Goal: Transaction & Acquisition: Purchase product/service

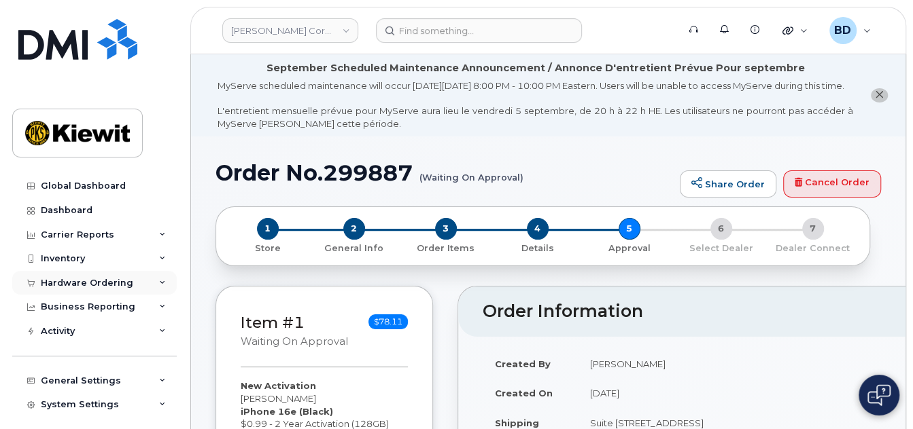
click at [115, 286] on div "Hardware Ordering" at bounding box center [87, 283] width 92 height 11
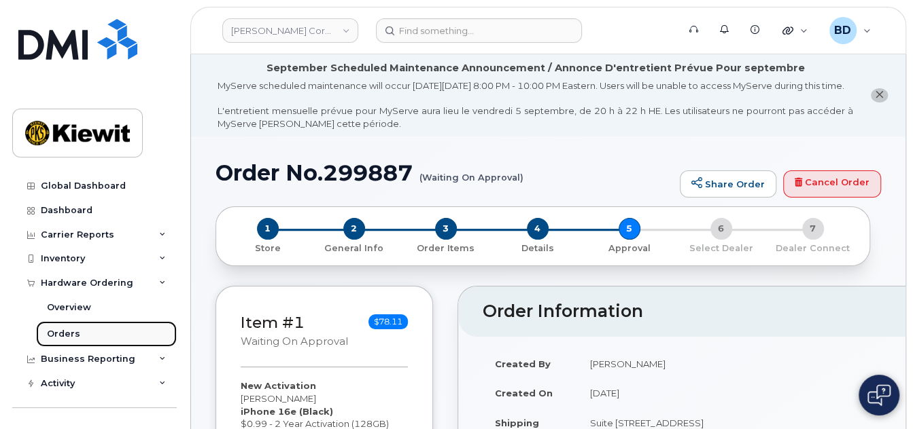
click at [90, 338] on link "Orders" at bounding box center [106, 334] width 141 height 26
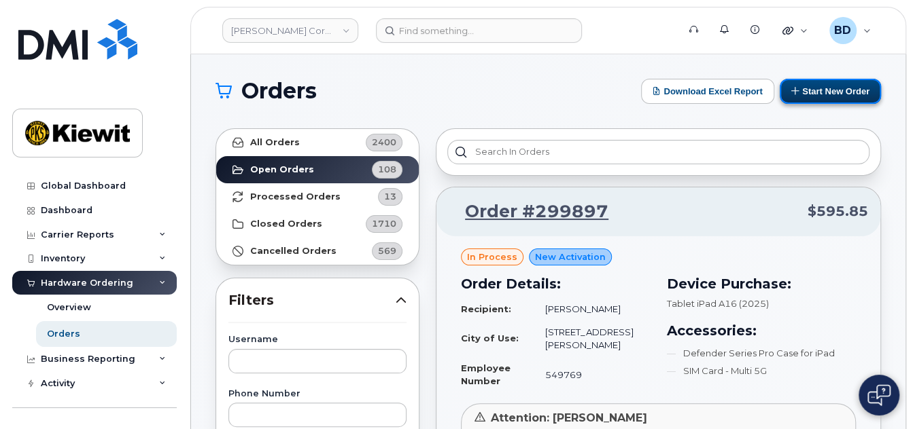
click at [830, 89] on button "Start New Order" at bounding box center [829, 91] width 101 height 25
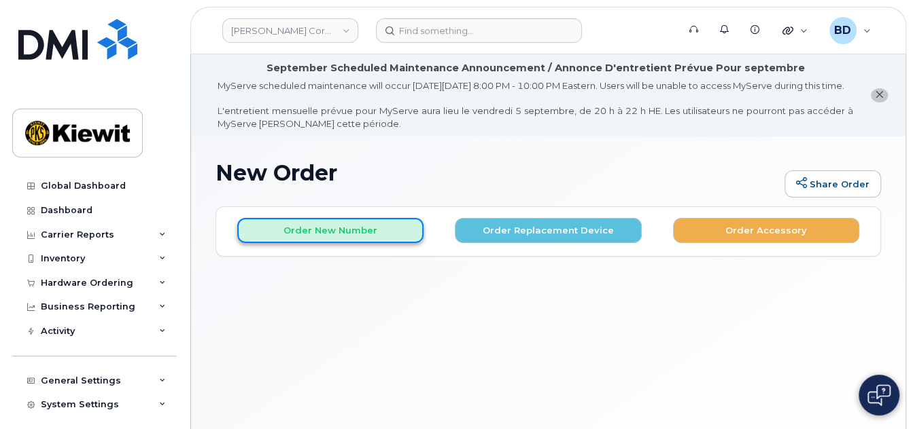
click at [351, 237] on button "Order New Number" at bounding box center [330, 230] width 186 height 25
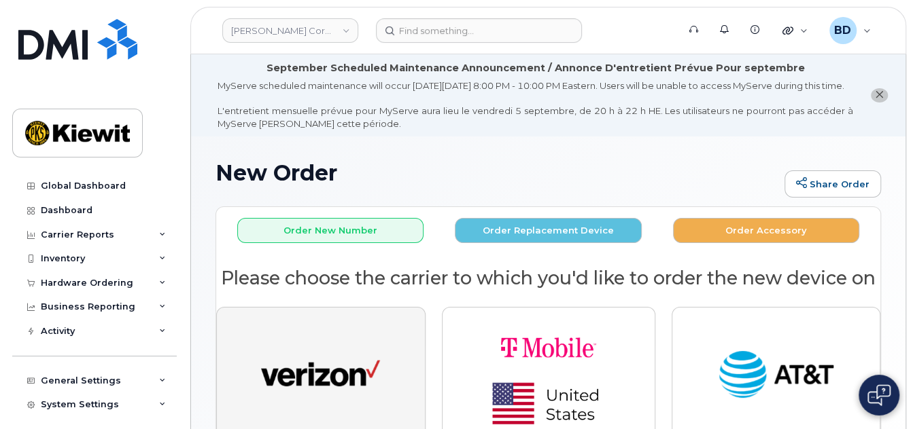
click at [355, 389] on img "button" at bounding box center [320, 375] width 119 height 61
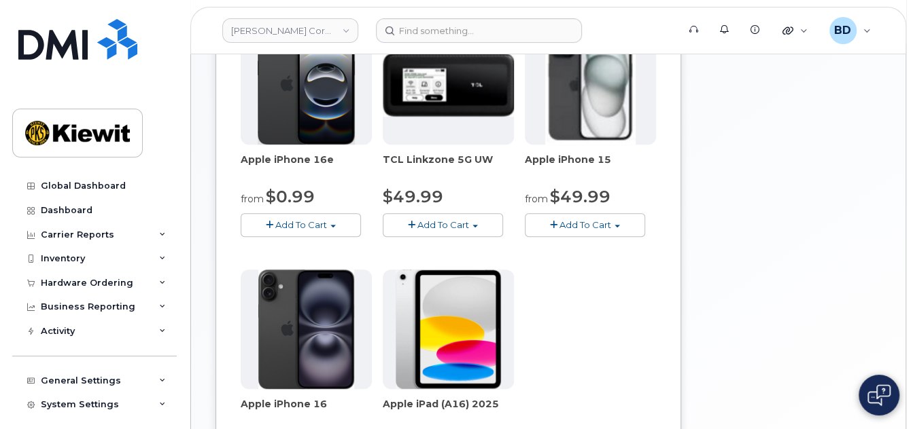
scroll to position [272, 0]
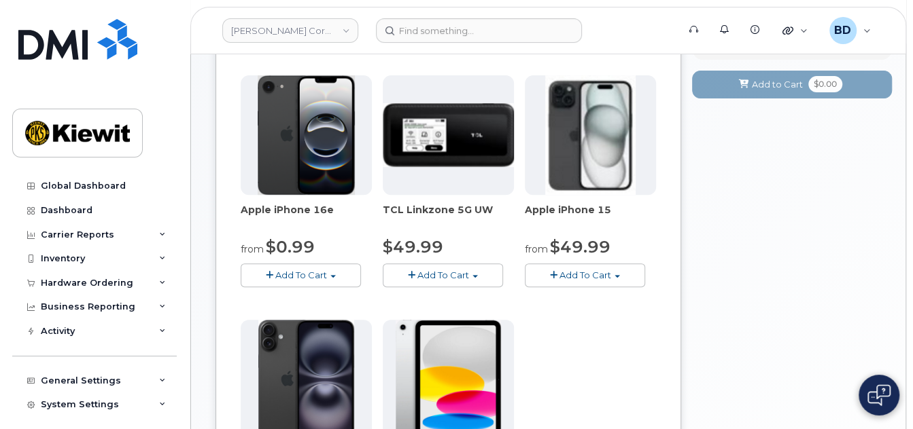
click at [300, 281] on span "Add To Cart" at bounding box center [301, 275] width 52 height 11
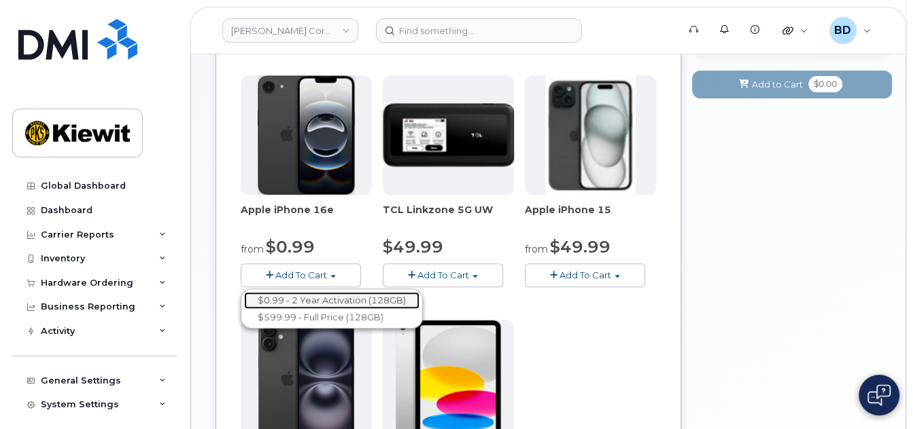
drag, startPoint x: 313, startPoint y: 311, endPoint x: 370, endPoint y: 300, distance: 58.9
click at [313, 309] on link "$0.99 - 2 Year Activation (128GB)" at bounding box center [331, 300] width 175 height 17
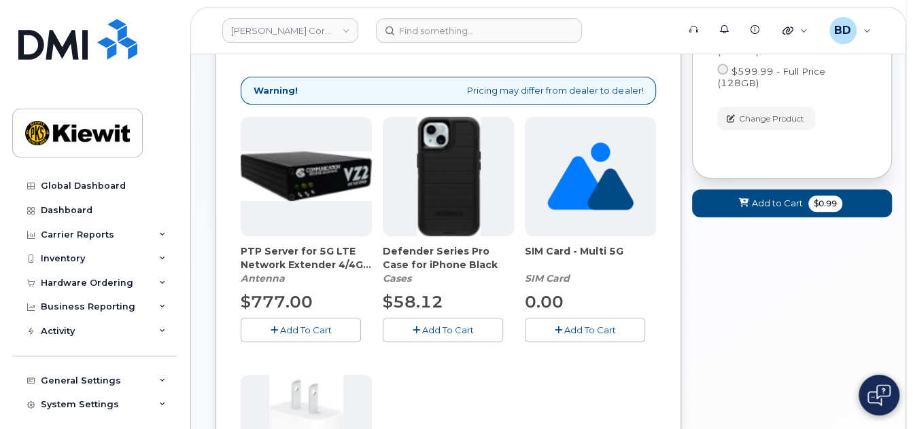
click at [429, 336] on span "Add To Cart" at bounding box center [448, 330] width 52 height 11
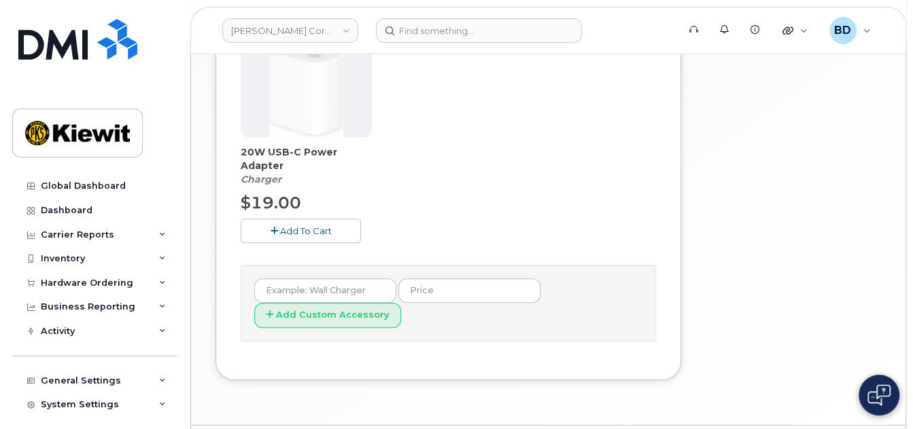
scroll to position [678, 0]
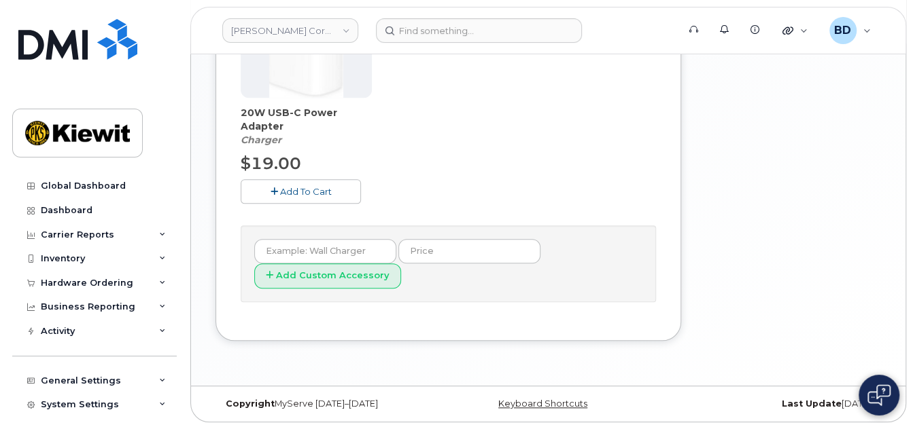
click at [288, 191] on span "Add To Cart" at bounding box center [306, 191] width 52 height 11
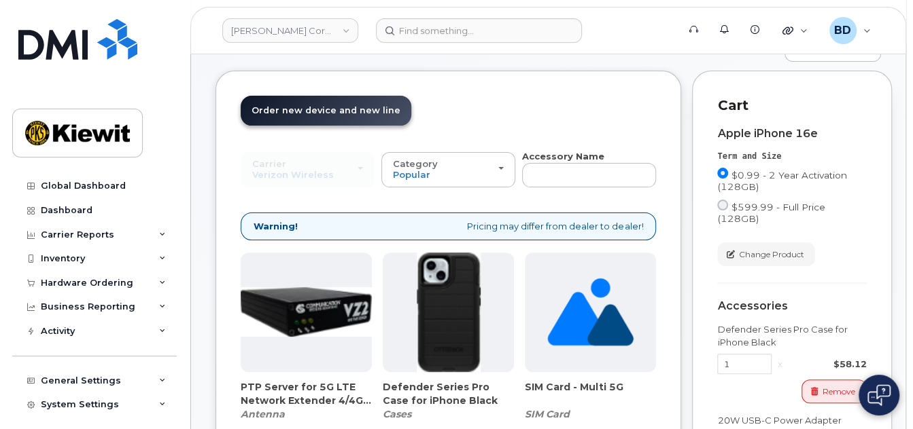
scroll to position [224, 0]
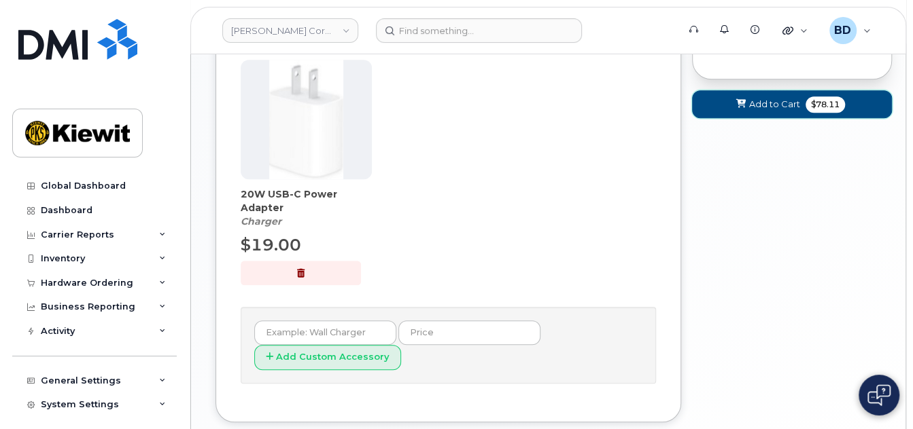
click at [762, 95] on button "Add to Cart $78.11" at bounding box center [792, 104] width 200 height 28
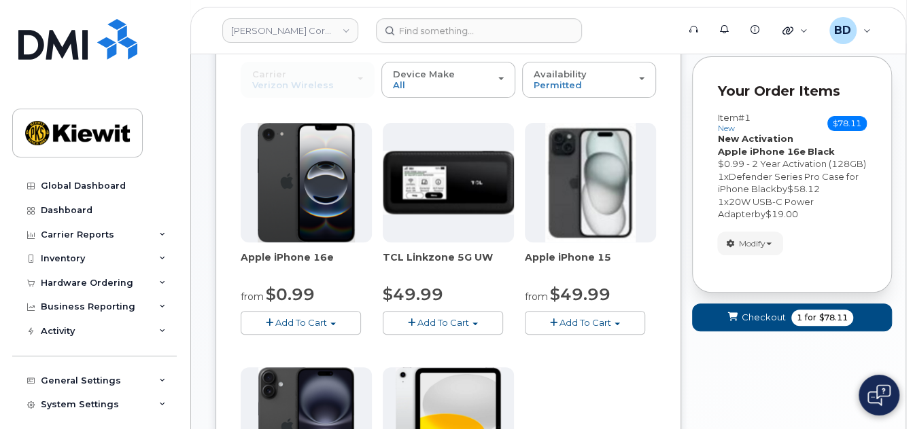
scroll to position [200, 0]
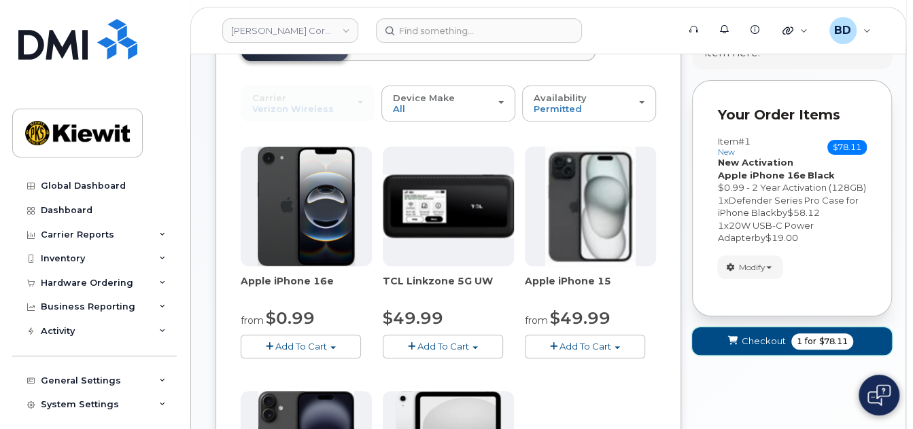
click at [760, 348] on span "Checkout" at bounding box center [763, 341] width 44 height 13
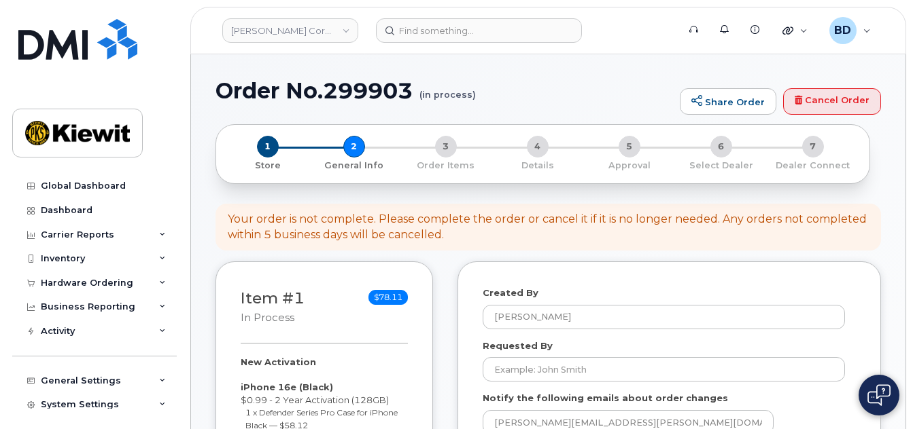
select select
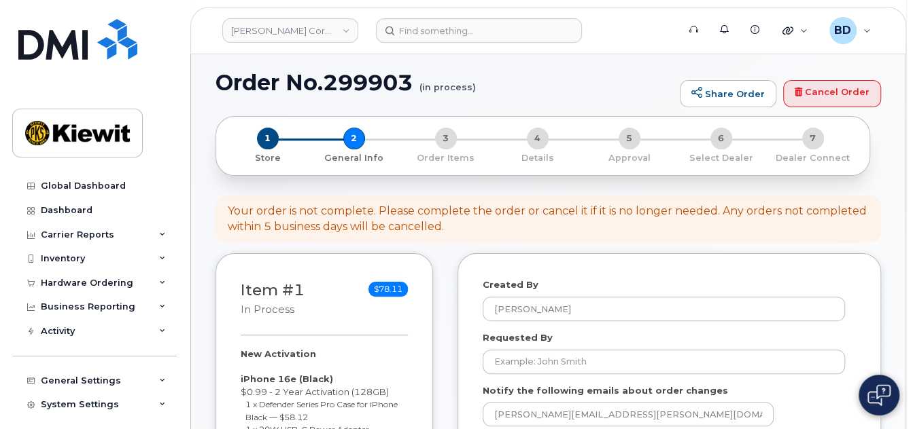
scroll to position [181, 0]
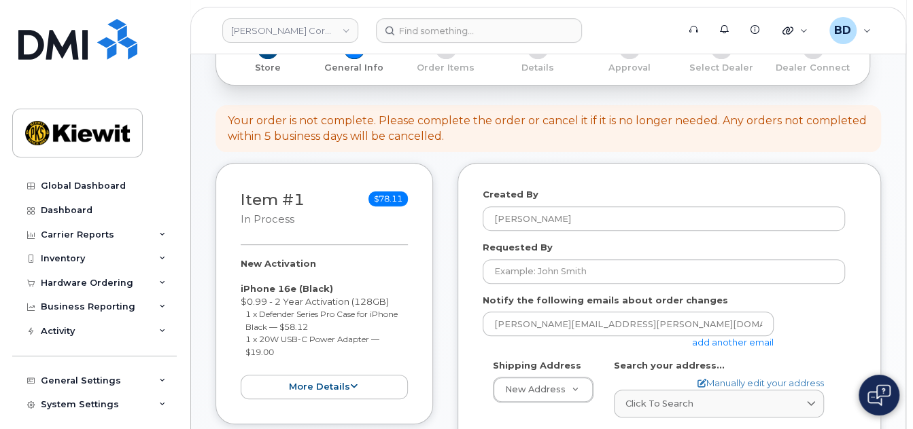
click at [733, 348] on link "add another email" at bounding box center [733, 342] width 82 height 11
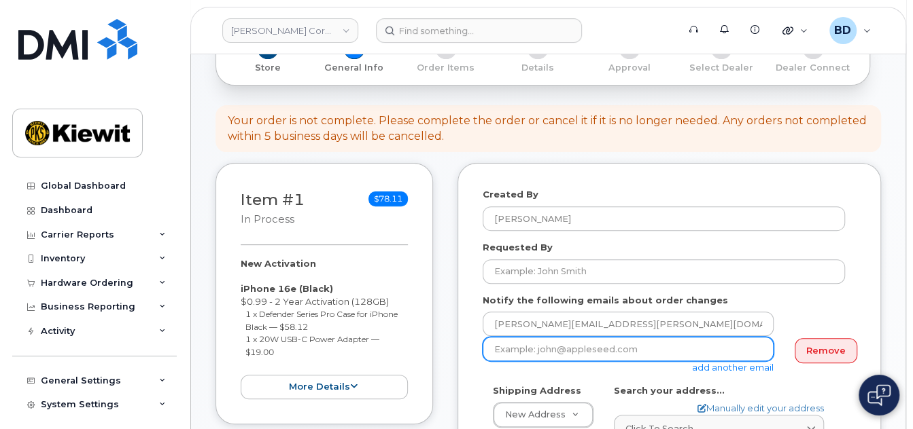
click at [592, 353] on input "email" at bounding box center [628, 349] width 291 height 24
click at [582, 361] on input "email" at bounding box center [628, 349] width 291 height 24
paste input "david.gutierrez@kiewit.com"
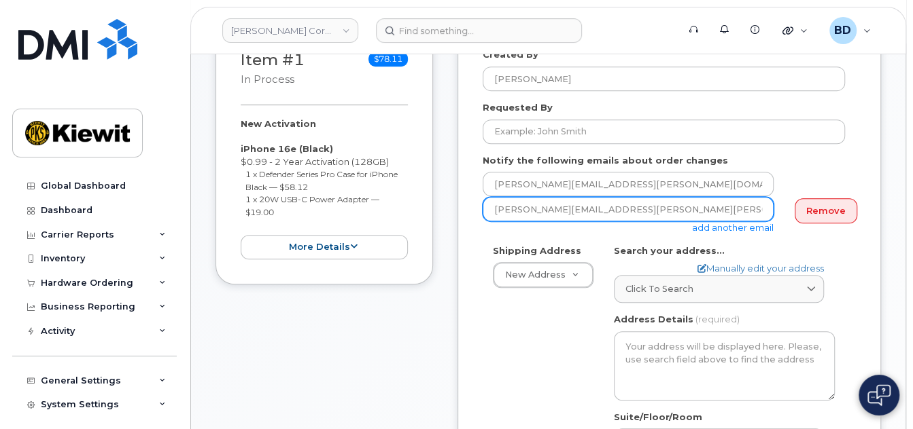
scroll to position [362, 0]
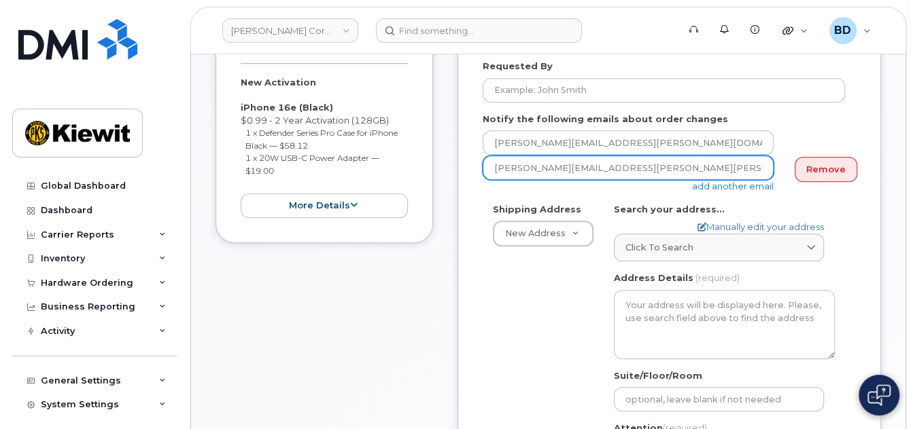
type input "david.gutierrez@kiewit.com"
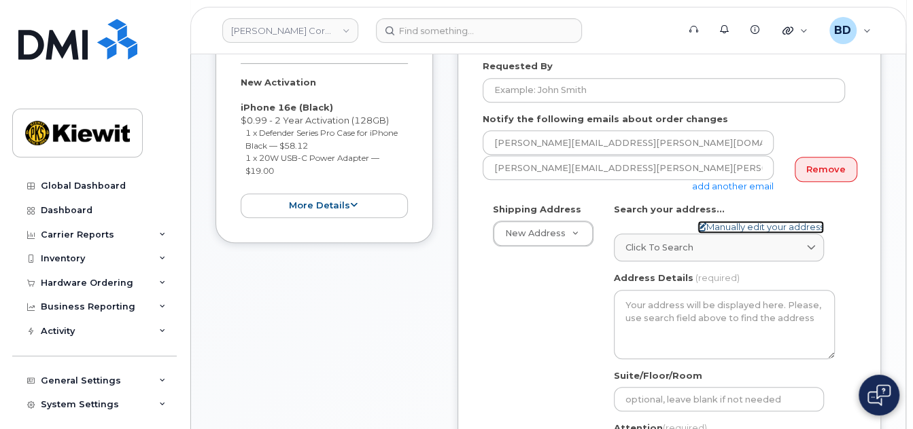
click at [731, 234] on link "Manually edit your address" at bounding box center [760, 227] width 126 height 13
select select
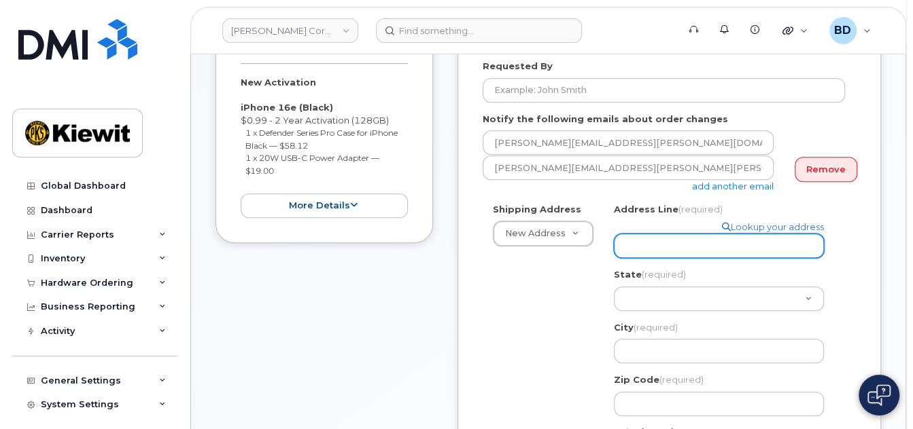
click at [671, 249] on input "Address Line (required)" at bounding box center [719, 246] width 210 height 24
paste input "8880 Penrose Ln"
select select
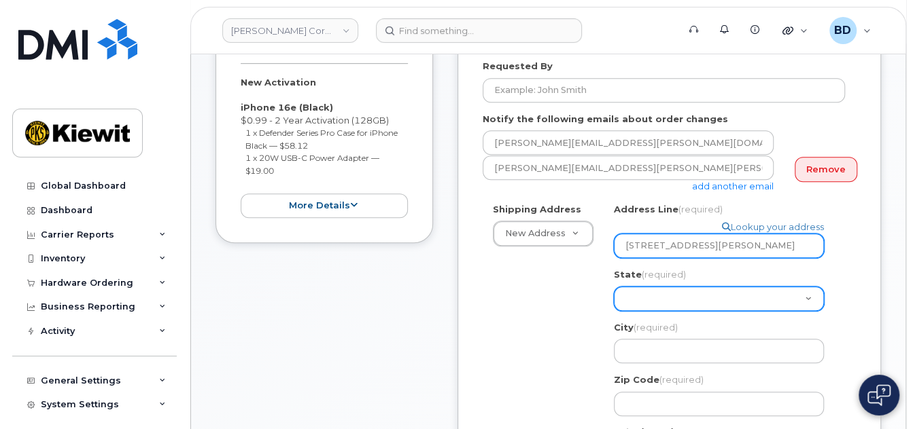
type input "8880 Penrose Ln"
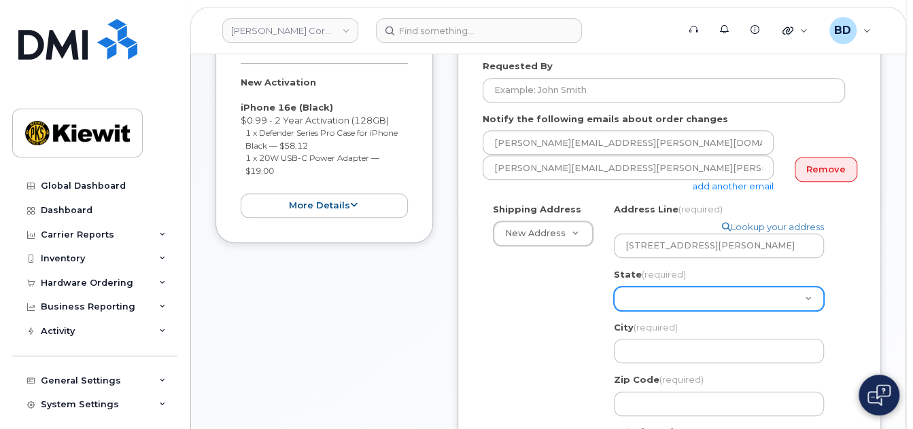
click at [648, 296] on select "Alabama Alaska American Samoa Arizona Arkansas California Colorado Connecticut …" at bounding box center [719, 299] width 210 height 24
select select "KS"
click at [614, 287] on select "Alabama Alaska American Samoa Arizona Arkansas California Colorado Connecticut …" at bounding box center [719, 299] width 210 height 24
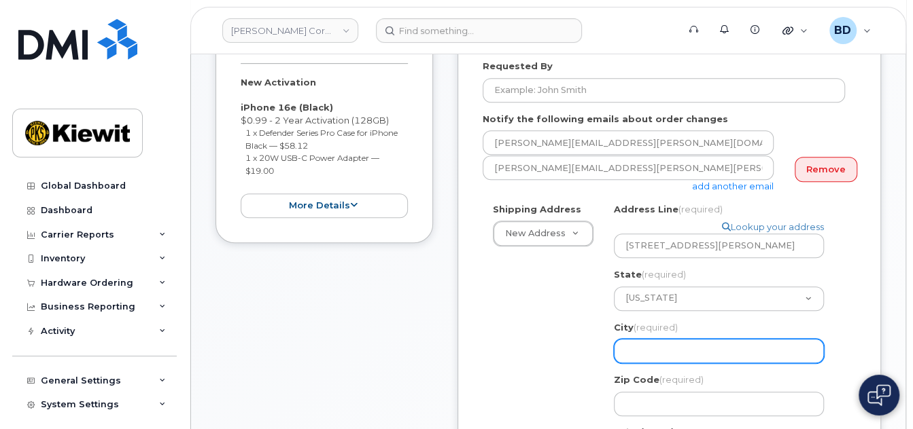
drag, startPoint x: 647, startPoint y: 351, endPoint x: 612, endPoint y: 330, distance: 41.5
click at [647, 351] on input "City (required)" at bounding box center [719, 351] width 210 height 24
select select
type input "L"
select select
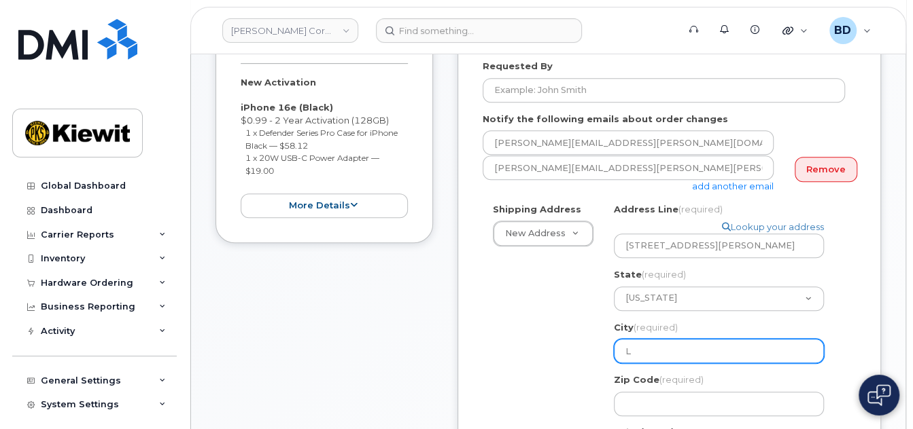
type input "Le"
select select
type input "Len"
select select
type input "Lene"
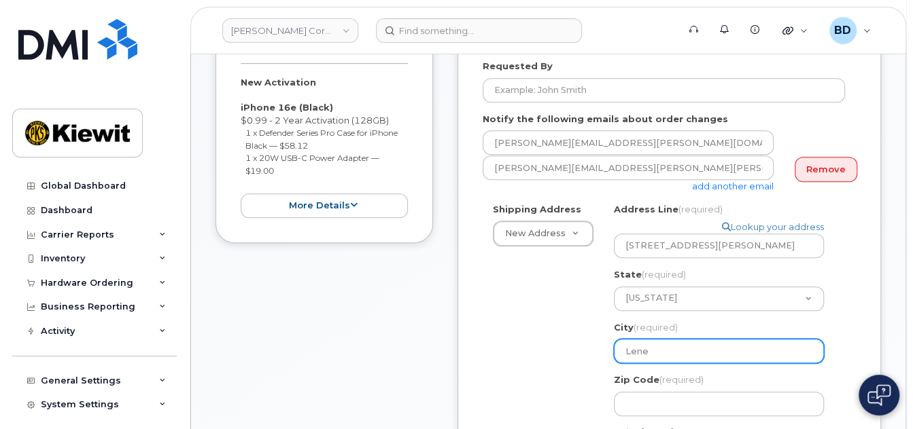
select select
type input "Lenex"
select select
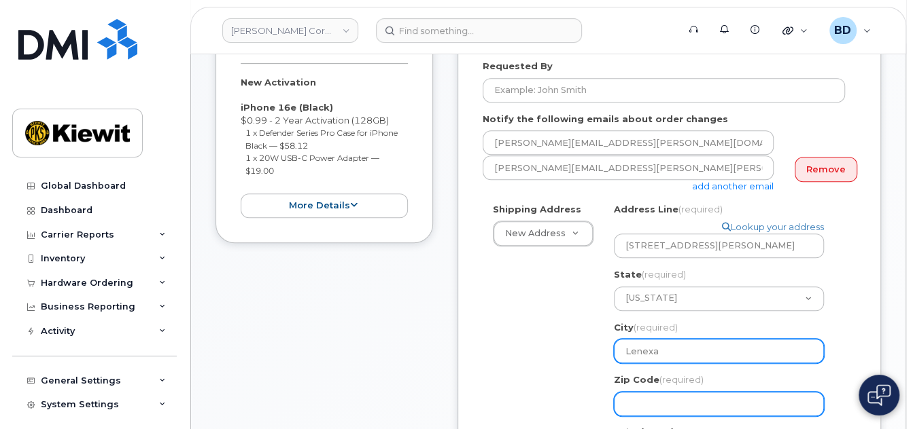
type input "Lenexa"
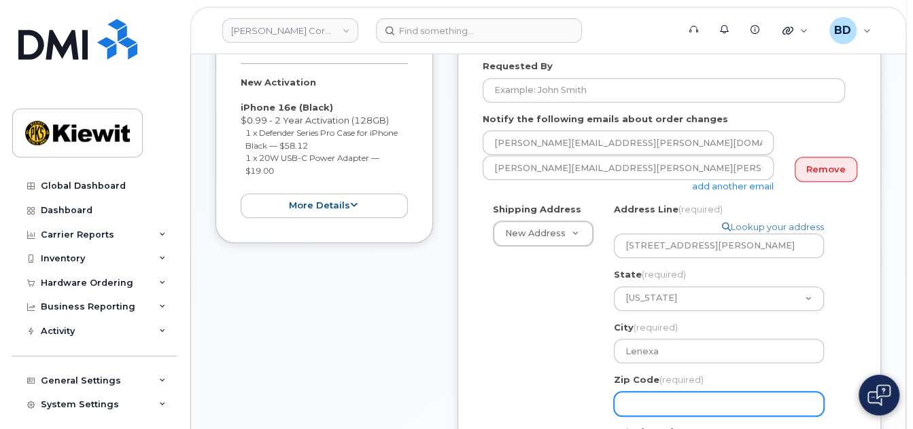
click at [661, 408] on input "Zip Code (required)" at bounding box center [719, 404] width 210 height 24
select select
type input "6"
select select
type input "66"
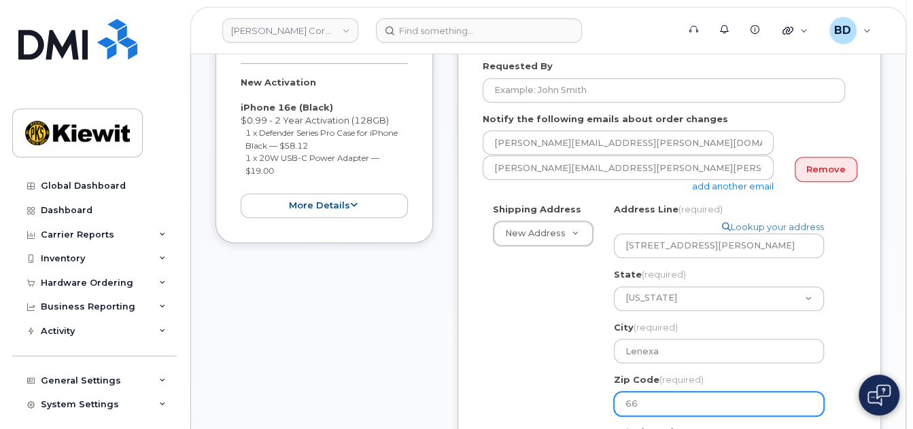
select select
type input "662"
select select
type input "6621"
select select
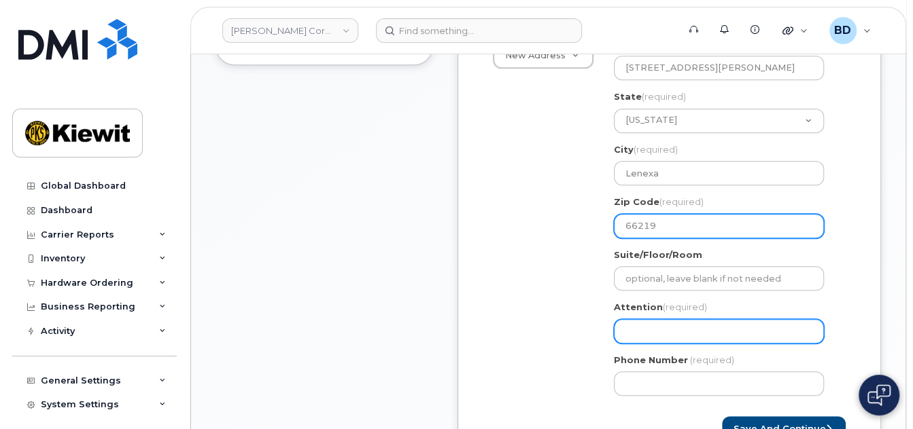
scroll to position [544, 0]
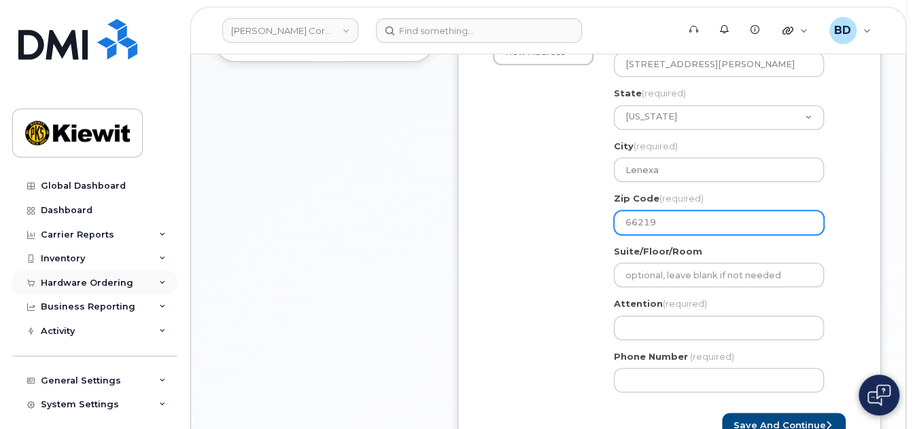
type input "66219"
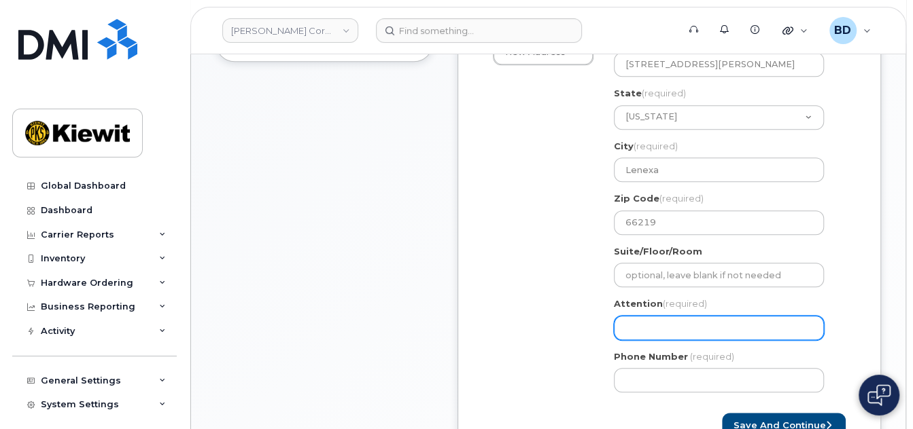
click at [637, 323] on input "Attention (required)" at bounding box center [719, 328] width 210 height 24
paste input "Supervisor:"
select select
type input "Supervisor:"
drag, startPoint x: 680, startPoint y: 328, endPoint x: 259, endPoint y: 296, distance: 421.8
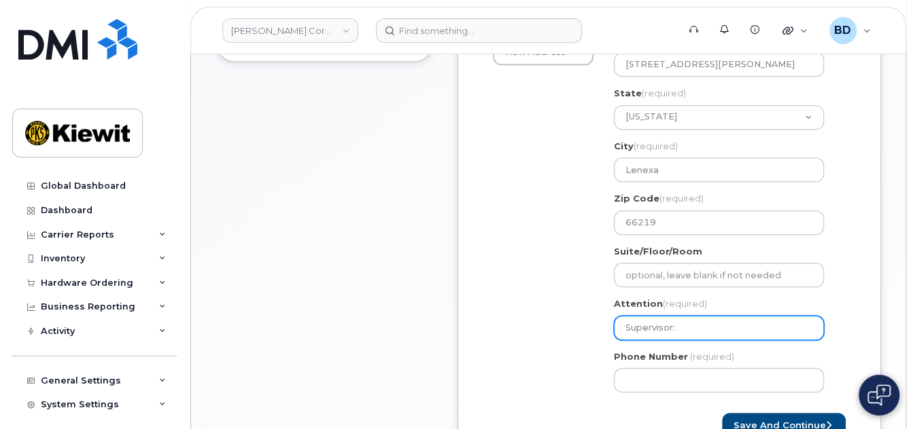
click at [550, 345] on div "Shipping Address New Address New Address 10055 Trainstation Circle 11501 42nd S…" at bounding box center [664, 213] width 362 height 382
select select
click at [629, 330] on input "Attention (required)" at bounding box center [719, 328] width 210 height 24
paste input "Trenton.Clutter"
select select
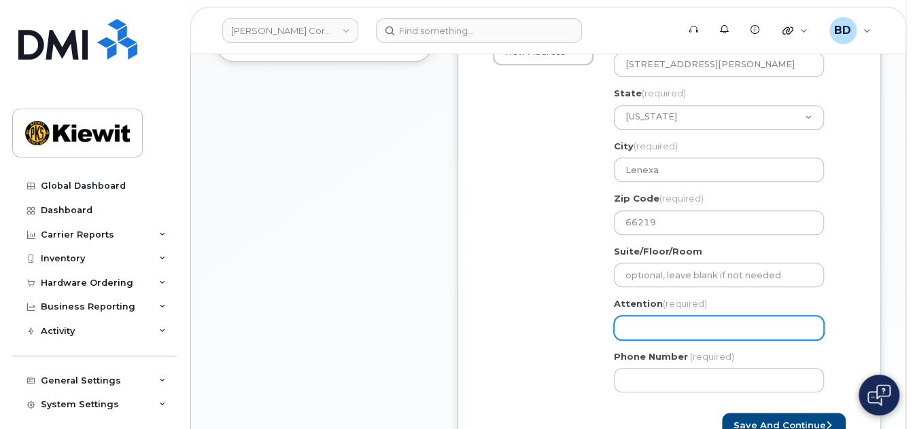
type input "Trenton.Clutter"
select select
type input "Trenton.Clutter/"
click at [718, 331] on input "Trenton.Clutter/" at bounding box center [719, 328] width 210 height 24
paste input "Christian Midence"
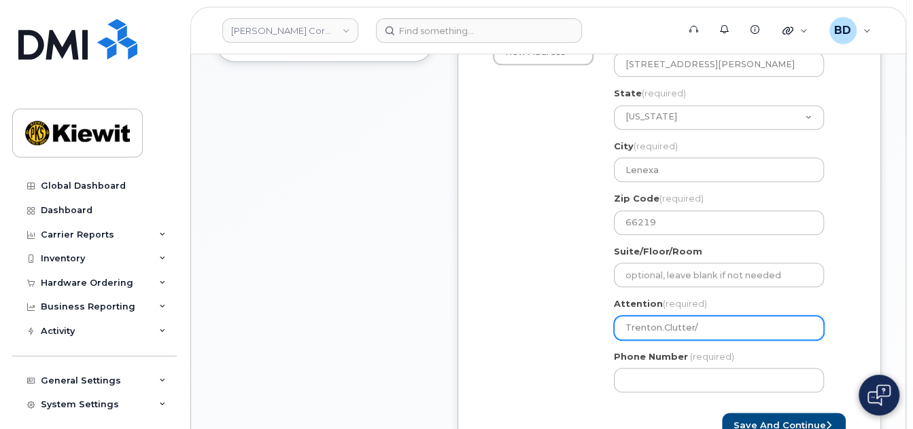
select select
type input "Trenton.Clutter/Christian Midence"
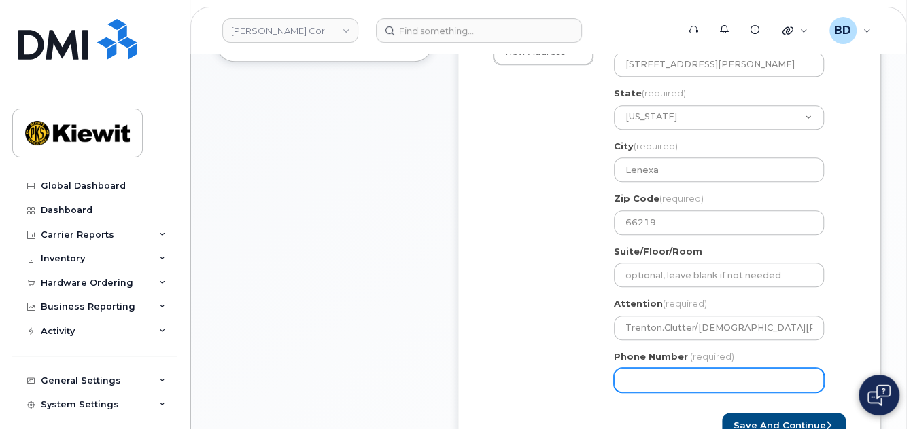
click at [635, 375] on input "Phone Number" at bounding box center [719, 380] width 210 height 24
click at [635, 375] on input "8" at bounding box center [719, 380] width 210 height 24
type input "8777727707"
select select
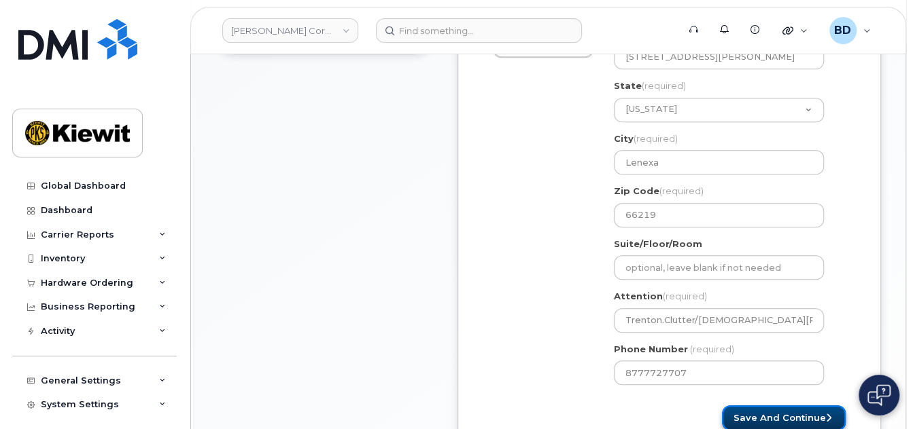
click at [752, 417] on button "Save and Continue" at bounding box center [784, 418] width 124 height 25
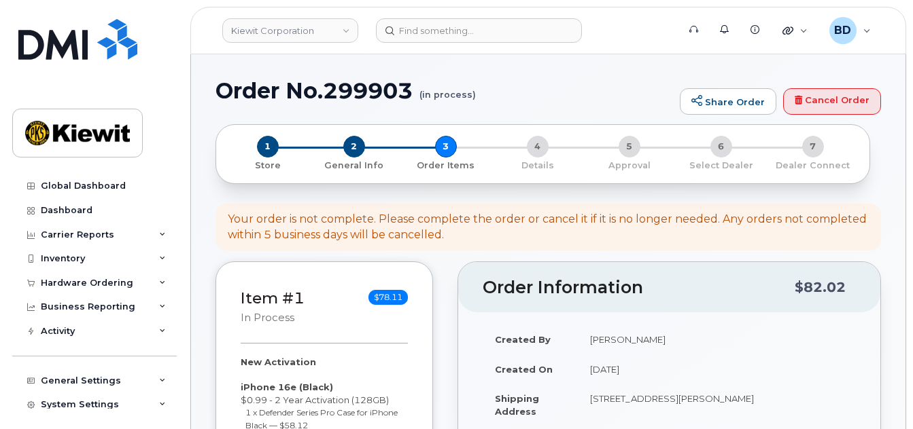
select select
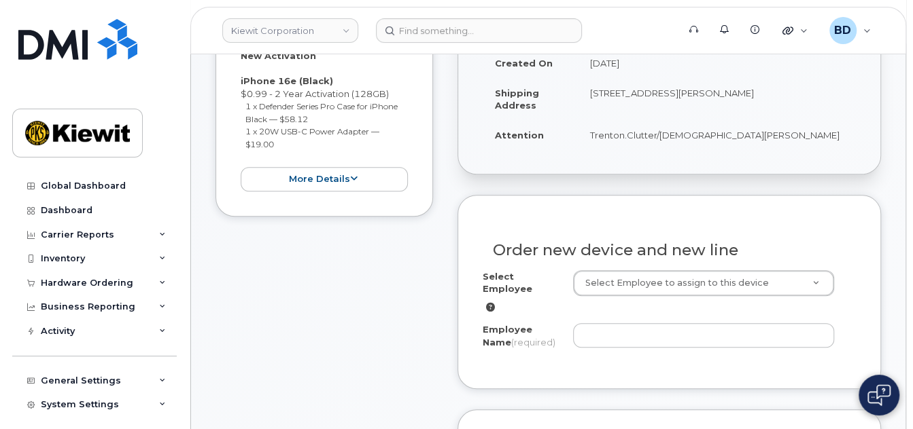
scroll to position [453, 0]
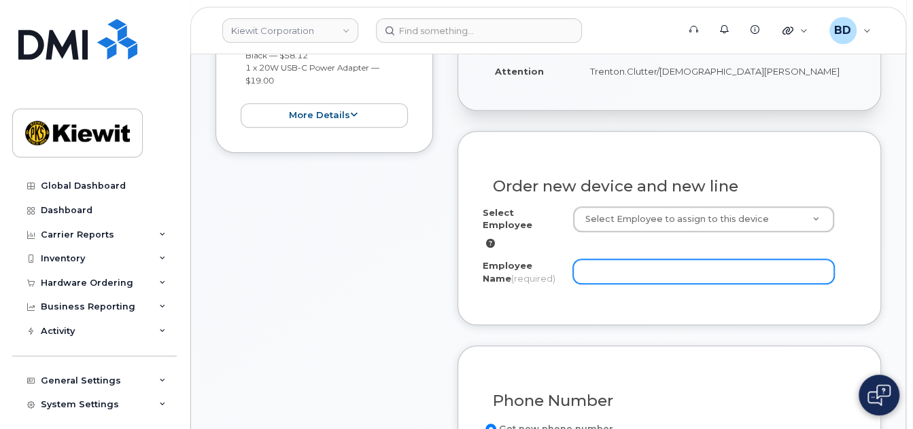
click at [600, 261] on input "Employee Name (required)" at bounding box center [703, 272] width 261 height 24
paste input "[DEMOGRAPHIC_DATA][PERSON_NAME]"
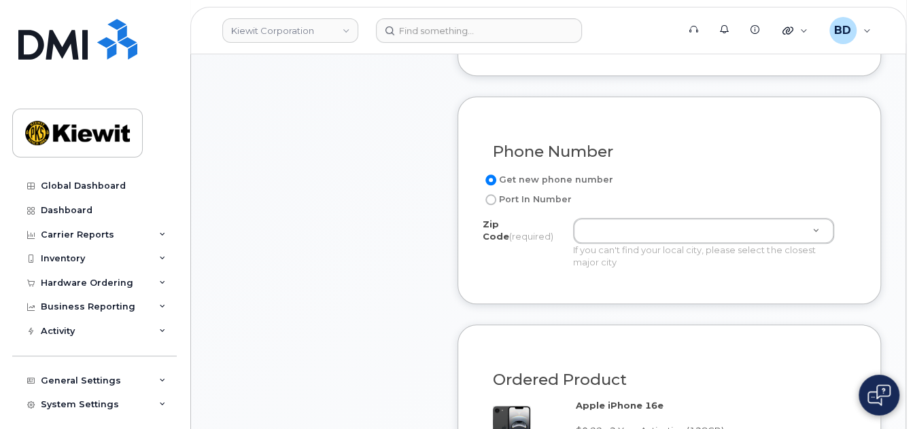
scroll to position [724, 0]
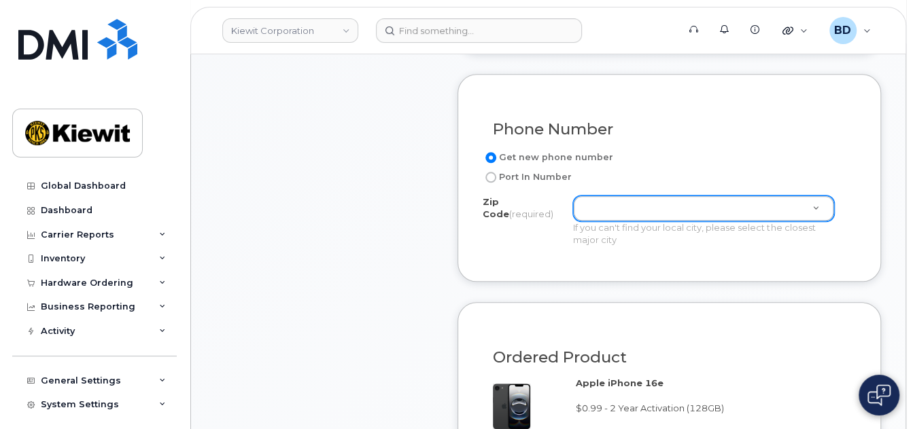
type input "[DEMOGRAPHIC_DATA][PERSON_NAME]"
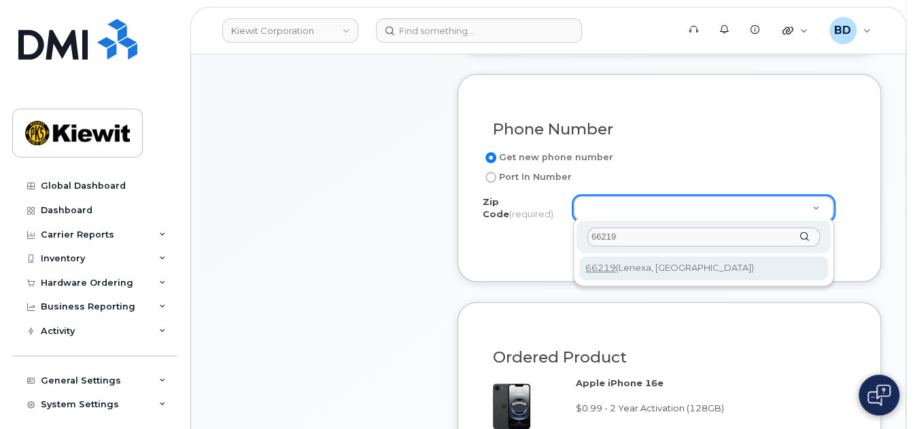
type input "66219"
type input "66219 (Lenexa, KS)"
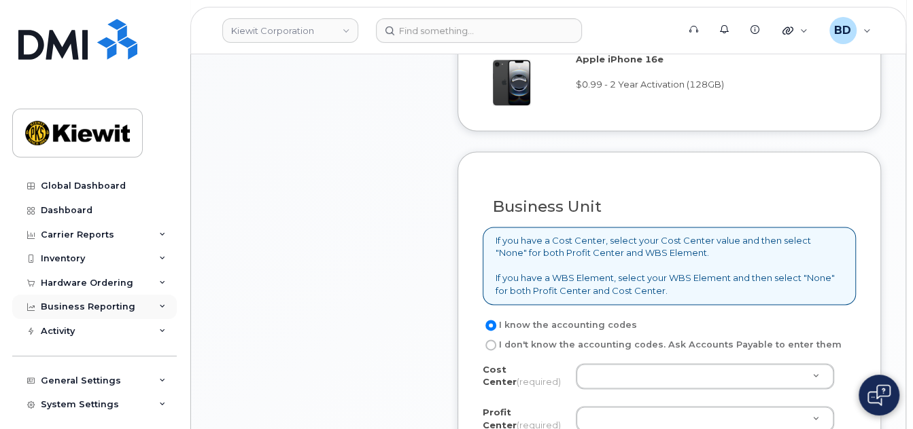
scroll to position [1087, 0]
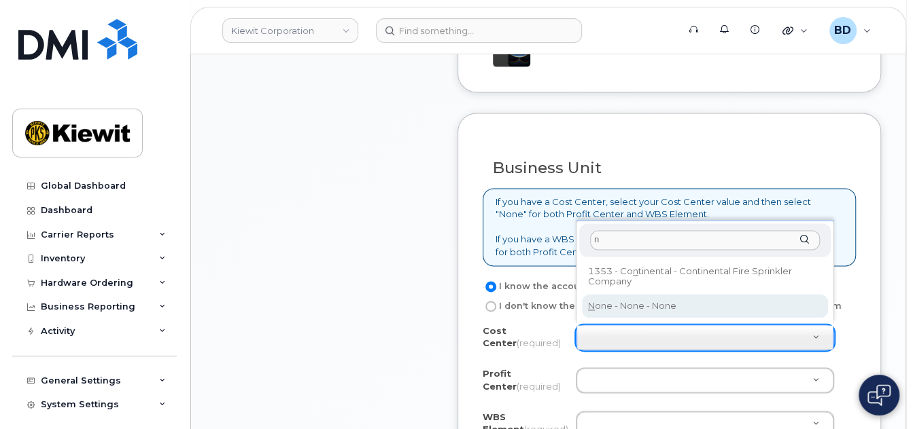
type input "n"
type input "None"
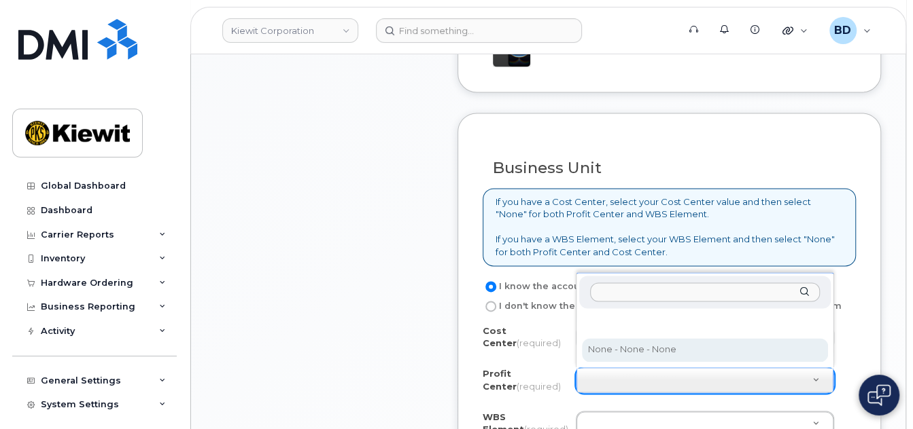
select select "None"
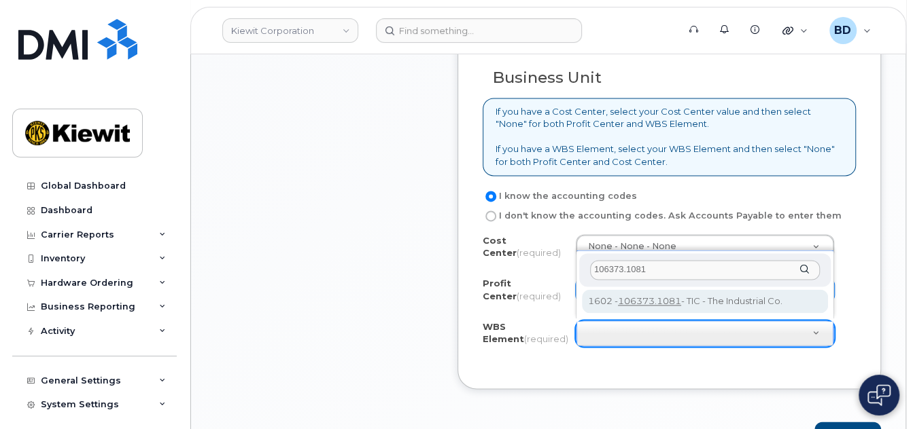
scroll to position [1268, 0]
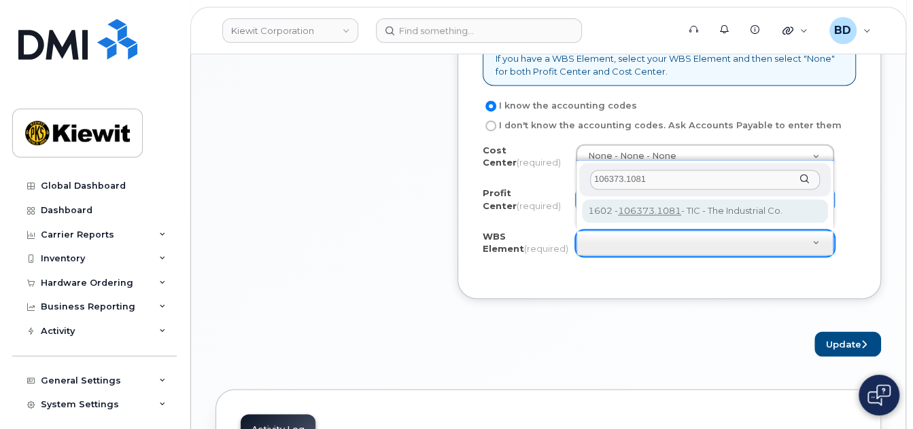
type input "106373.1081"
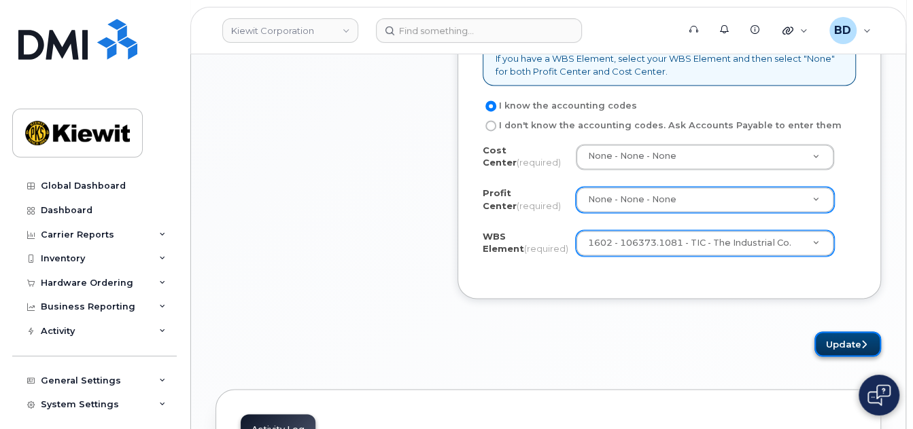
click at [838, 335] on button "Update" at bounding box center [847, 344] width 67 height 25
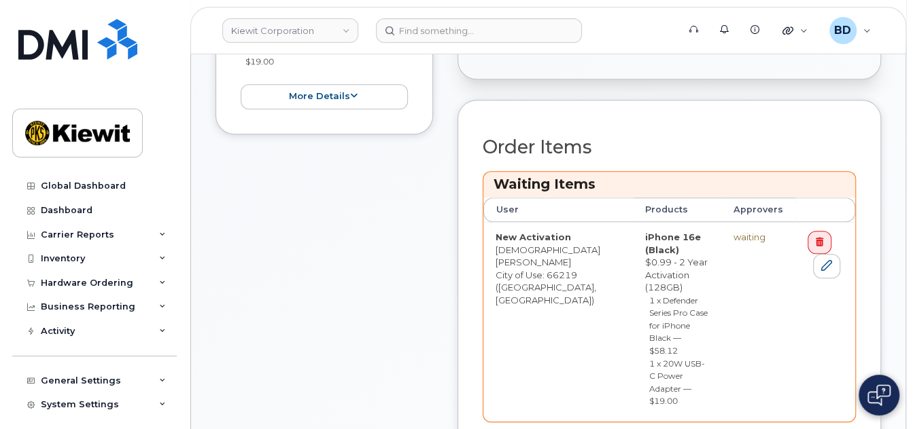
scroll to position [544, 0]
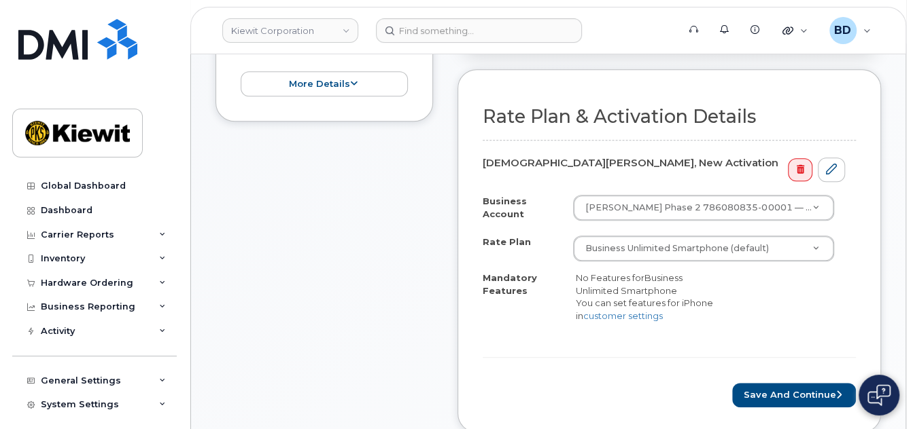
scroll to position [453, 0]
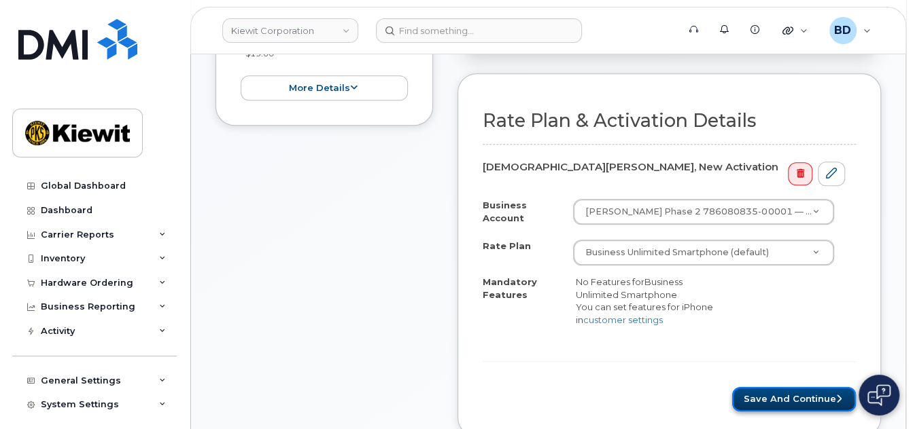
click at [788, 403] on button "Save and Continue" at bounding box center [794, 399] width 124 height 25
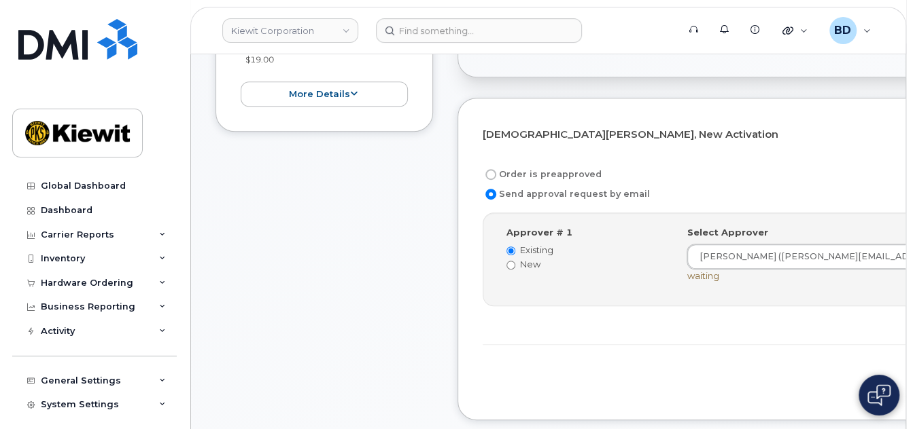
scroll to position [453, 0]
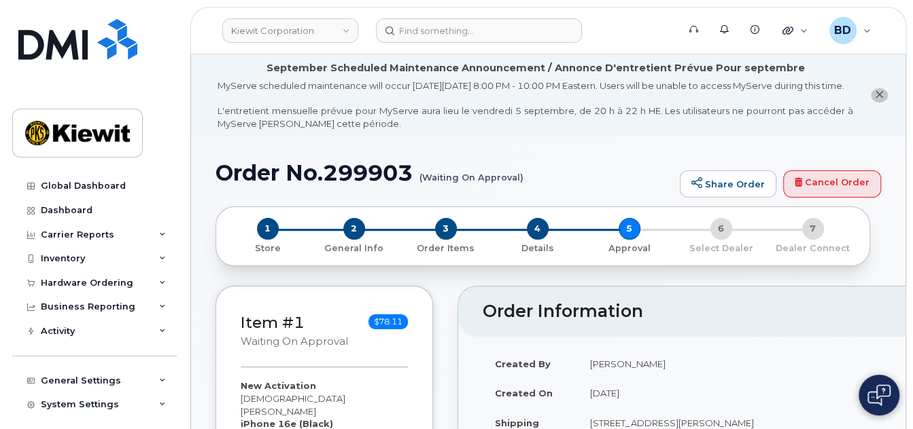
click at [353, 181] on h1 "Order No.299903 (Waiting On Approval)" at bounding box center [443, 173] width 457 height 24
copy h1 "299903"
click at [159, 282] on icon at bounding box center [162, 283] width 7 height 7
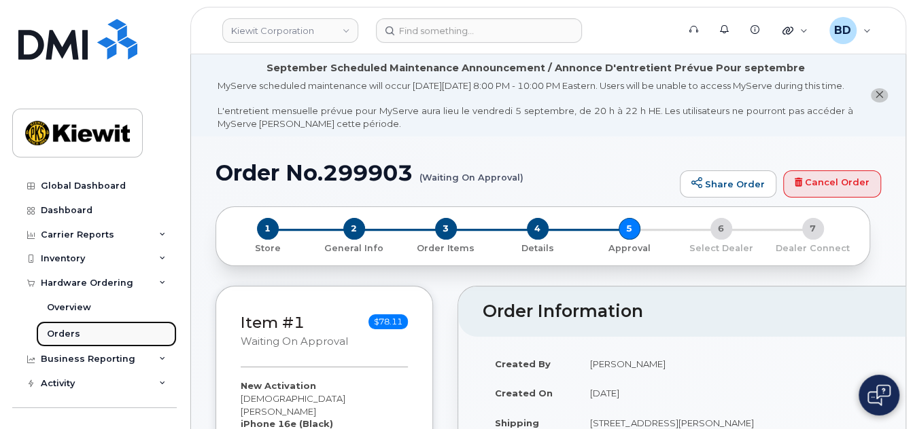
click at [69, 334] on div "Orders" at bounding box center [63, 334] width 33 height 12
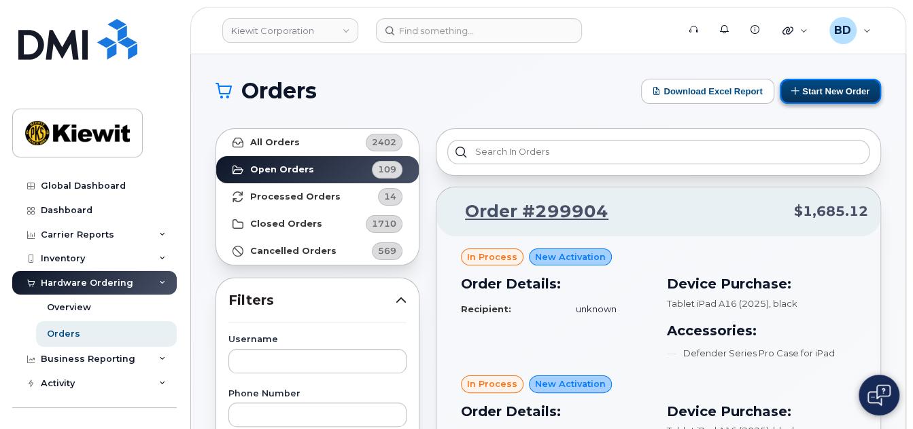
click at [843, 91] on button "Start New Order" at bounding box center [829, 91] width 101 height 25
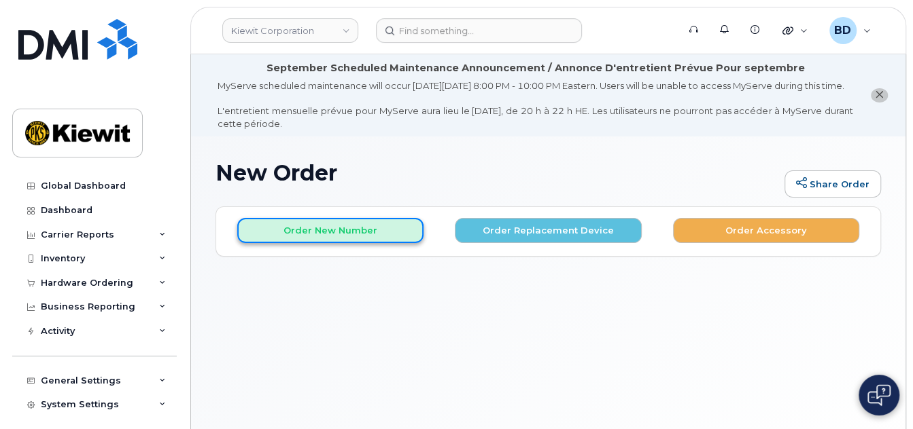
click at [318, 243] on button "Order New Number" at bounding box center [330, 230] width 186 height 25
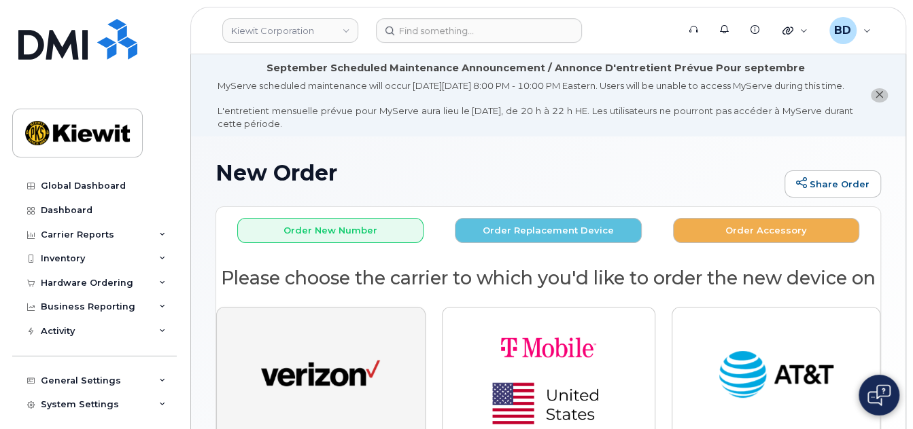
click at [341, 406] on img "button" at bounding box center [320, 375] width 119 height 61
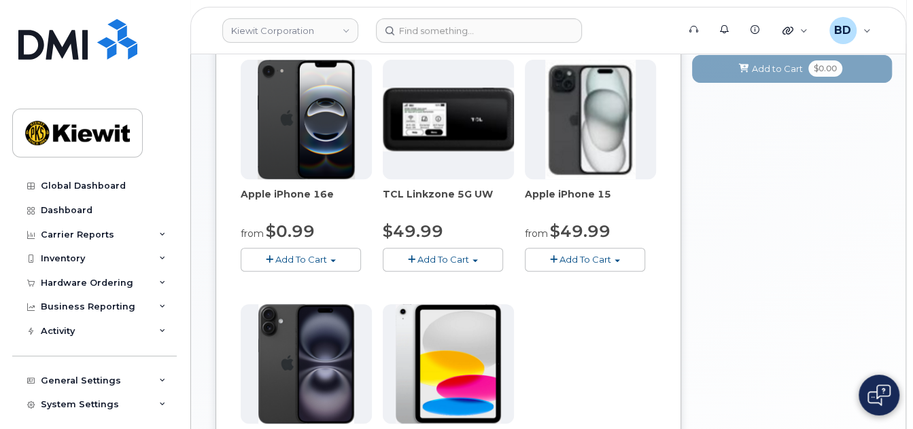
scroll to position [362, 0]
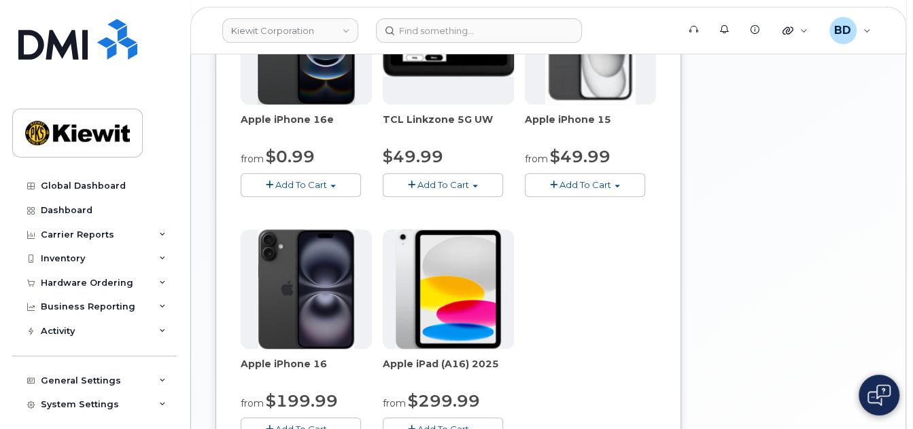
click at [311, 190] on span "Add To Cart" at bounding box center [301, 184] width 52 height 11
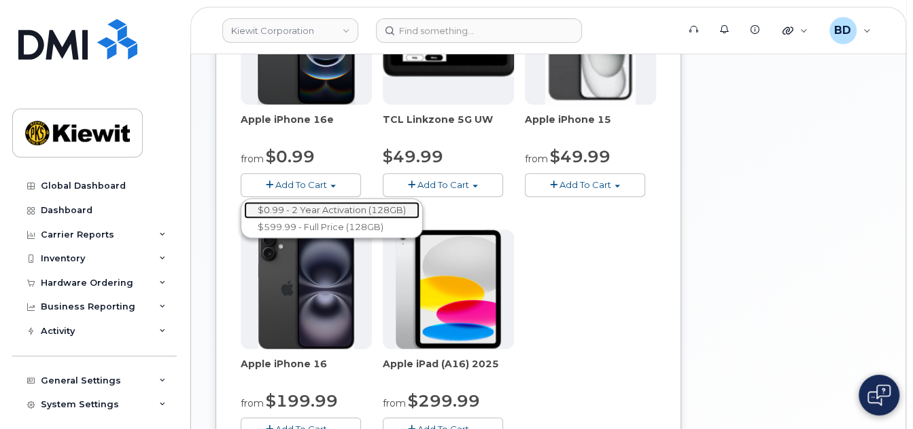
click at [309, 219] on link "$0.99 - 2 Year Activation (128GB)" at bounding box center [331, 210] width 175 height 17
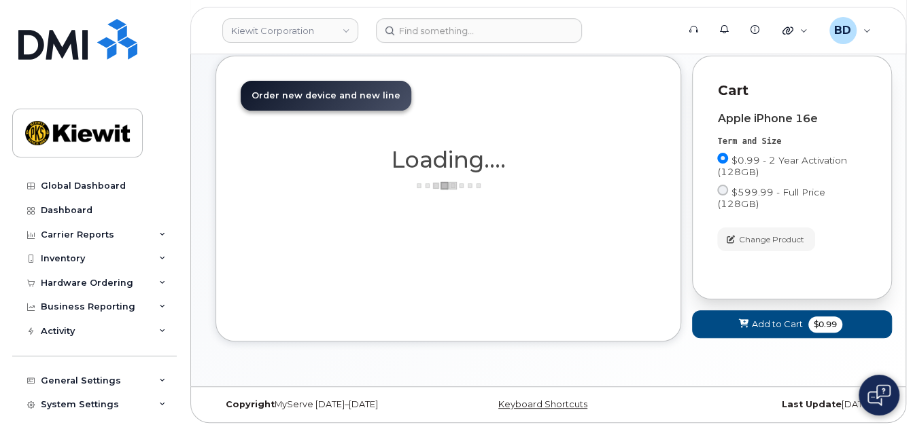
scroll to position [305, 0]
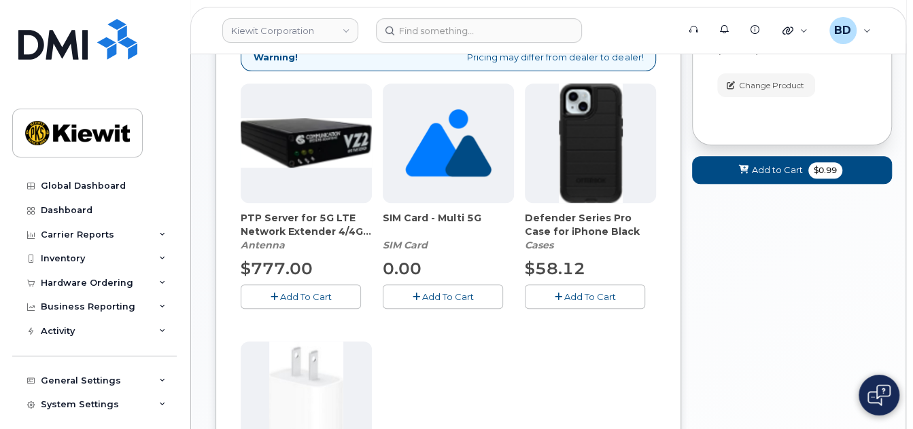
drag, startPoint x: 583, startPoint y: 311, endPoint x: 562, endPoint y: 300, distance: 24.0
click at [583, 302] on span "Add To Cart" at bounding box center [590, 297] width 52 height 11
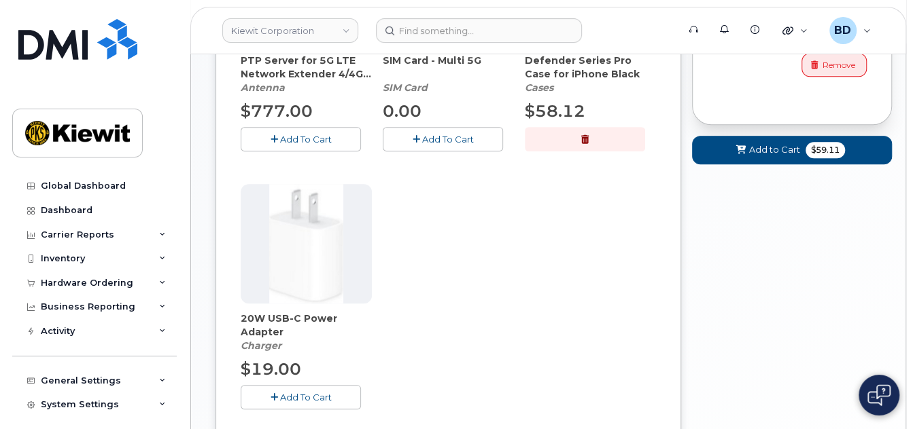
scroll to position [486, 0]
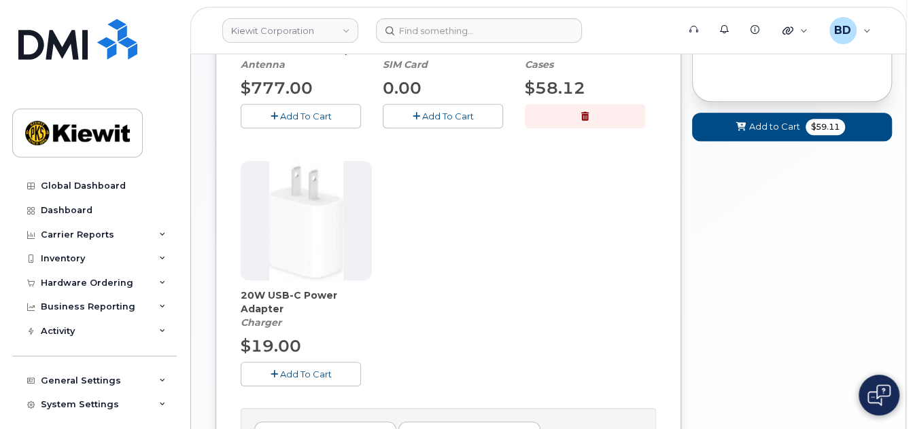
click at [313, 380] on span "Add To Cart" at bounding box center [306, 374] width 52 height 11
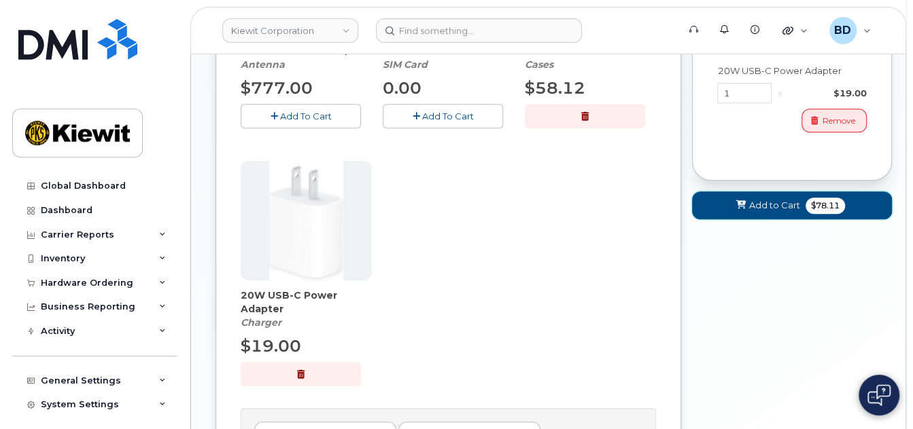
click at [754, 202] on span "Add to Cart" at bounding box center [774, 205] width 51 height 13
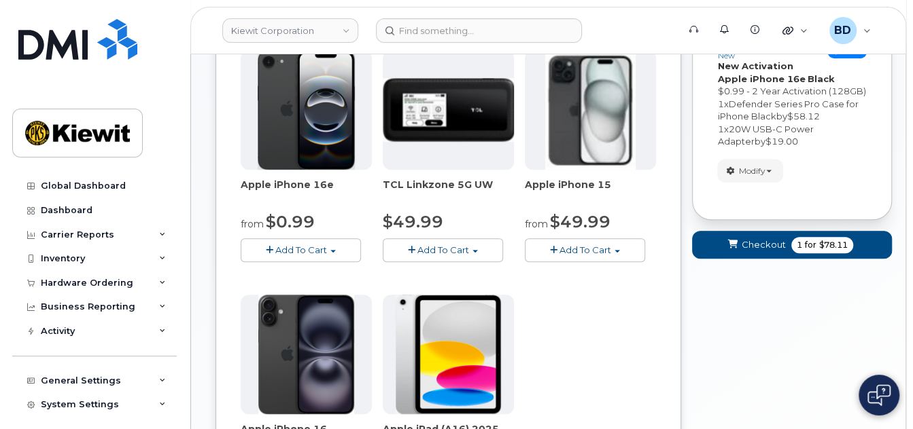
scroll to position [291, 0]
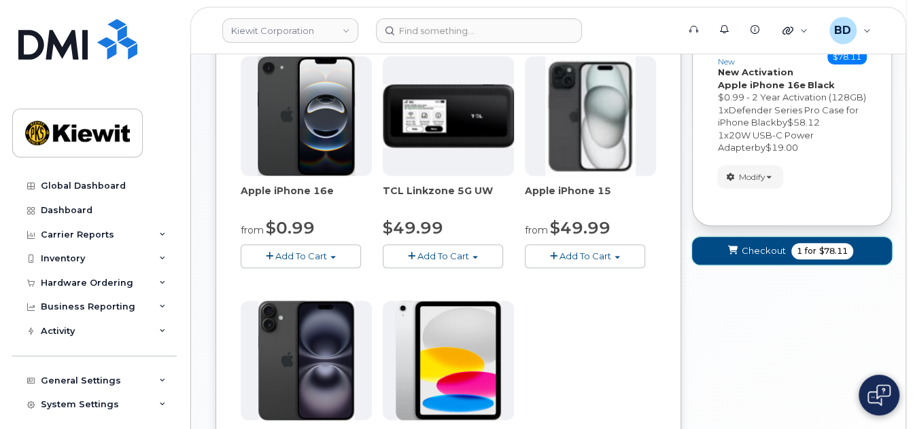
click at [772, 258] on span "Checkout" at bounding box center [763, 251] width 44 height 13
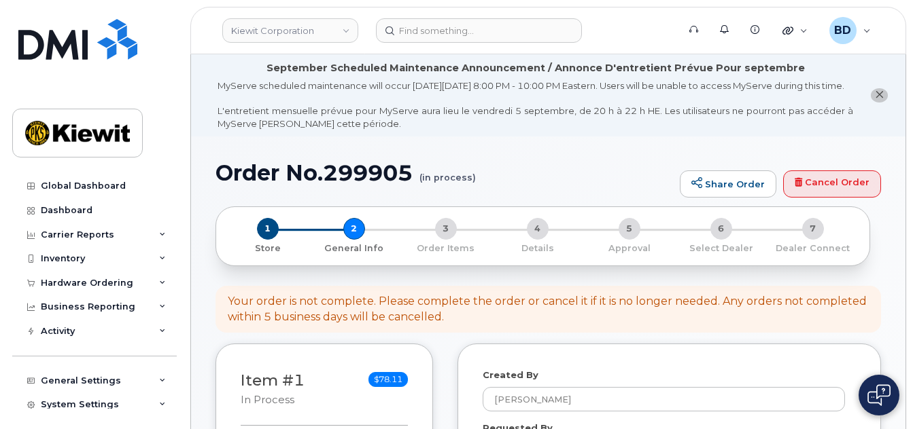
select select
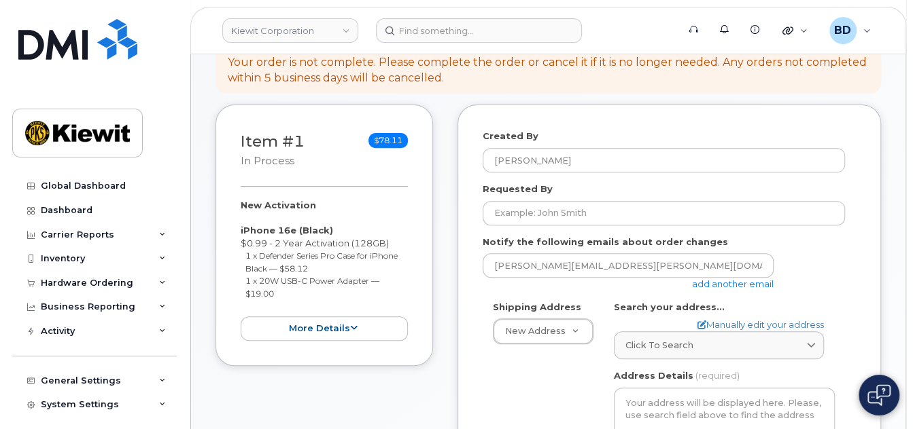
scroll to position [272, 0]
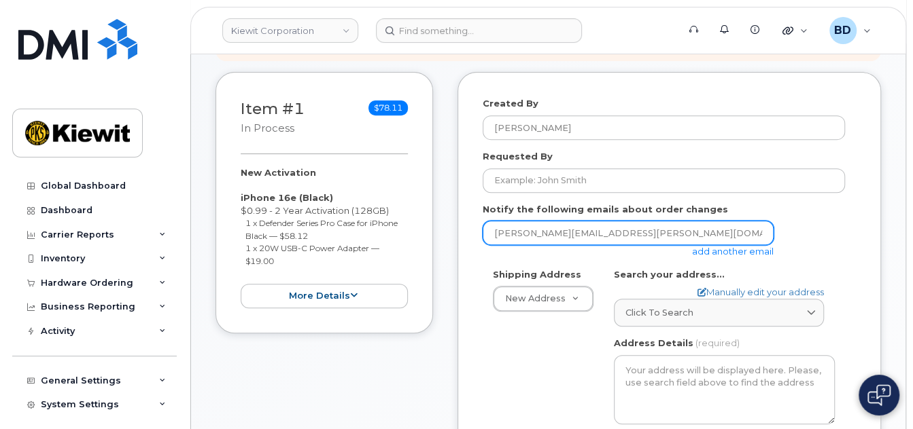
drag, startPoint x: 754, startPoint y: 264, endPoint x: 689, endPoint y: 256, distance: 65.7
click at [753, 257] on link "add another email" at bounding box center [733, 251] width 82 height 11
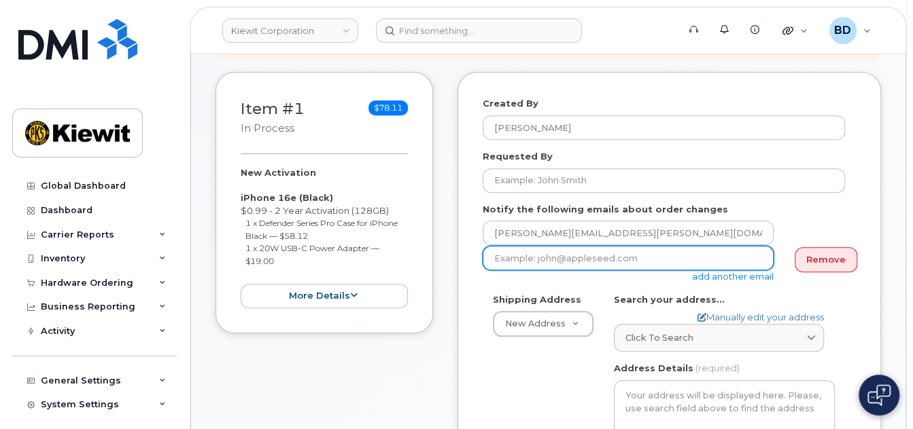
click at [526, 270] on input "email" at bounding box center [628, 258] width 291 height 24
paste input "taylor.blagdon@kiewit.com"
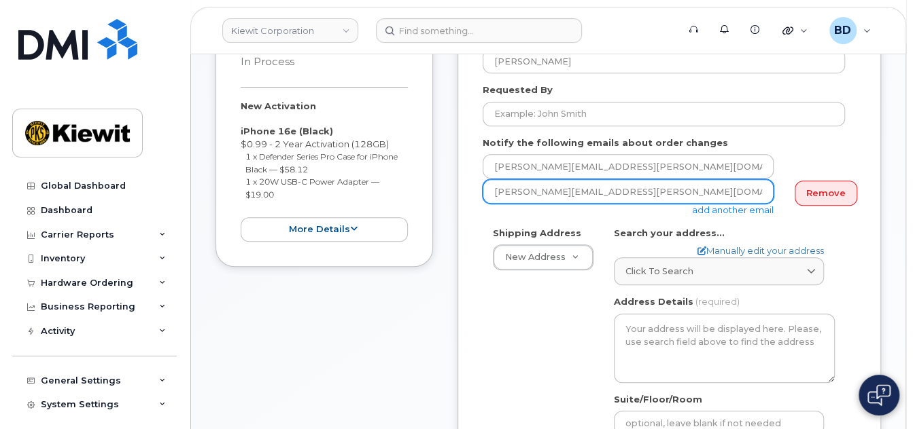
scroll to position [362, 0]
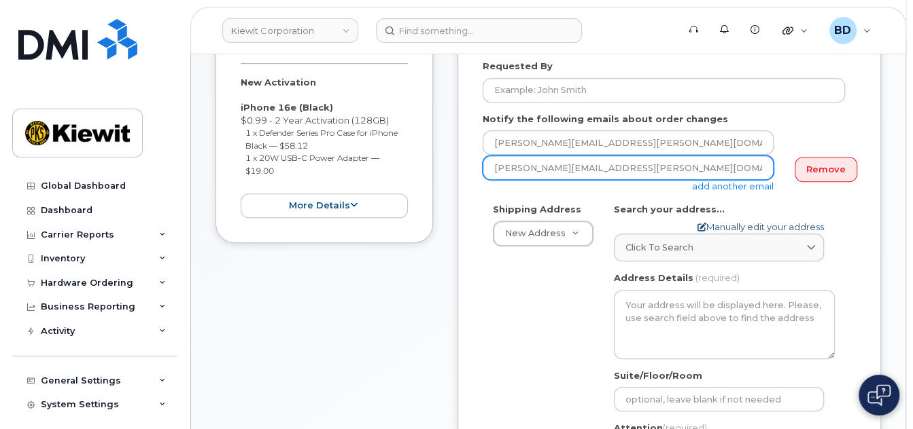
type input "taylor.blagdon@kiewit.com"
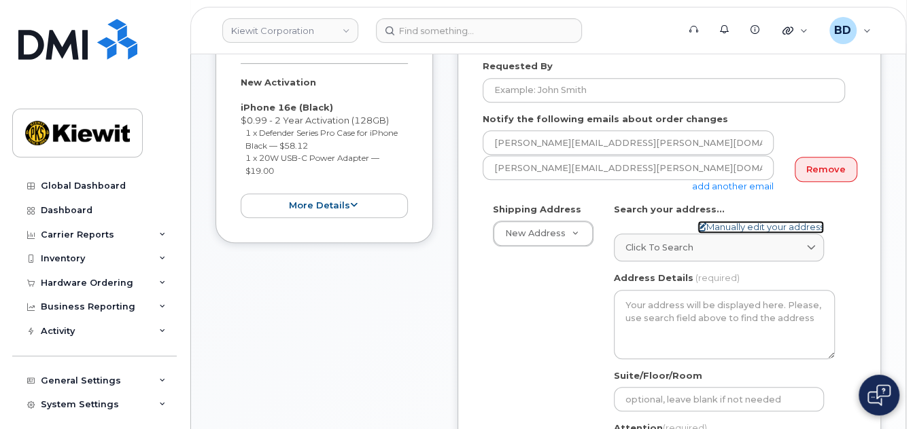
click at [732, 234] on link "Manually edit your address" at bounding box center [760, 227] width 126 height 13
select select
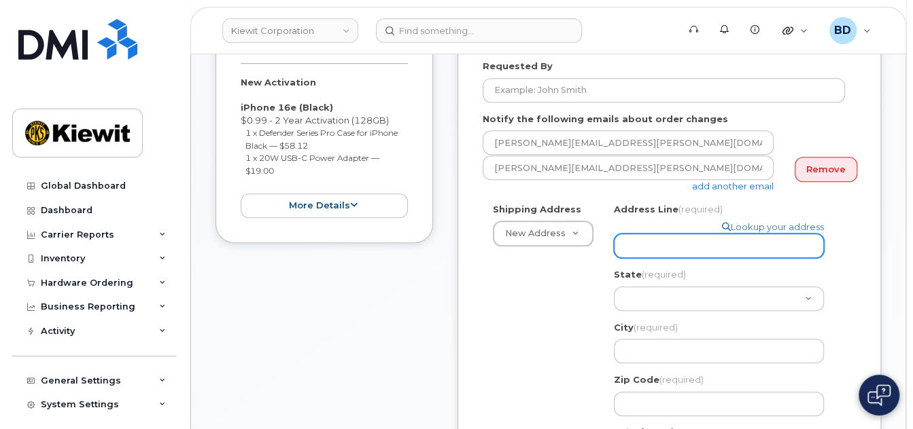
click at [656, 236] on input "Address Line (required)" at bounding box center [719, 246] width 210 height 24
paste input "8900 Renner Blvd."
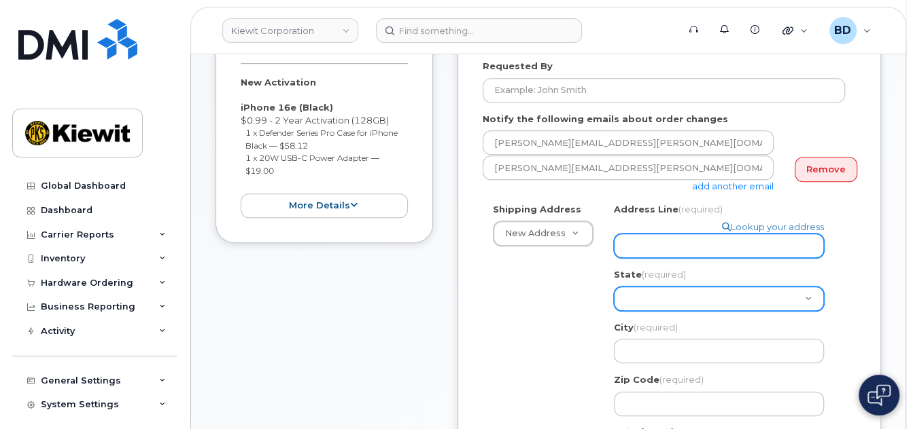
select select
type input "8900 Renner Blvd."
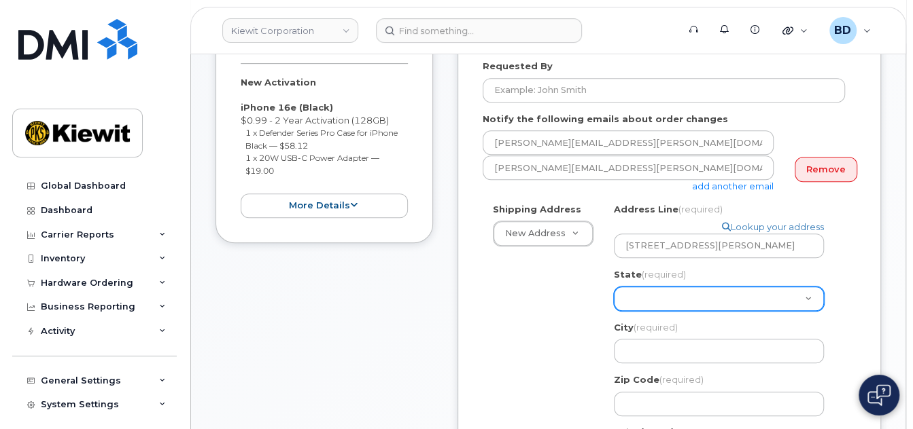
click at [653, 296] on select "Alabama Alaska American Samoa Arizona Arkansas California Colorado Connecticut …" at bounding box center [719, 299] width 210 height 24
select select "KS"
click at [614, 287] on select "Alabama Alaska American Samoa Arizona Arkansas California Colorado Connecticut …" at bounding box center [719, 299] width 210 height 24
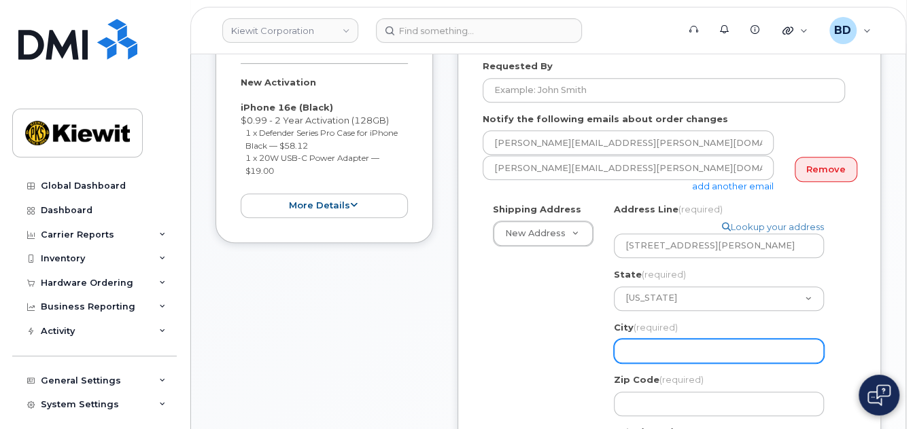
click at [637, 348] on input "City (required)" at bounding box center [719, 351] width 210 height 24
select select
type input "L"
select select
type input "Le"
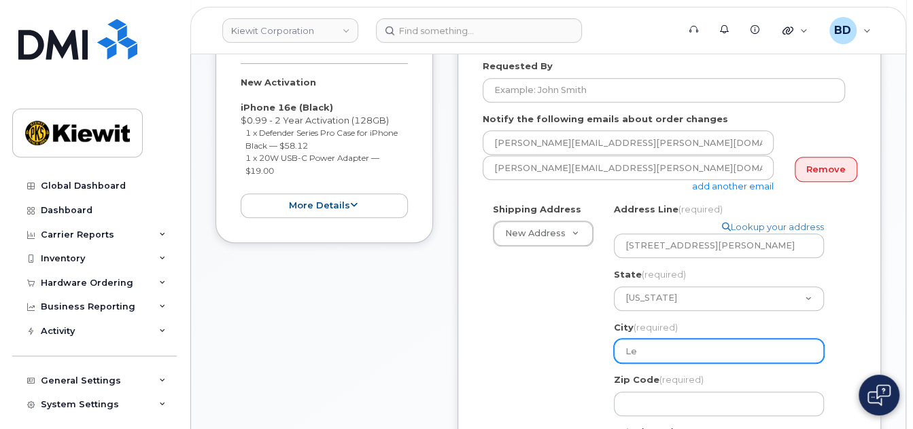
select select
type input "Len"
select select
type input "Lene"
select select
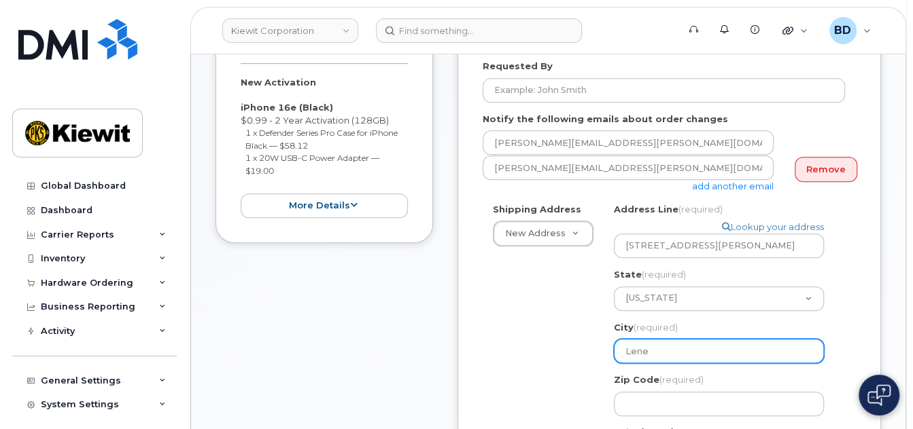
type input "Lenex"
select select
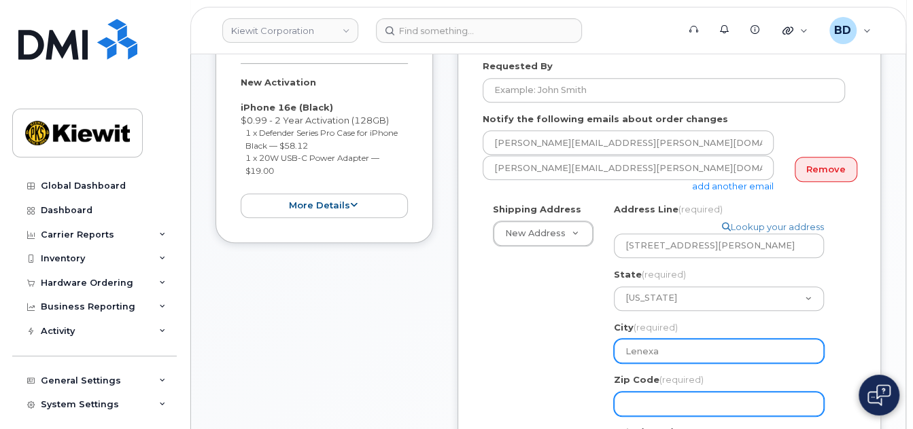
type input "Lenexa"
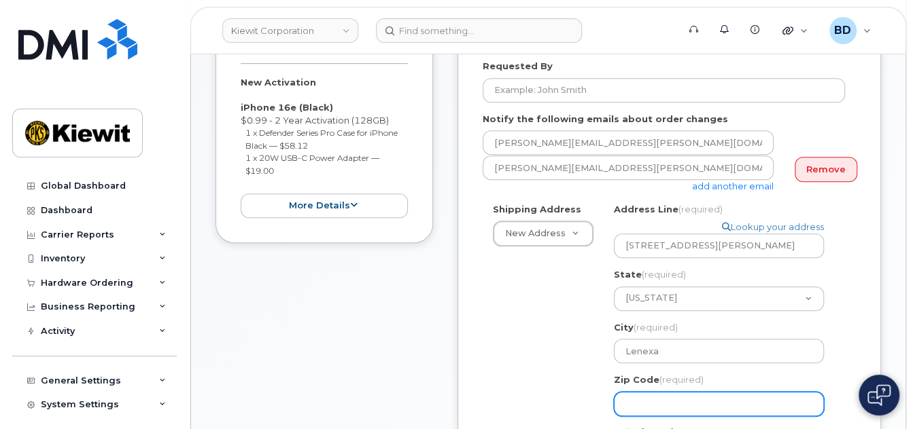
click at [669, 407] on input "Zip Code (required)" at bounding box center [719, 404] width 210 height 24
select select
type input "6"
select select
type input "66"
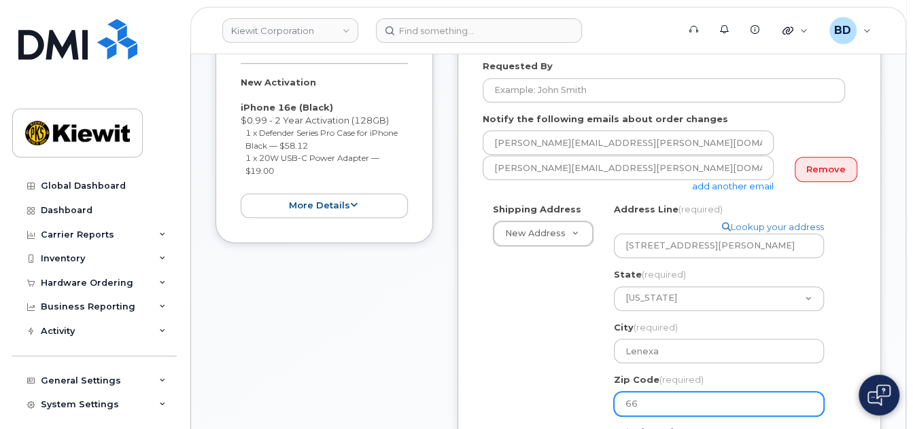
select select
type input "662"
select select
type input "6621"
select select
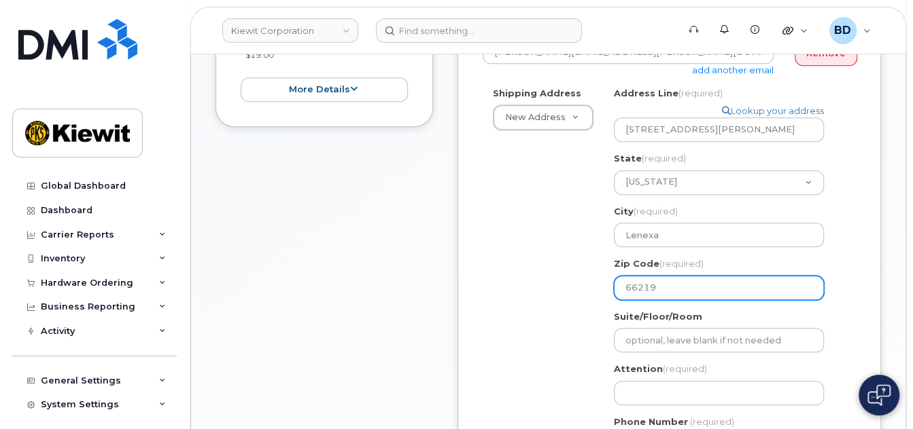
scroll to position [544, 0]
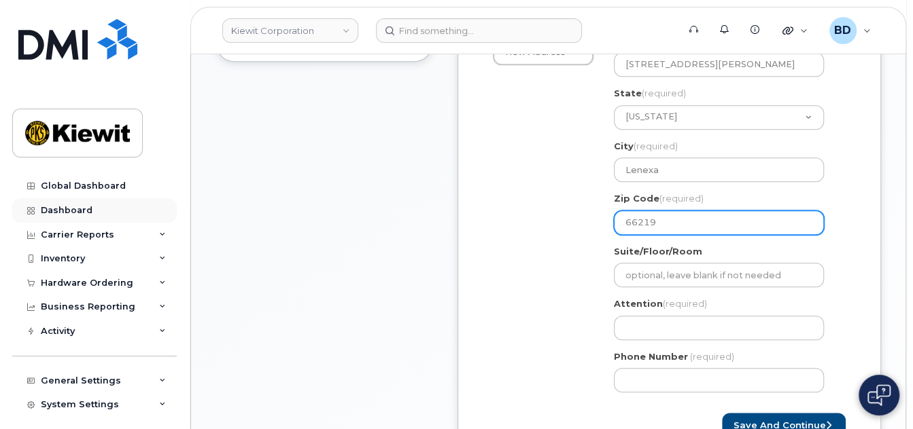
type input "66219"
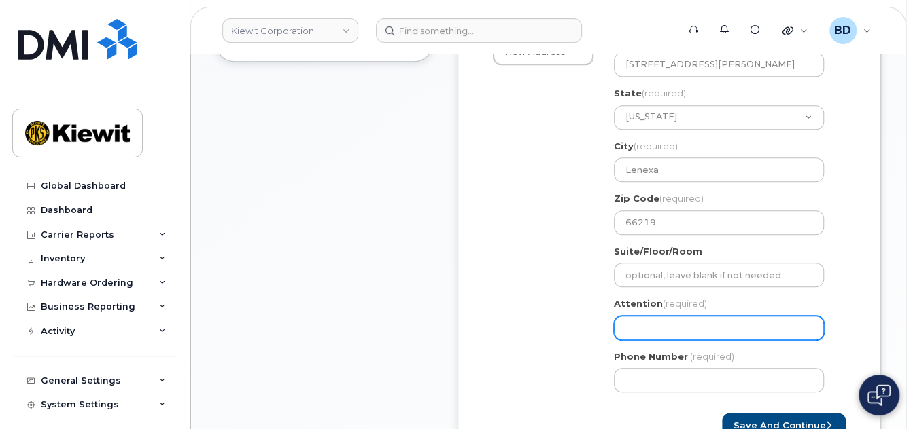
click at [654, 338] on input "Attention (required)" at bounding box center [719, 328] width 210 height 24
paste input "Stephanie.Davis"
select select
type input "Stephanie.Davis"
select select
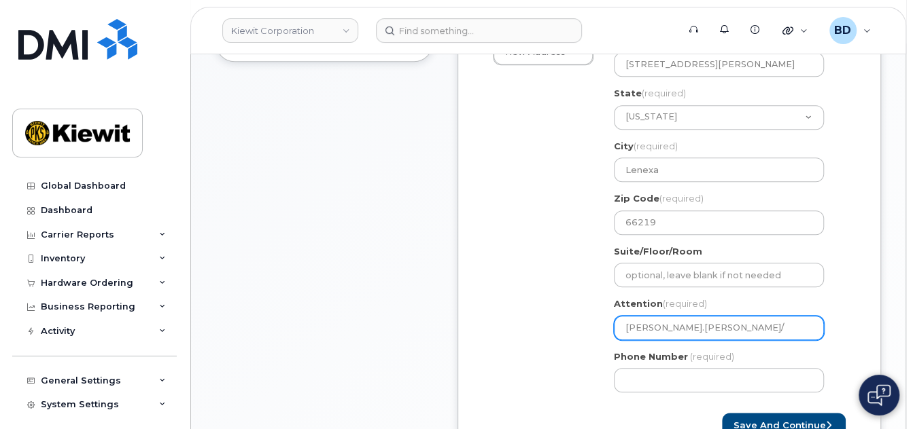
type input "Stephanie.Davis/"
click at [718, 333] on input "Stephanie.Davis/" at bounding box center [719, 328] width 210 height 24
paste input "Katie Ludeman"
select select
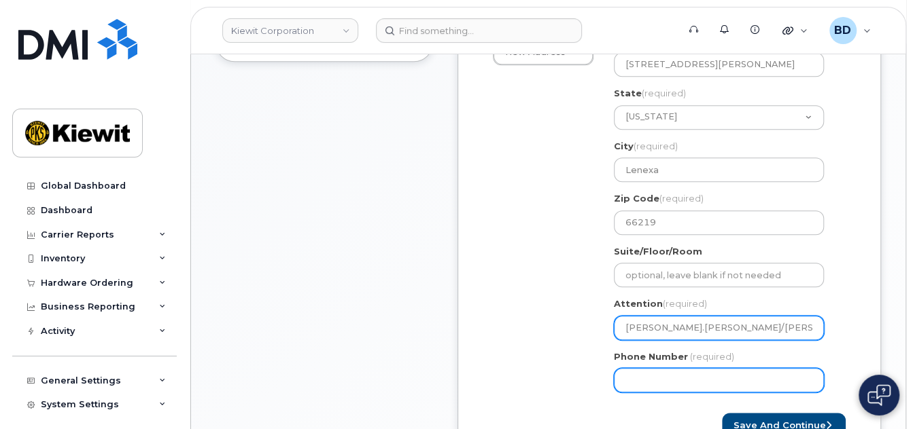
type input "Stephanie.Davis/Katie Ludeman"
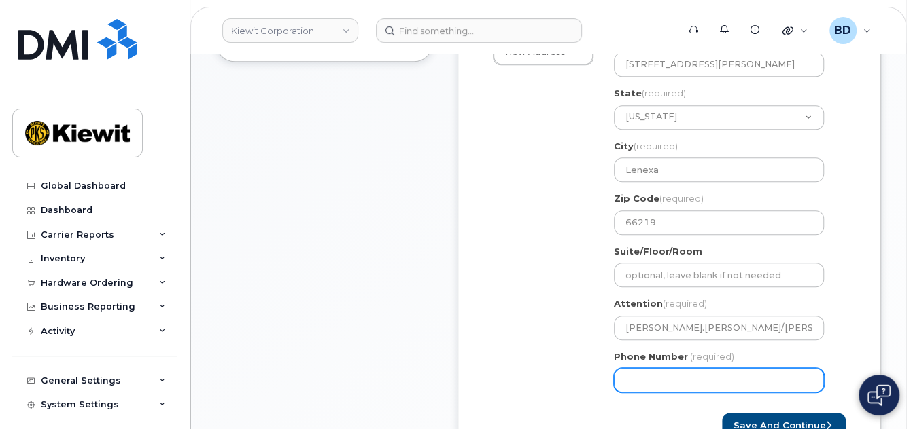
click at [644, 372] on input "Phone Number" at bounding box center [719, 380] width 210 height 24
type input "8777727707"
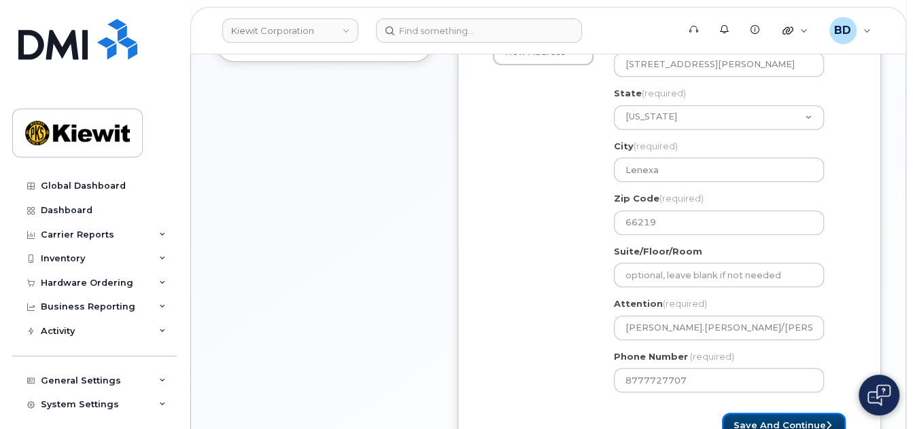
select select
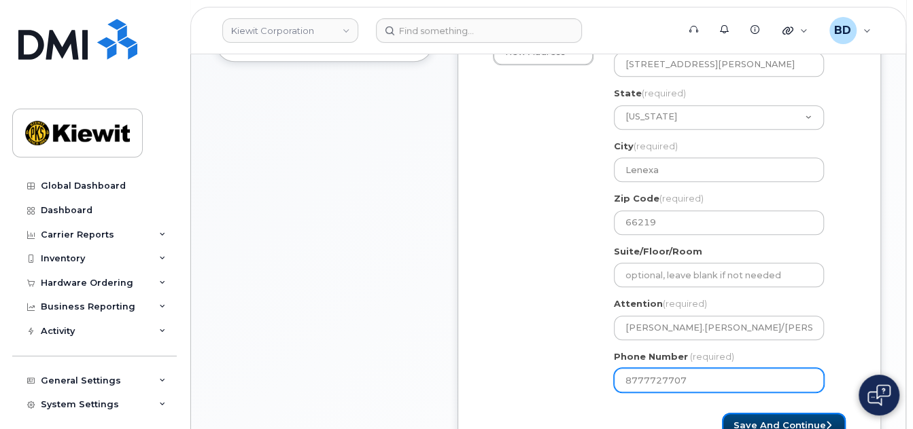
scroll to position [551, 0]
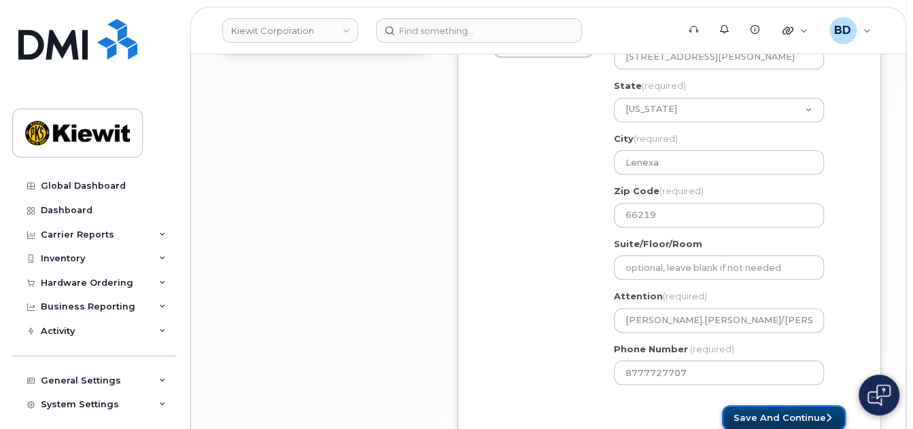
click at [789, 419] on button "Save and Continue" at bounding box center [784, 418] width 124 height 25
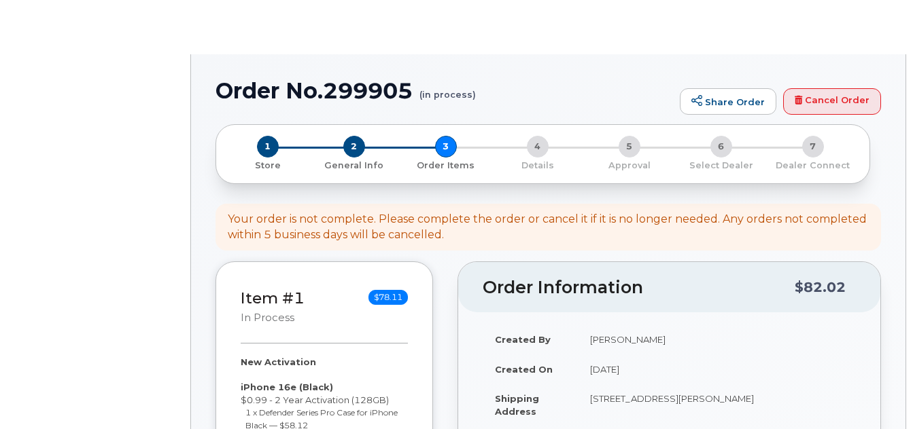
select select
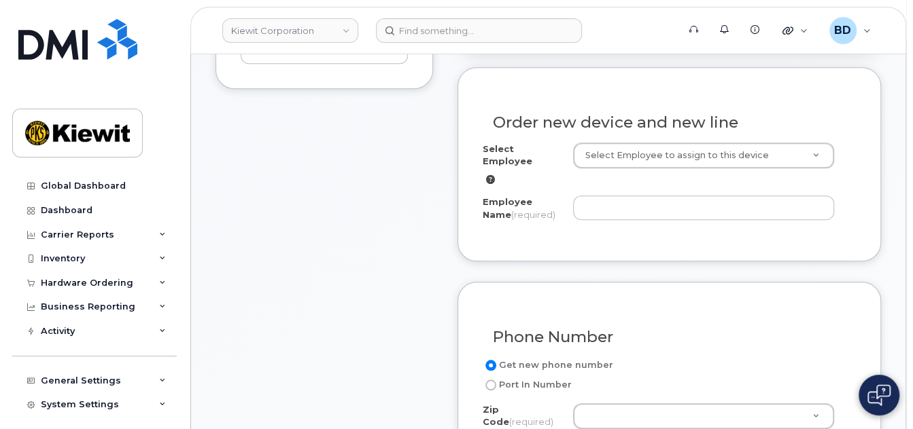
scroll to position [544, 0]
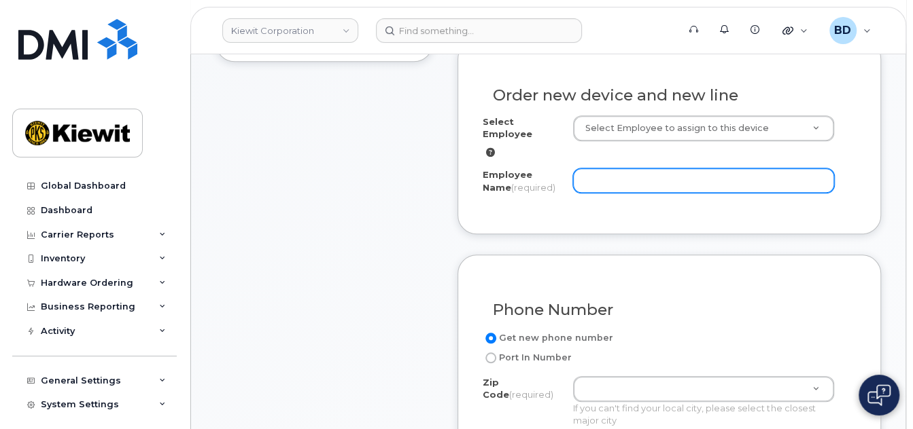
click at [632, 177] on input "Employee Name (required)" at bounding box center [703, 181] width 261 height 24
paste input "[PERSON_NAME]"
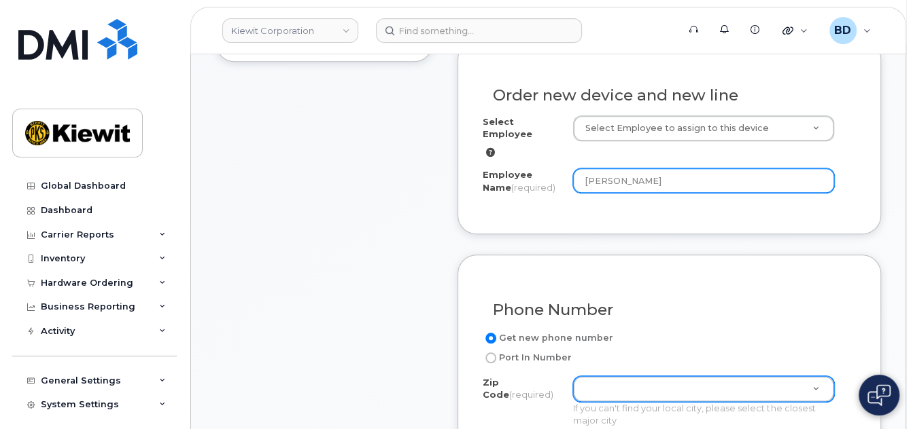
type input "[PERSON_NAME]"
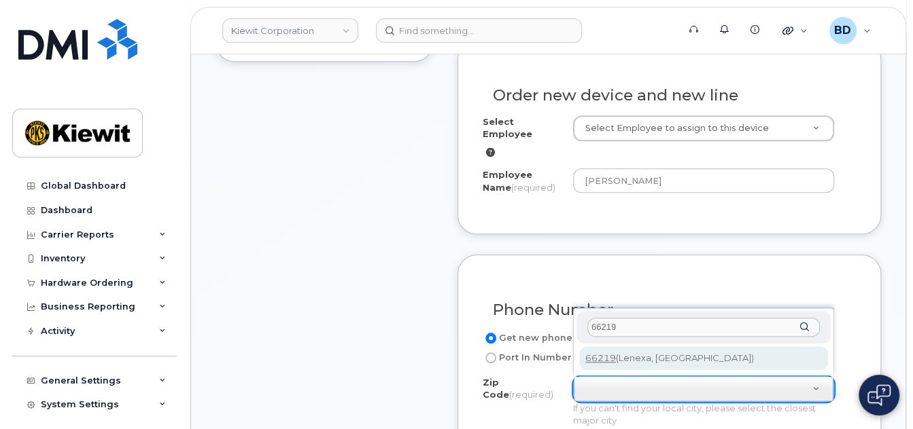
type input "66219"
type input "66219 ([GEOGRAPHIC_DATA], [GEOGRAPHIC_DATA])"
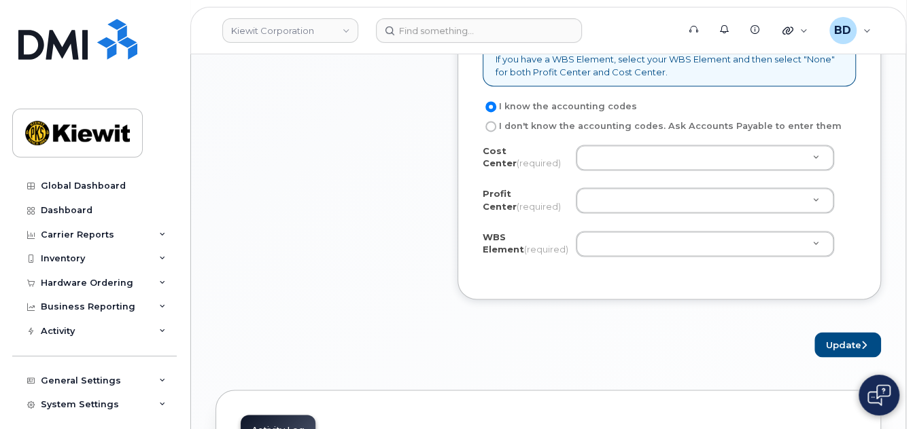
scroll to position [1268, 0]
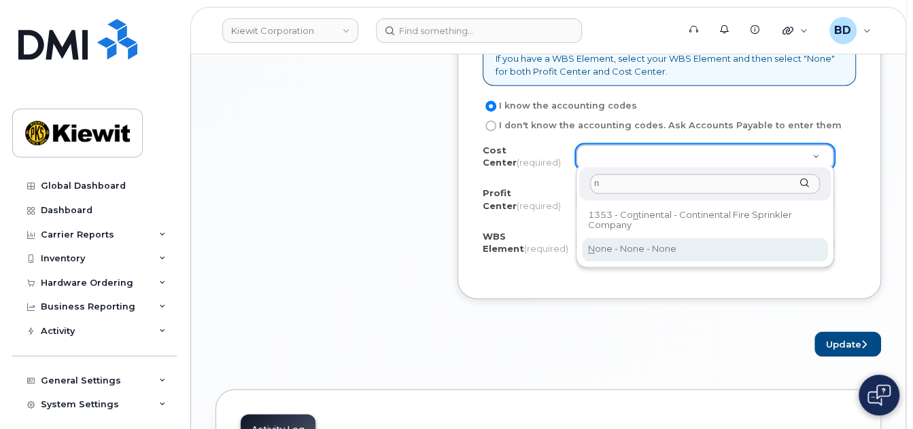
type input "n"
type input "None"
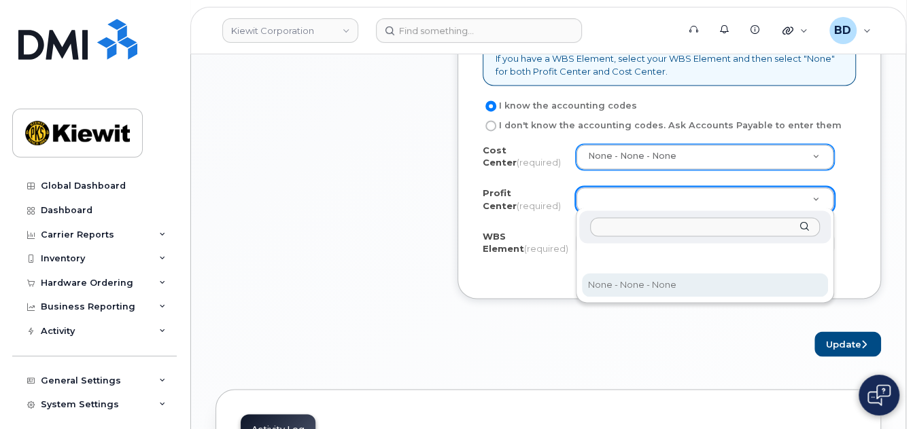
select select "None"
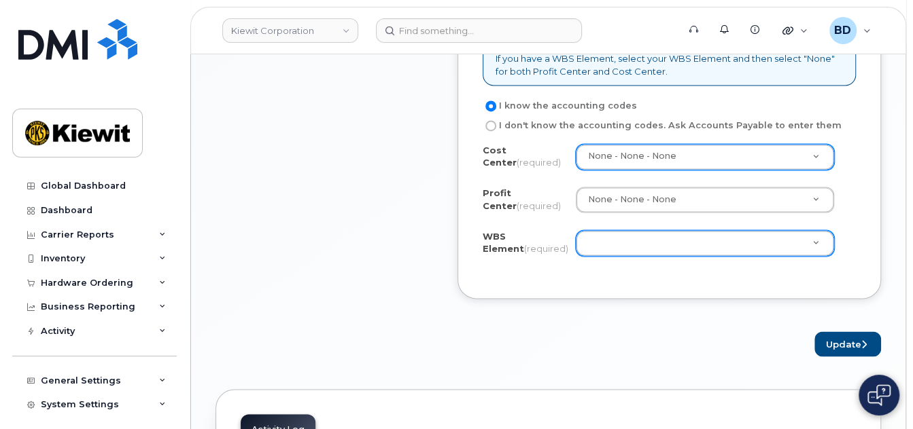
click at [618, 253] on div "WBS Element (required) Unknown" at bounding box center [669, 245] width 373 height 31
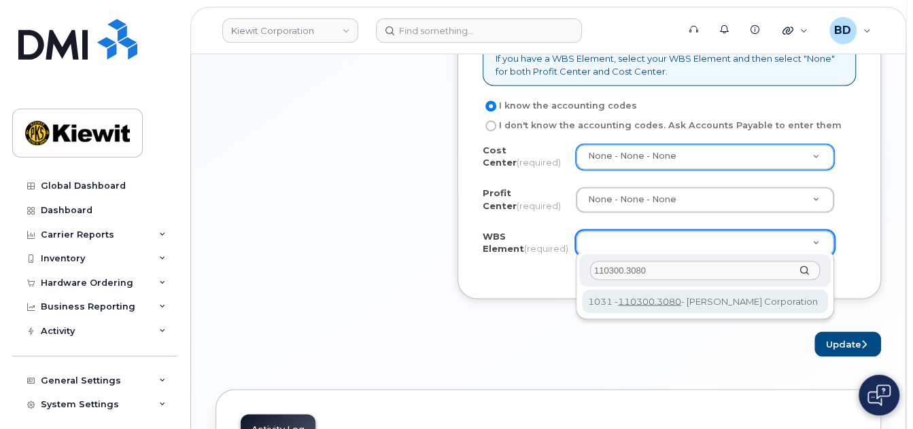
type input "110300.3080"
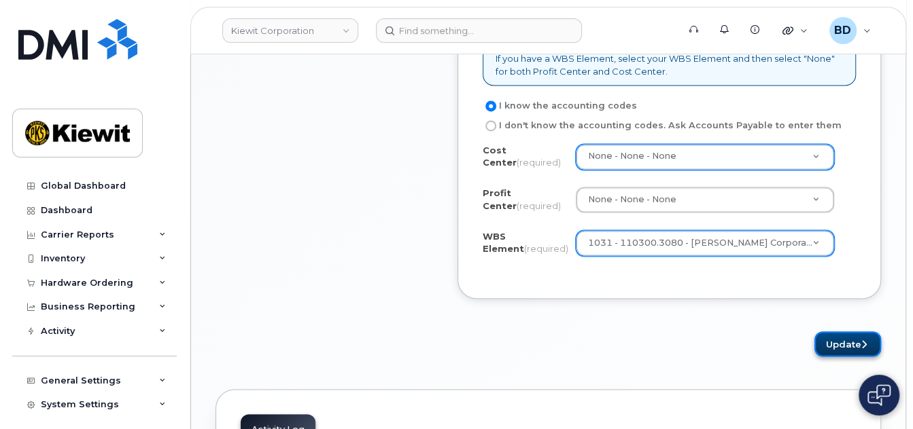
click at [852, 332] on button "Update" at bounding box center [847, 344] width 67 height 25
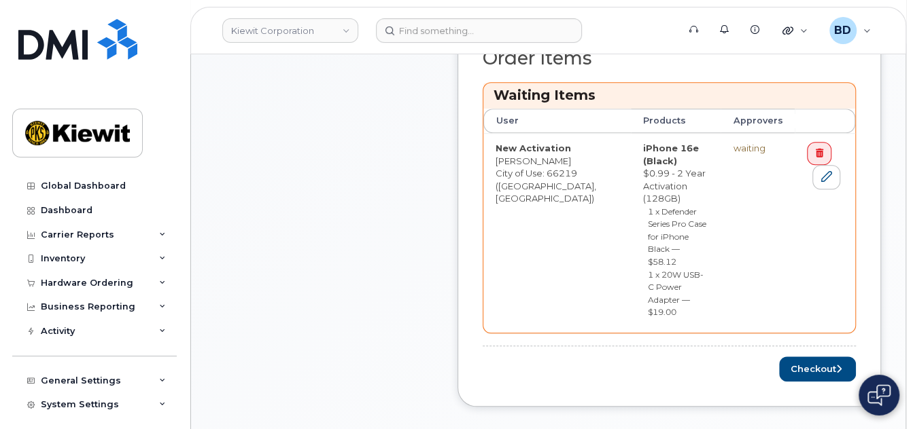
scroll to position [634, 0]
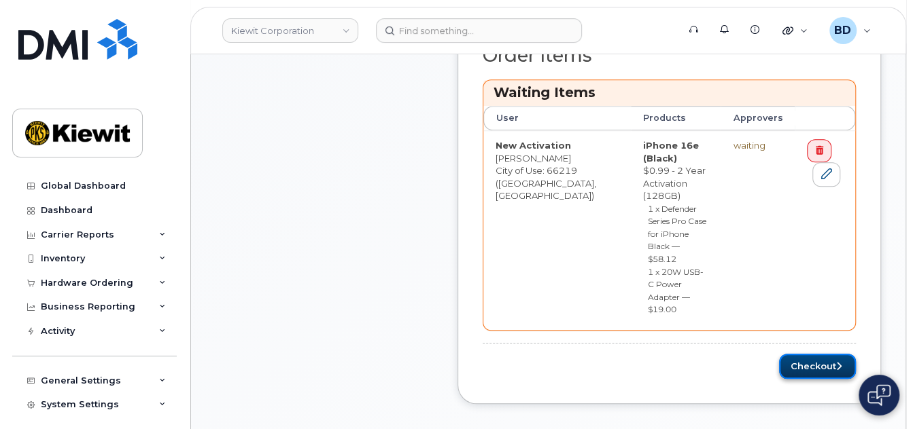
click at [825, 354] on button "Checkout" at bounding box center [817, 366] width 77 height 25
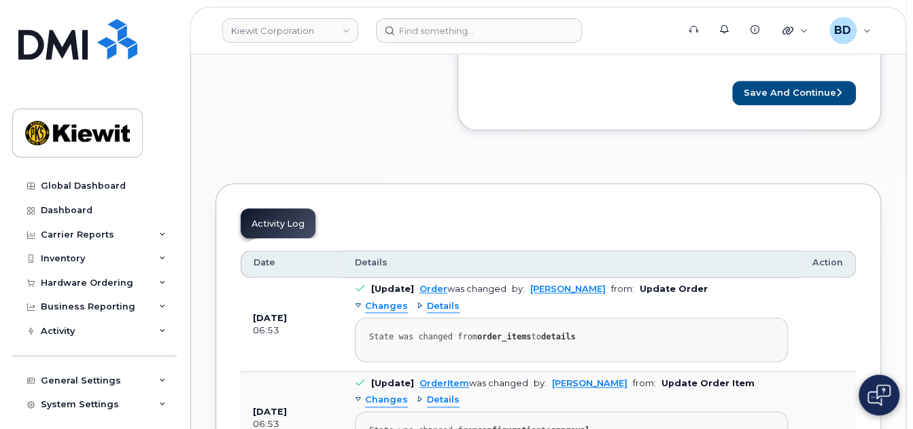
scroll to position [724, 0]
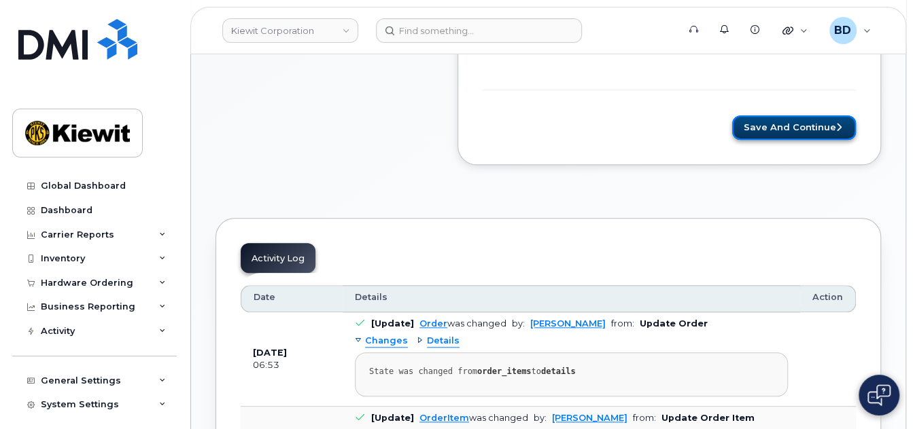
click at [777, 134] on button "Save and Continue" at bounding box center [794, 128] width 124 height 25
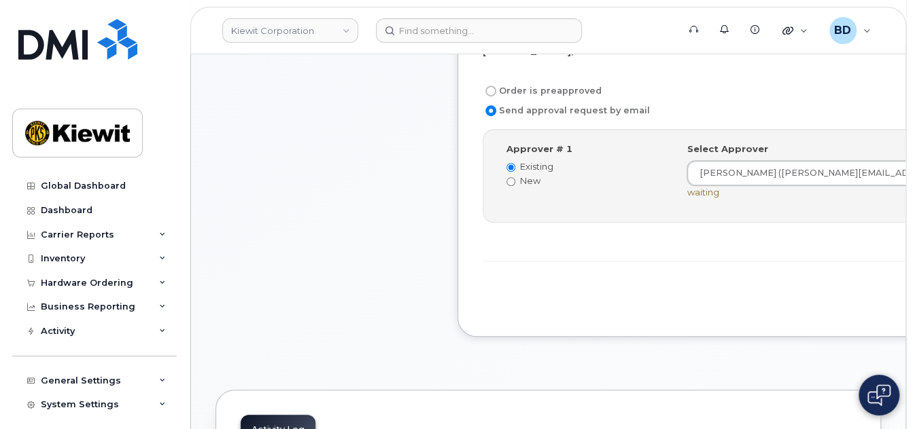
scroll to position [544, 0]
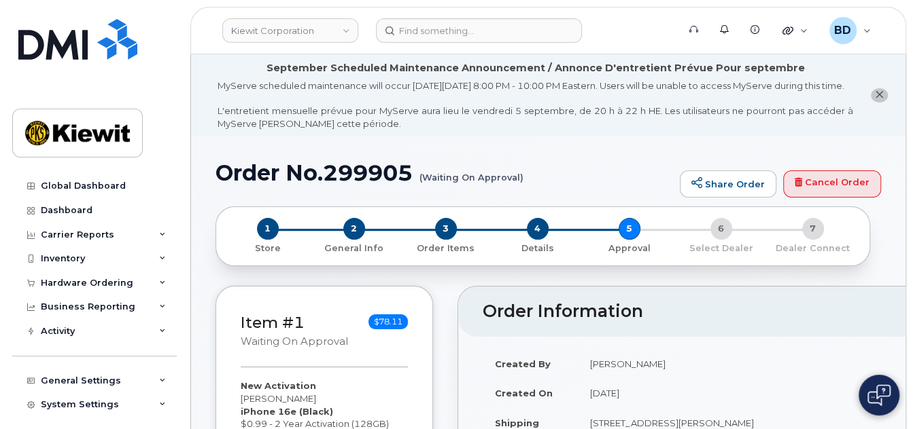
click at [375, 184] on h1 "Order No.299905 (Waiting On Approval)" at bounding box center [443, 173] width 457 height 24
click at [374, 184] on h1 "Order No.299905 (Waiting On Approval)" at bounding box center [443, 173] width 457 height 24
copy h1 "299905"
click at [159, 282] on icon at bounding box center [162, 283] width 7 height 7
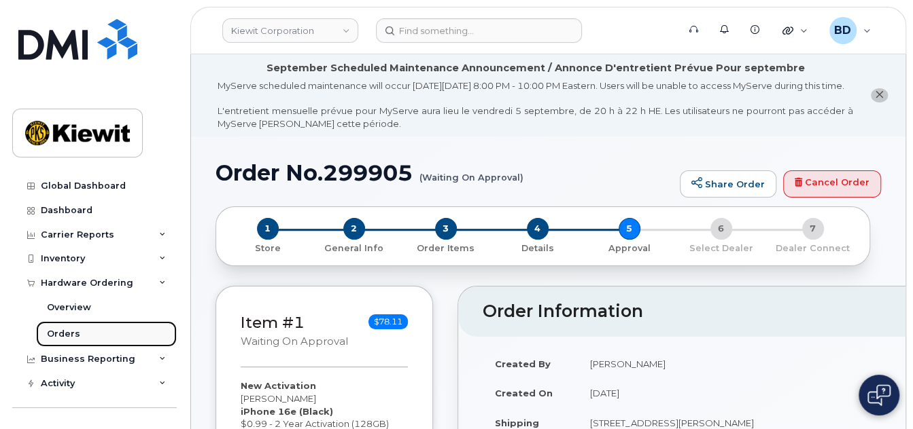
click at [101, 336] on link "Orders" at bounding box center [106, 334] width 141 height 26
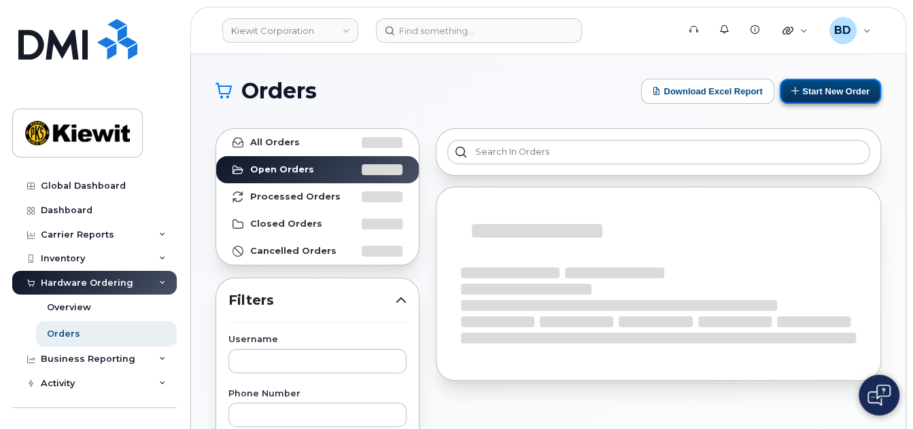
click at [820, 89] on button "Start New Order" at bounding box center [829, 91] width 101 height 25
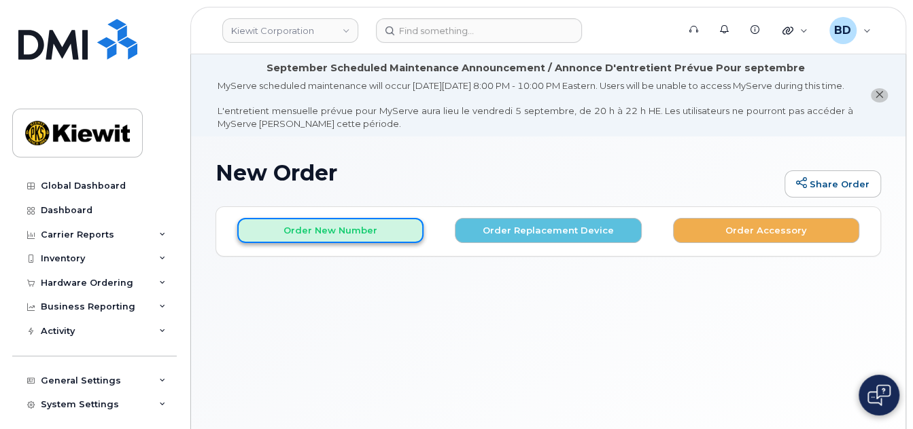
click at [338, 243] on button "Order New Number" at bounding box center [330, 230] width 186 height 25
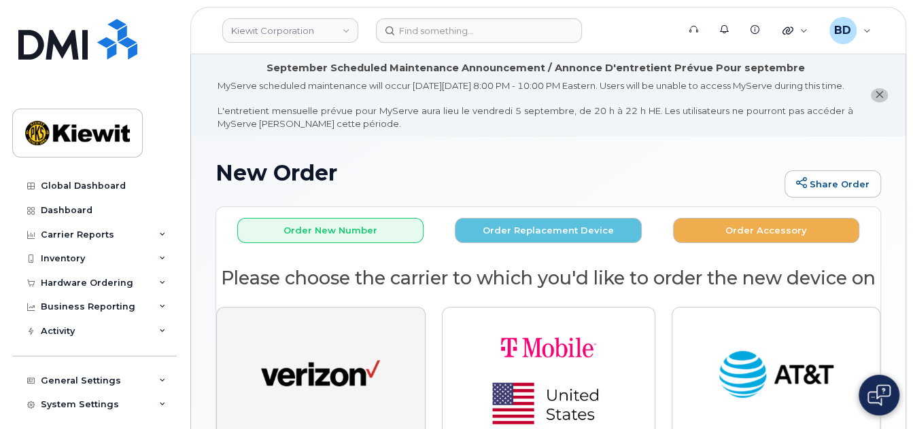
click at [338, 377] on img "button" at bounding box center [320, 375] width 119 height 61
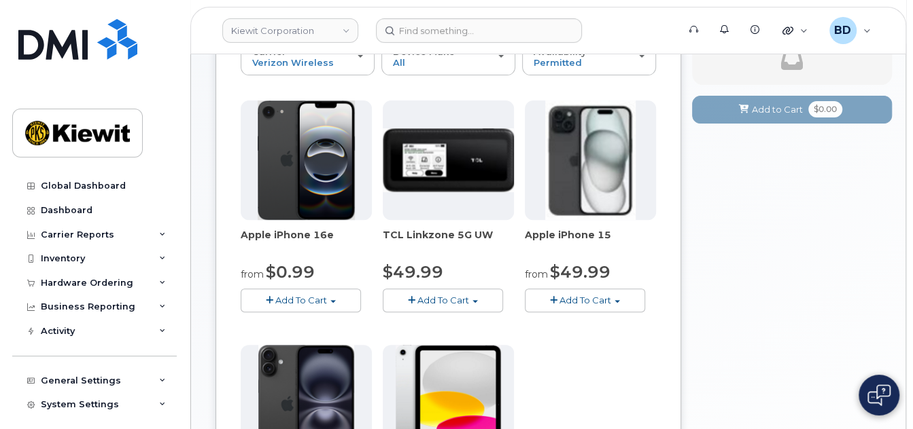
scroll to position [373, 0]
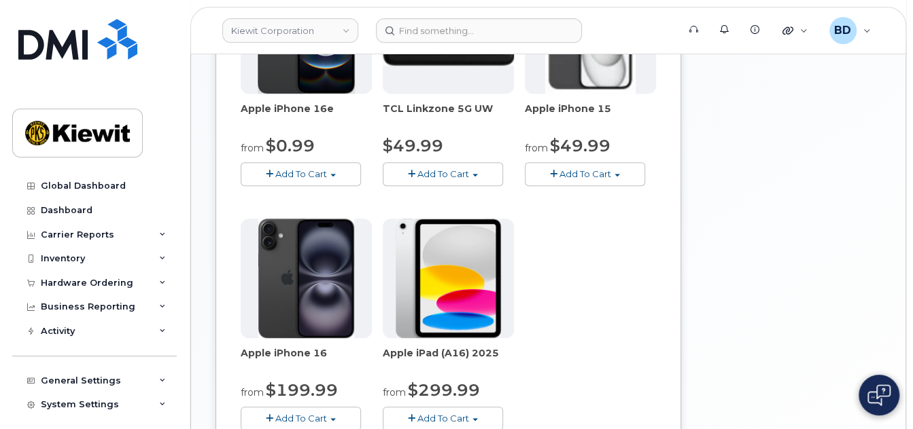
click at [303, 179] on span "Add To Cart" at bounding box center [301, 174] width 52 height 11
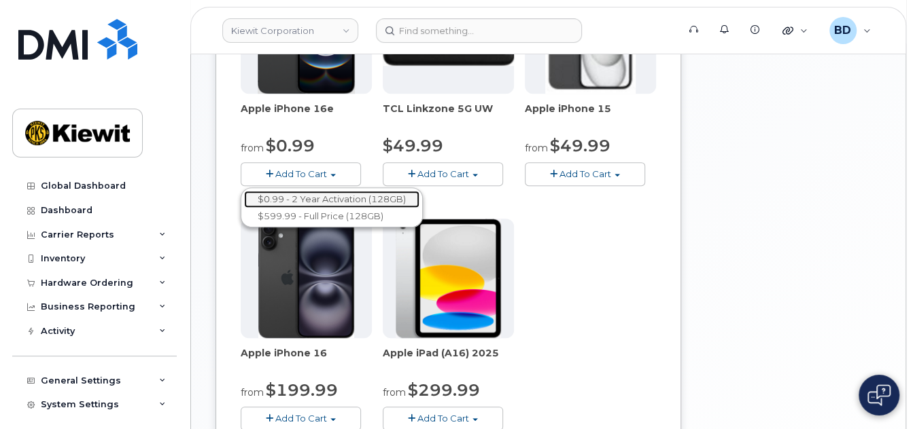
click at [308, 208] on link "$0.99 - 2 Year Activation (128GB)" at bounding box center [331, 199] width 175 height 17
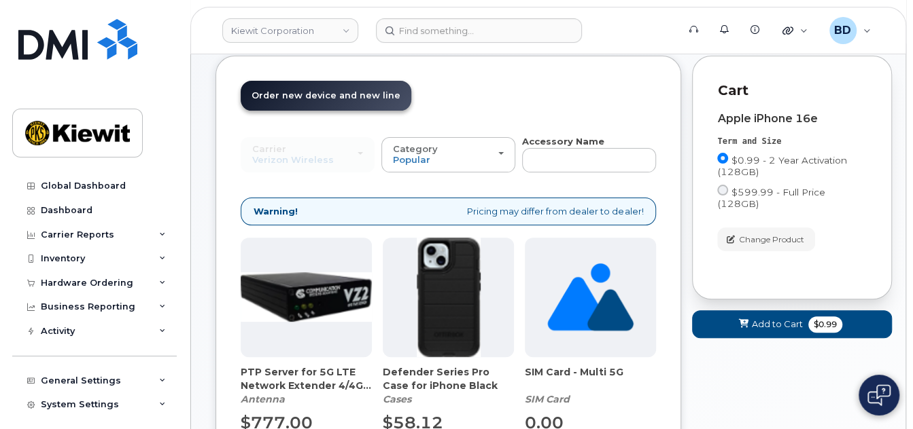
scroll to position [305, 0]
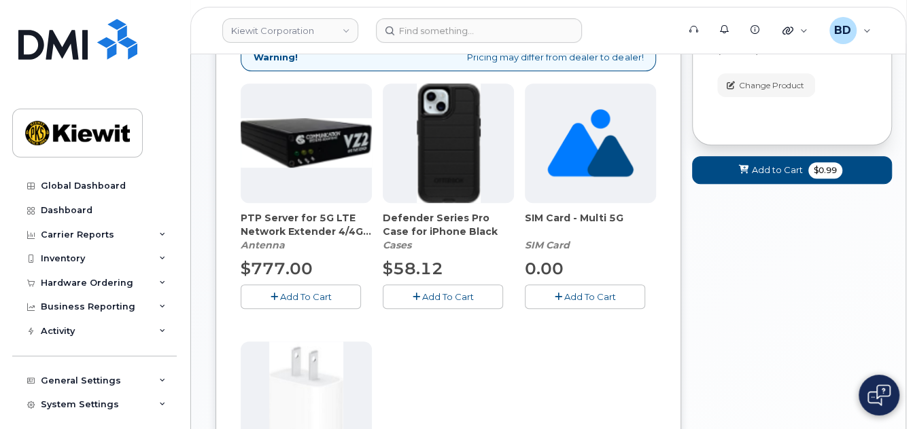
click at [431, 303] on button "Add To Cart" at bounding box center [443, 297] width 120 height 24
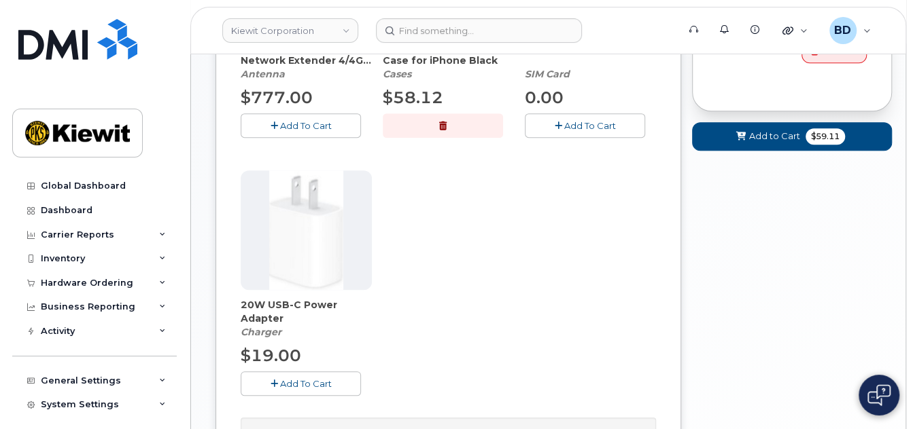
scroll to position [486, 0]
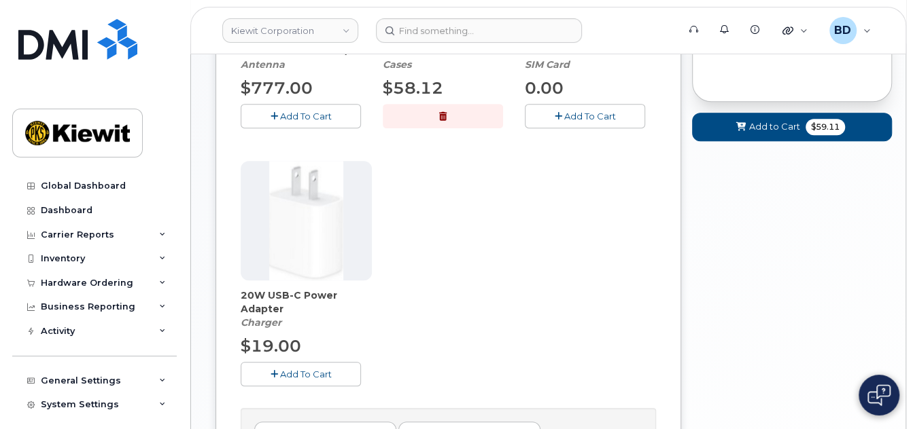
click at [319, 380] on span "Add To Cart" at bounding box center [306, 374] width 52 height 11
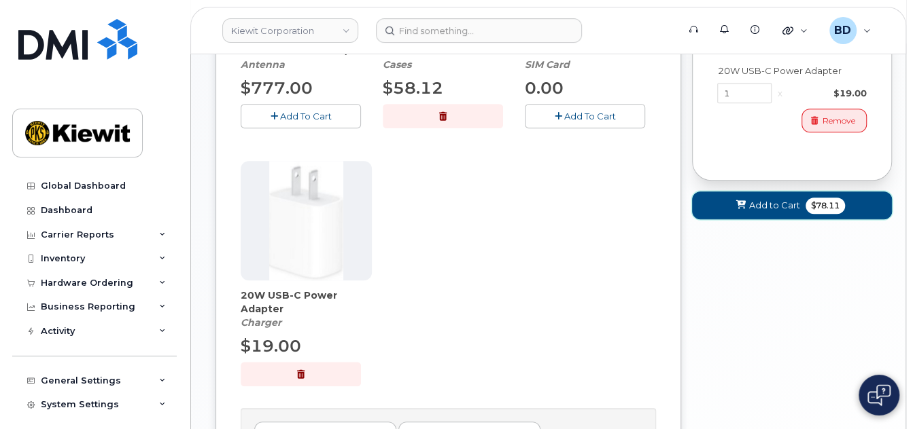
click at [775, 203] on span "Add to Cart" at bounding box center [774, 205] width 51 height 13
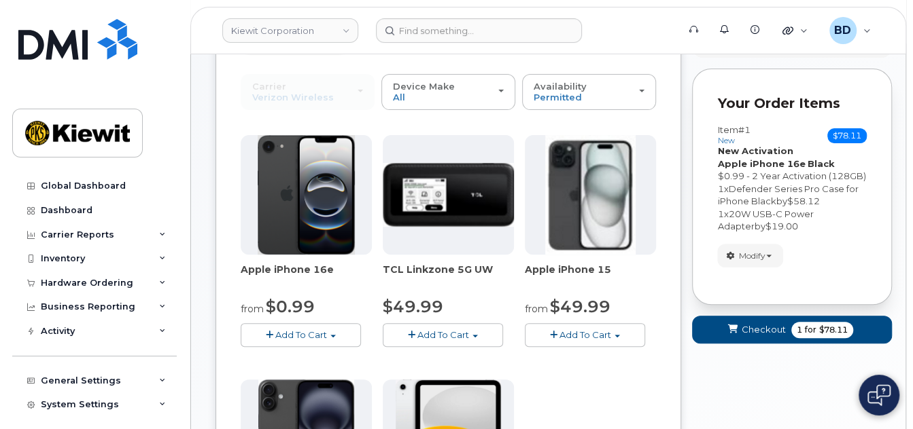
scroll to position [200, 0]
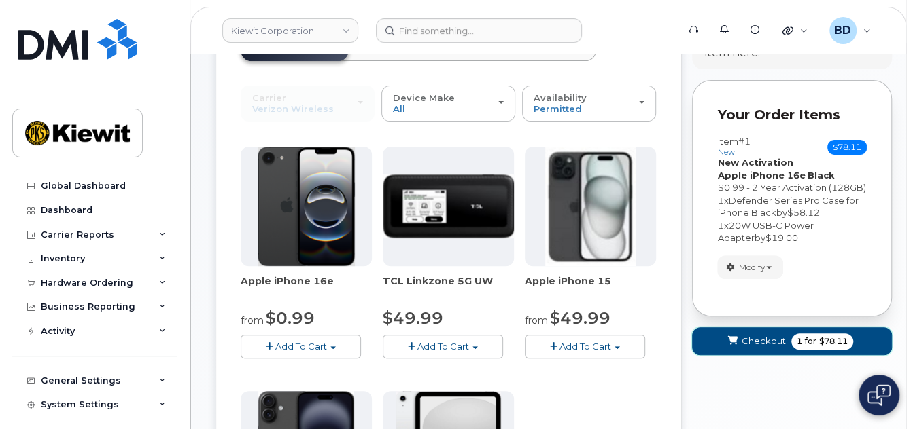
drag, startPoint x: 764, startPoint y: 355, endPoint x: 779, endPoint y: 342, distance: 20.7
click at [764, 348] on span "Checkout" at bounding box center [763, 341] width 44 height 13
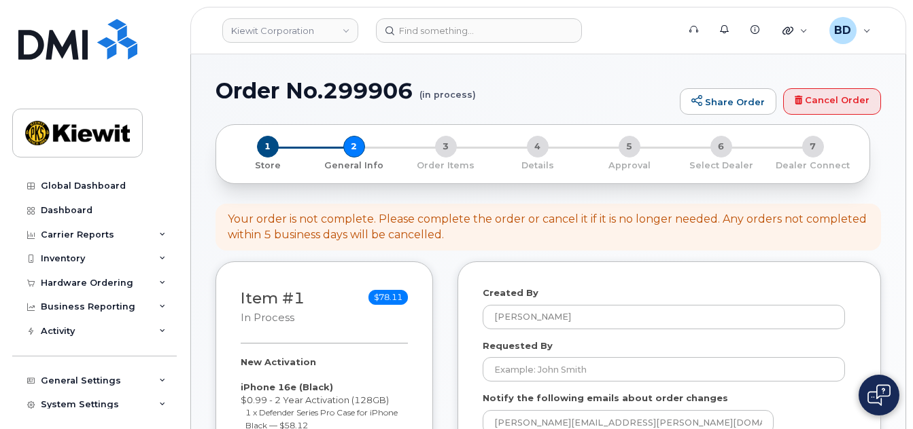
select select
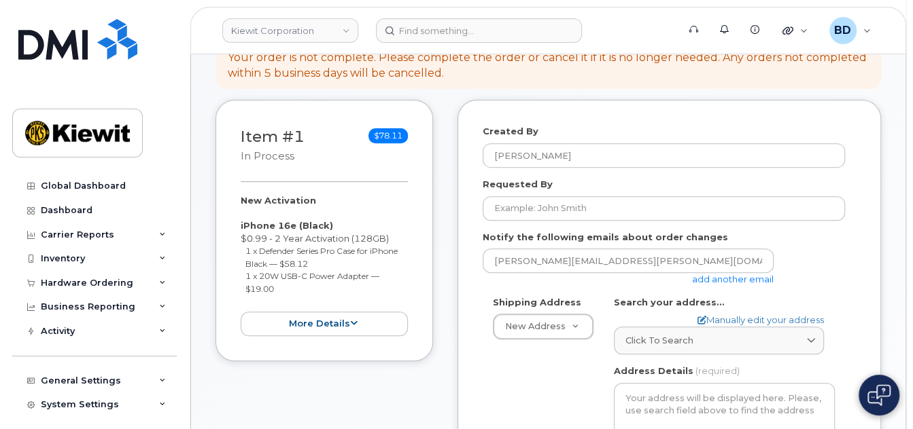
scroll to position [362, 0]
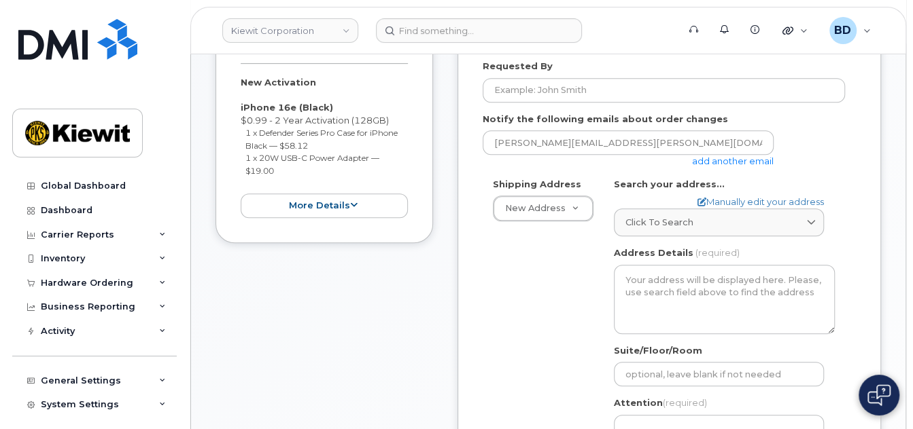
click at [711, 166] on link "add another email" at bounding box center [733, 161] width 82 height 11
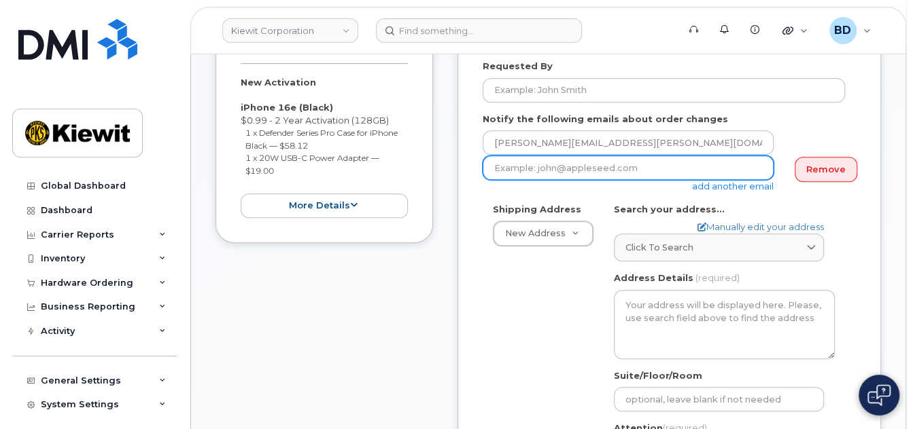
click at [527, 180] on input "email" at bounding box center [628, 168] width 291 height 24
paste input "david.gutierrez@kiewit.com"
type input "david.gutierrez@kiewit.com"
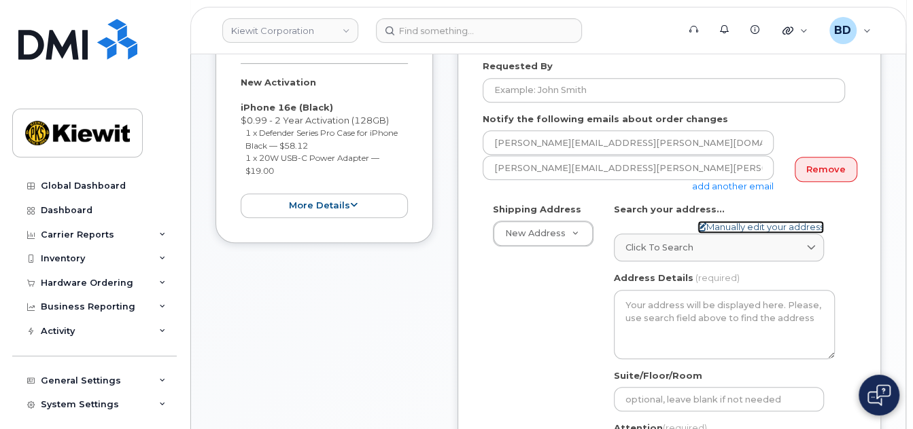
click at [726, 234] on link "Manually edit your address" at bounding box center [760, 227] width 126 height 13
select select
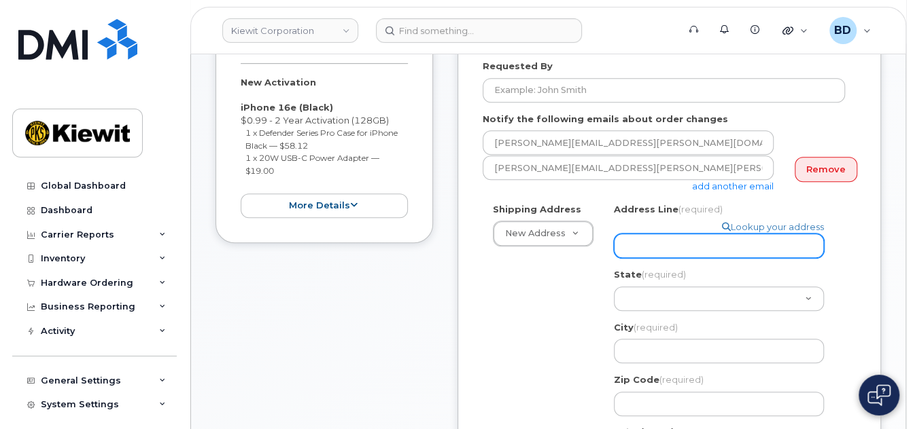
click at [677, 236] on input "Address Line (required)" at bounding box center [719, 246] width 210 height 24
paste input "19801 NE 36th St"
select select
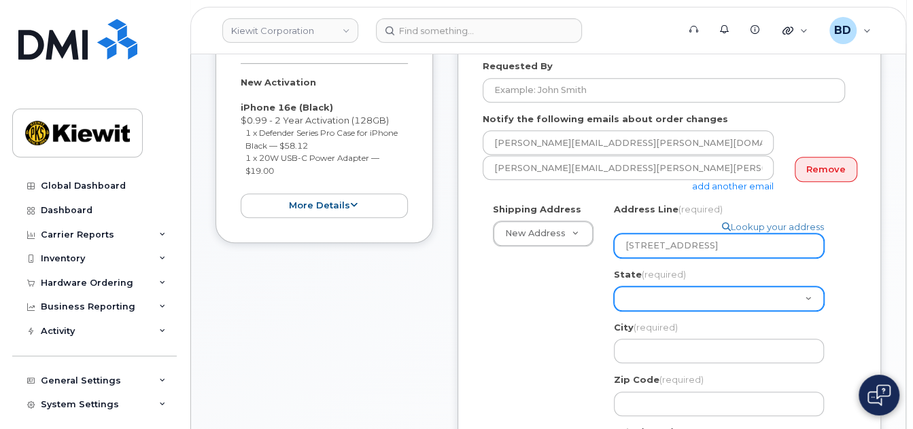
type input "19801 NE 36th St"
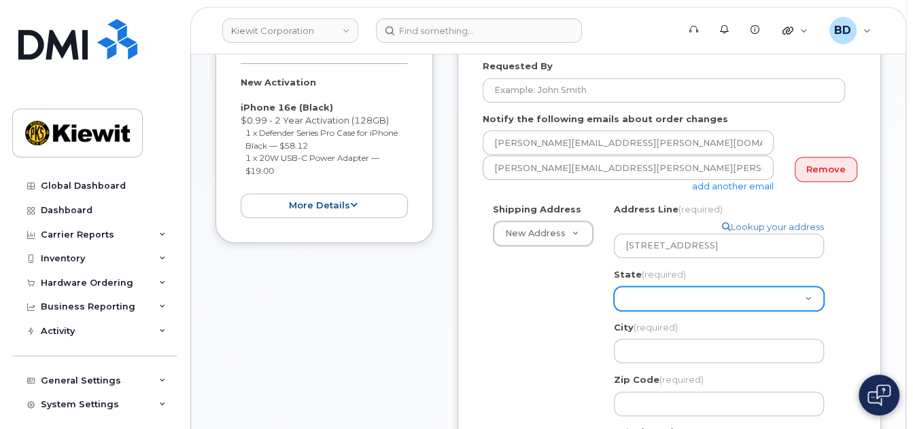
drag, startPoint x: 634, startPoint y: 296, endPoint x: 637, endPoint y: 285, distance: 11.4
click at [634, 292] on select "Alabama Alaska American Samoa Arizona Arkansas California Colorado Connecticut …" at bounding box center [719, 299] width 210 height 24
select select "OK"
click at [614, 287] on select "Alabama Alaska American Samoa Arizona Arkansas California Colorado Connecticut …" at bounding box center [719, 299] width 210 height 24
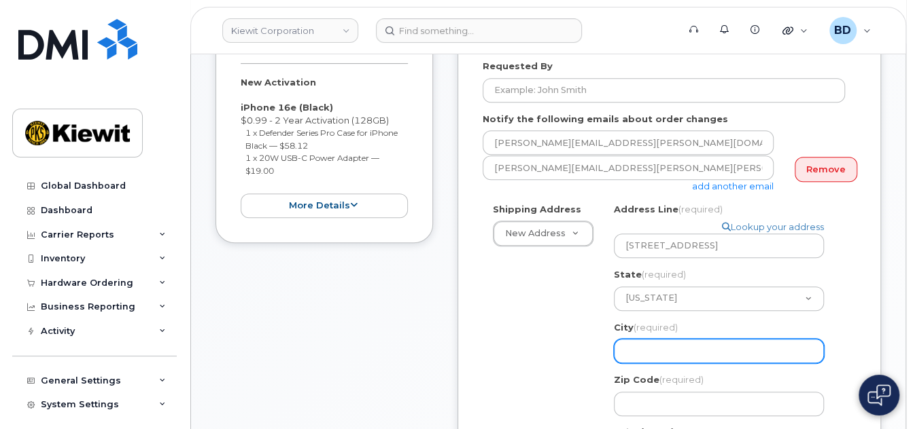
click at [650, 342] on input "City (required)" at bounding box center [719, 351] width 210 height 24
select select
type input "H"
select select
type input "Ha"
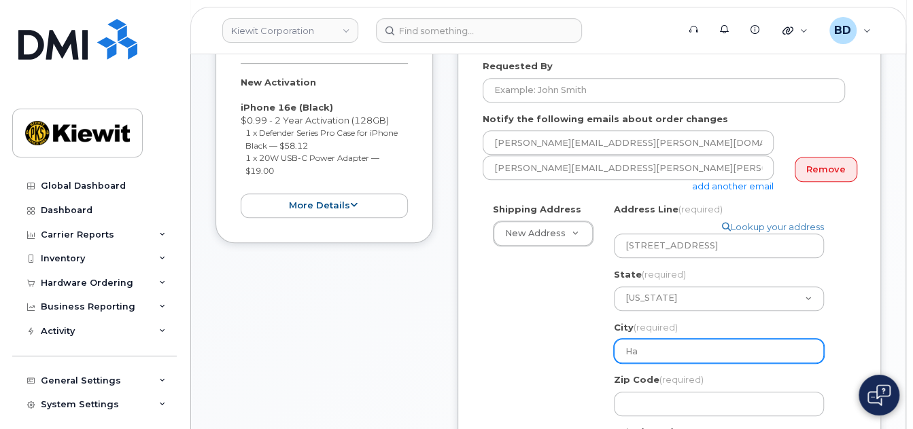
select select
type input "Har"
select select
type input "Harr"
select select
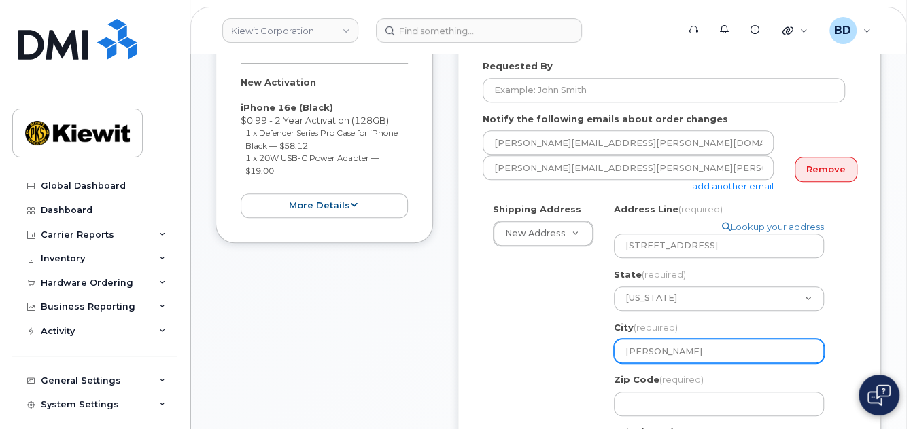
type input "Harra"
select select
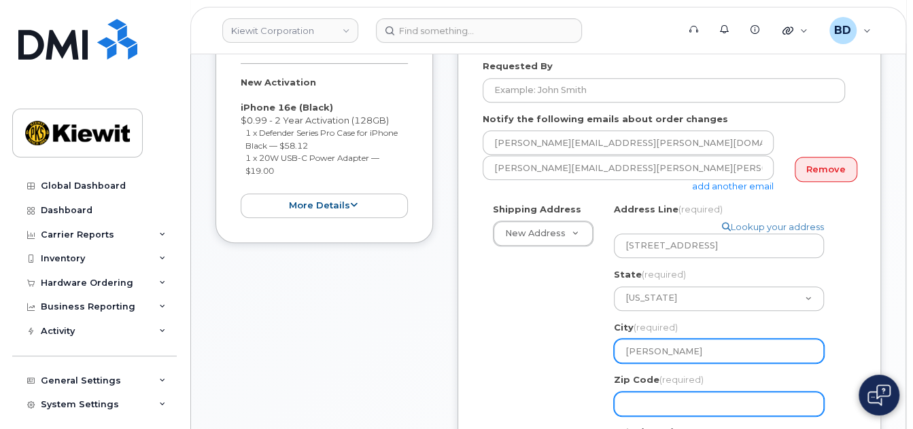
type input "Harrah"
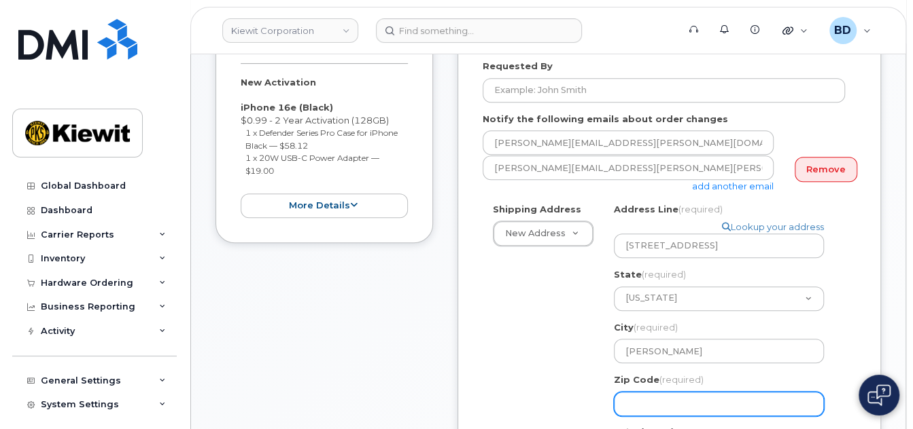
click at [644, 402] on input "Zip Code (required)" at bounding box center [719, 404] width 210 height 24
select select
type input "7"
select select
type input "73"
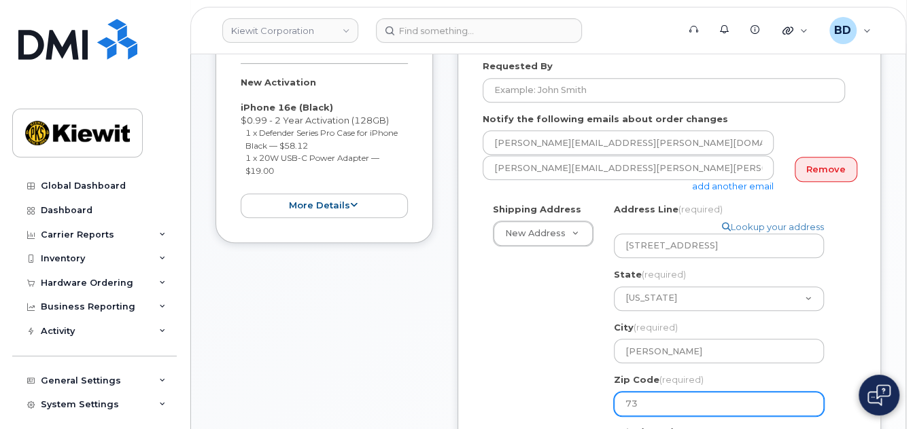
select select
type input "730"
select select
type input "7304"
select select
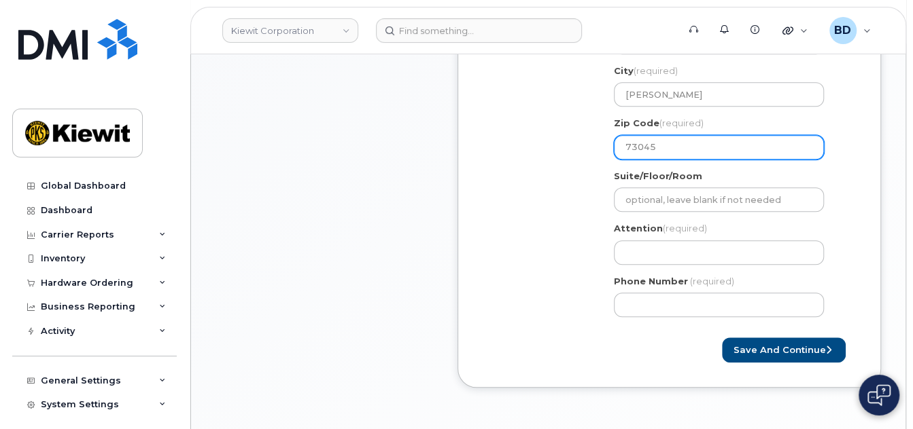
scroll to position [634, 0]
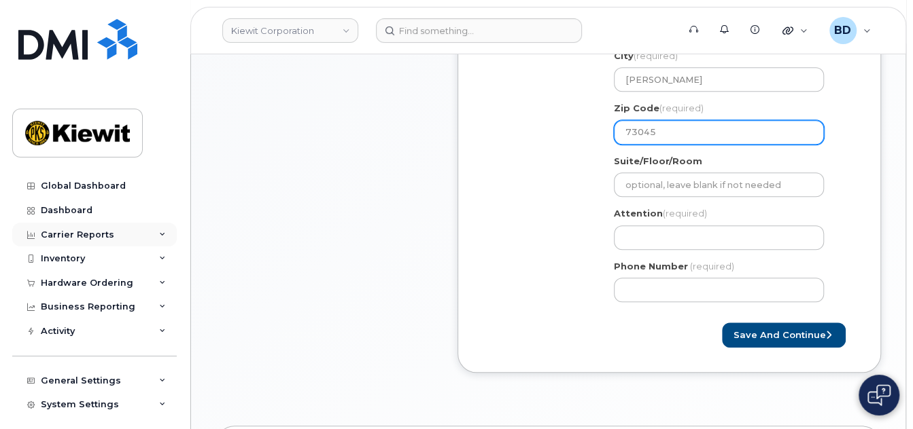
type input "73045"
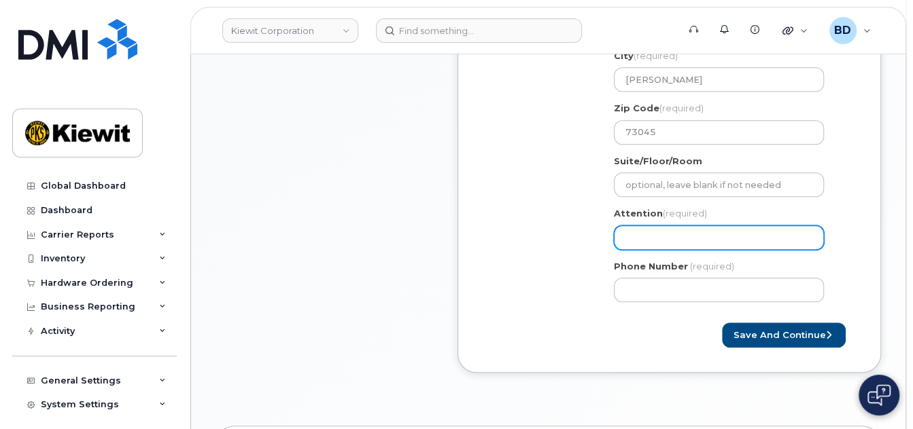
click at [667, 236] on input "Attention (required)" at bounding box center [719, 238] width 210 height 24
paste input "Jeff.Mack"
select select
type input "Jeff.Mack"
select select
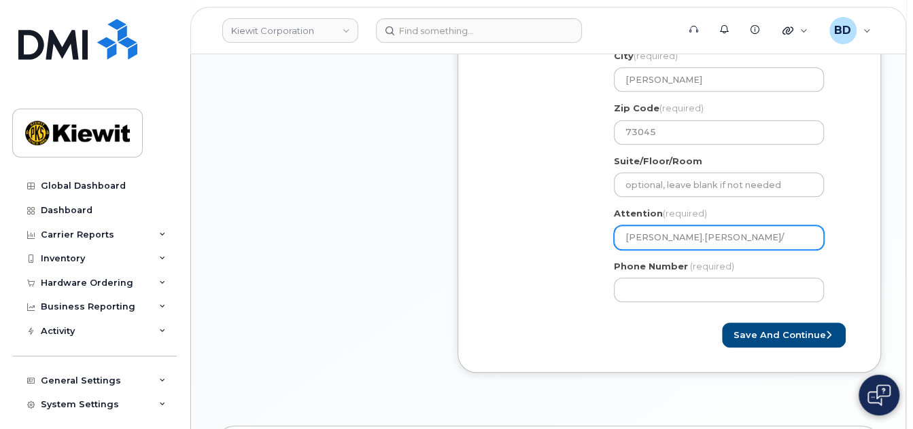
type input "Jeff.Mack/"
click at [702, 244] on input "Jeff.Mack/" at bounding box center [719, 238] width 210 height 24
paste input "Marvin baldwin jr"
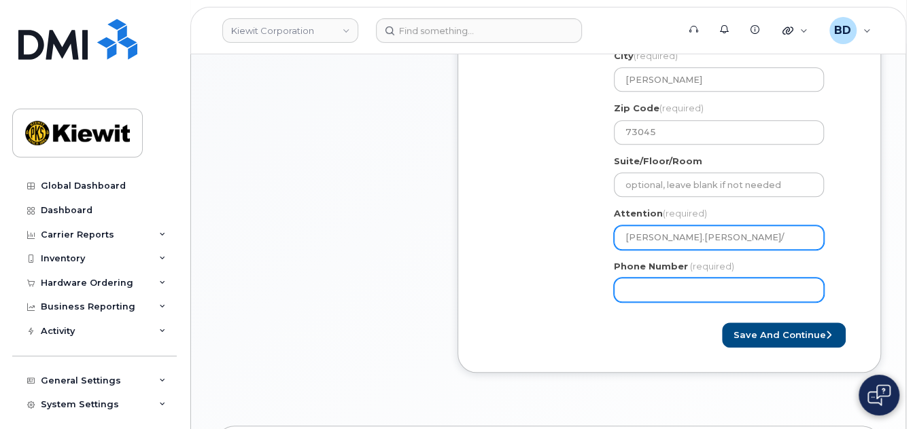
select select
type input "Jeff.Mack/Marvin baldwin jr"
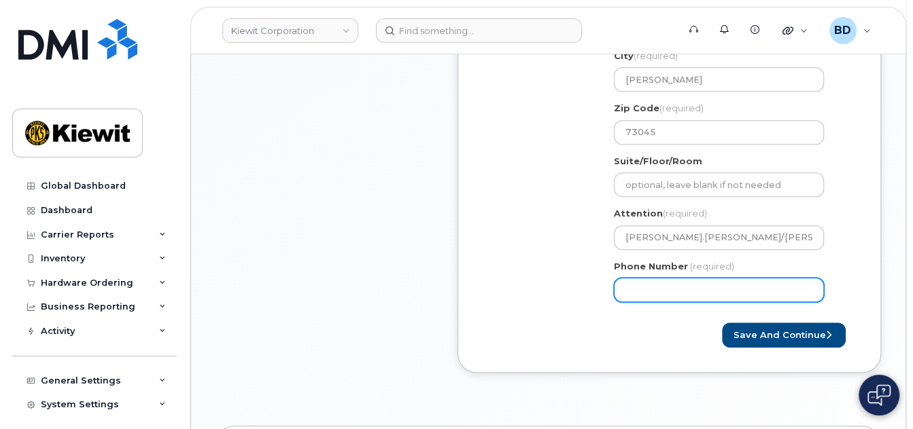
drag, startPoint x: 630, startPoint y: 287, endPoint x: 638, endPoint y: 286, distance: 8.3
click at [630, 287] on input "Phone Number" at bounding box center [719, 290] width 210 height 24
type input "8777727707"
select select
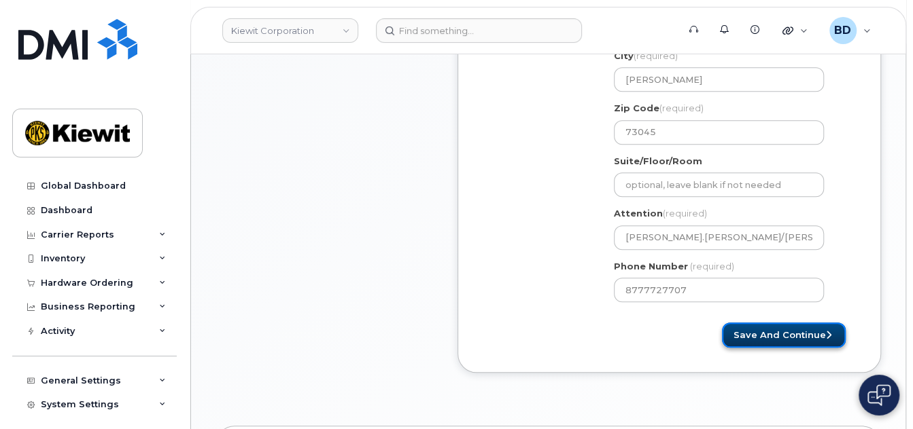
click at [792, 335] on button "Save and Continue" at bounding box center [784, 335] width 124 height 25
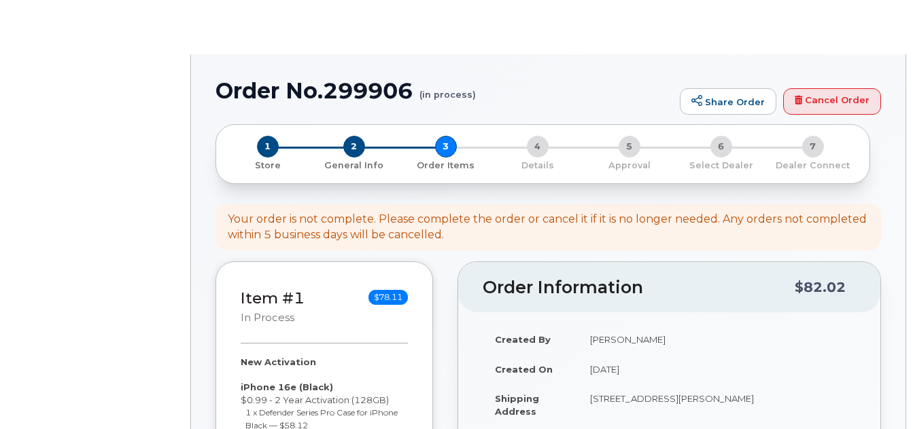
select select
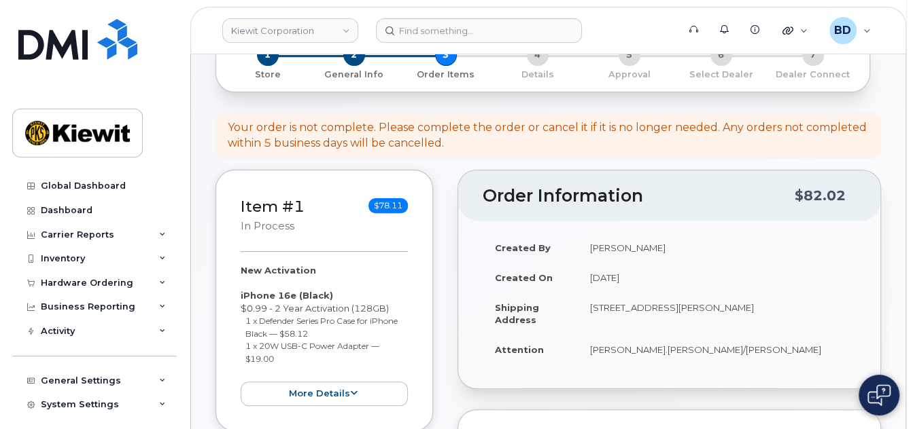
scroll to position [366, 0]
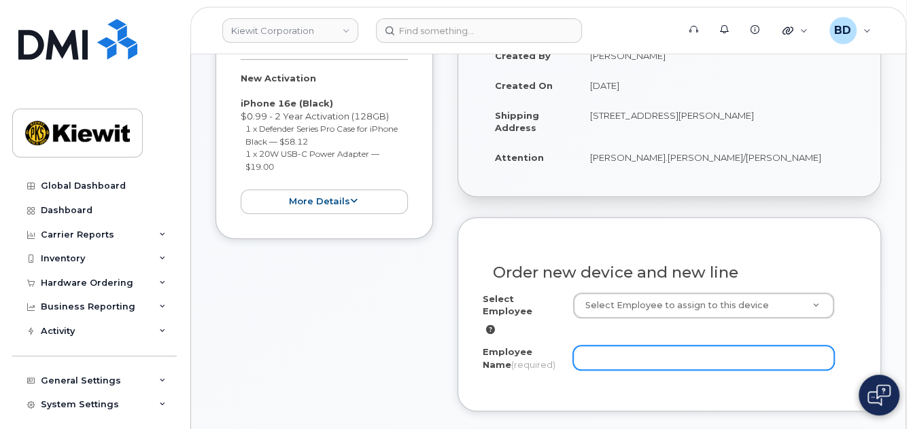
click at [608, 353] on input "Employee Name (required)" at bounding box center [703, 358] width 261 height 24
paste input "[PERSON_NAME]"
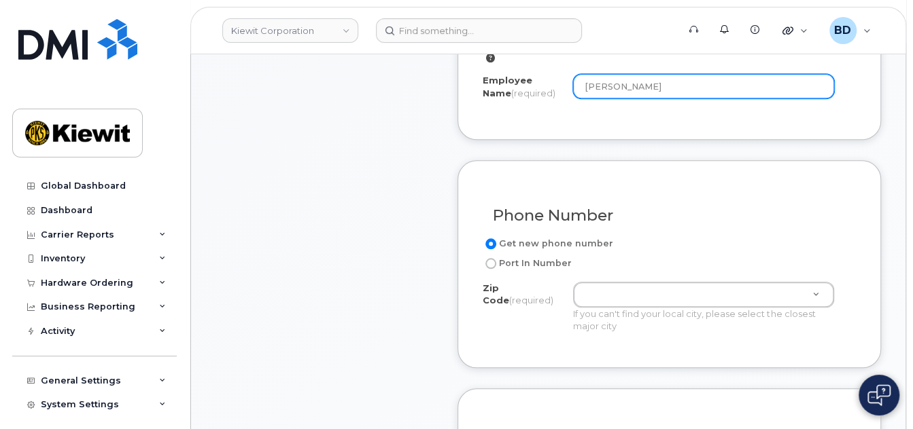
scroll to position [729, 0]
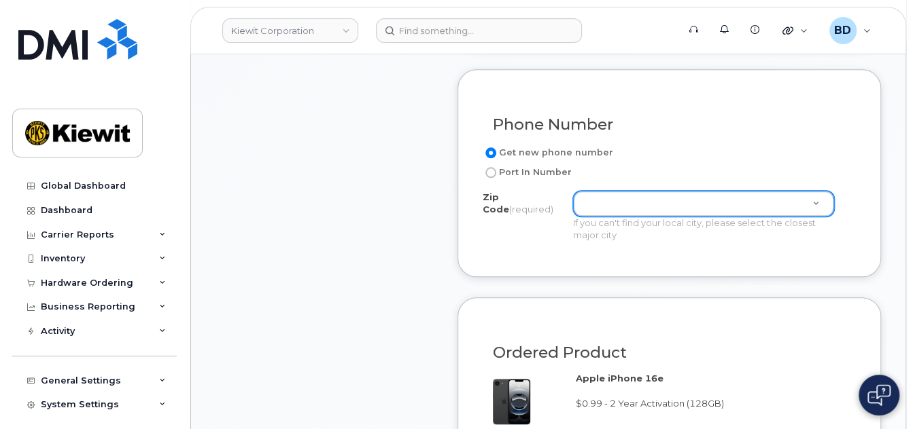
type input "[PERSON_NAME]"
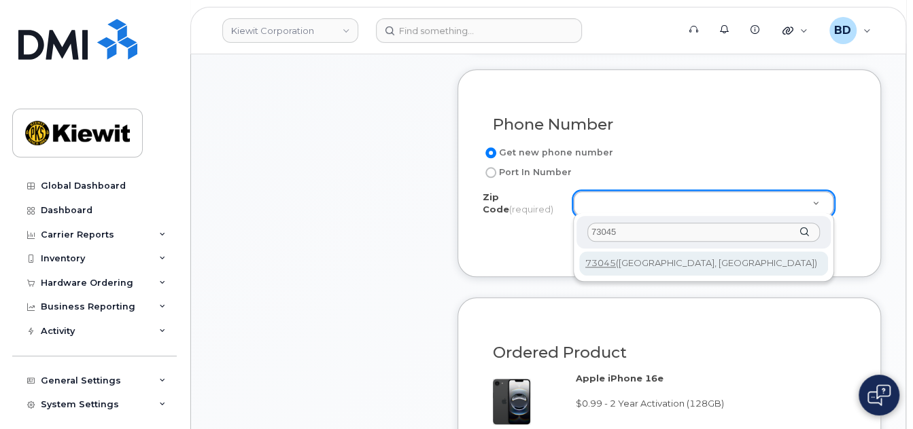
type input "73045"
type input "73045 (Harrah, OK)"
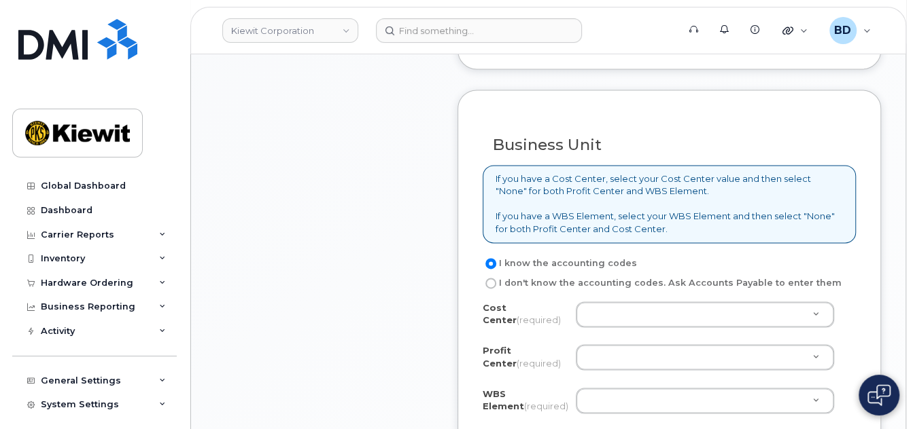
scroll to position [1182, 0]
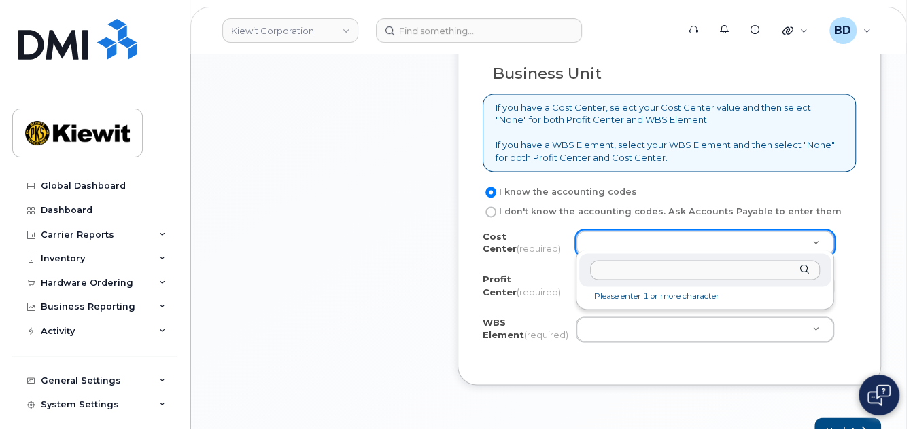
click at [613, 272] on input "text" at bounding box center [705, 270] width 230 height 20
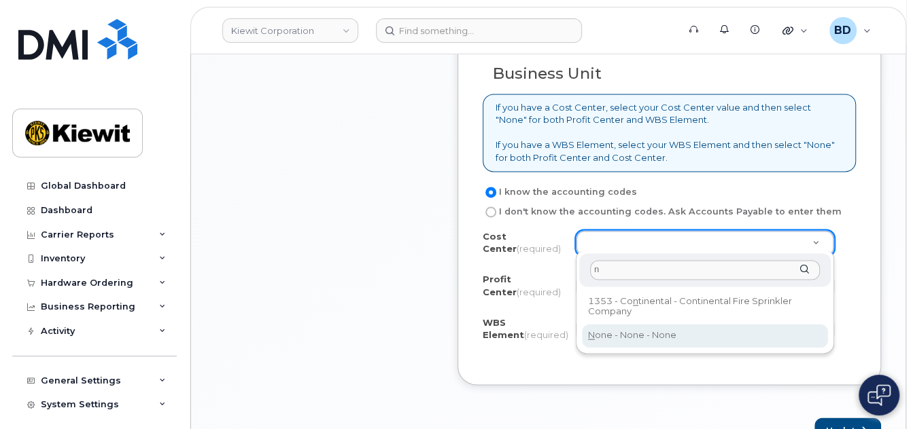
type input "n"
type input "None"
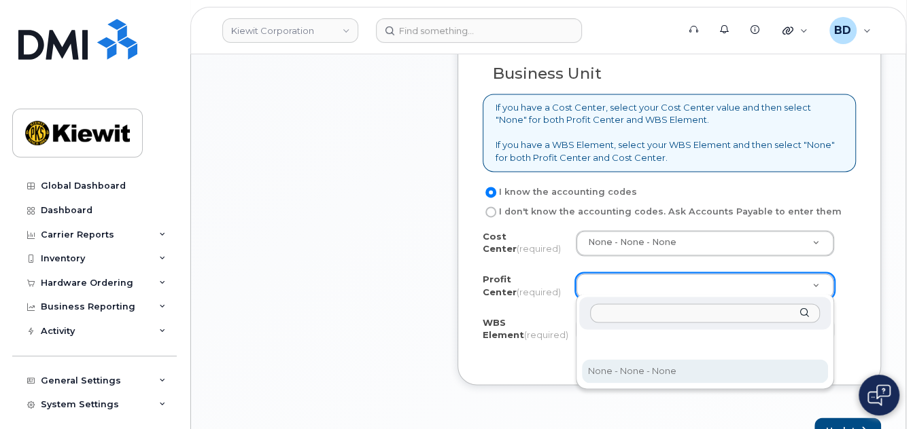
drag, startPoint x: 617, startPoint y: 365, endPoint x: 44, endPoint y: 150, distance: 611.8
select select "None"
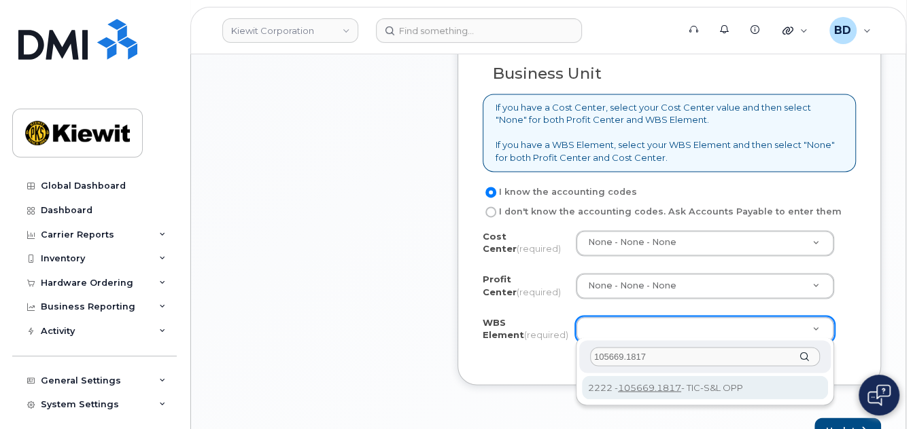
type input "105669.1817"
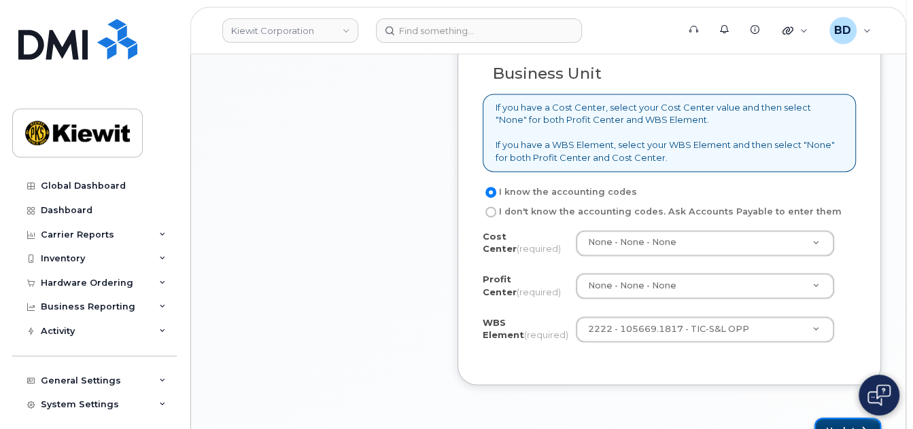
click at [844, 418] on button "Update" at bounding box center [847, 430] width 67 height 25
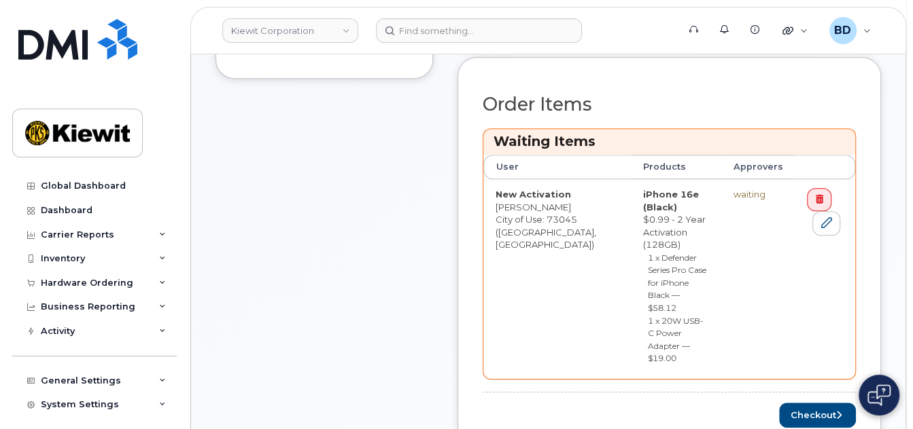
scroll to position [634, 0]
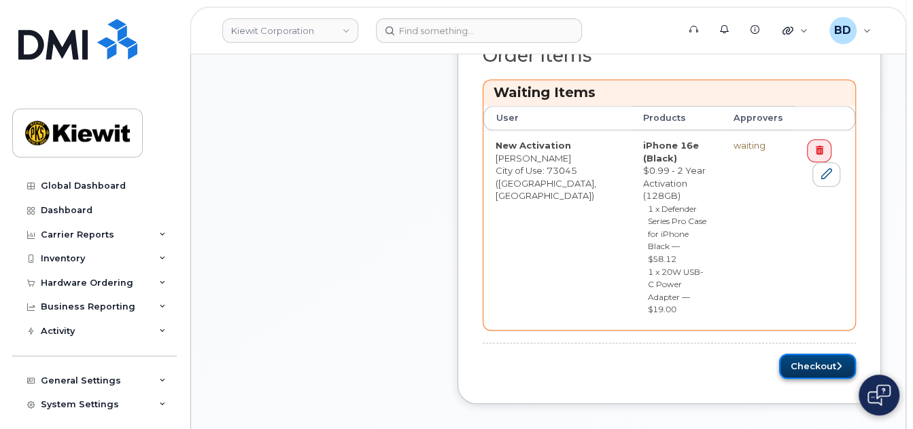
click at [826, 354] on button "Checkout" at bounding box center [817, 366] width 77 height 25
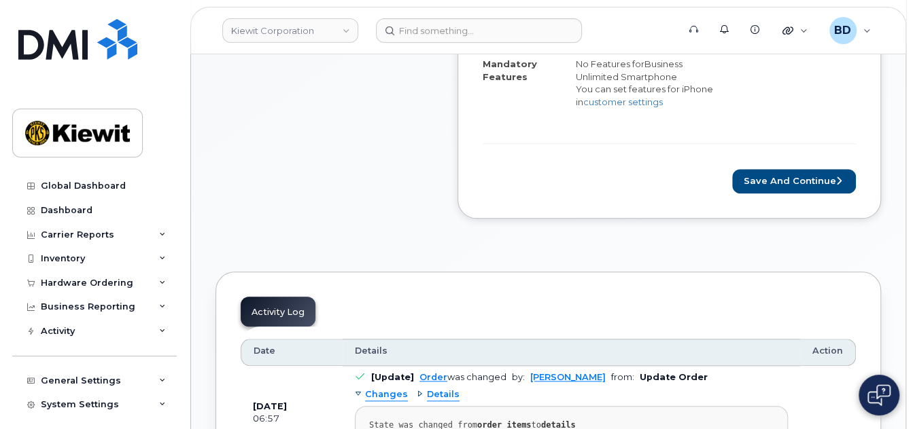
scroll to position [724, 0]
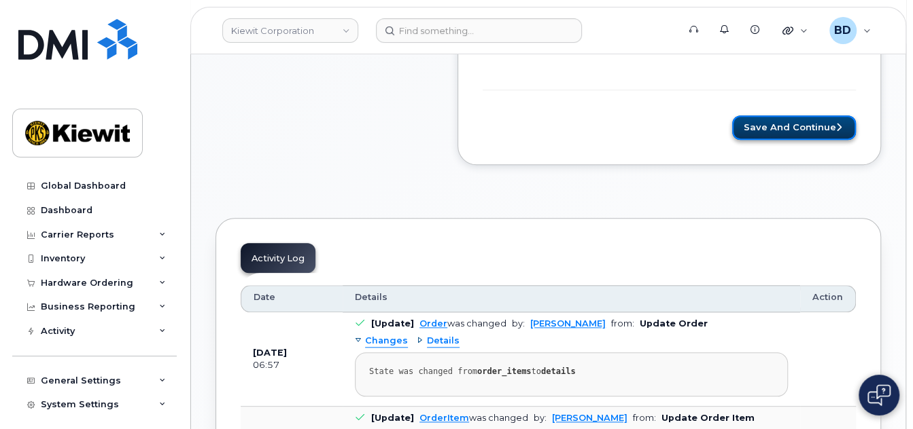
click at [754, 137] on button "Save and Continue" at bounding box center [794, 128] width 124 height 25
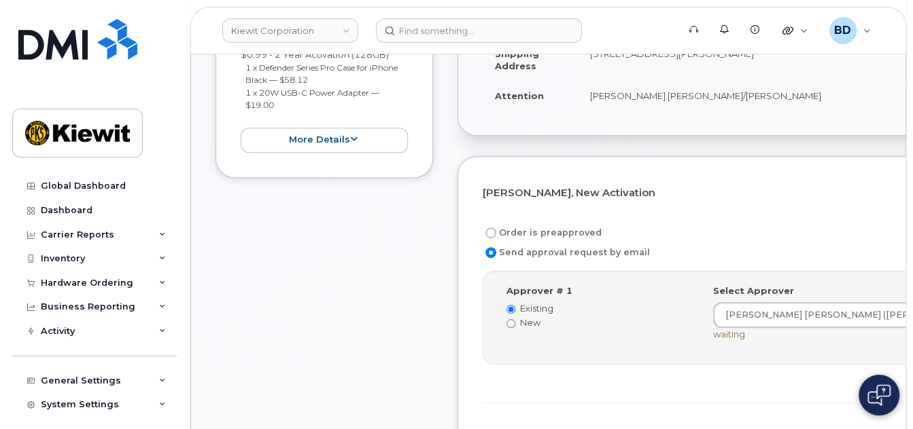
scroll to position [453, 0]
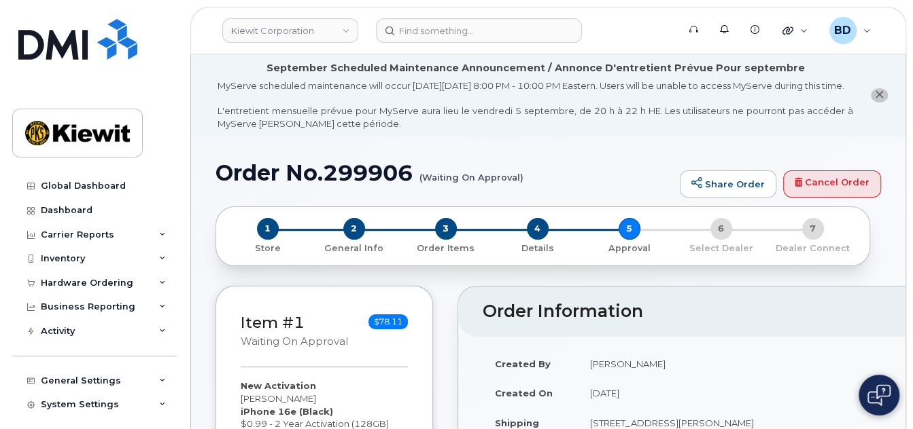
click at [359, 177] on h1 "Order No.299906 (Waiting On Approval)" at bounding box center [443, 173] width 457 height 24
copy h1 "299906"
click at [146, 280] on div "Hardware Ordering" at bounding box center [94, 283] width 164 height 24
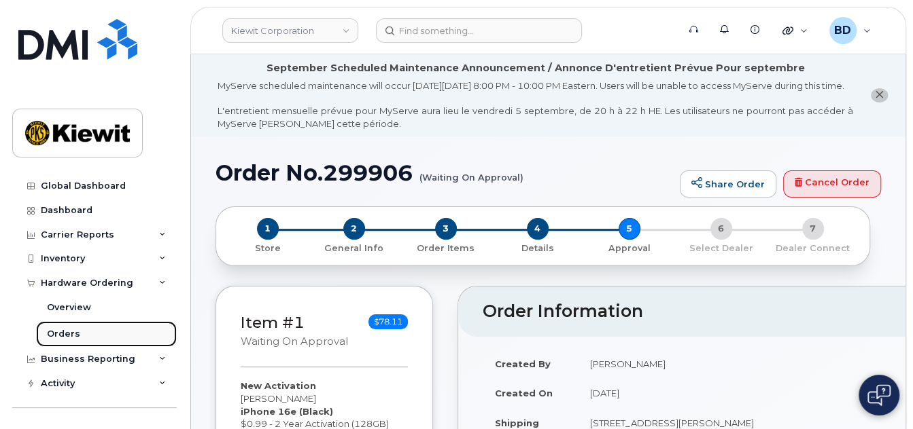
click at [143, 337] on link "Orders" at bounding box center [106, 334] width 141 height 26
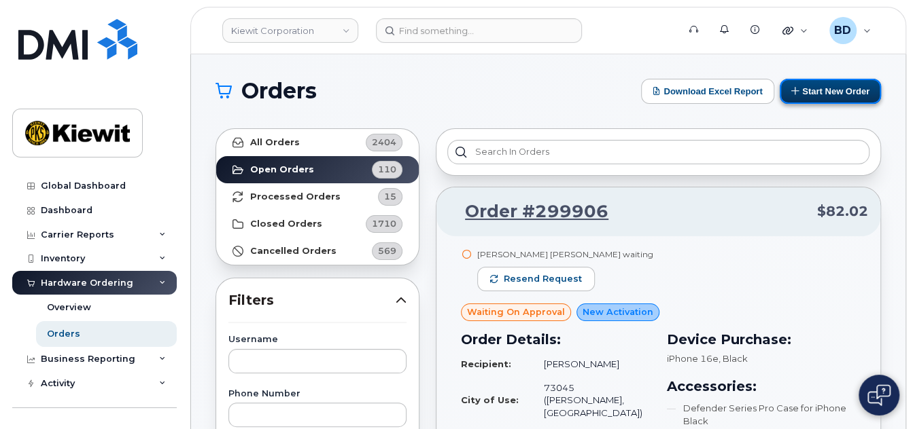
click at [844, 92] on button "Start New Order" at bounding box center [829, 91] width 101 height 25
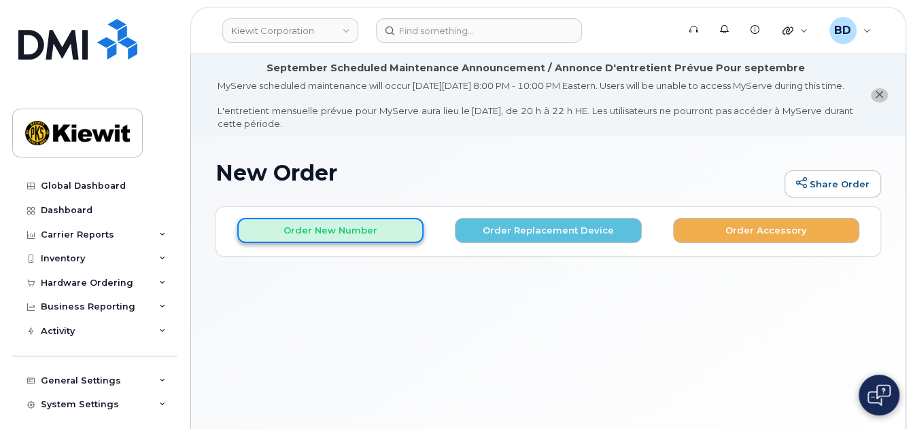
click at [317, 241] on button "Order New Number" at bounding box center [330, 230] width 186 height 25
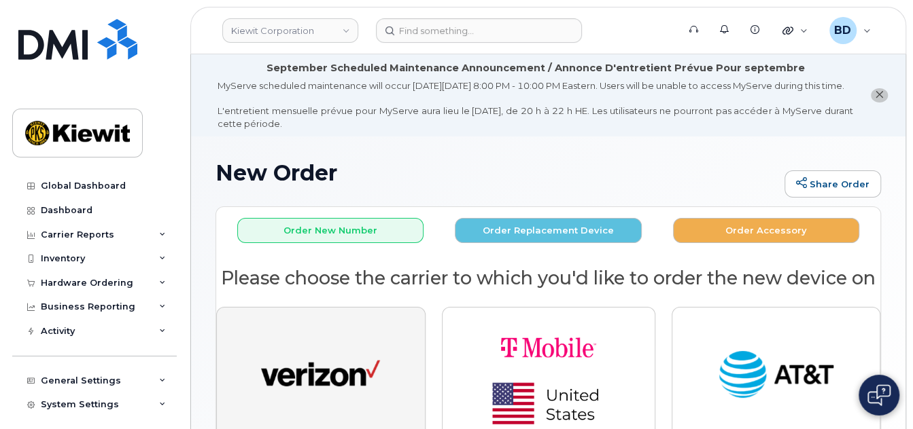
click at [360, 398] on img "button" at bounding box center [320, 375] width 119 height 61
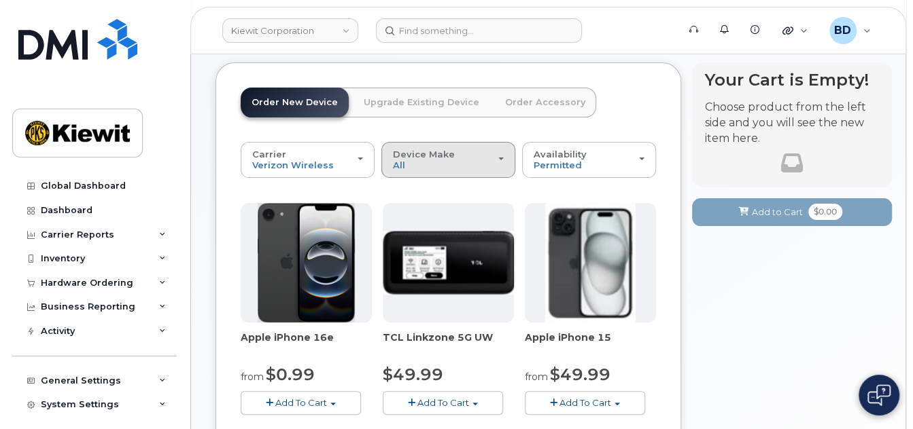
scroll to position [181, 0]
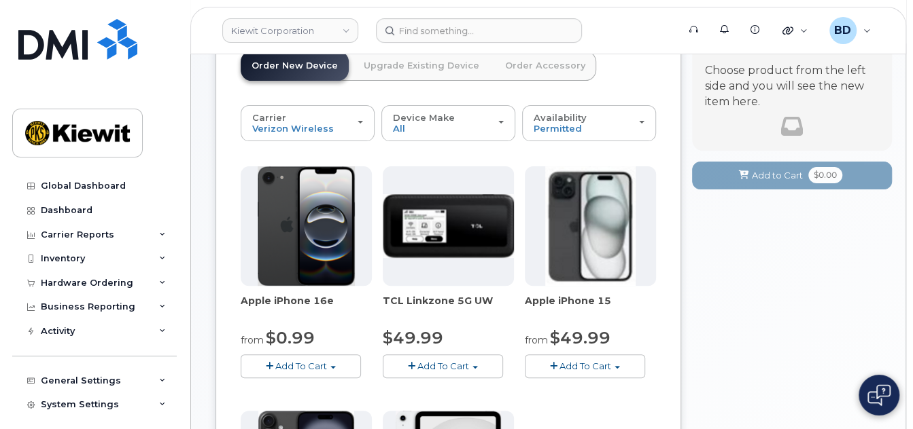
click at [285, 372] on span "Add To Cart" at bounding box center [301, 366] width 52 height 11
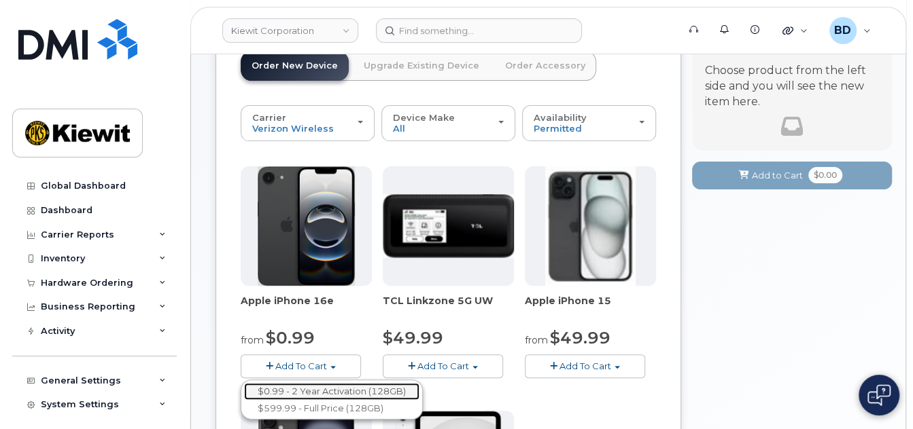
click at [345, 399] on link "$0.99 - 2 Year Activation (128GB)" at bounding box center [331, 391] width 175 height 17
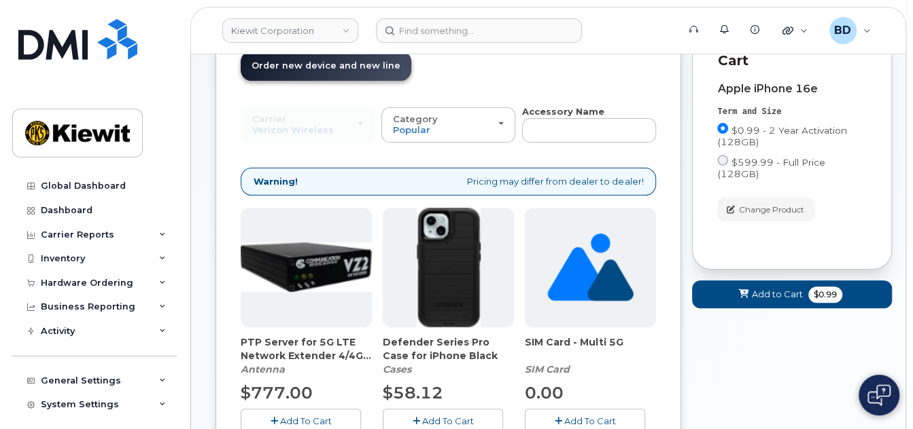
scroll to position [272, 0]
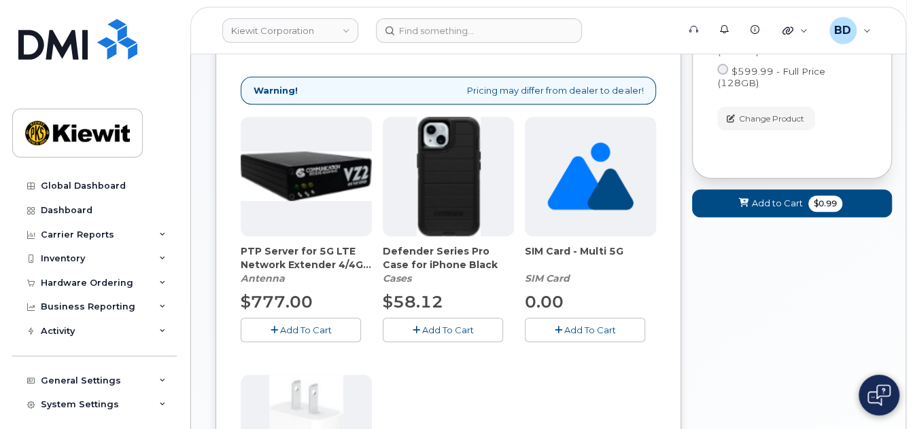
click at [427, 336] on span "Add To Cart" at bounding box center [448, 330] width 52 height 11
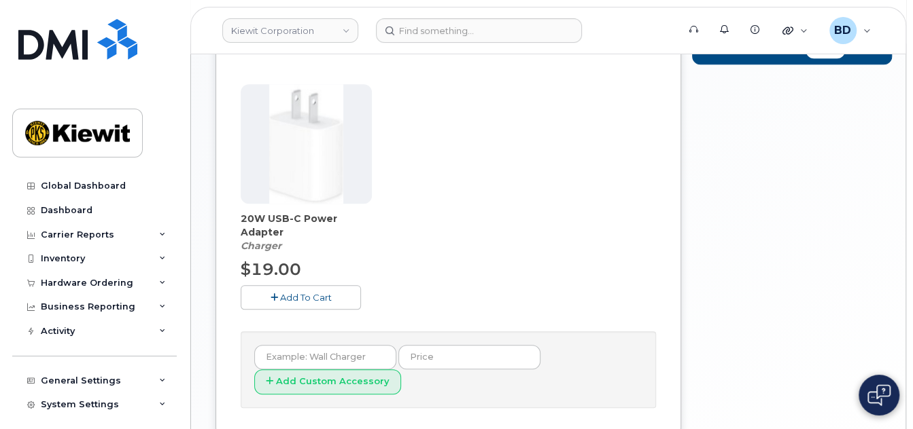
scroll to position [634, 0]
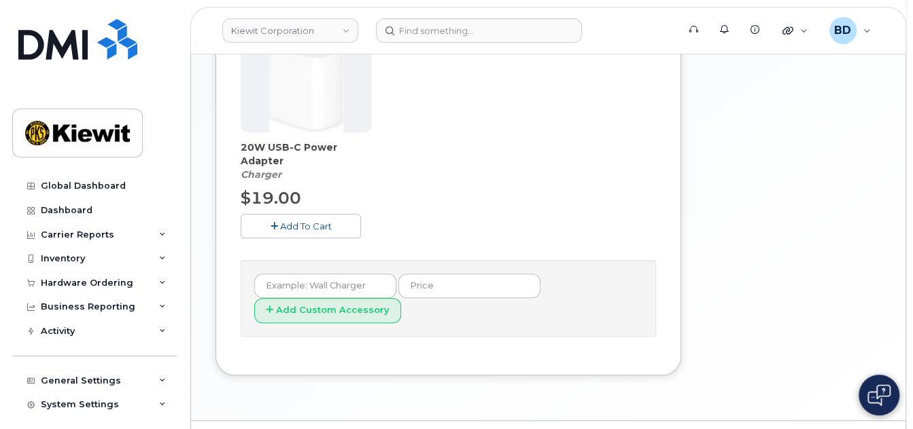
click at [283, 232] on span "Add To Cart" at bounding box center [306, 226] width 52 height 11
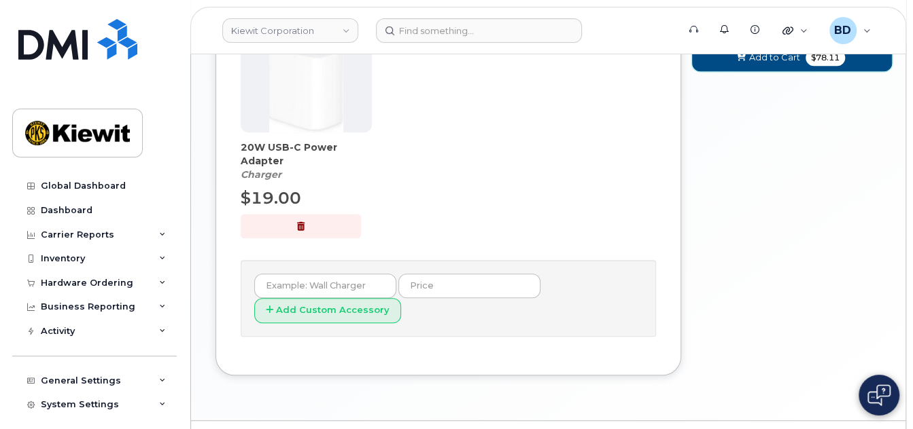
click at [746, 64] on button "Add to Cart $78.11" at bounding box center [792, 57] width 200 height 28
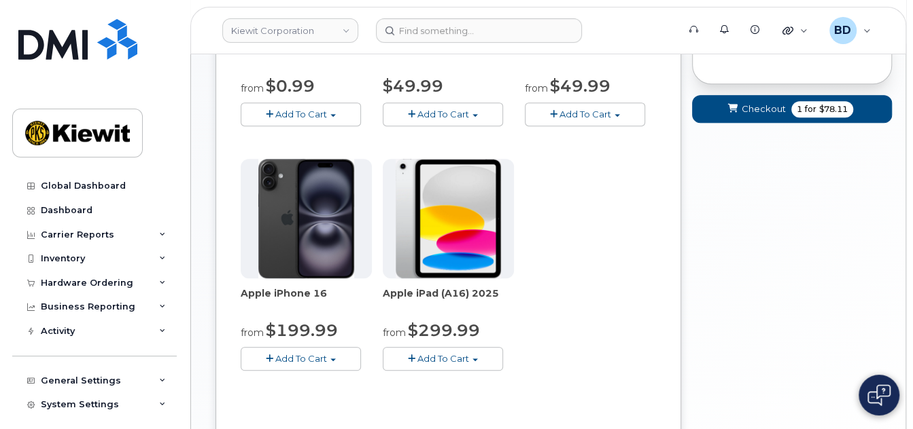
scroll to position [200, 0]
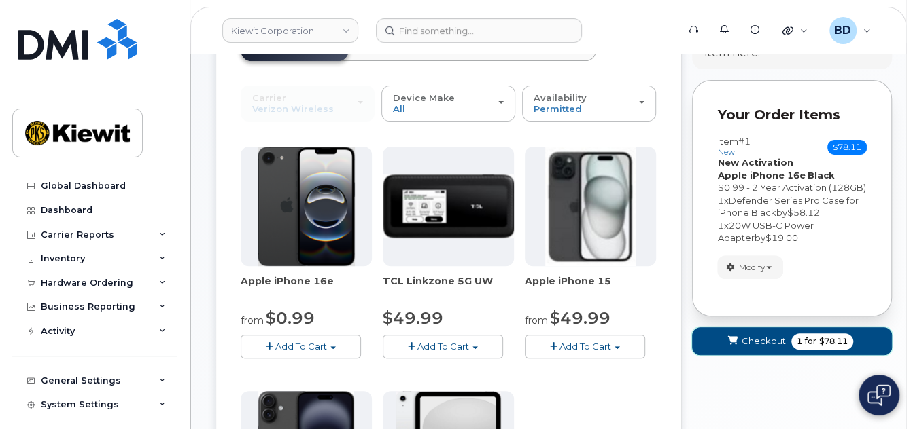
click at [765, 348] on span "Checkout" at bounding box center [763, 341] width 44 height 13
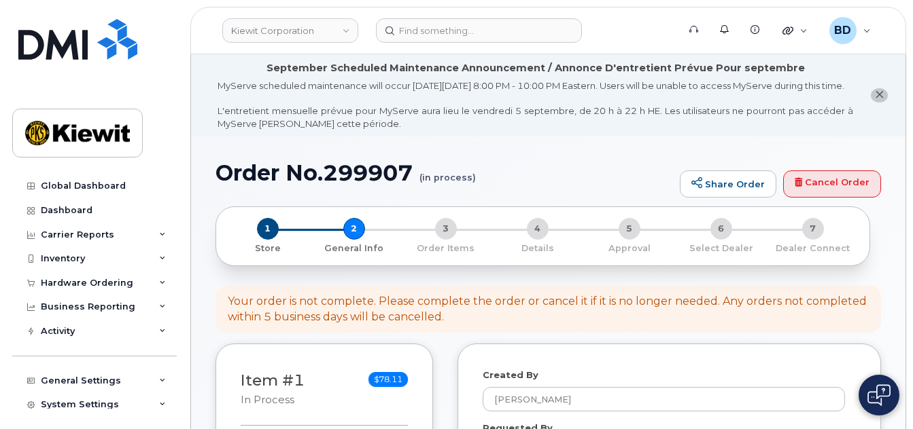
select select
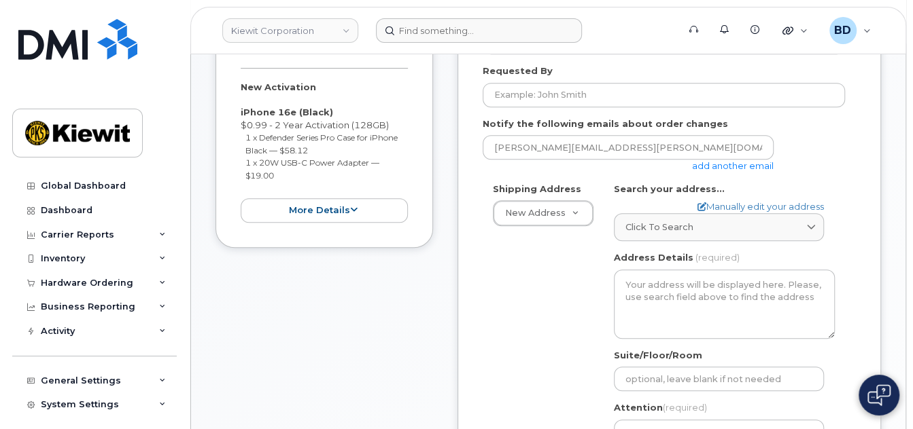
scroll to position [362, 0]
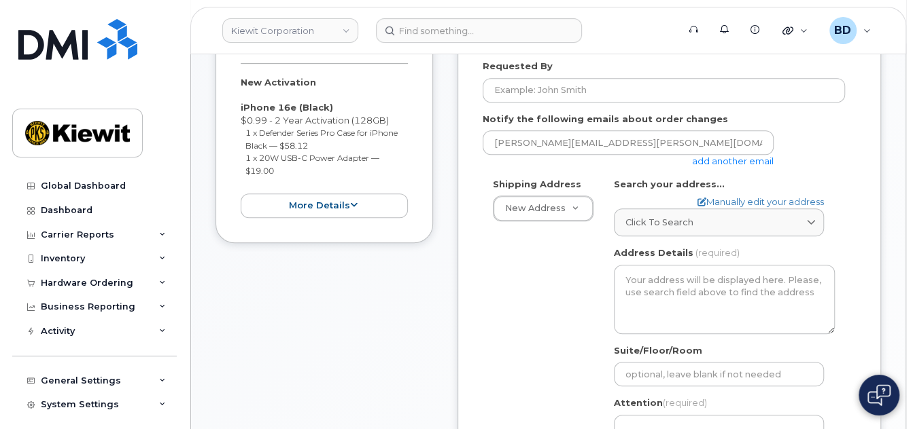
click at [727, 166] on link "add another email" at bounding box center [733, 161] width 82 height 11
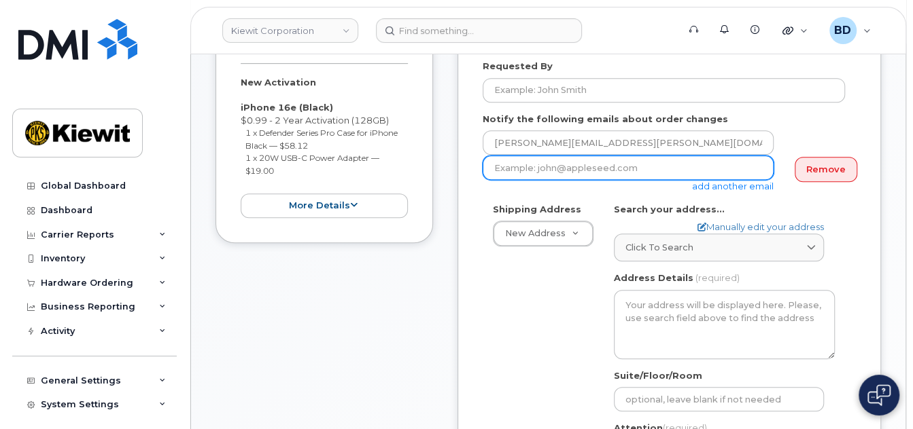
click at [514, 180] on input "email" at bounding box center [628, 168] width 291 height 24
paste input "matt.gabriel@kiewit.com"
type input "matt.gabriel@kiewit.com"
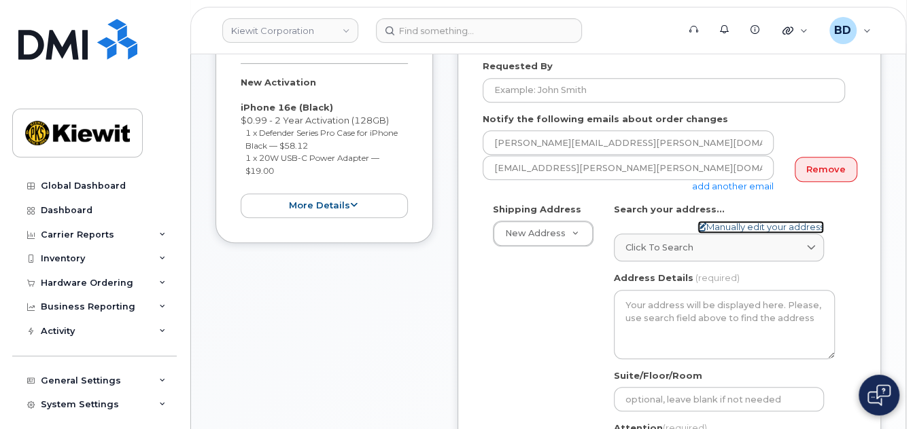
drag, startPoint x: 723, startPoint y: 236, endPoint x: 703, endPoint y: 228, distance: 21.6
click at [724, 234] on link "Manually edit your address" at bounding box center [760, 227] width 126 height 13
select select
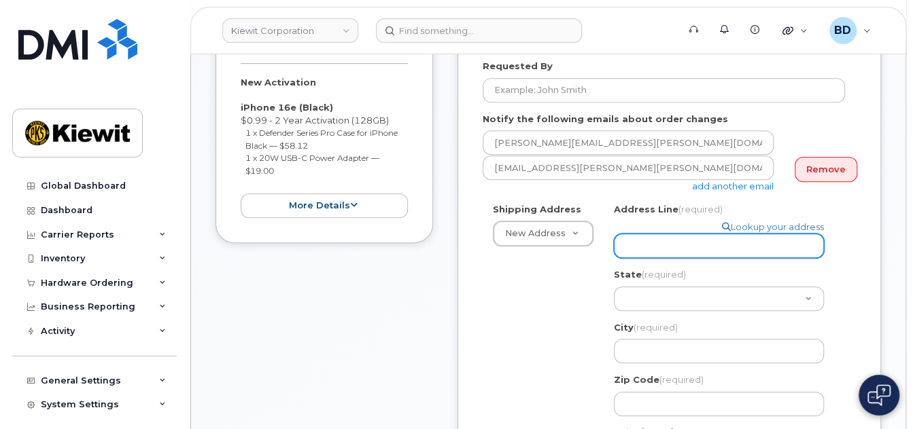
click at [673, 253] on input "Address Line (required)" at bounding box center [719, 246] width 210 height 24
paste input "1550 Mike Fahey Stree"
type input "1550 Mike Fahey Stree"
select select
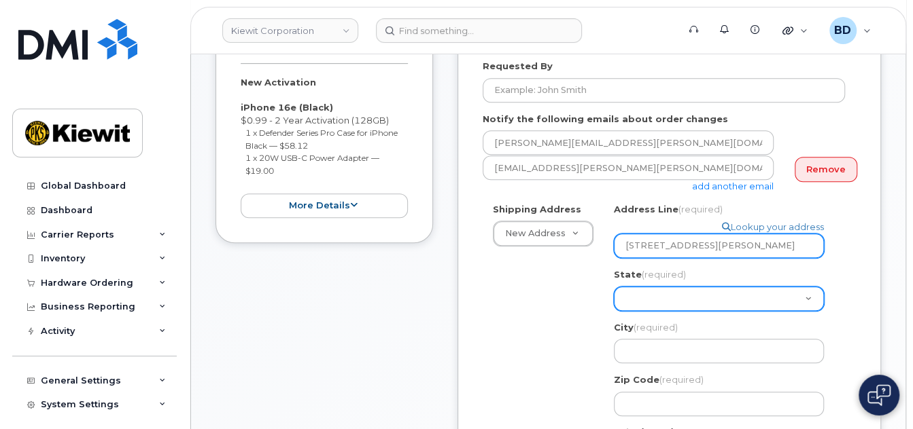
type input "1550 Mike Fahey Street"
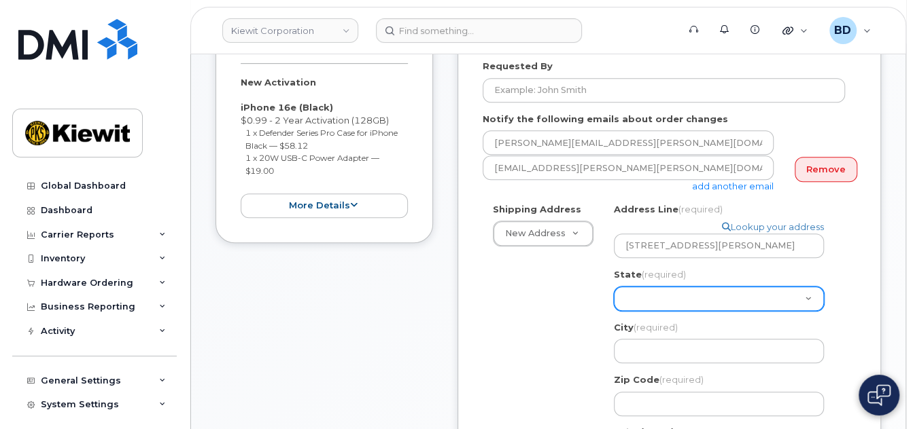
click at [637, 298] on select "Alabama Alaska American Samoa Arizona Arkansas California Colorado Connecticut …" at bounding box center [719, 299] width 210 height 24
select select "NE"
click at [614, 287] on select "Alabama Alaska American Samoa Arizona Arkansas California Colorado Connecticut …" at bounding box center [719, 299] width 210 height 24
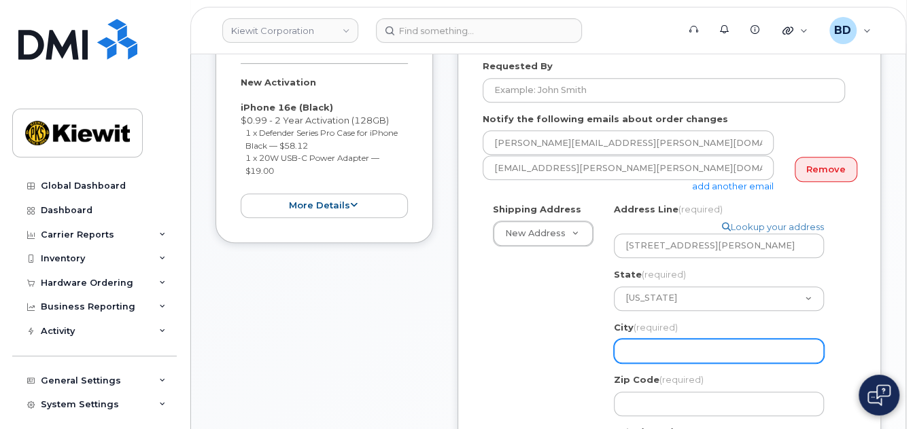
click at [648, 352] on input "City (required)" at bounding box center [719, 351] width 210 height 24
select select
type input "O"
select select
type input "Om"
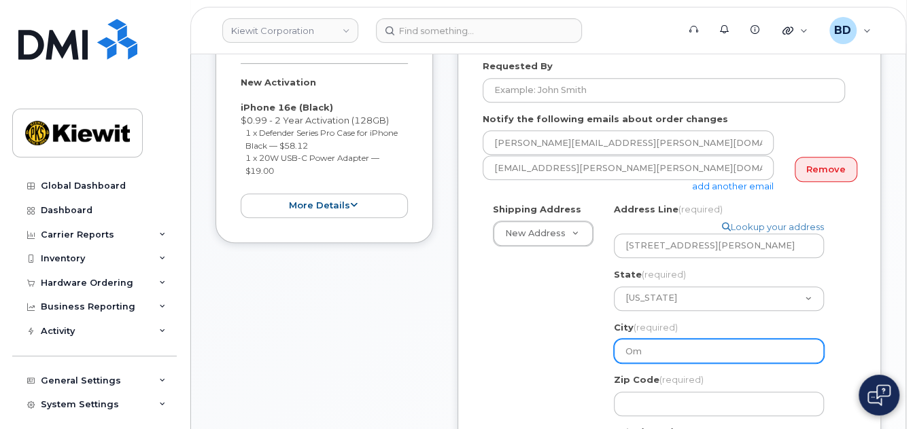
select select
type input "Oma"
select select
type input "Omah"
select select
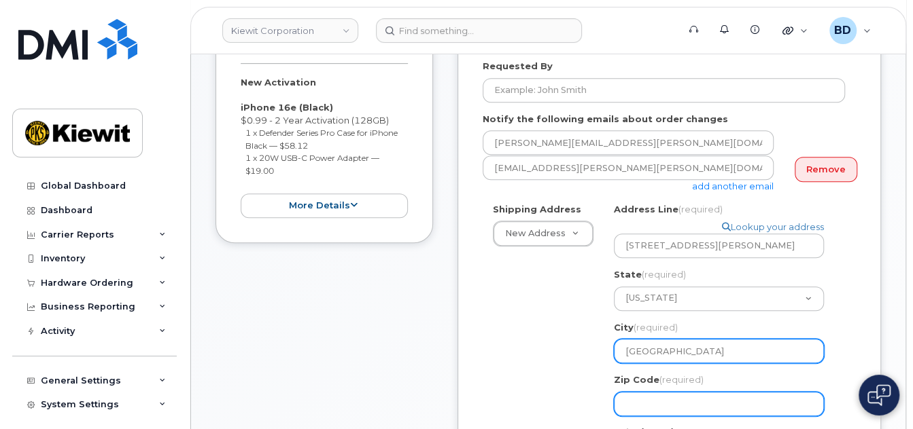
type input "Omaha"
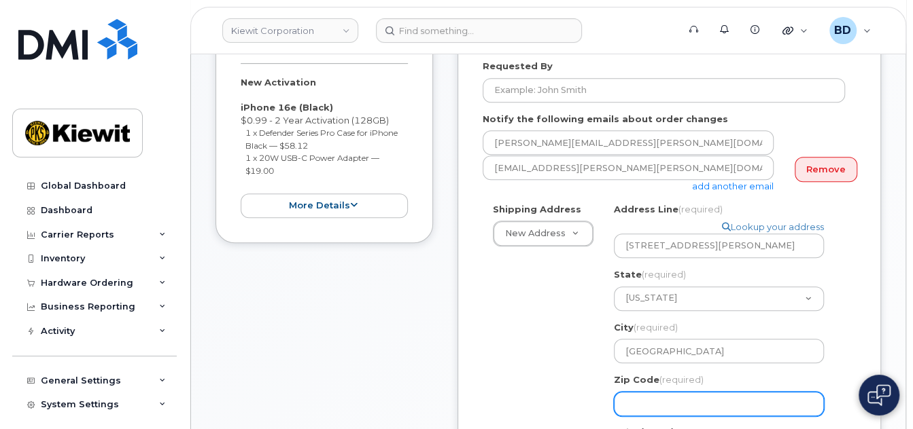
click at [655, 408] on input "Zip Code (required)" at bounding box center [719, 404] width 210 height 24
select select
type input "6"
select select
type input "67"
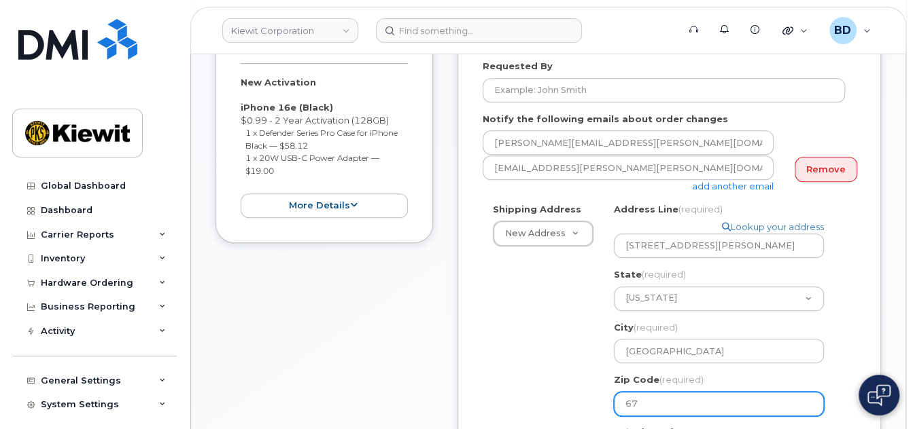
select select
type input "671"
select select
type input "6710"
select select
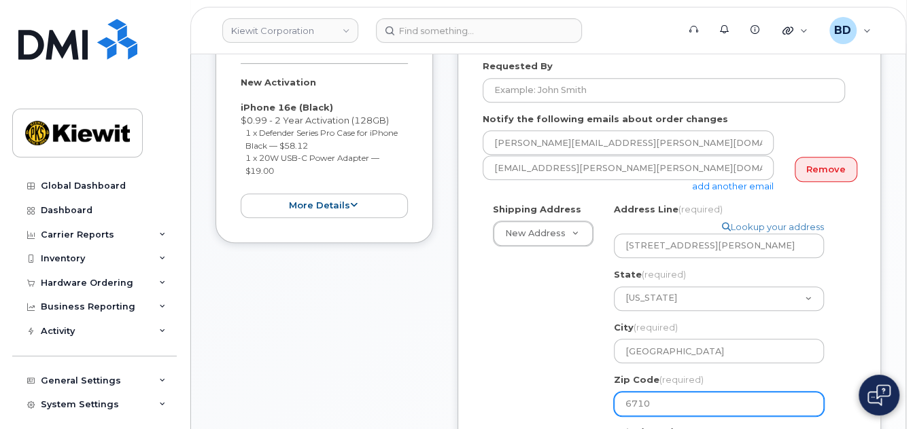
type input "67102"
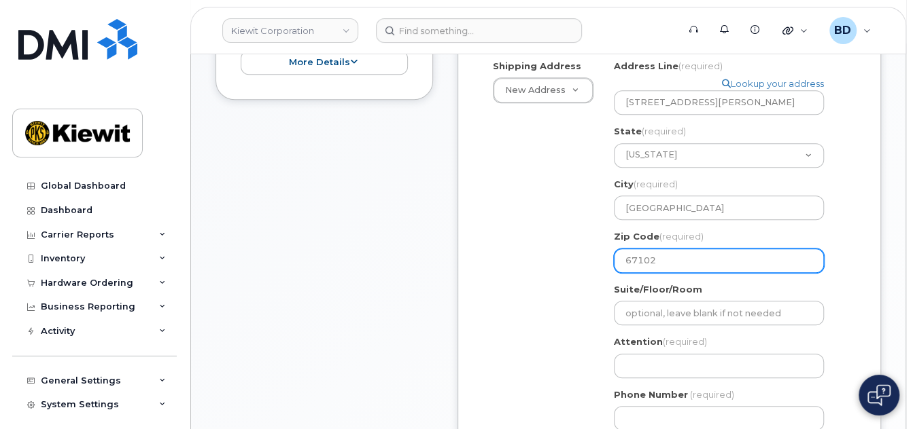
scroll to position [544, 0]
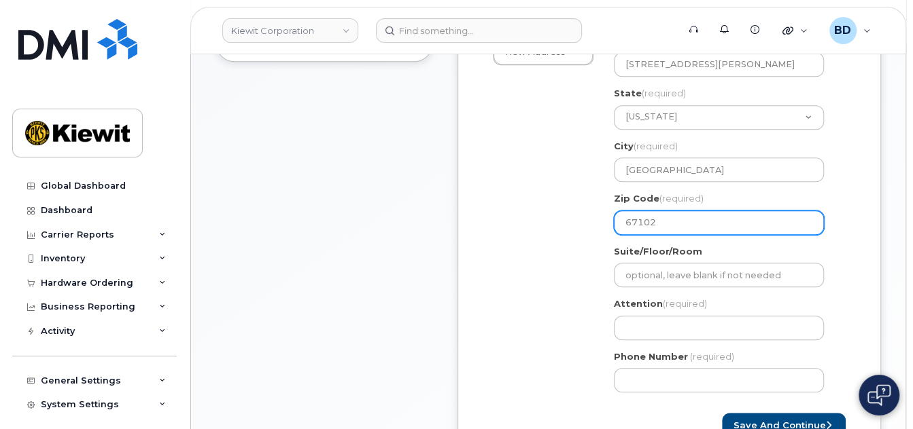
click at [639, 223] on input "67102" at bounding box center [719, 223] width 210 height 24
click at [634, 223] on input "67102" at bounding box center [719, 223] width 210 height 24
select select
type input "6102"
select select
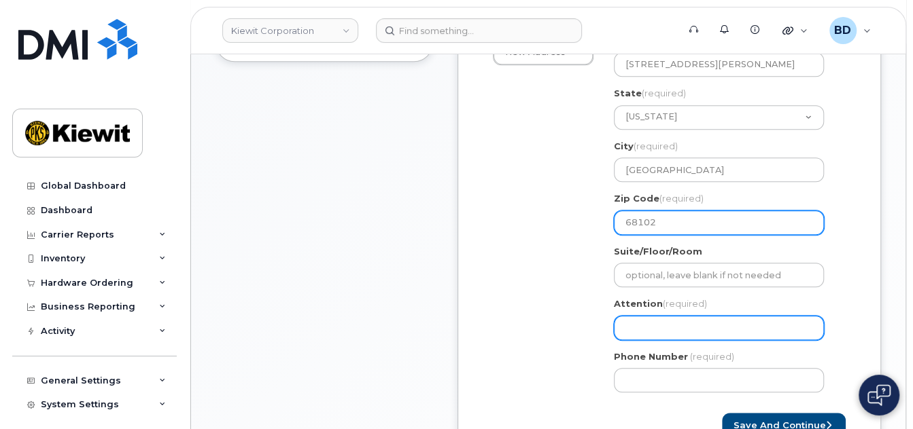
type input "68102"
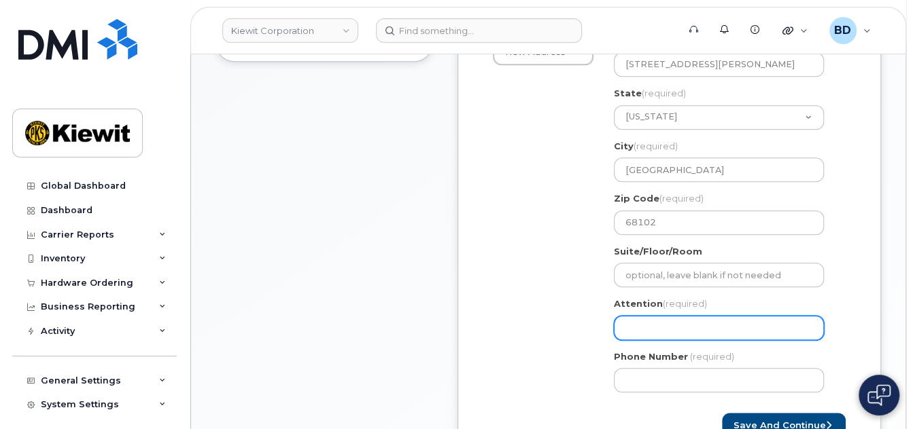
click at [627, 330] on input "Attention (required)" at bounding box center [719, 328] width 210 height 24
click at [630, 328] on input "Attention (required)" at bounding box center [719, 328] width 210 height 24
paste input "Nick.Mckenzie"
select select
type input "Nick.Mckenzie"
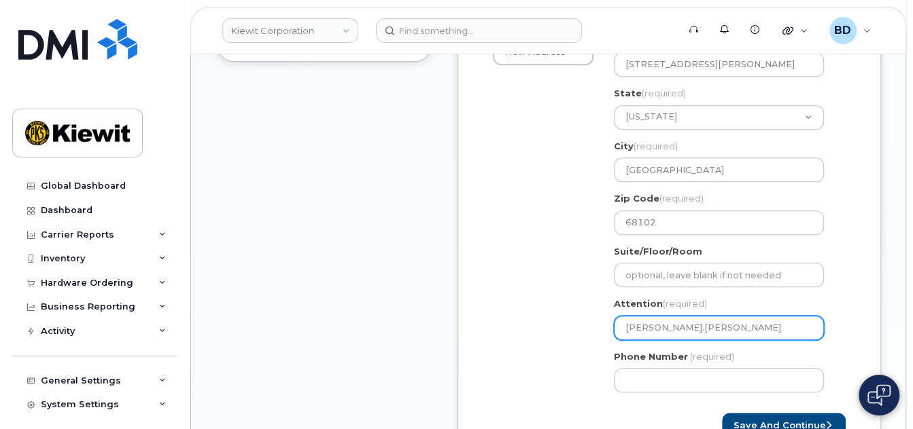
select select
type input "Nick.Mckenzie/"
click at [697, 328] on input "Nick.Mckenzie/" at bounding box center [719, 328] width 210 height 24
paste input "[PERSON_NAME]"
select select
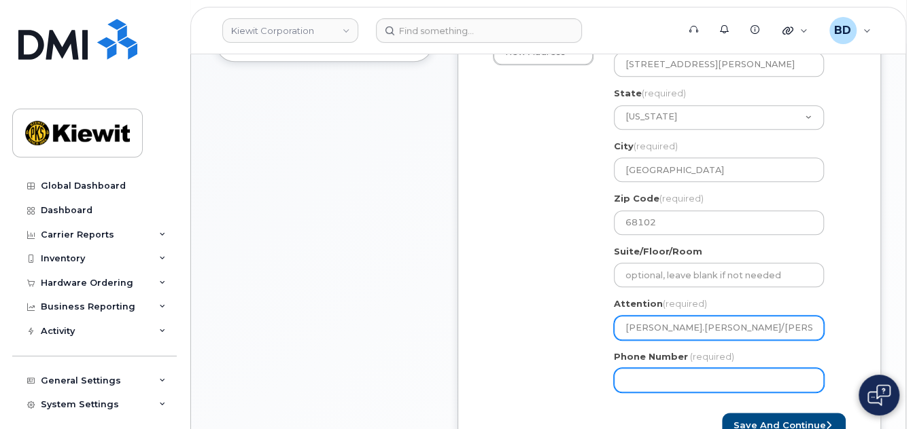
type input "[PERSON_NAME].[PERSON_NAME]/[PERSON_NAME]"
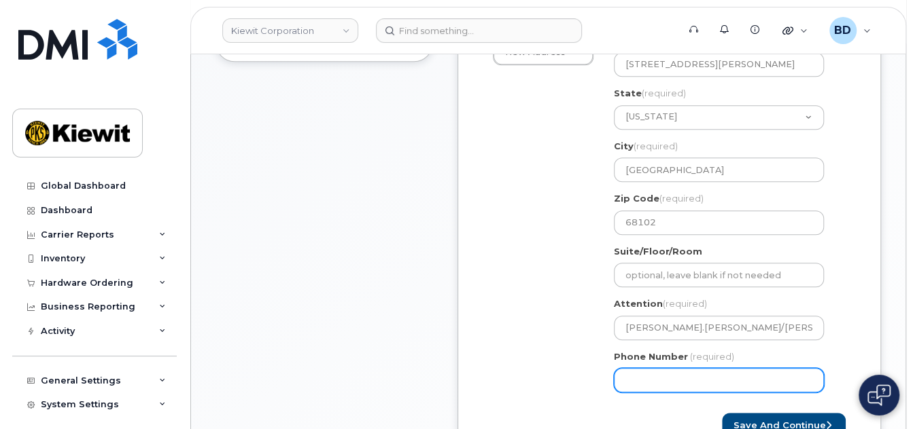
click at [631, 372] on input "Phone Number" at bounding box center [719, 380] width 210 height 24
type input "8777727707"
select select
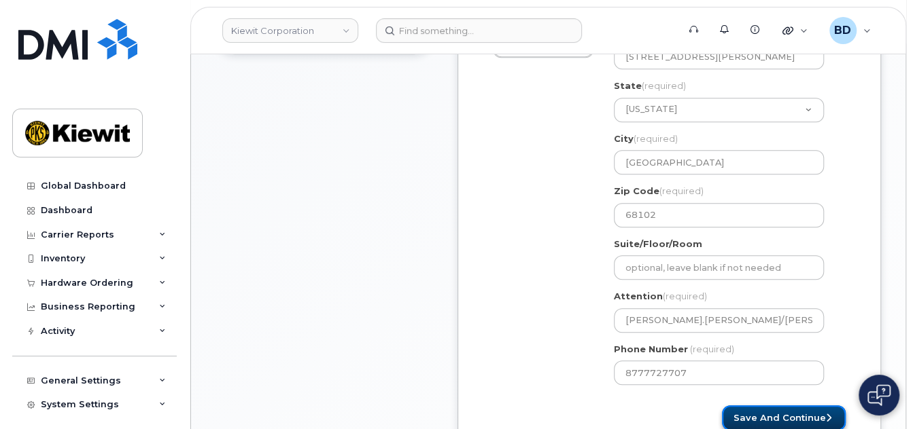
click at [767, 417] on button "Save and Continue" at bounding box center [784, 418] width 124 height 25
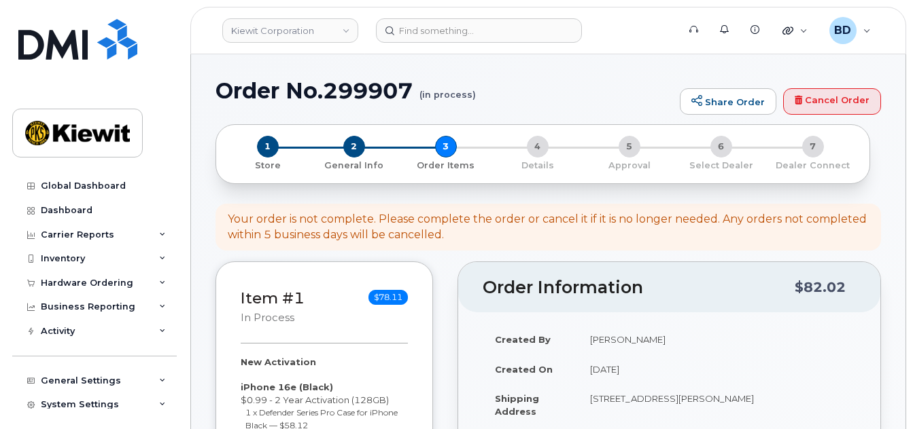
select select
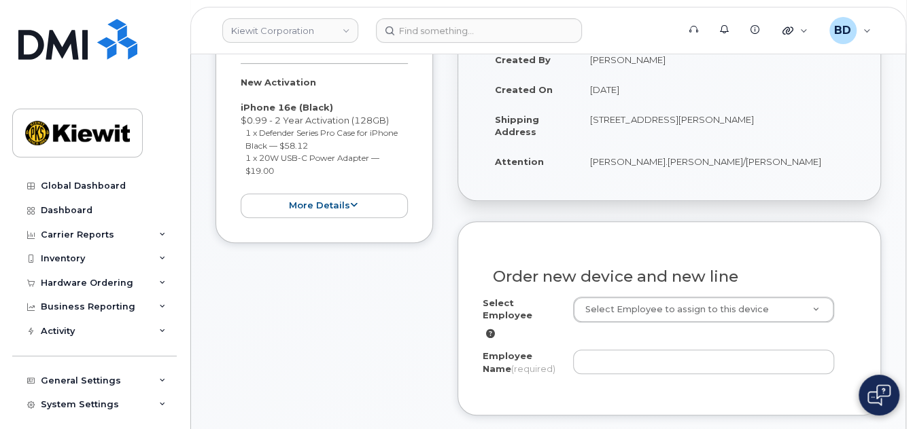
scroll to position [453, 0]
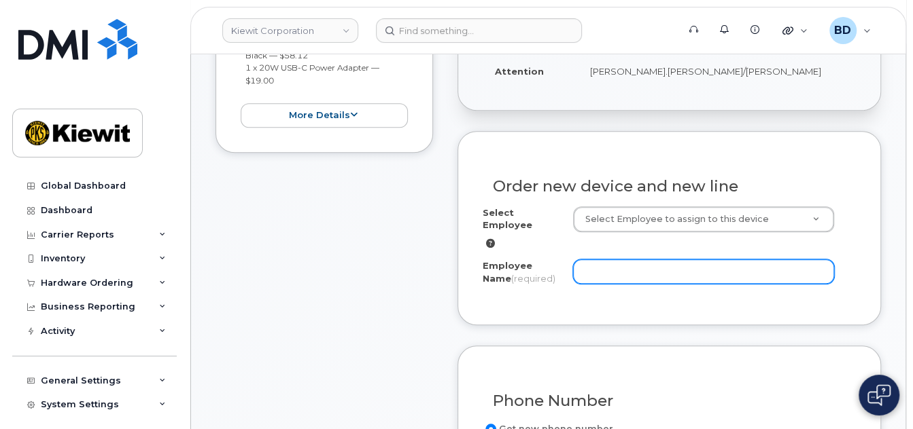
click at [619, 272] on input "Employee Name (required)" at bounding box center [703, 272] width 261 height 24
paste input "[PERSON_NAME]"
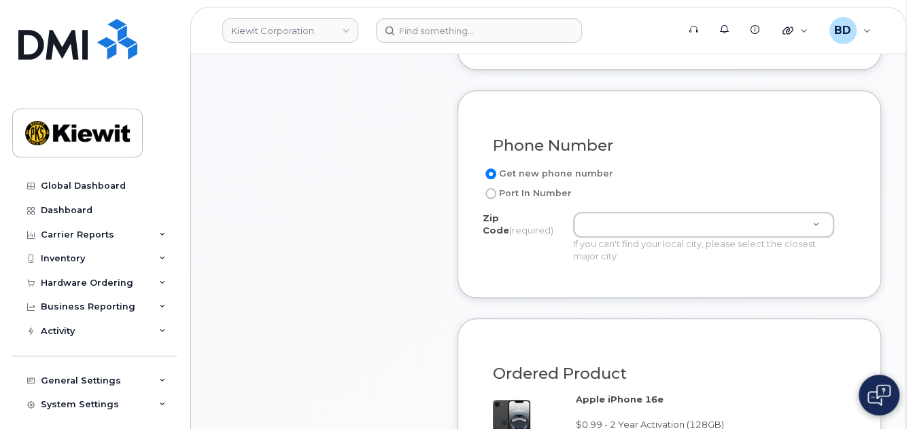
scroll to position [724, 0]
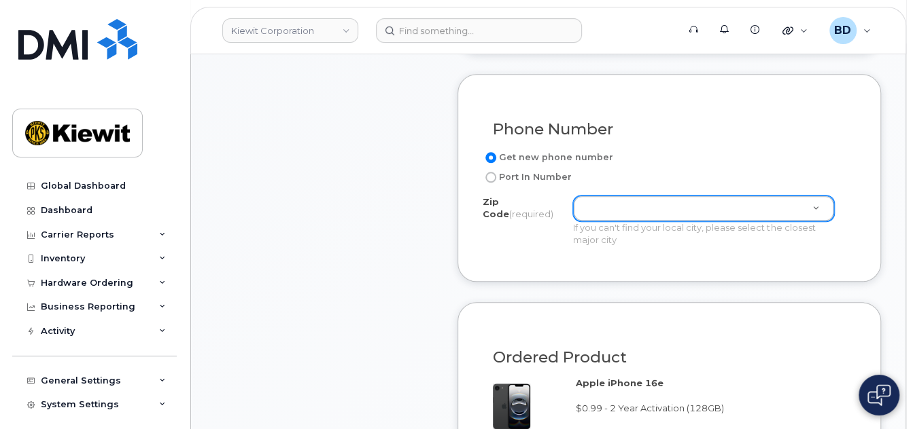
type input "[PERSON_NAME]"
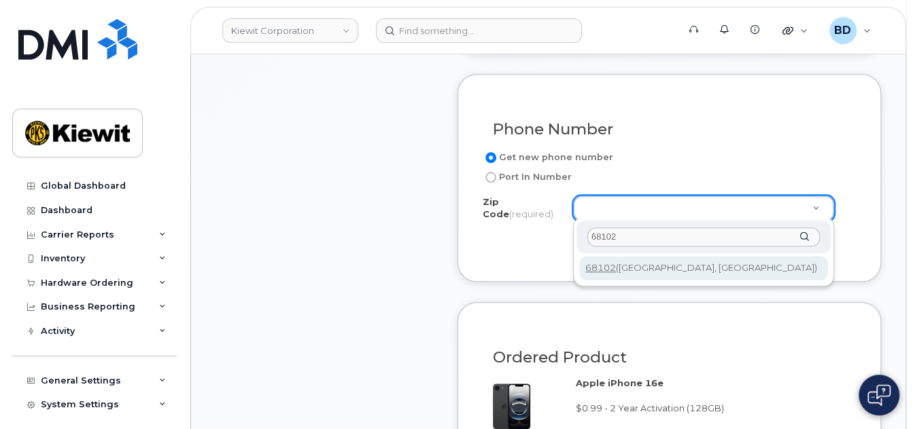
type input "68102"
type input "68102 ([GEOGRAPHIC_DATA], [GEOGRAPHIC_DATA])"
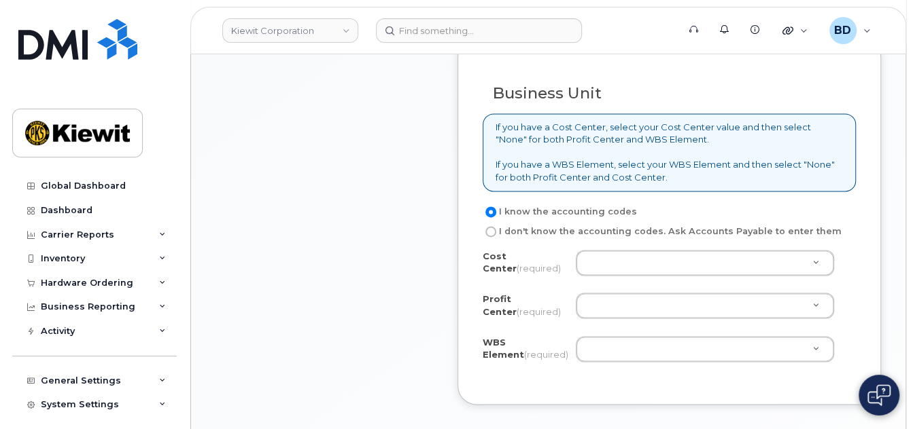
scroll to position [1178, 0]
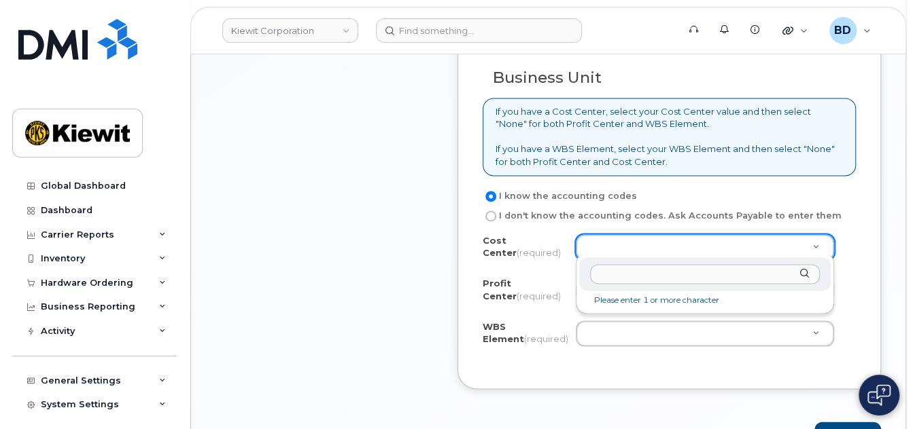
click at [612, 274] on input "text" at bounding box center [705, 274] width 230 height 20
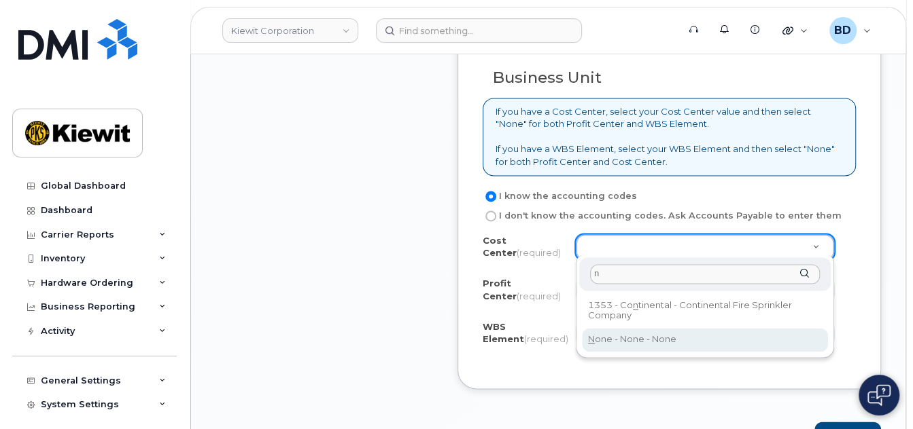
type input "n"
type input "None"
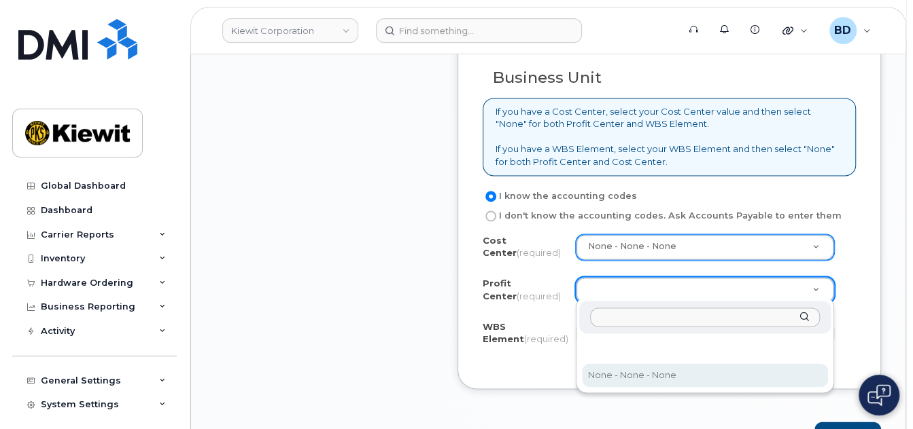
drag, startPoint x: 616, startPoint y: 372, endPoint x: 601, endPoint y: 358, distance: 20.7
select select "None"
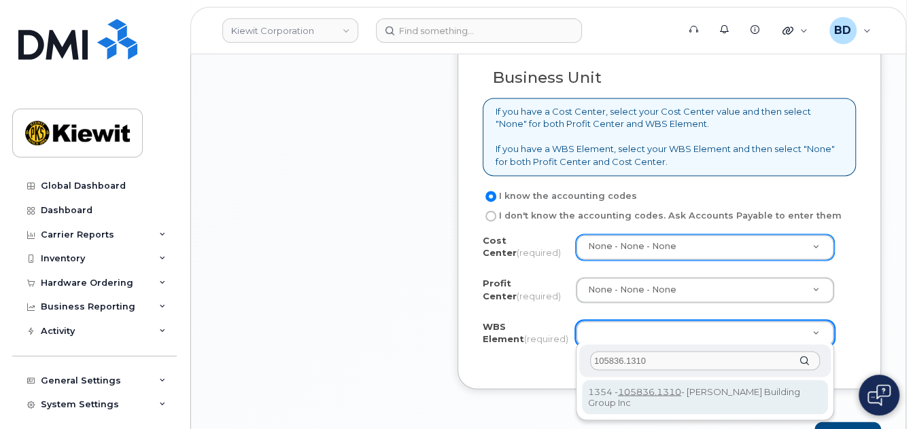
type input "105836.1310"
drag, startPoint x: 737, startPoint y: 391, endPoint x: 803, endPoint y: 407, distance: 68.4
type input "105836.1310"
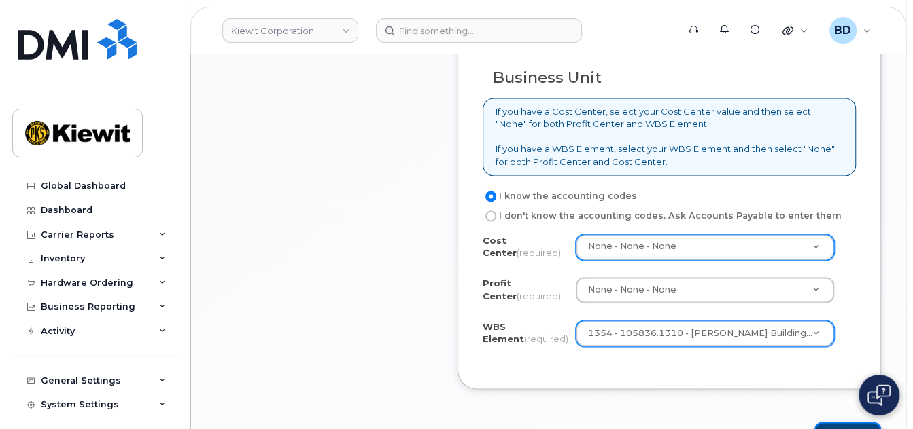
click at [840, 422] on button "Update" at bounding box center [847, 434] width 67 height 25
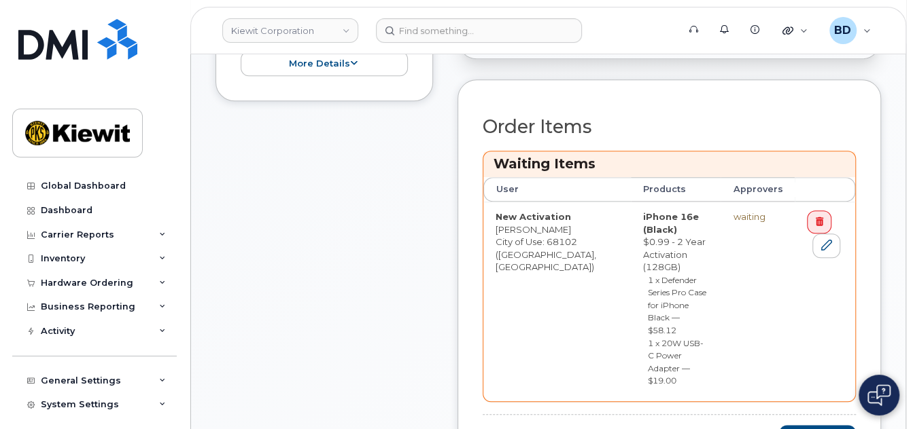
scroll to position [724, 0]
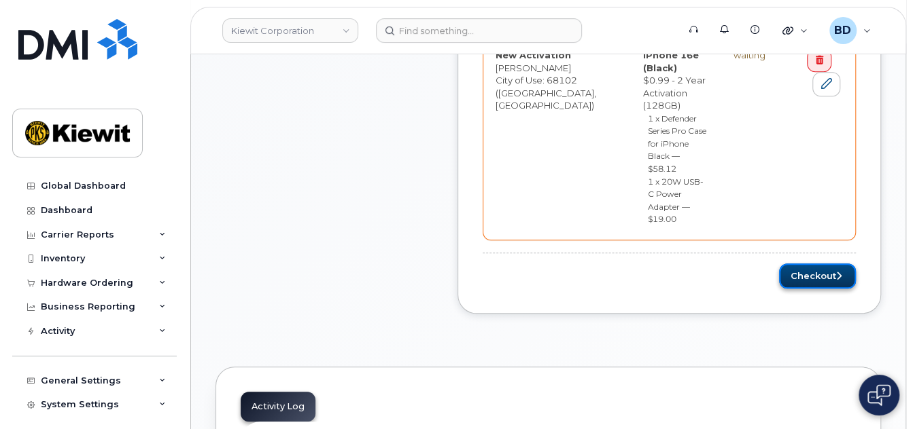
click at [822, 264] on button "Checkout" at bounding box center [817, 276] width 77 height 25
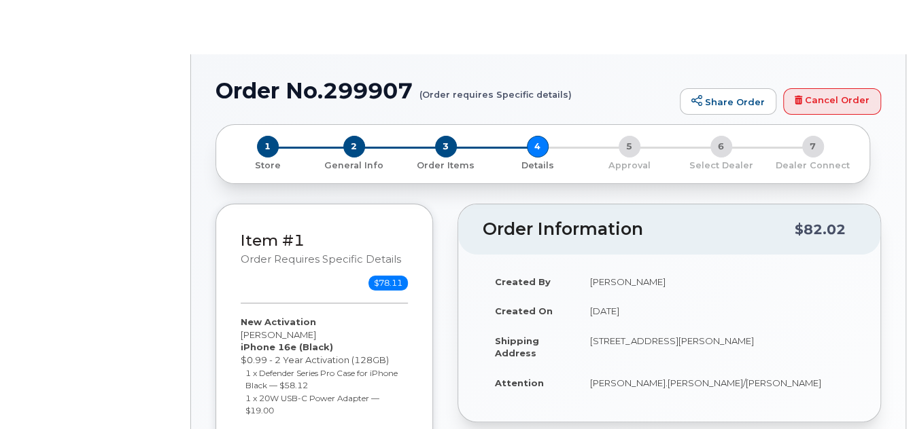
select select "Business Unlimited Smartphone"
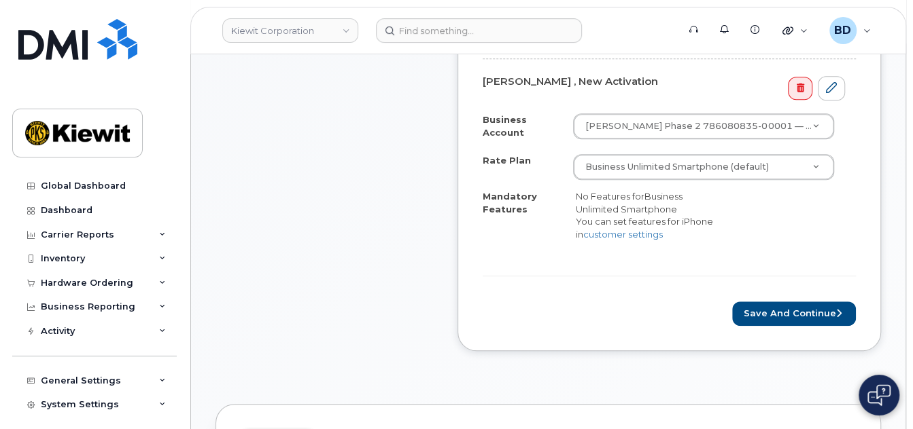
scroll to position [544, 0]
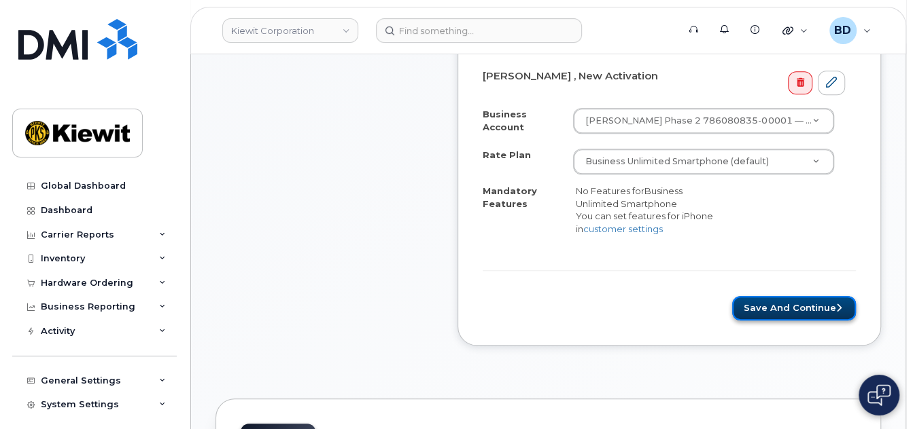
click at [799, 317] on button "Save and Continue" at bounding box center [794, 308] width 124 height 25
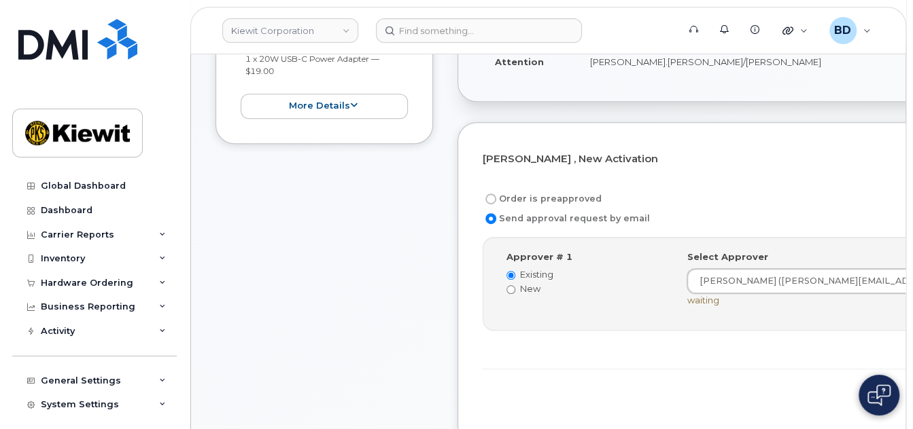
scroll to position [453, 0]
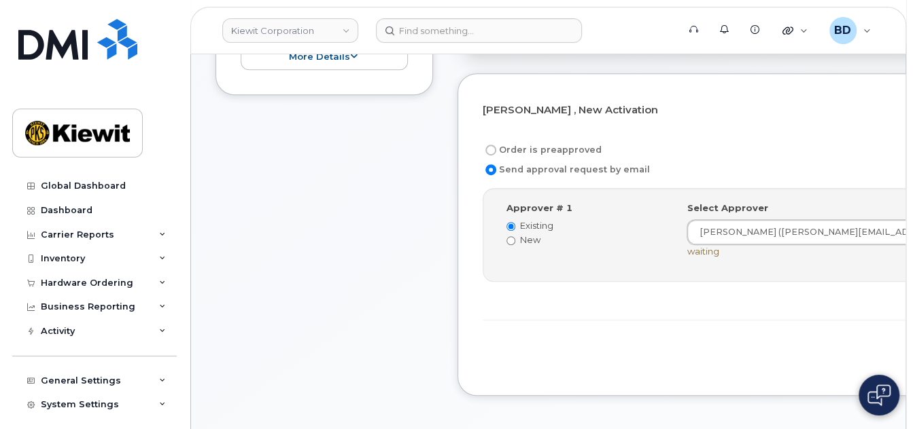
drag, startPoint x: 776, startPoint y: 362, endPoint x: 703, endPoint y: 350, distance: 73.7
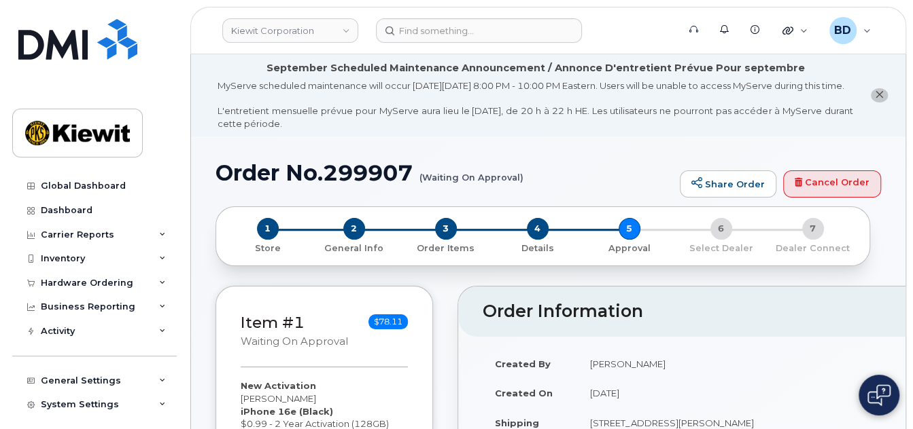
click at [353, 185] on h1 "Order No.299907 (Waiting On Approval)" at bounding box center [443, 173] width 457 height 24
click at [354, 185] on h1 "Order No.299907 (Waiting On Approval)" at bounding box center [443, 173] width 457 height 24
copy h1 "299907"
click at [162, 282] on div "Hardware Ordering" at bounding box center [94, 283] width 164 height 24
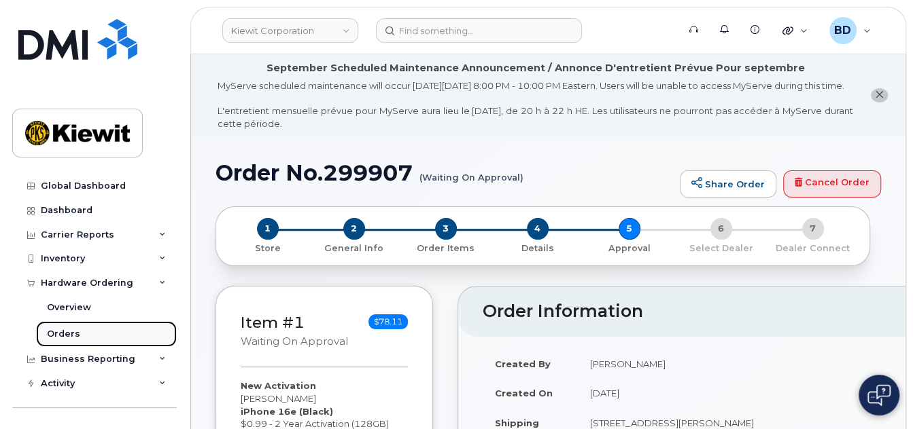
click at [100, 332] on link "Orders" at bounding box center [106, 334] width 141 height 26
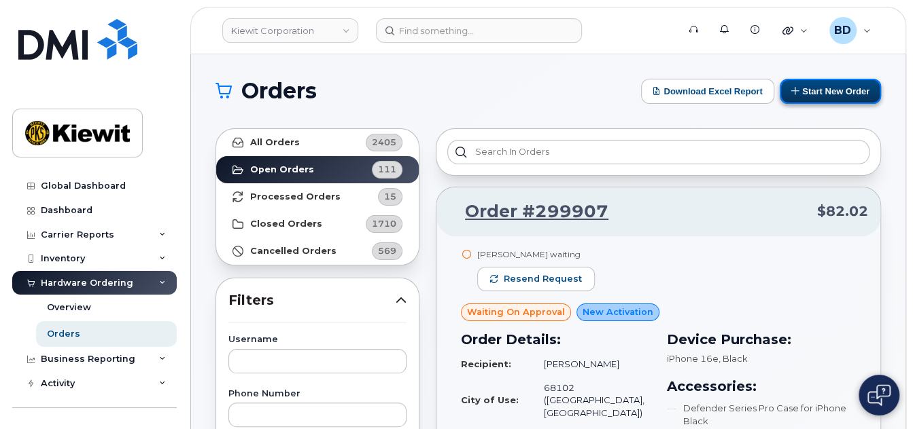
click at [830, 88] on button "Start New Order" at bounding box center [829, 91] width 101 height 25
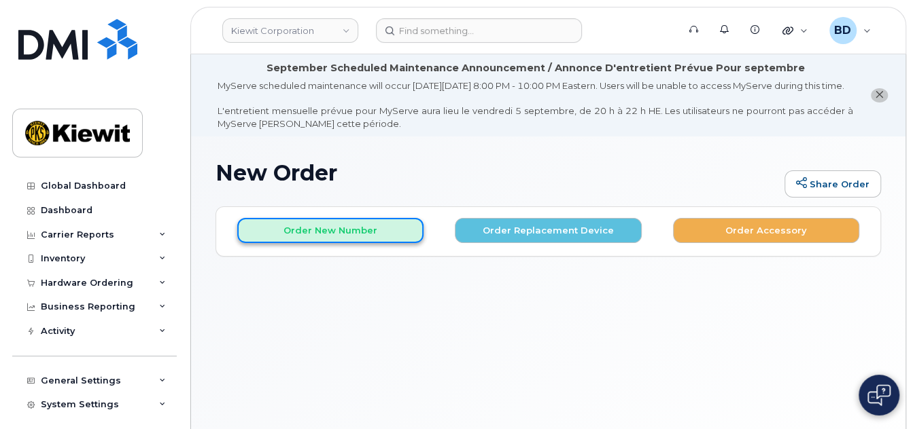
click at [323, 239] on button "Order New Number" at bounding box center [330, 230] width 186 height 25
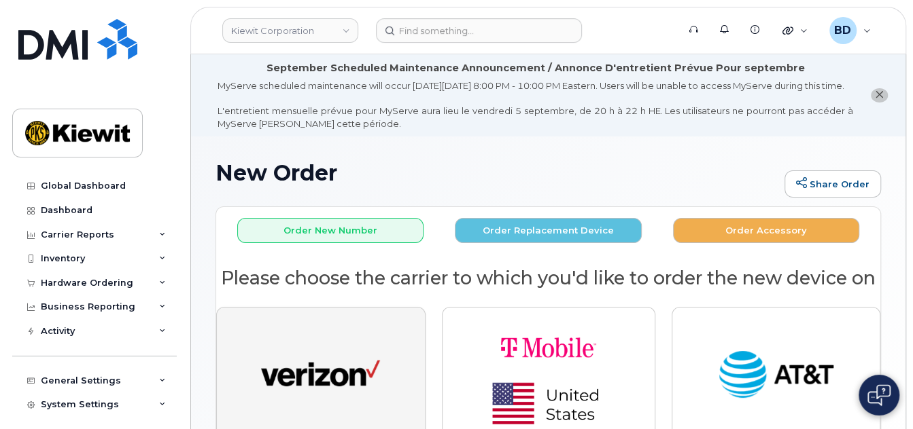
click at [327, 365] on button "button" at bounding box center [320, 375] width 209 height 137
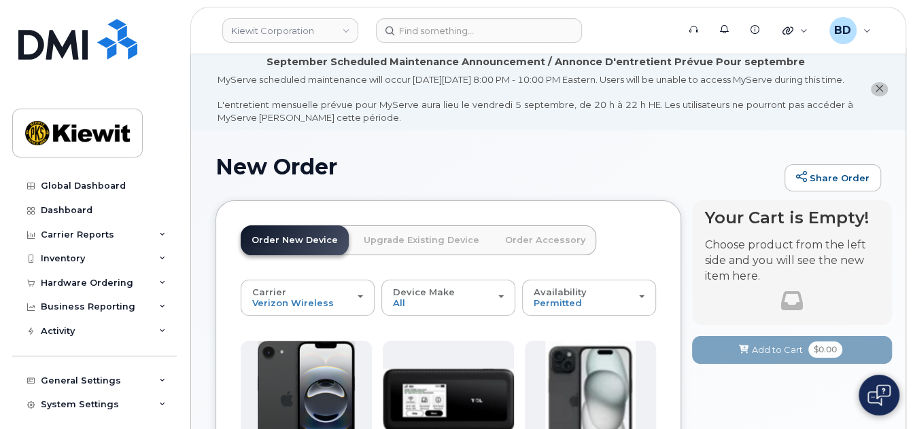
scroll to position [181, 0]
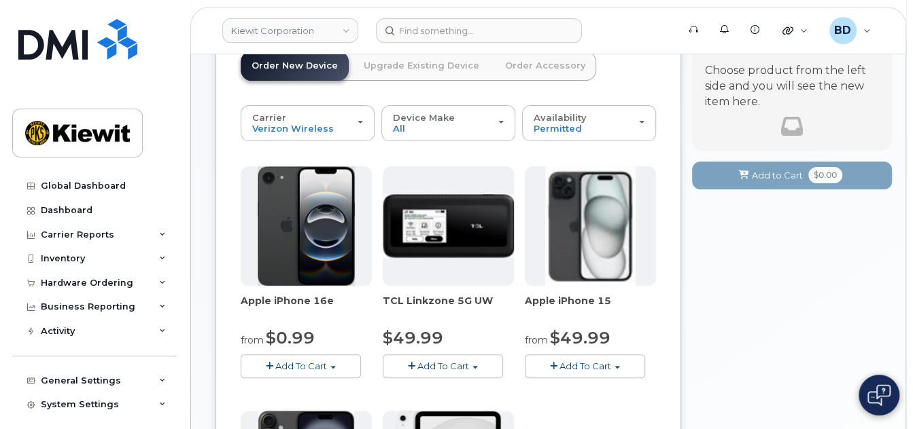
click at [294, 372] on span "Add To Cart" at bounding box center [301, 366] width 52 height 11
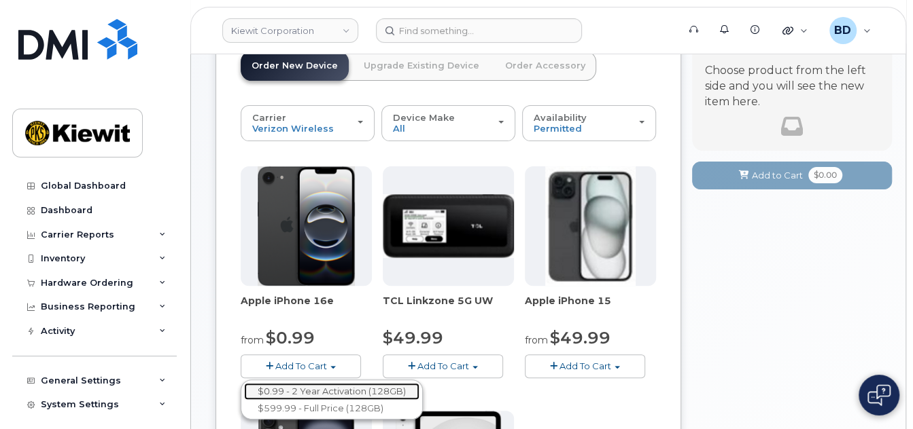
click at [292, 399] on link "$0.99 - 2 Year Activation (128GB)" at bounding box center [331, 391] width 175 height 17
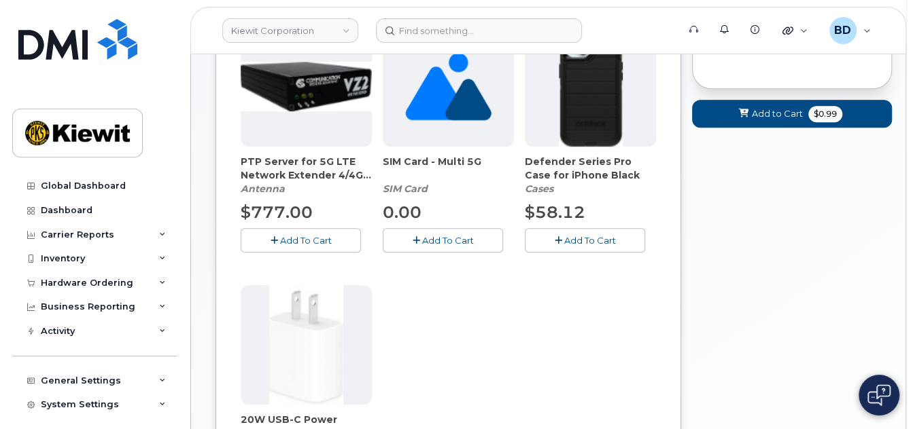
scroll to position [362, 0]
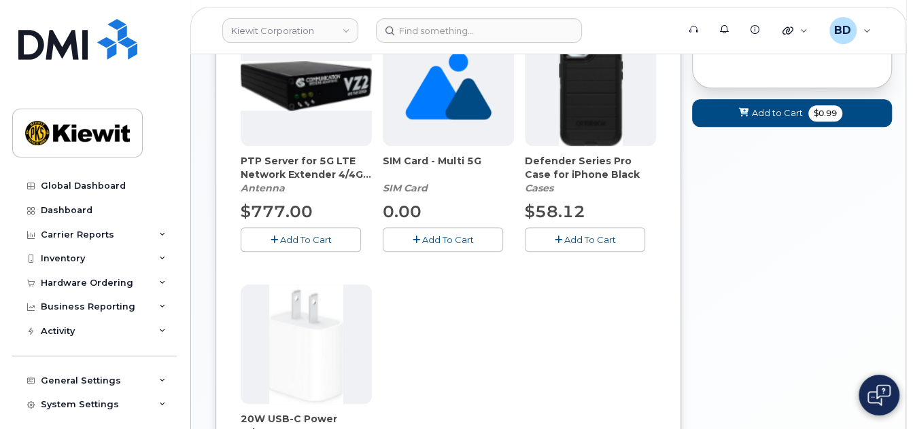
click at [560, 245] on button "Add To Cart" at bounding box center [585, 240] width 120 height 24
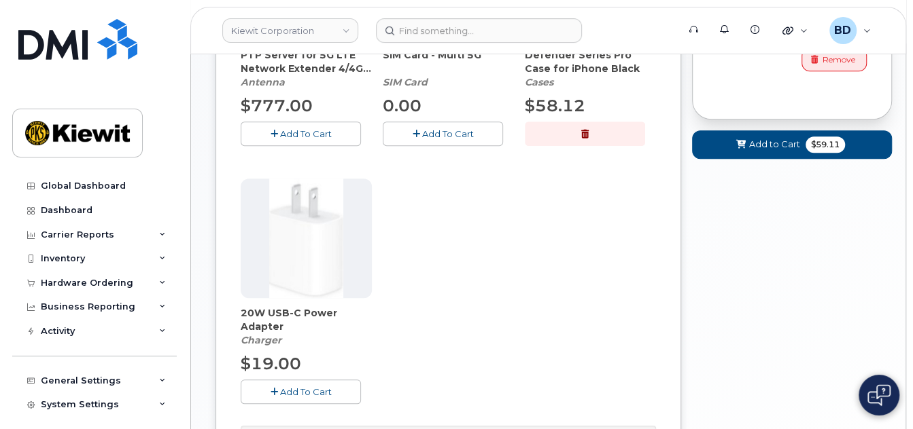
scroll to position [544, 0]
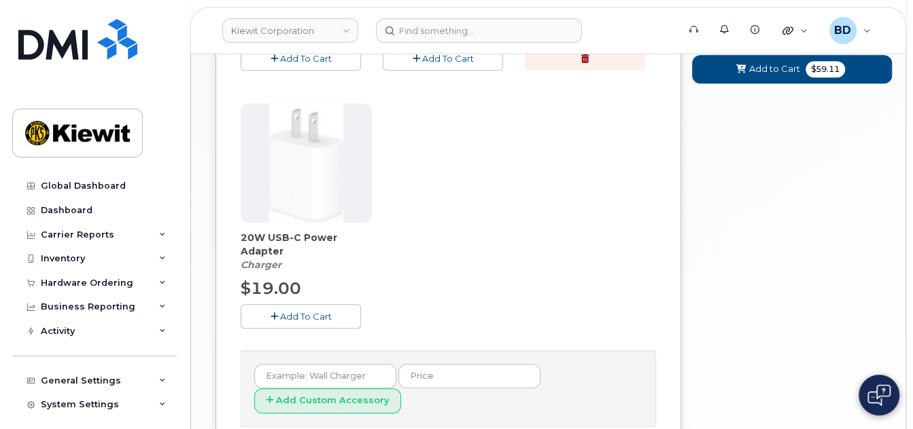
click at [281, 322] on span "Add To Cart" at bounding box center [306, 316] width 52 height 11
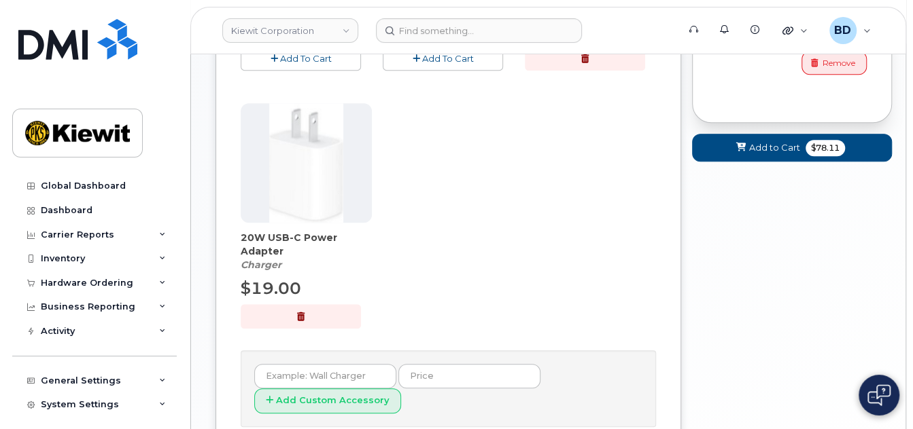
drag, startPoint x: 757, startPoint y: 130, endPoint x: 757, endPoint y: 143, distance: 12.2
click at [757, 147] on span "Add to Cart" at bounding box center [774, 147] width 51 height 13
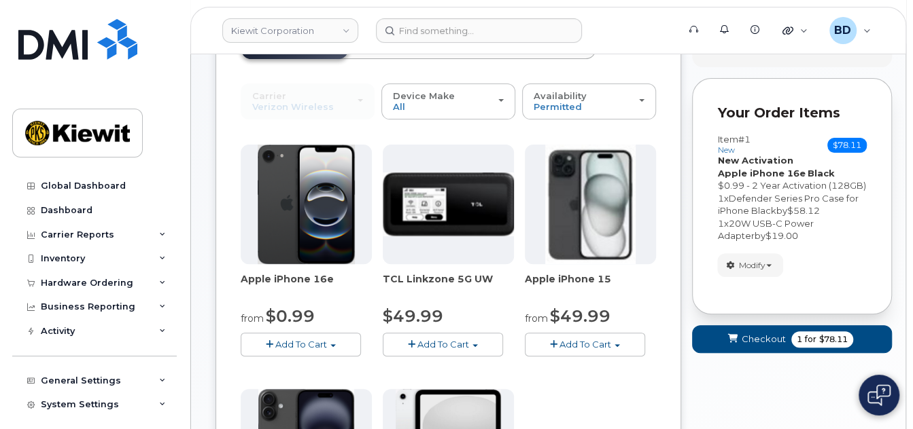
scroll to position [200, 0]
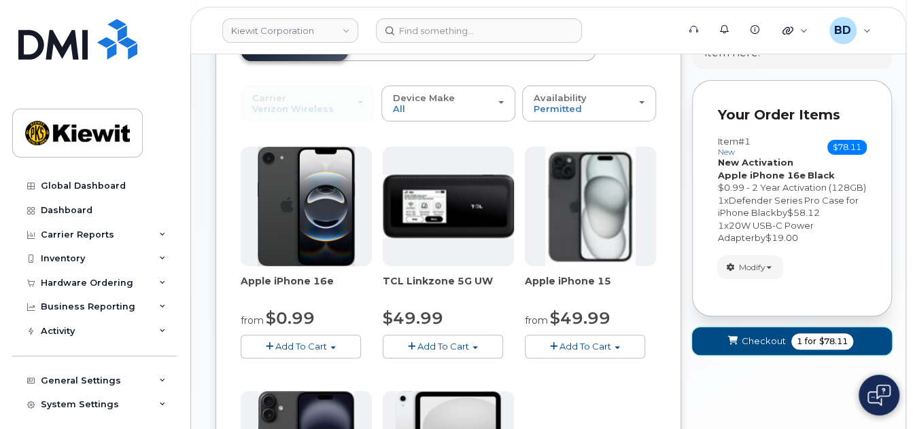
drag, startPoint x: 748, startPoint y: 351, endPoint x: 741, endPoint y: 351, distance: 6.8
click at [747, 348] on span "Checkout" at bounding box center [763, 341] width 44 height 13
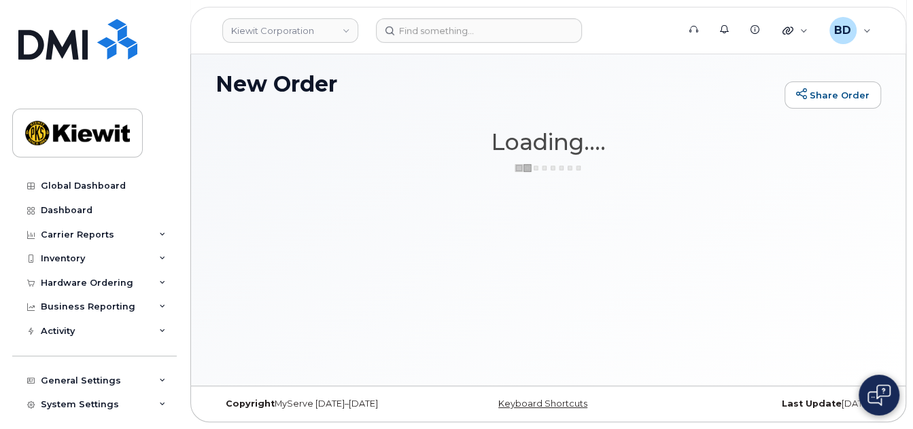
scroll to position [101, 0]
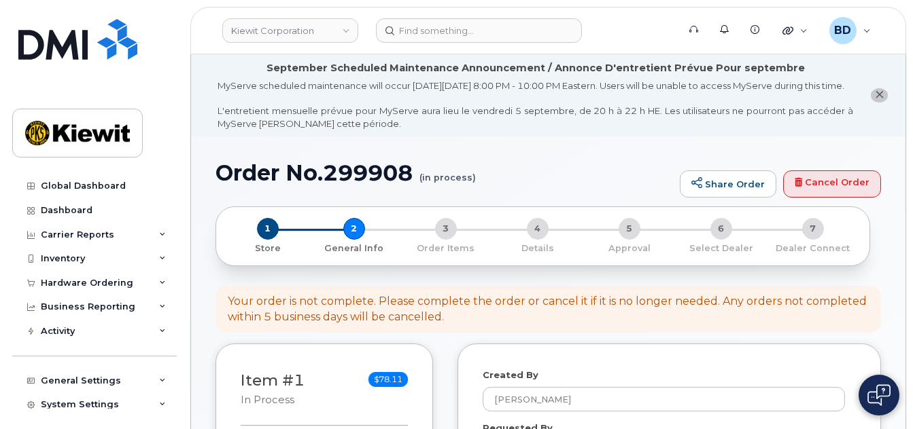
select select
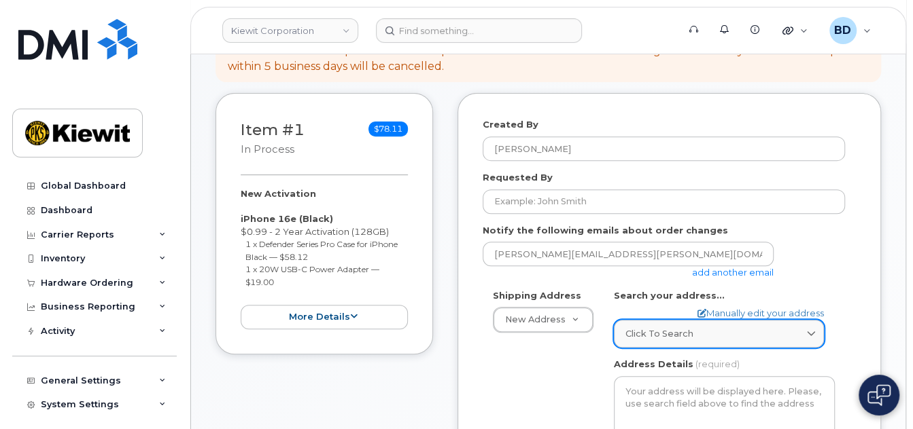
scroll to position [272, 0]
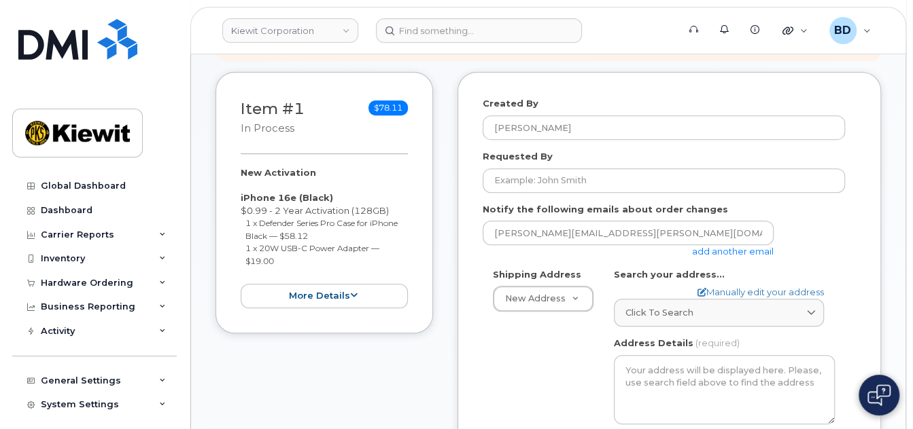
click at [731, 257] on link "add another email" at bounding box center [733, 251] width 82 height 11
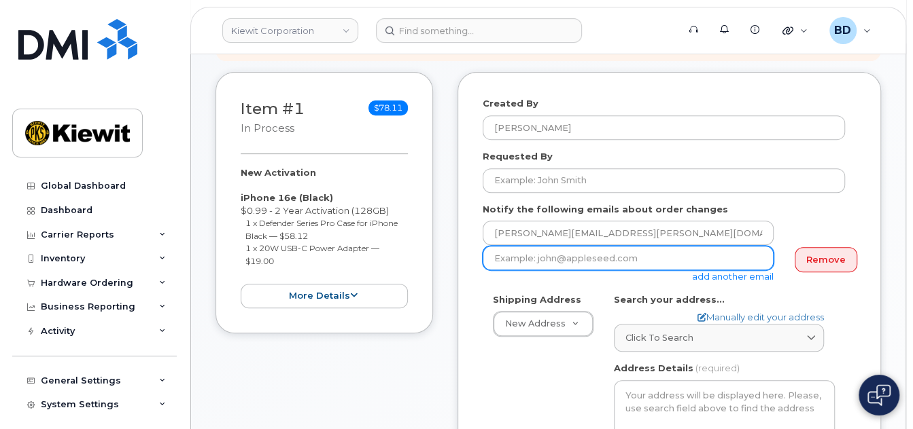
click at [523, 270] on input "email" at bounding box center [628, 258] width 291 height 24
paste input "[PERSON_NAME][EMAIL_ADDRESS][PERSON_NAME][PERSON_NAME][DOMAIN_NAME]"
type input "[PERSON_NAME][EMAIL_ADDRESS][PERSON_NAME][PERSON_NAME][DOMAIN_NAME]"
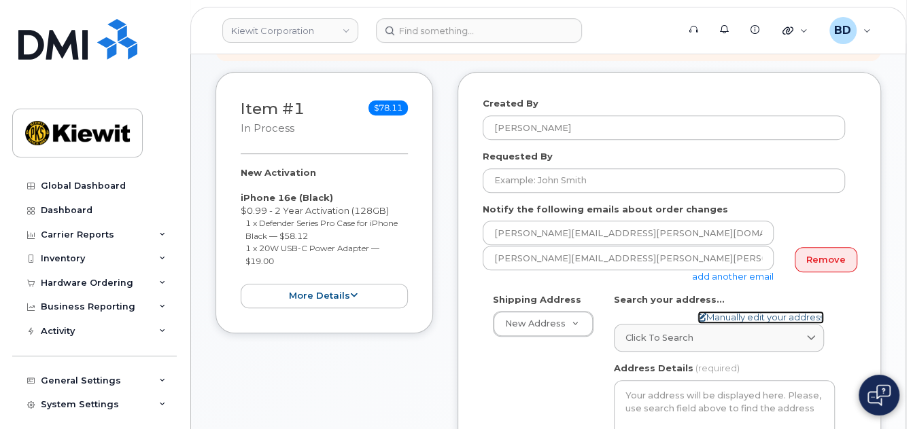
click at [729, 324] on link "Manually edit your address" at bounding box center [760, 317] width 126 height 13
select select
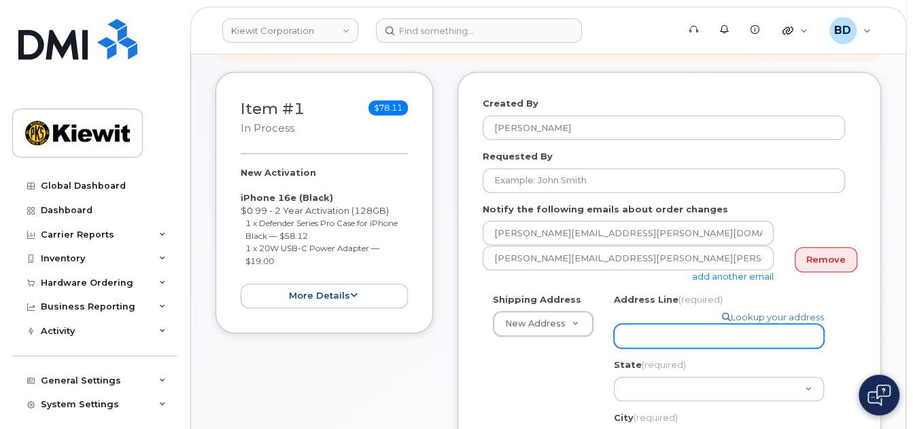
click at [639, 330] on input "Address Line (required)" at bounding box center [719, 336] width 210 height 24
paste input "8900 Renner Blvd"
select select
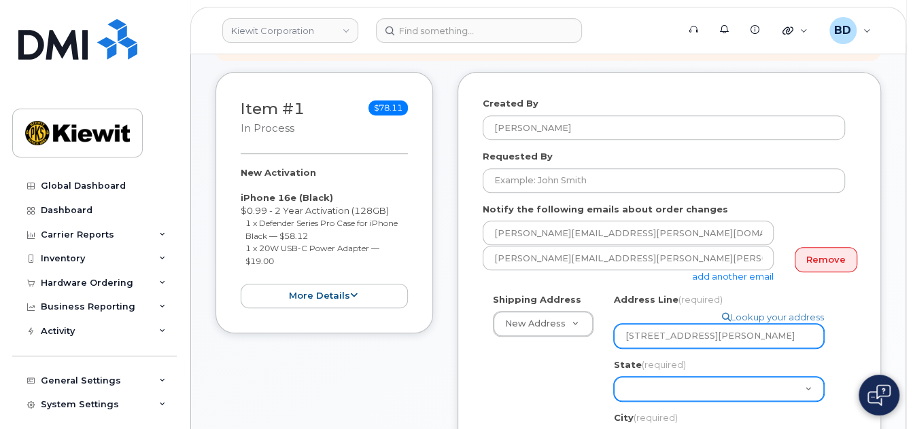
type input "8900 Renner Blvd"
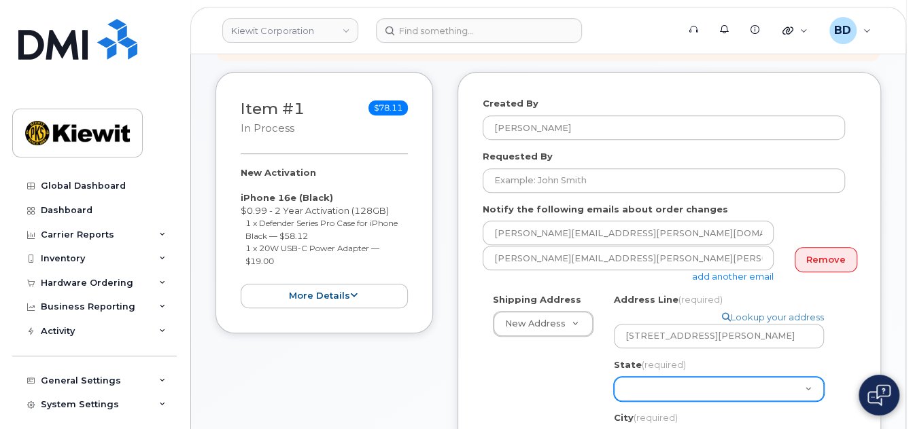
click at [631, 393] on select "Alabama Alaska American Samoa Arizona Arkansas California Colorado Connecticut …" at bounding box center [719, 389] width 210 height 24
select select "KS"
click at [614, 377] on select "Alabama Alaska American Samoa Arizona Arkansas California Colorado Connecticut …" at bounding box center [719, 389] width 210 height 24
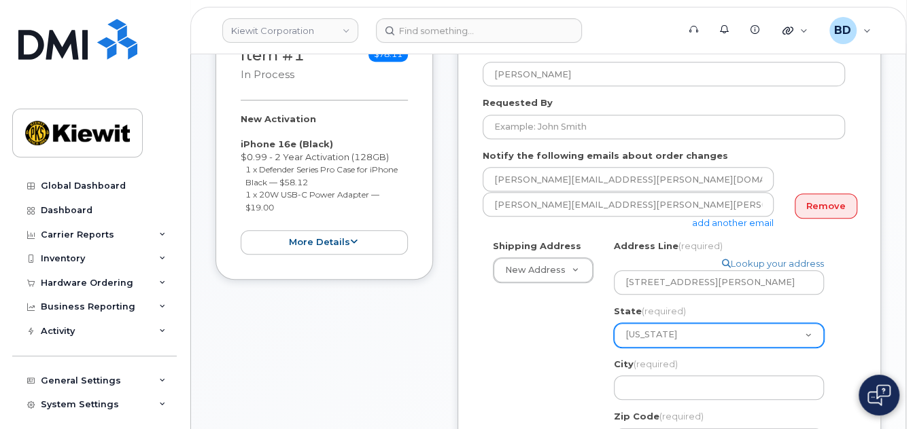
scroll to position [362, 0]
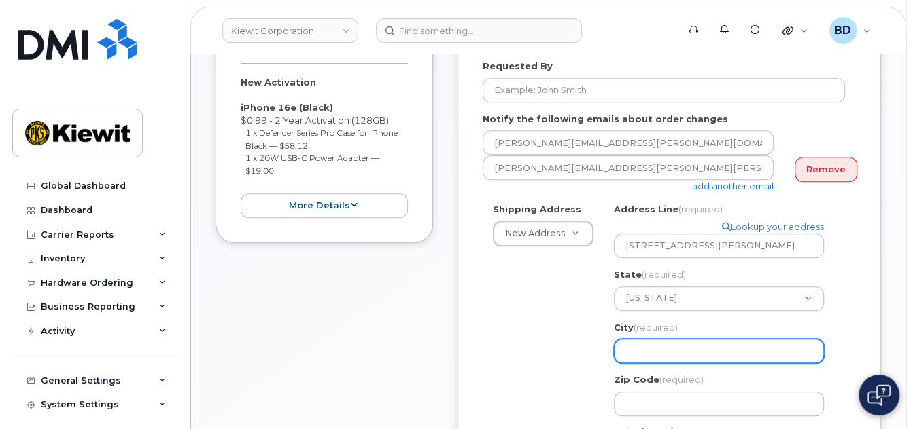
click at [662, 349] on input "City (required)" at bounding box center [719, 351] width 210 height 24
select select
type input "L"
select select
type input "Le"
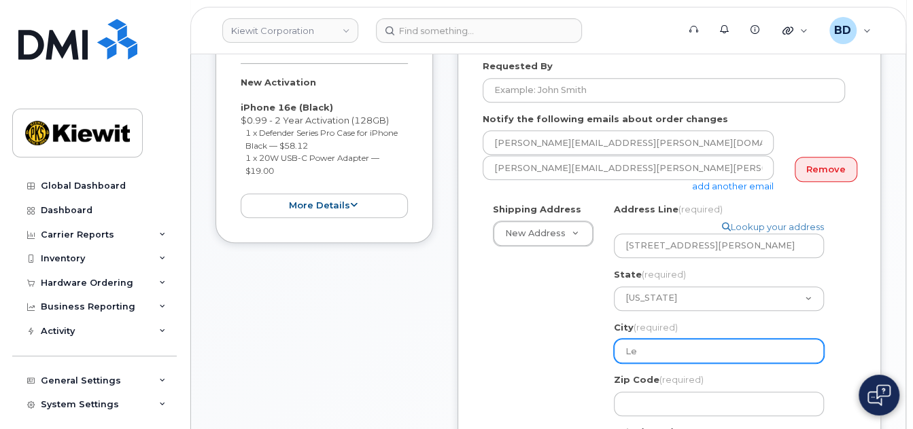
select select
type input "Len"
select select
type input "Lene"
select select
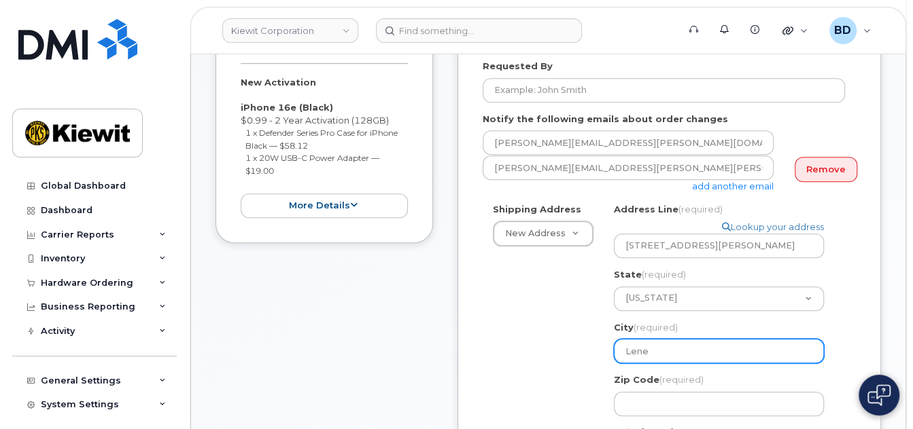
type input "Lenex"
select select
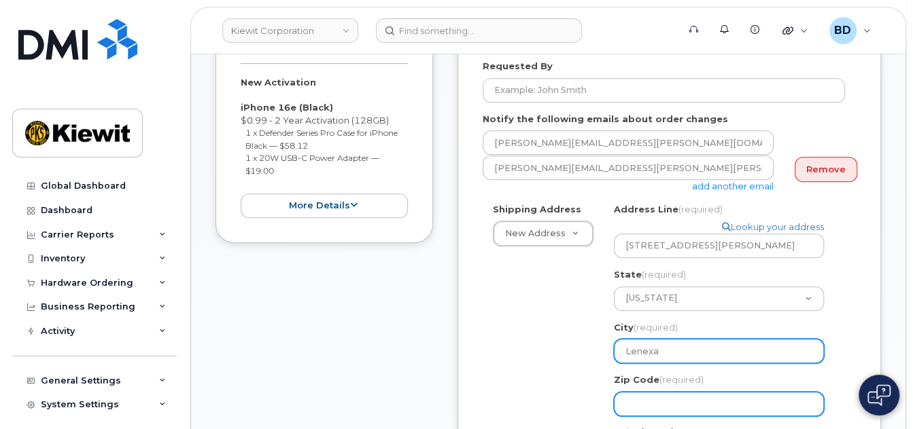
type input "Lenexa"
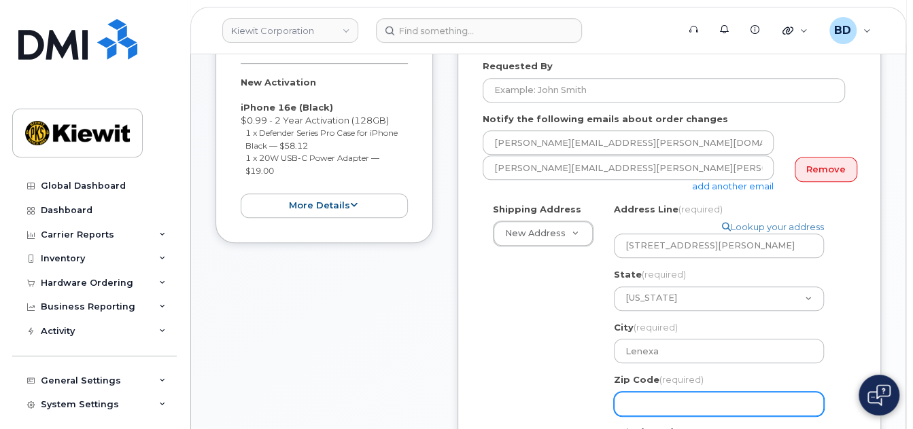
click at [658, 403] on input "Zip Code (required)" at bounding box center [719, 404] width 210 height 24
select select
type input "6"
select select
type input "66"
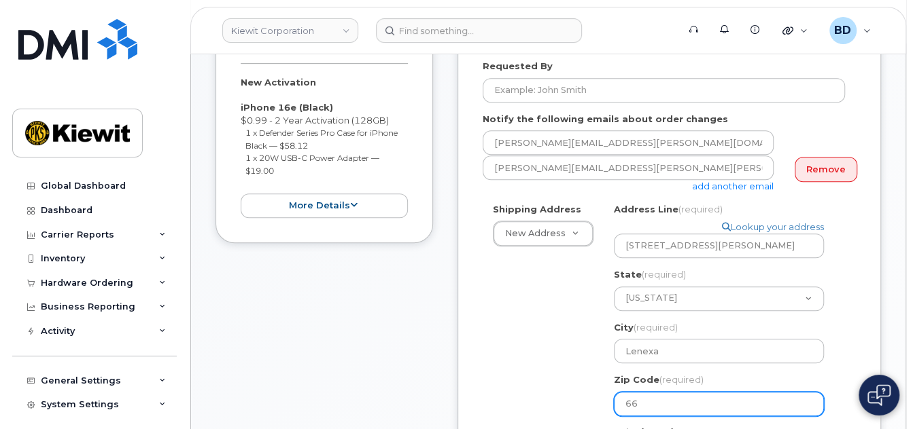
select select
type input "662"
select select
type input "6621"
select select
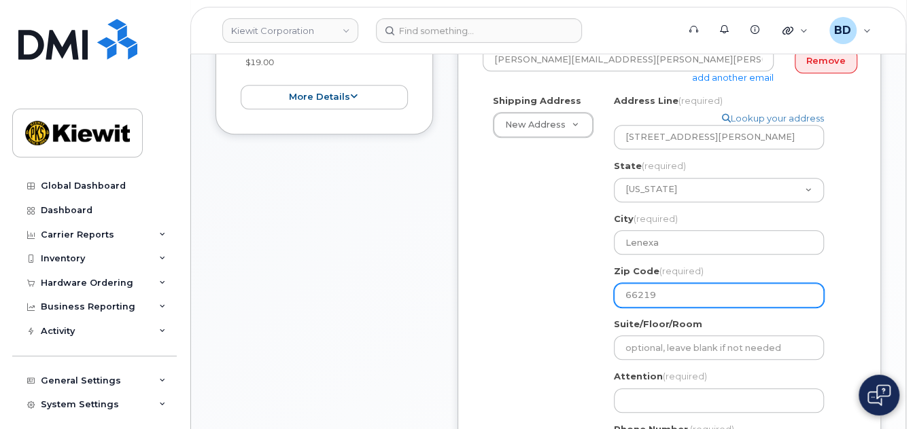
scroll to position [724, 0]
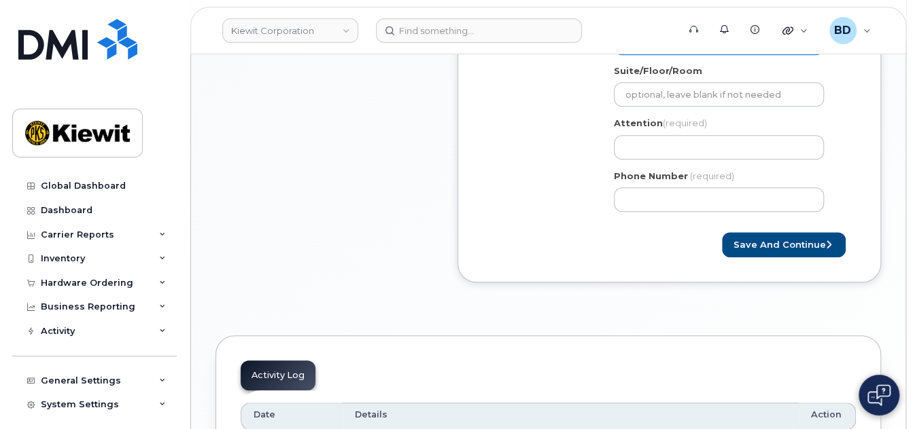
type input "66219"
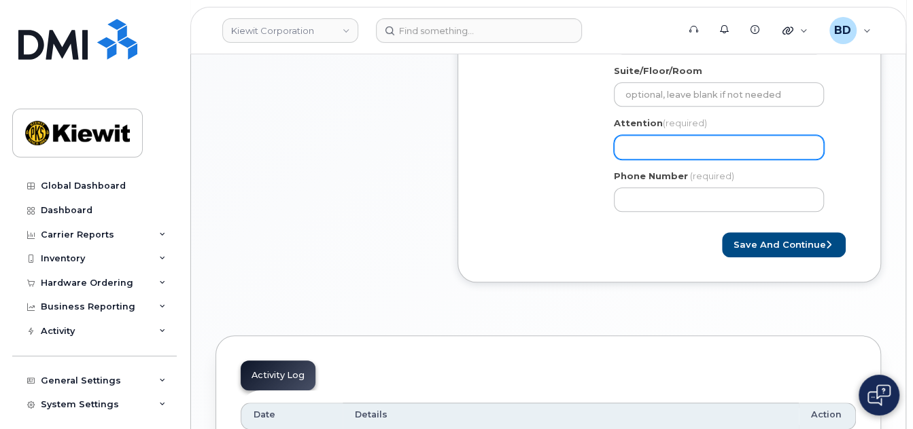
paste input "Jon.Campbell"
click at [639, 141] on input "Attention (required)" at bounding box center [719, 147] width 210 height 24
select select
type input "Jon.Campbell"
select select
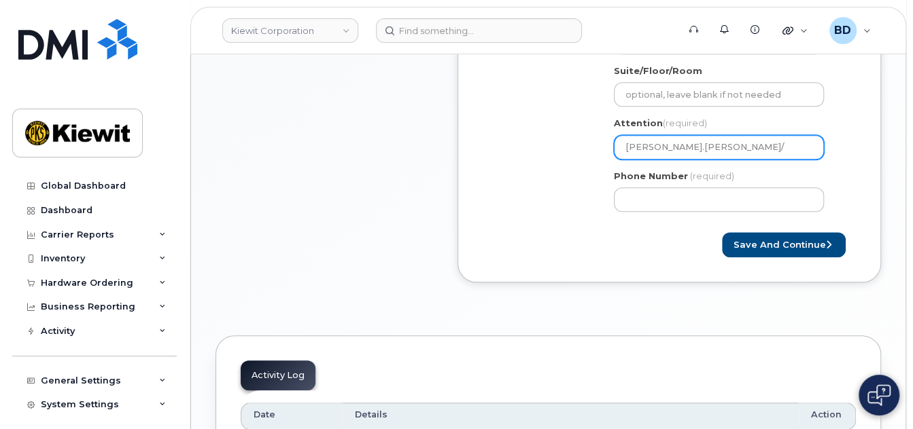
type input "Jon.Campbell/"
click at [719, 147] on input "Jon.Campbell/" at bounding box center [719, 147] width 210 height 24
paste input "Sodeeq Lawal"
select select
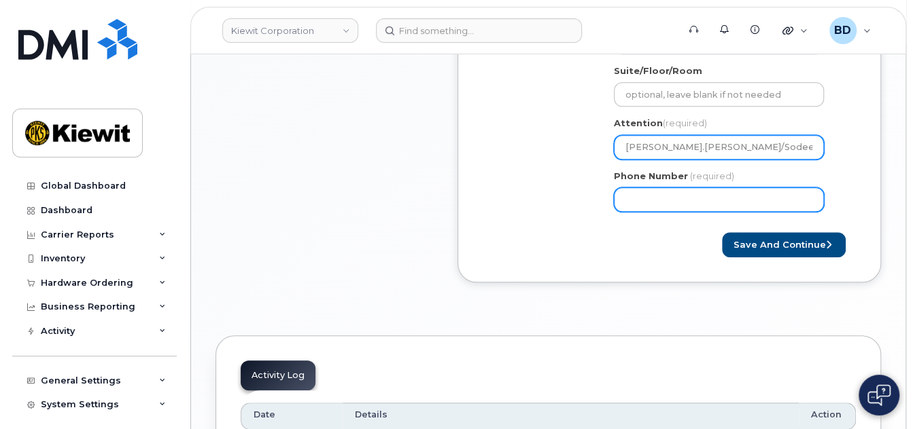
type input "Jon.Campbell/Sodeeq Lawal"
click at [637, 198] on input "Phone Number" at bounding box center [719, 200] width 210 height 24
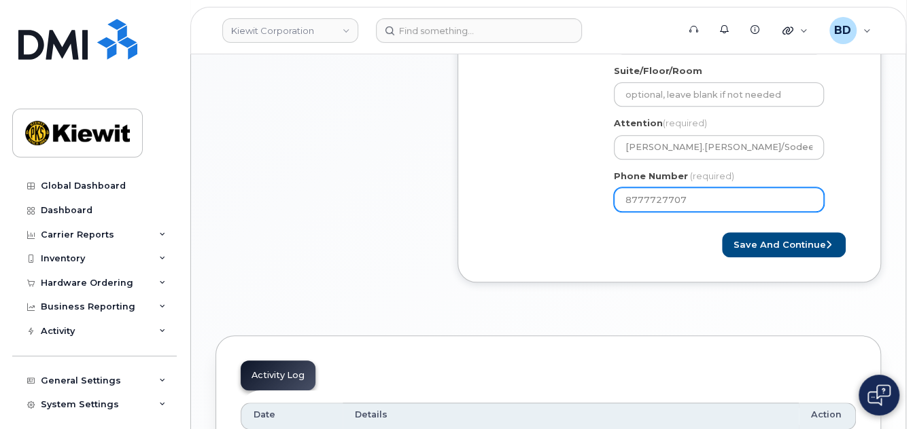
type input "8777727707"
select select
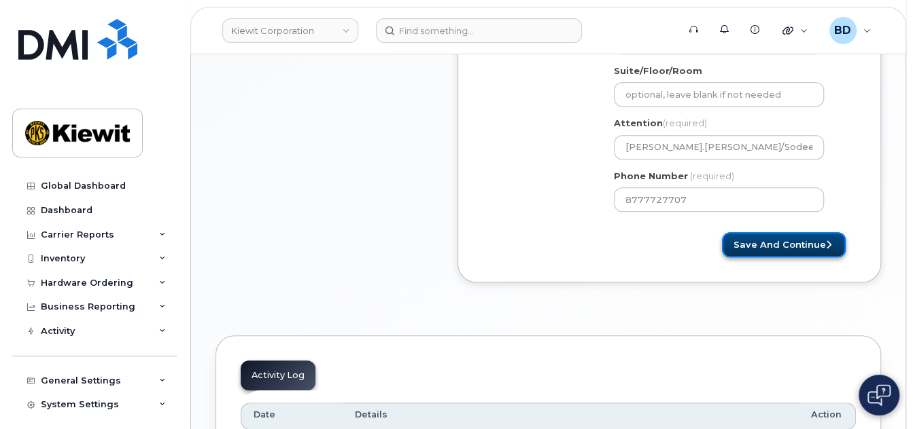
click at [773, 242] on button "Save and Continue" at bounding box center [784, 244] width 124 height 25
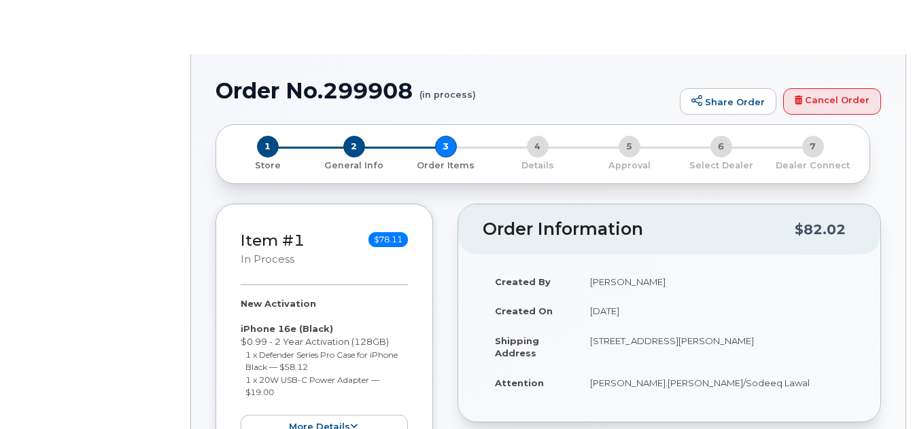
select select
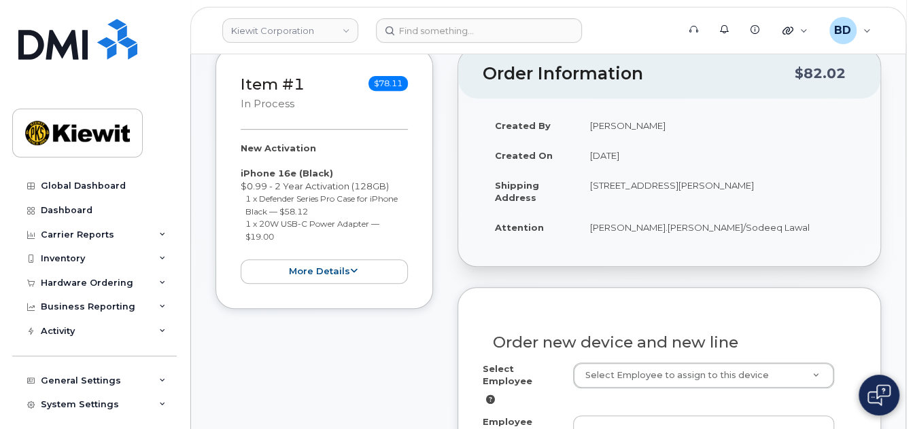
scroll to position [362, 0]
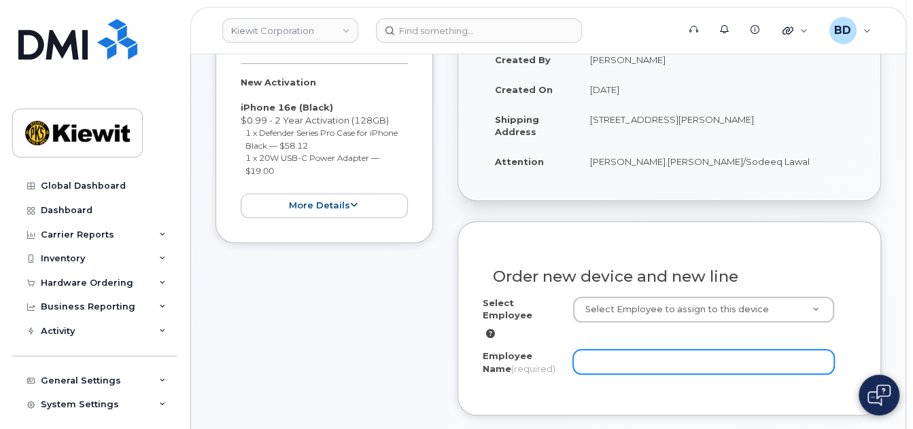
click at [610, 360] on input "Employee Name (required)" at bounding box center [703, 362] width 261 height 24
paste input "Sodeeq Lawal"
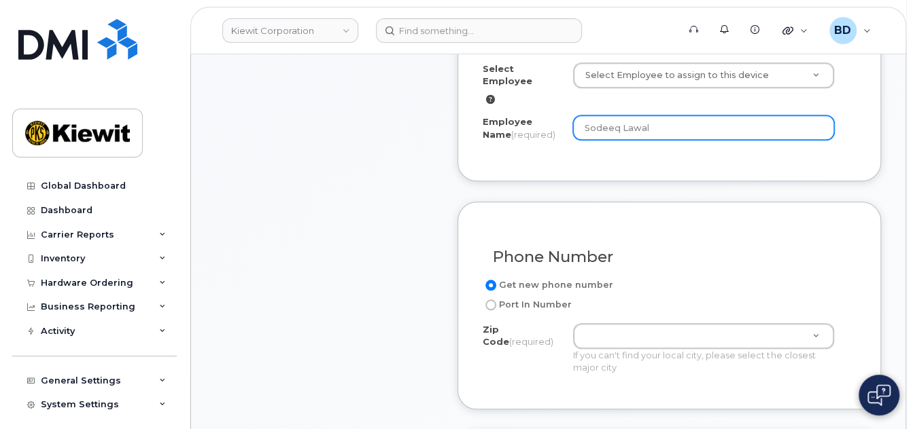
scroll to position [634, 0]
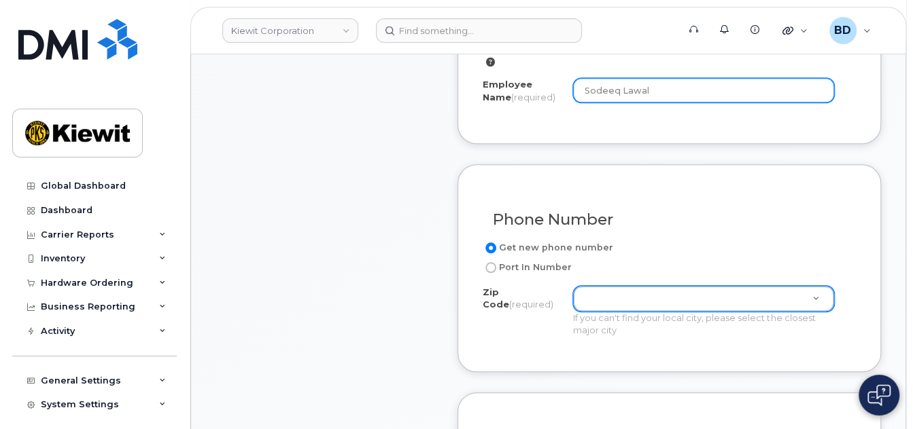
type input "Sodeeq Lawal"
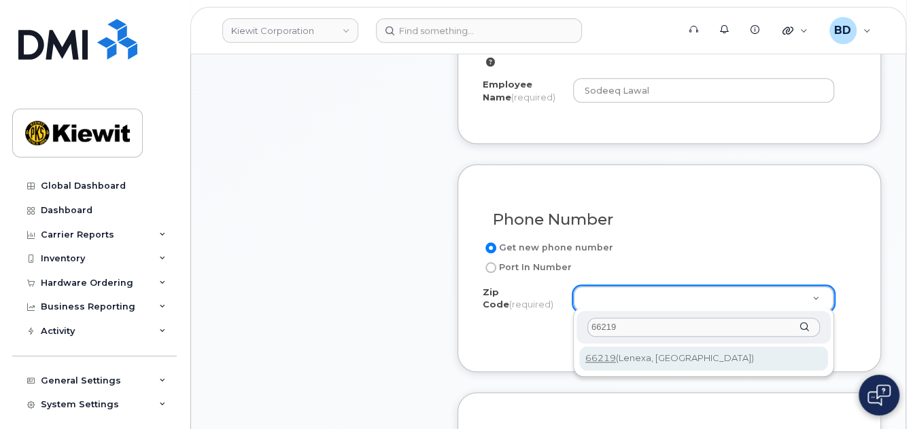
type input "66219"
type input "66219 ([GEOGRAPHIC_DATA], [GEOGRAPHIC_DATA])"
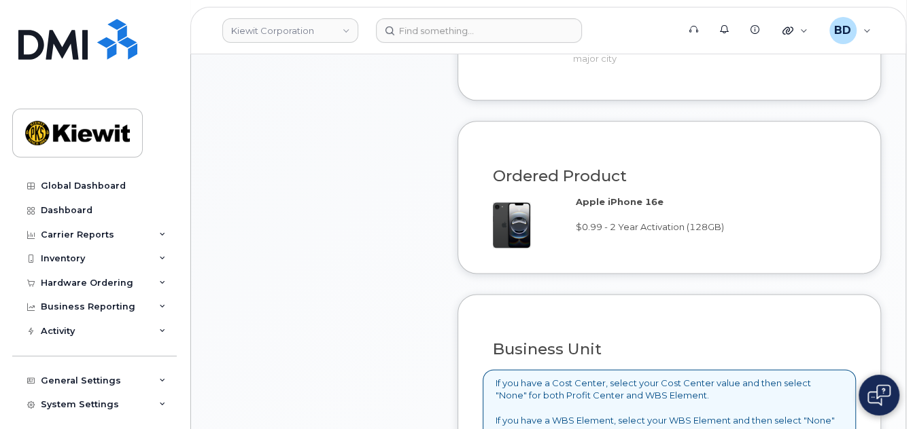
scroll to position [1087, 0]
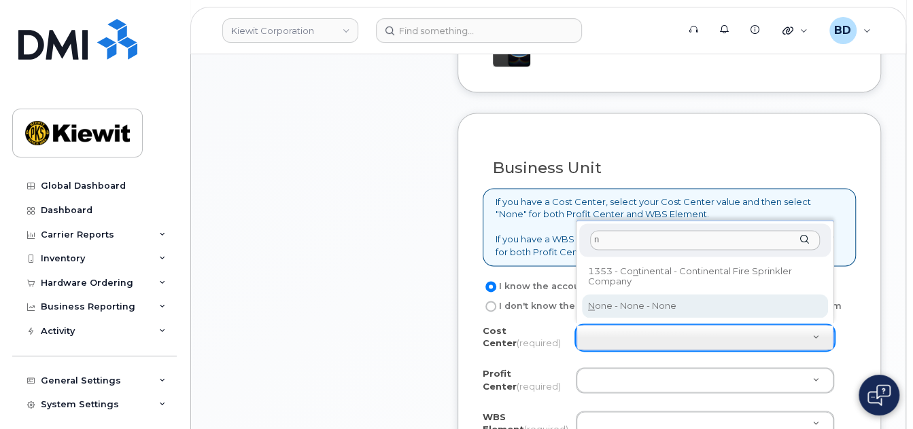
type input "n"
type input "None"
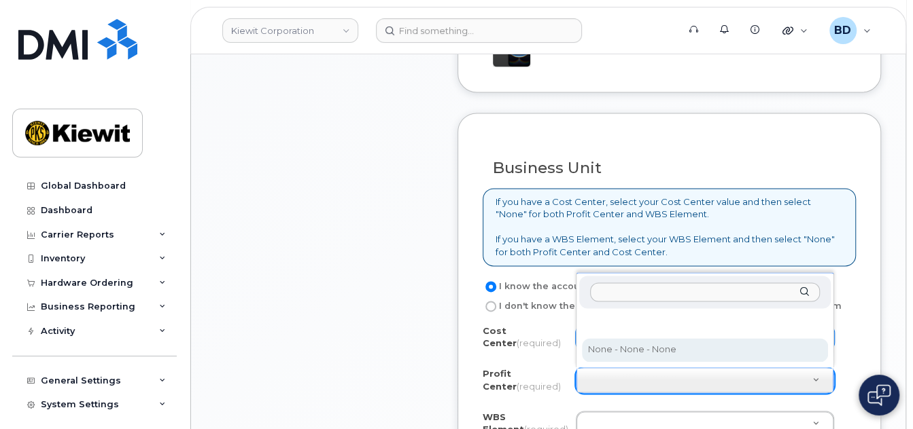
select select "None"
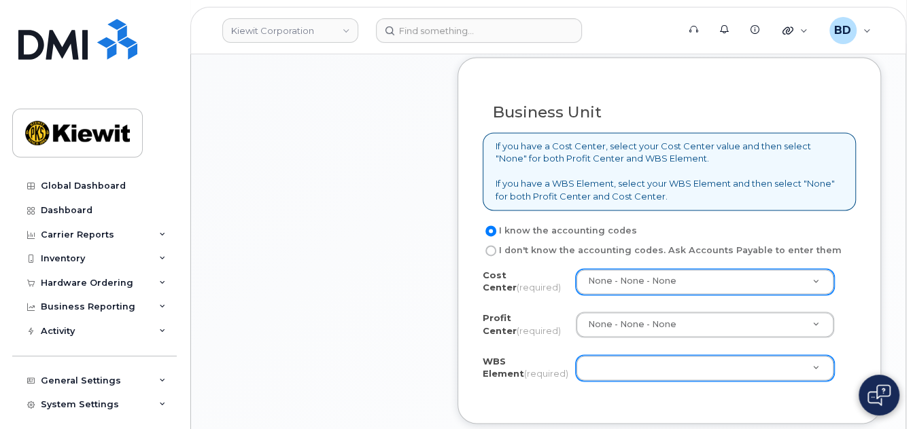
scroll to position [1268, 0]
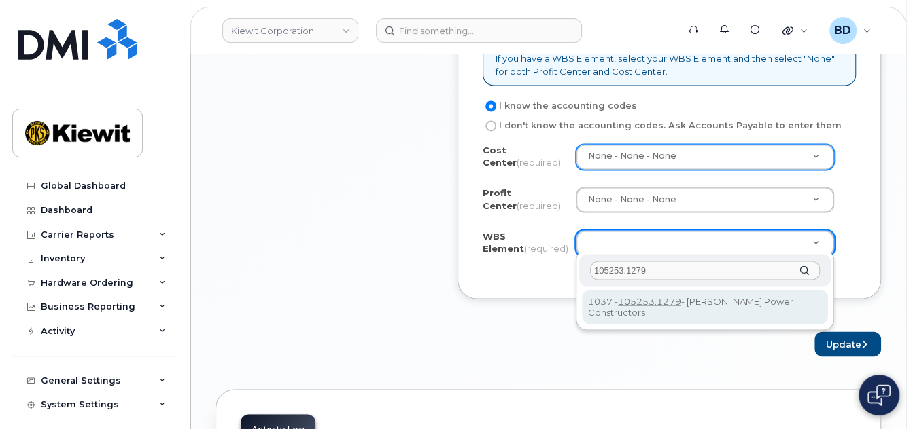
type input "105253.1279"
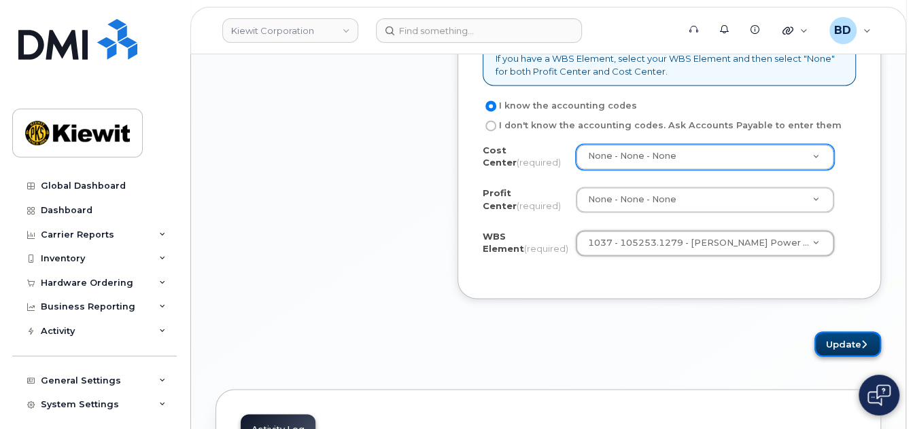
click at [852, 336] on button "Update" at bounding box center [847, 344] width 67 height 25
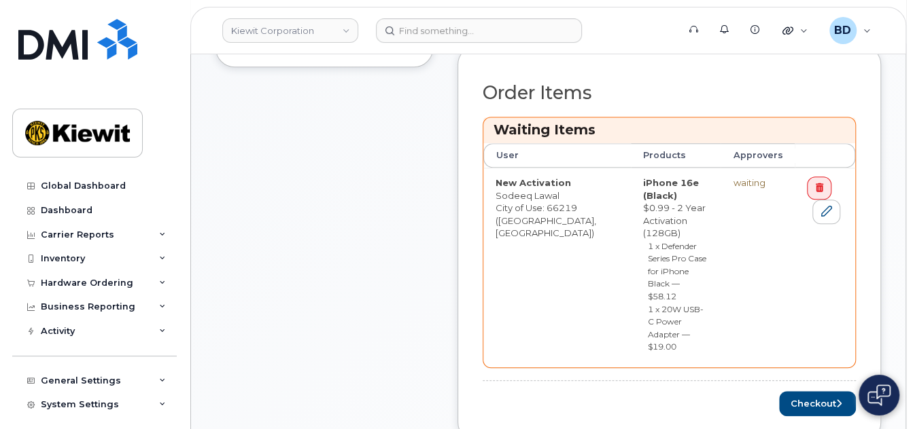
scroll to position [634, 0]
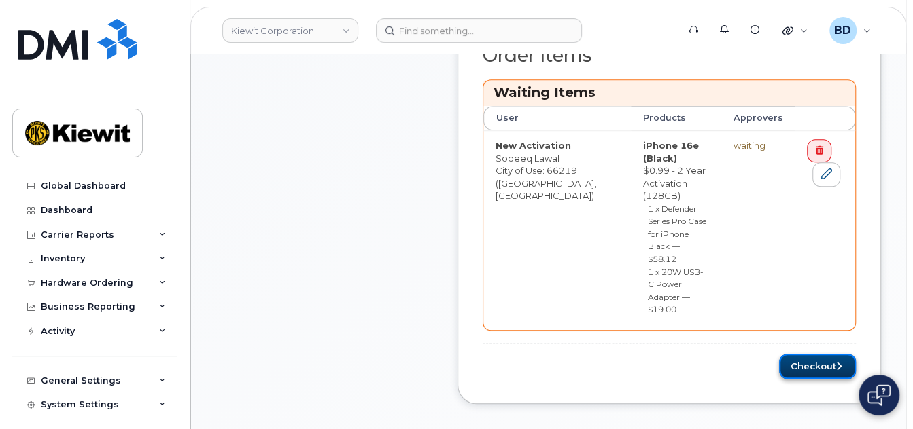
click at [803, 354] on button "Checkout" at bounding box center [817, 366] width 77 height 25
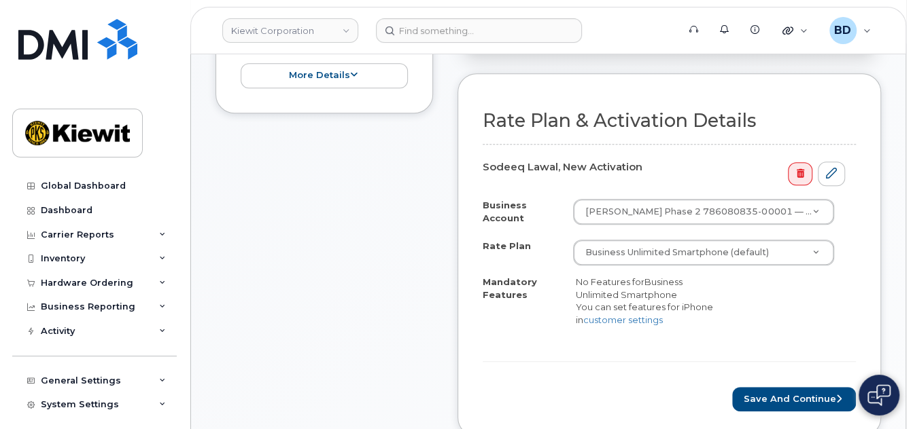
scroll to position [544, 0]
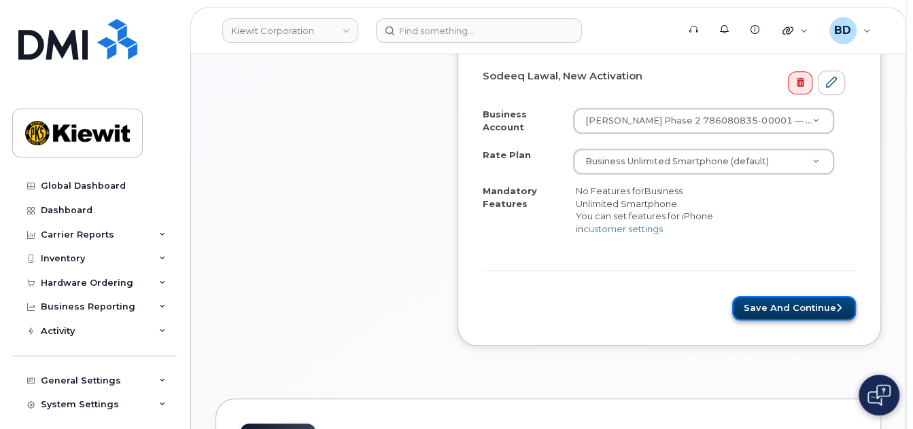
click at [808, 320] on button "Save and Continue" at bounding box center [794, 308] width 124 height 25
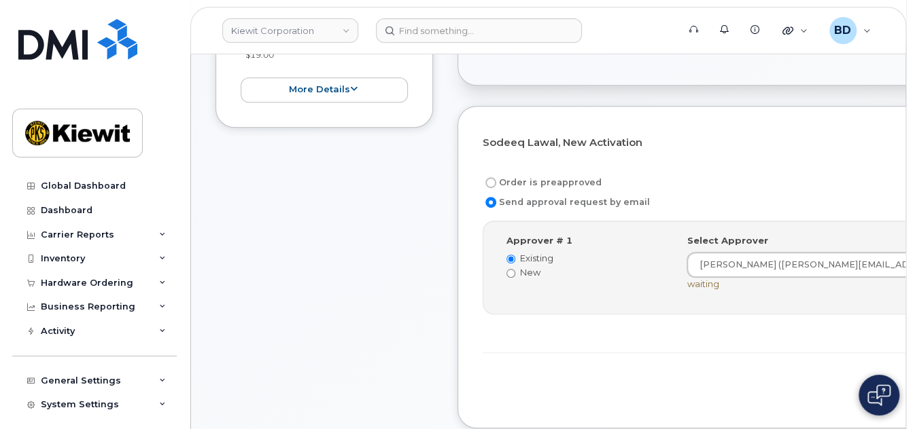
scroll to position [453, 0]
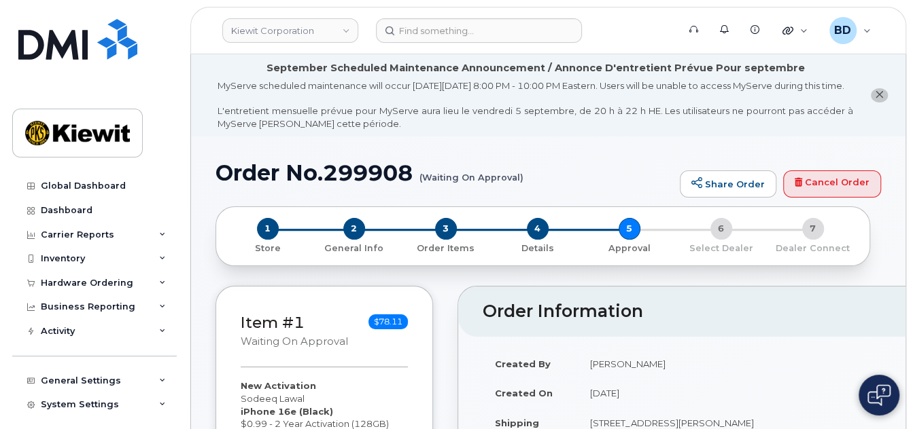
click at [374, 175] on h1 "Order No.299908 (Waiting On Approval)" at bounding box center [443, 173] width 457 height 24
click at [372, 177] on h1 "Order No.299908 (Waiting On Approval)" at bounding box center [443, 173] width 457 height 24
click at [374, 180] on h1 "Order No.299908 (Waiting On Approval)" at bounding box center [443, 173] width 457 height 24
copy h1 "299908"
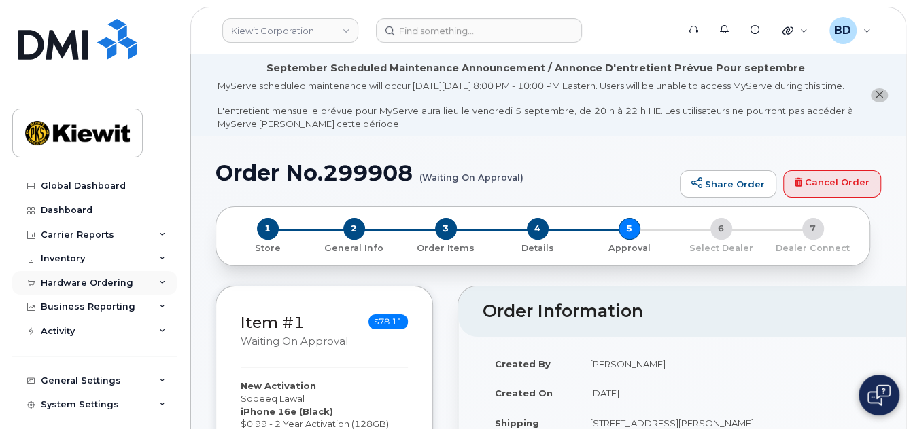
click at [159, 283] on icon at bounding box center [162, 283] width 7 height 7
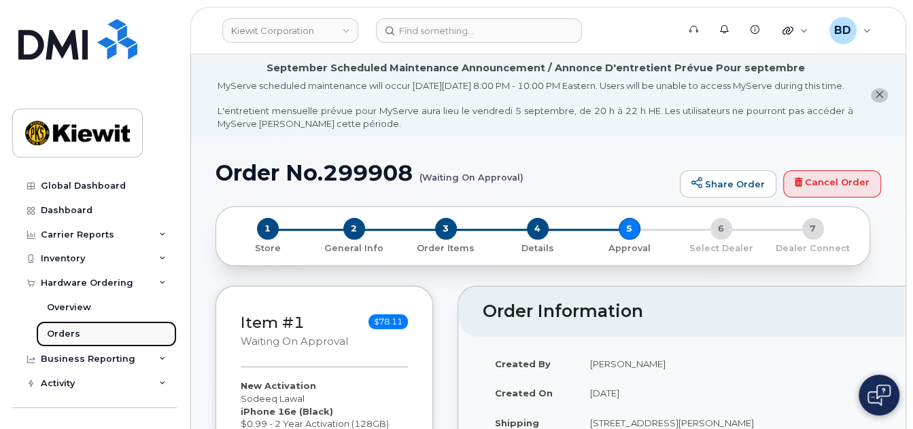
click at [132, 337] on link "Orders" at bounding box center [106, 334] width 141 height 26
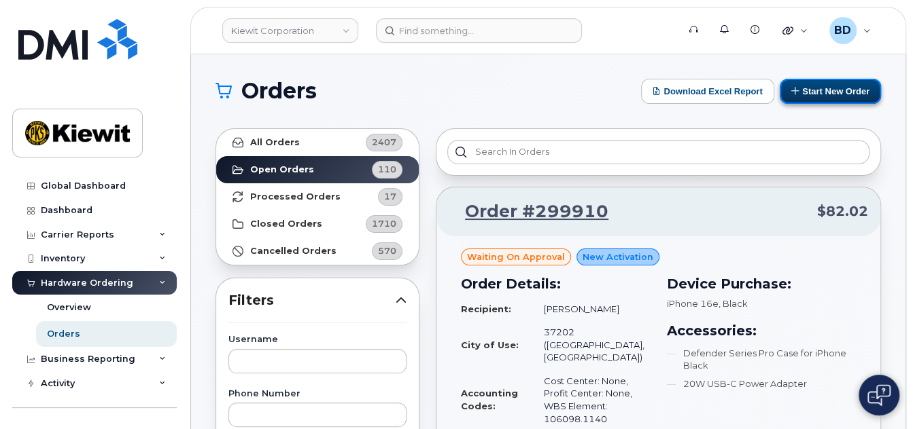
click at [827, 89] on button "Start New Order" at bounding box center [829, 91] width 101 height 25
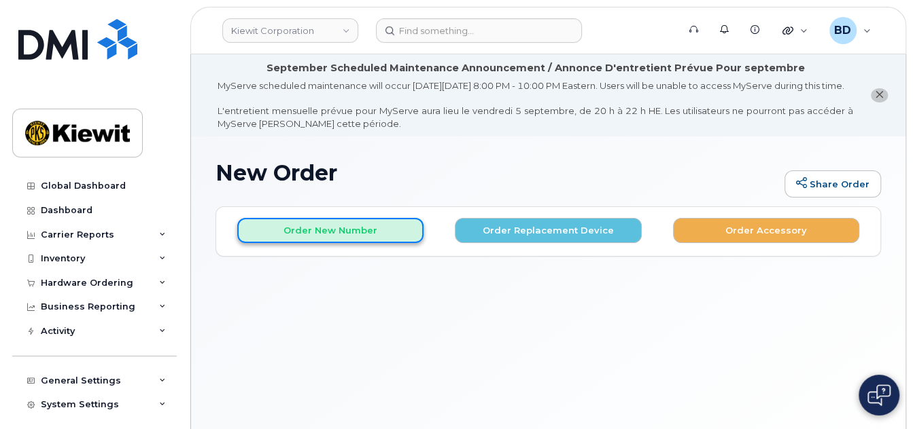
click at [296, 243] on button "Order New Number" at bounding box center [330, 230] width 186 height 25
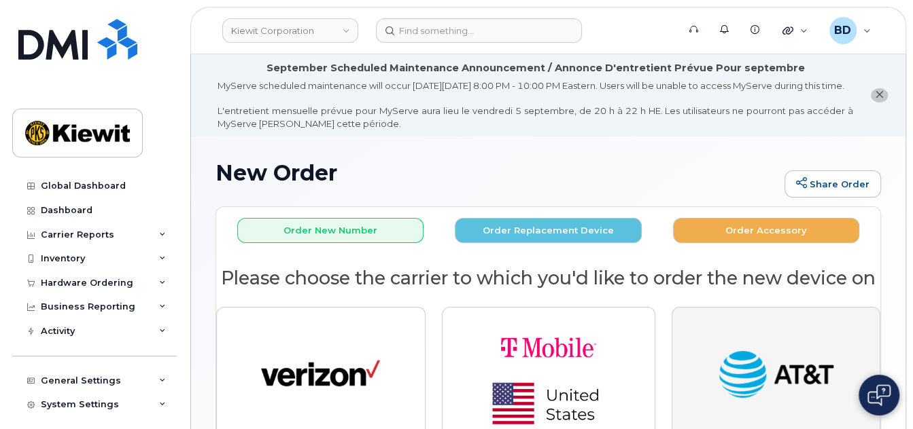
click at [688, 379] on button "button" at bounding box center [775, 375] width 209 height 137
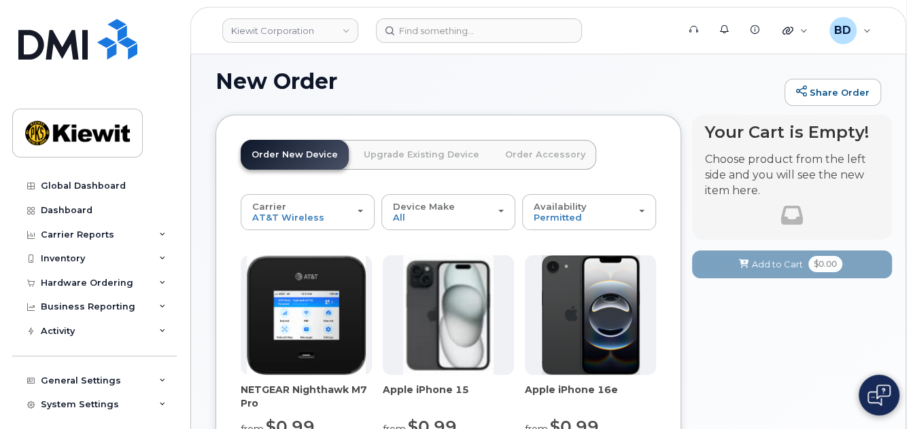
scroll to position [181, 0]
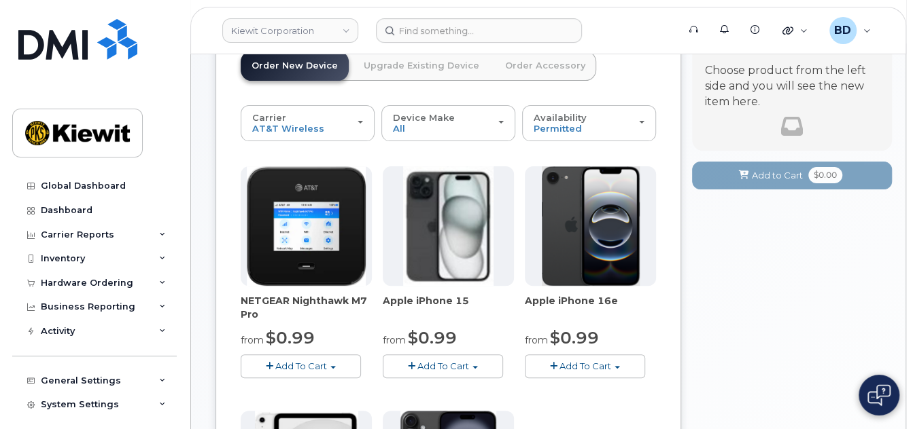
click at [444, 372] on span "Add To Cart" at bounding box center [443, 366] width 52 height 11
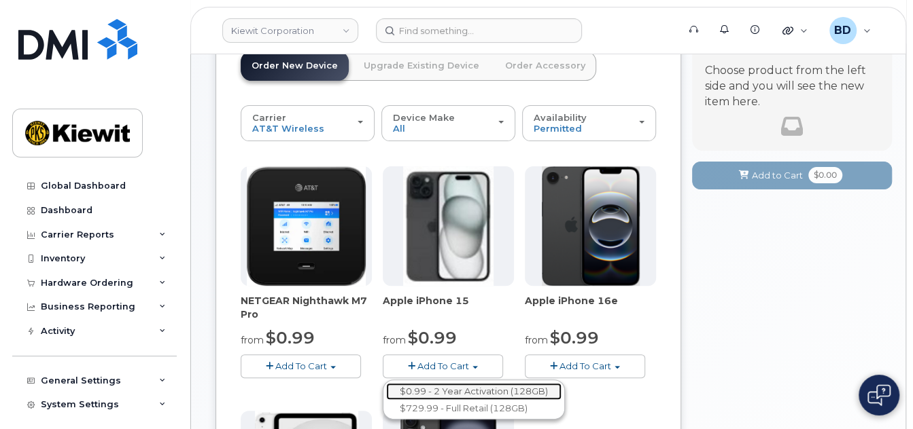
click at [448, 396] on link "$0.99 - 2 Year Activation (128GB)" at bounding box center [473, 391] width 175 height 17
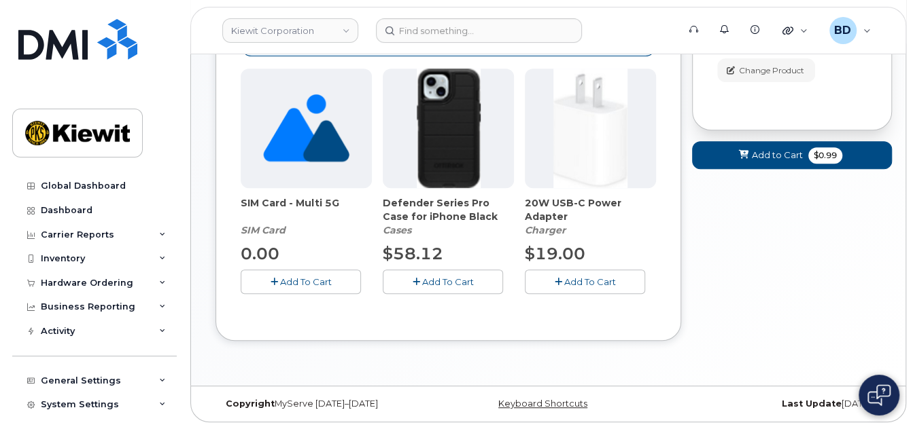
scroll to position [330, 0]
click at [427, 283] on span "Add To Cart" at bounding box center [448, 282] width 52 height 11
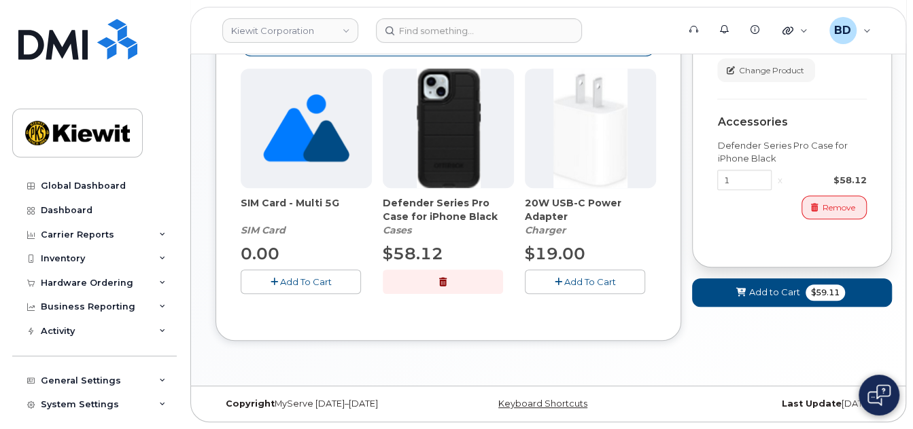
click at [580, 283] on span "Add To Cart" at bounding box center [590, 282] width 52 height 11
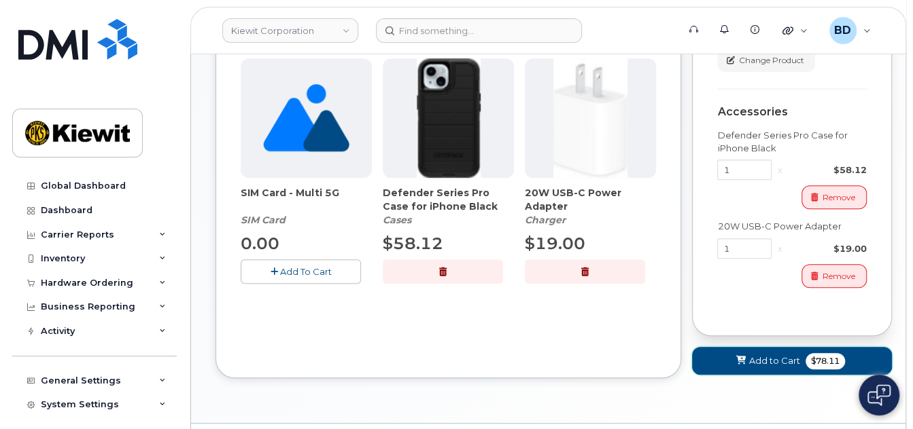
click at [756, 360] on span "Add to Cart" at bounding box center [774, 361] width 51 height 13
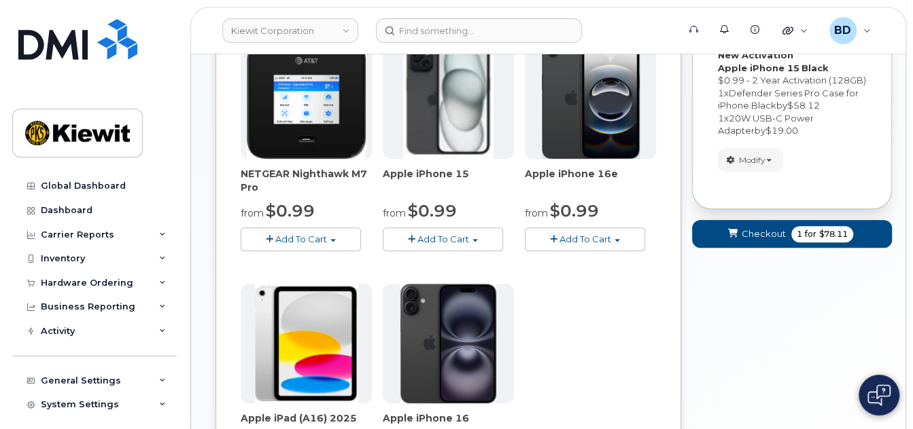
scroll to position [291, 0]
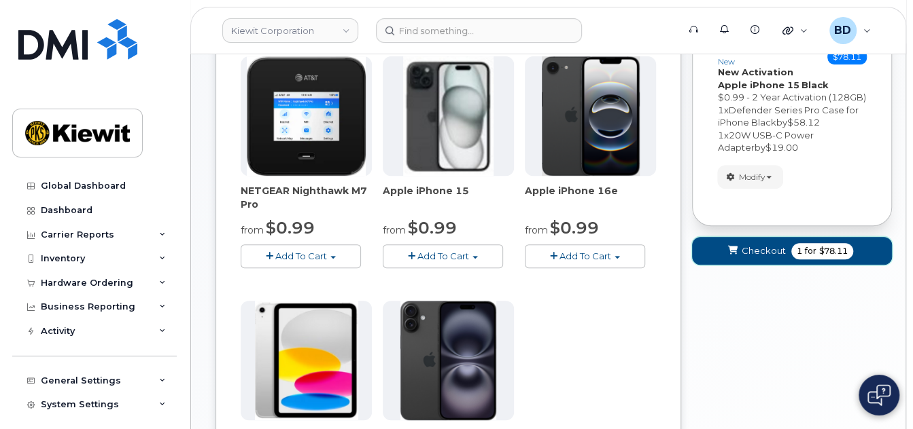
click at [750, 258] on span "Checkout" at bounding box center [763, 251] width 44 height 13
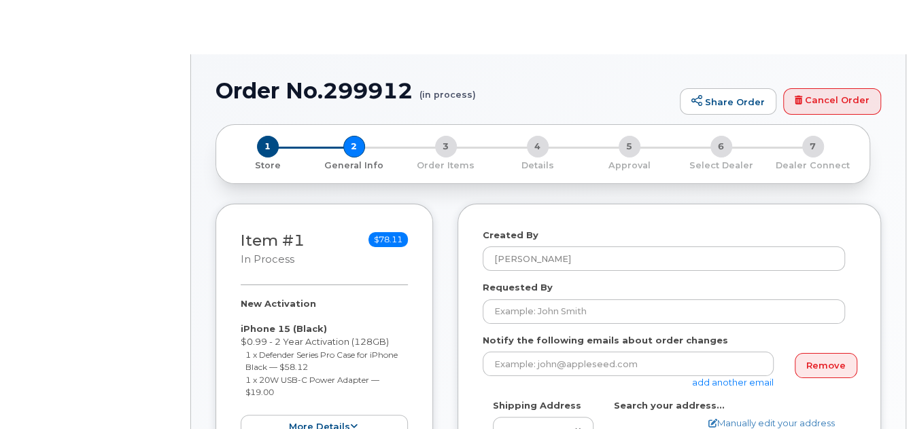
select select
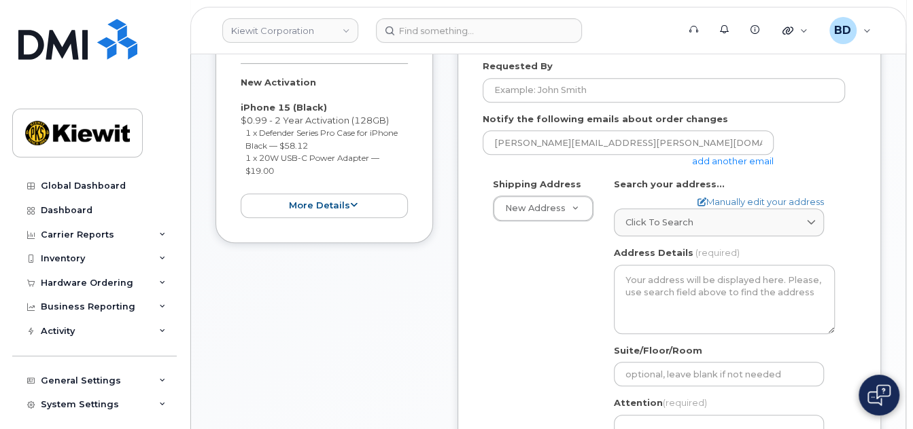
scroll to position [272, 0]
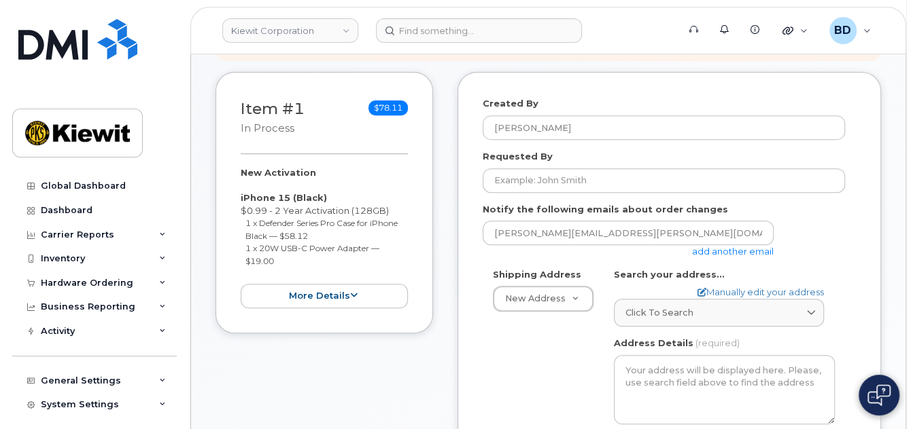
click at [726, 257] on link "add another email" at bounding box center [733, 251] width 82 height 11
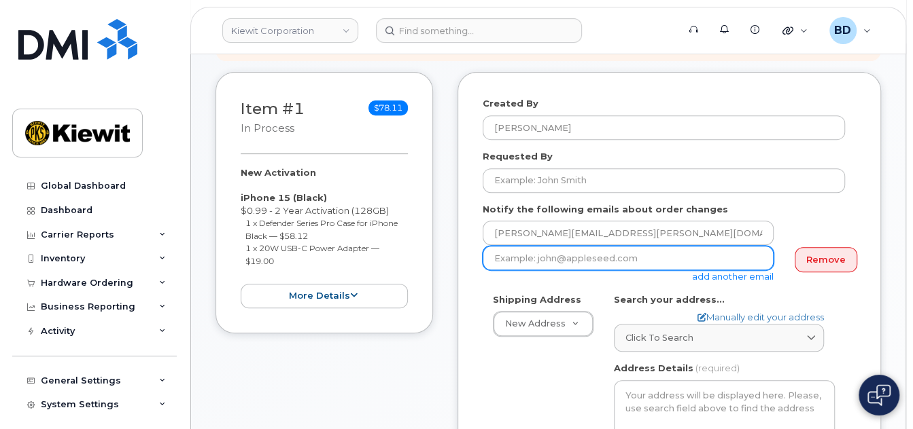
click at [504, 270] on input "email" at bounding box center [628, 258] width 291 height 24
paste input "[EMAIL_ADDRESS][PERSON_NAME][PERSON_NAME][DOMAIN_NAME]"
type input "[EMAIL_ADDRESS][PERSON_NAME][PERSON_NAME][DOMAIN_NAME]"
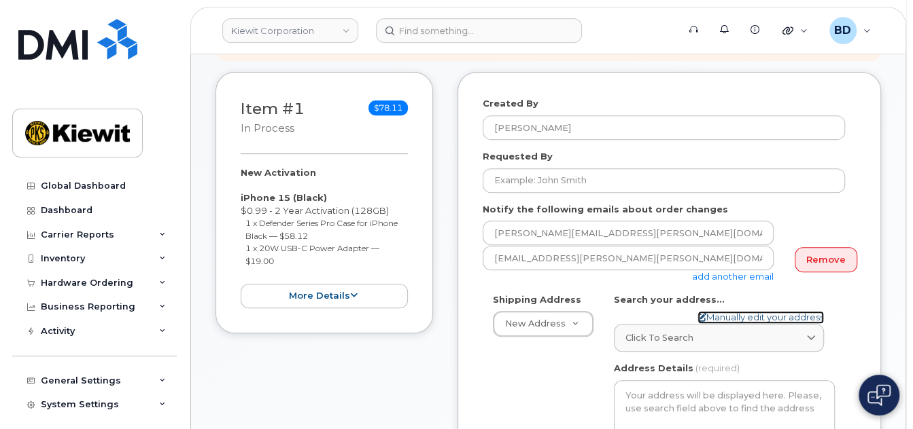
click at [726, 324] on link "Manually edit your address" at bounding box center [760, 317] width 126 height 13
select select
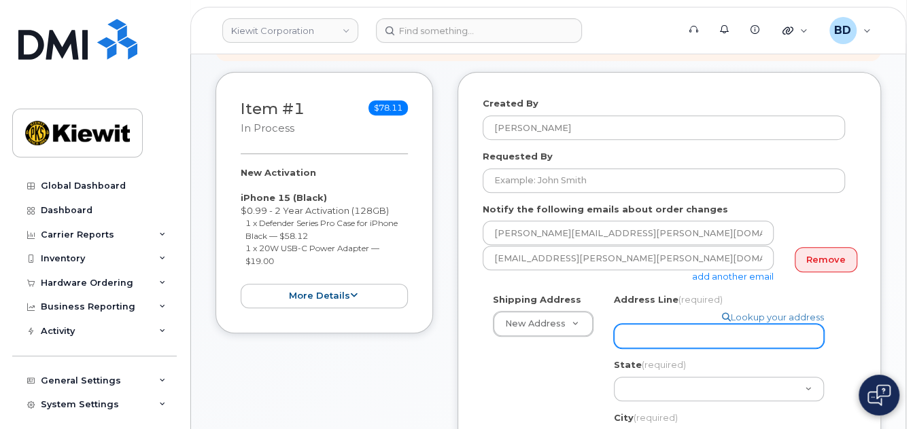
click at [641, 344] on input "Address Line (required)" at bounding box center [719, 336] width 210 height 24
paste input "2050 Roanoke Road"
select select
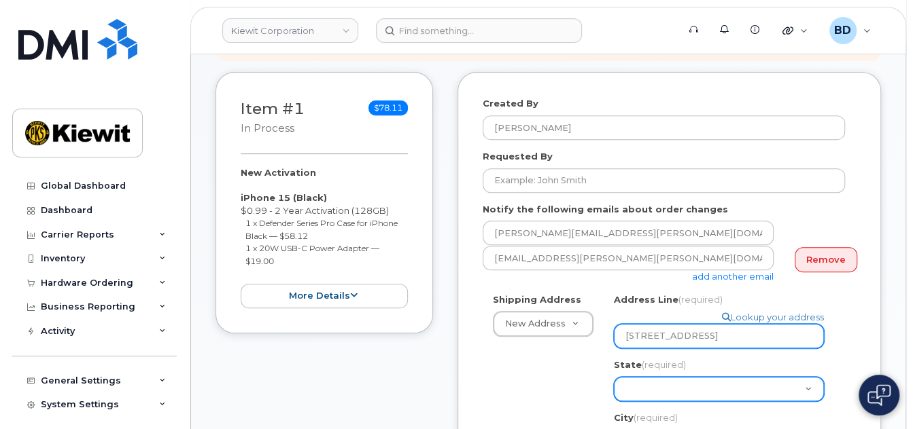
type input "2050 Roanoke Road"
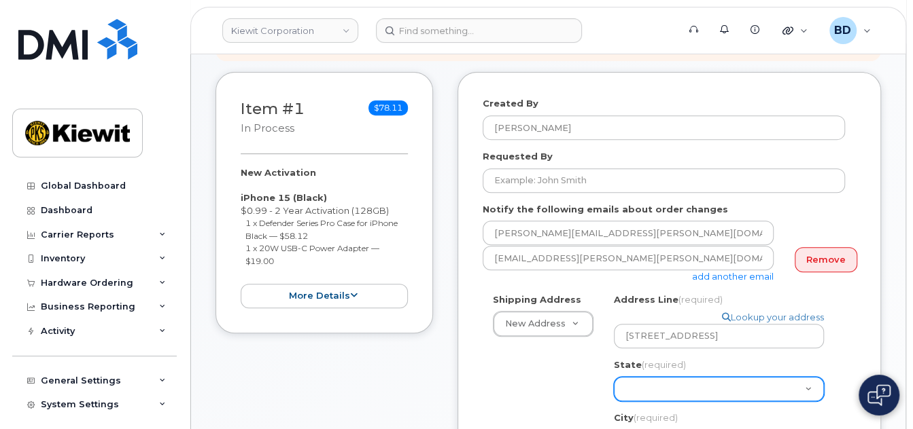
click at [644, 384] on select "Alabama Alaska American Samoa Arizona Arkansas California Colorado Connecticut …" at bounding box center [719, 389] width 210 height 24
select select "TX"
click at [614, 377] on select "Alabama Alaska American Samoa Arizona Arkansas California Colorado Connecticut …" at bounding box center [719, 389] width 210 height 24
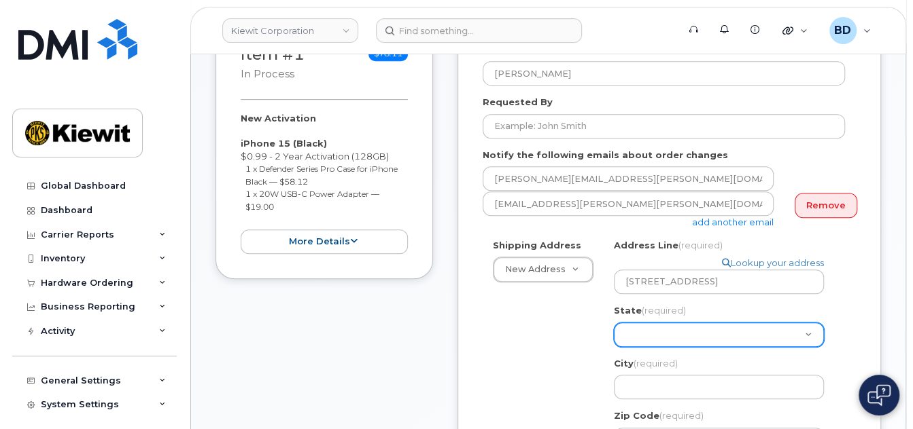
scroll to position [362, 0]
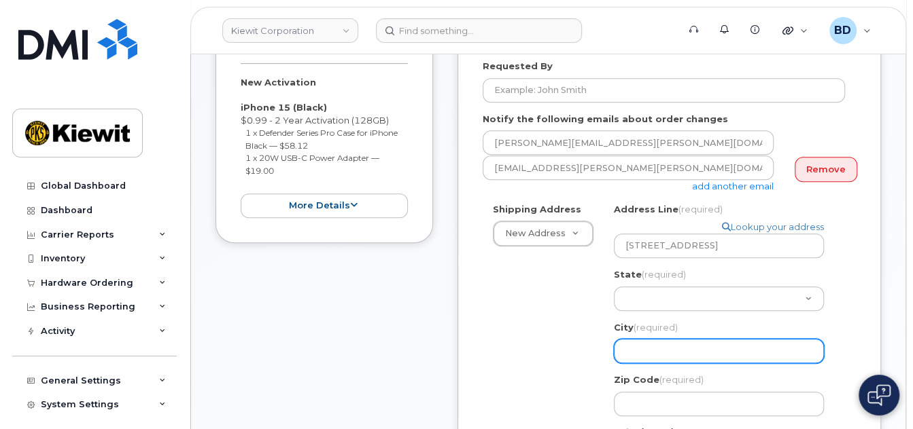
click at [646, 351] on input "City (required)" at bounding box center [719, 351] width 210 height 24
select select
type input "W"
select select
type input "We"
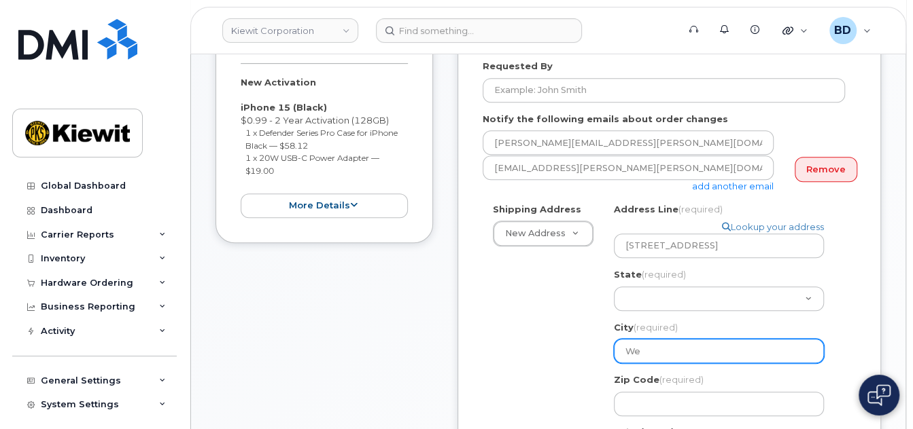
select select
type input "Wes"
select select
type input "West"
select select
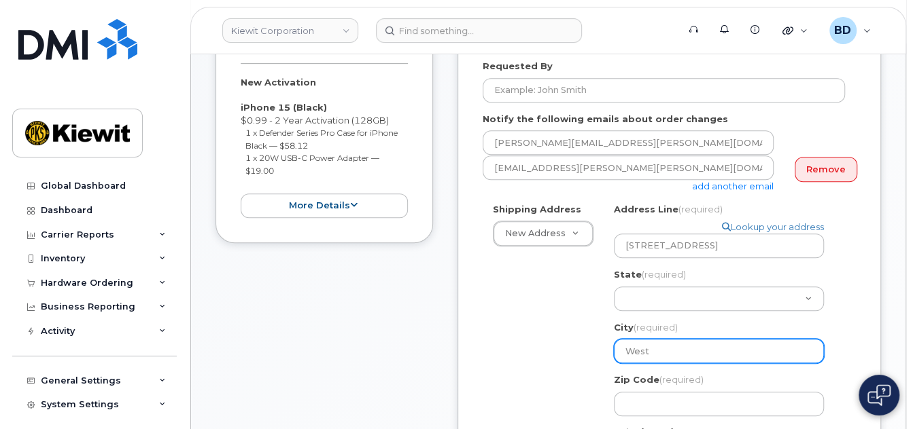
type input "Westl"
select select
type input "Westla"
select select
type input "Westlak"
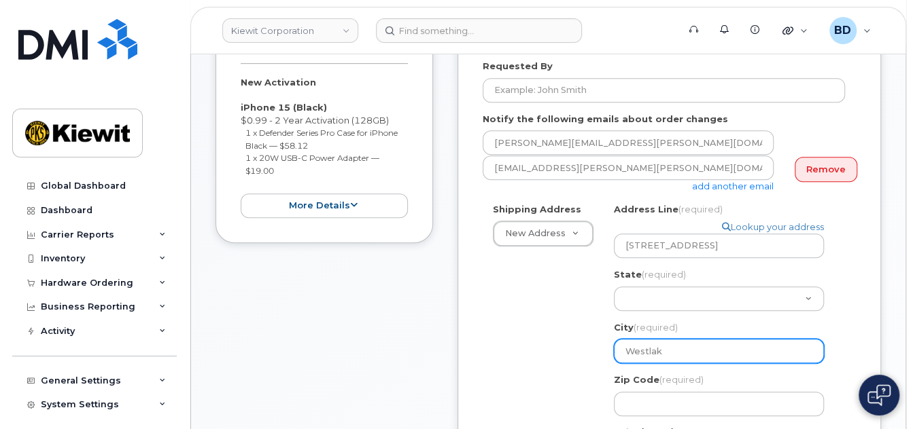
select select
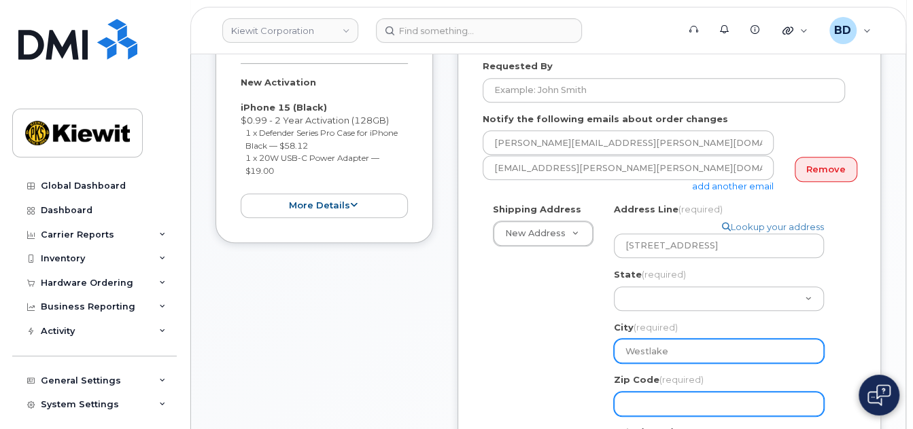
type input "Westlake"
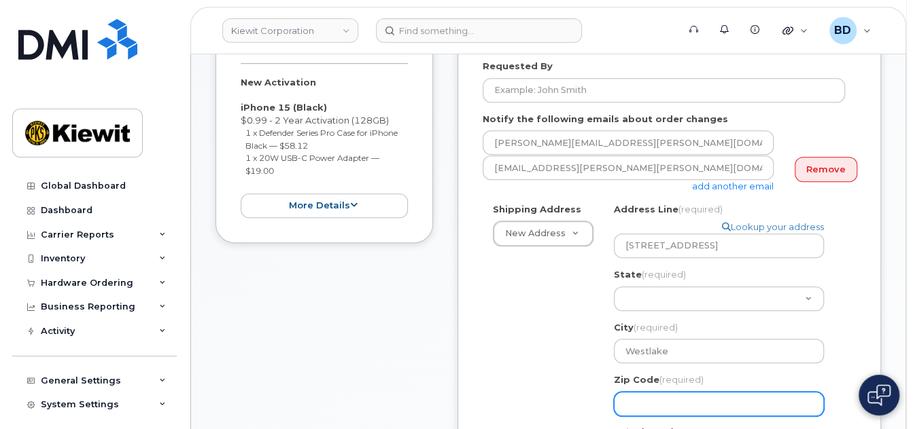
click at [639, 403] on input "Zip Code (required)" at bounding box center [719, 404] width 210 height 24
select select
type input "7"
select select
type input "76"
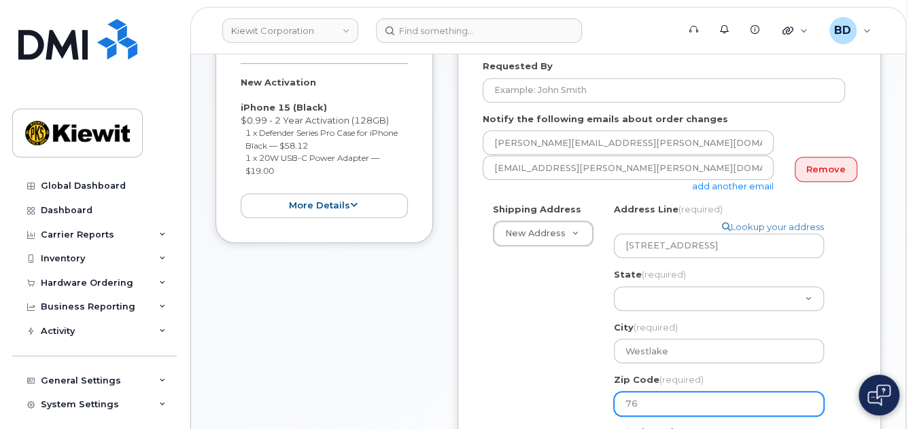
select select
type input "762"
select select
type input "7626"
select select
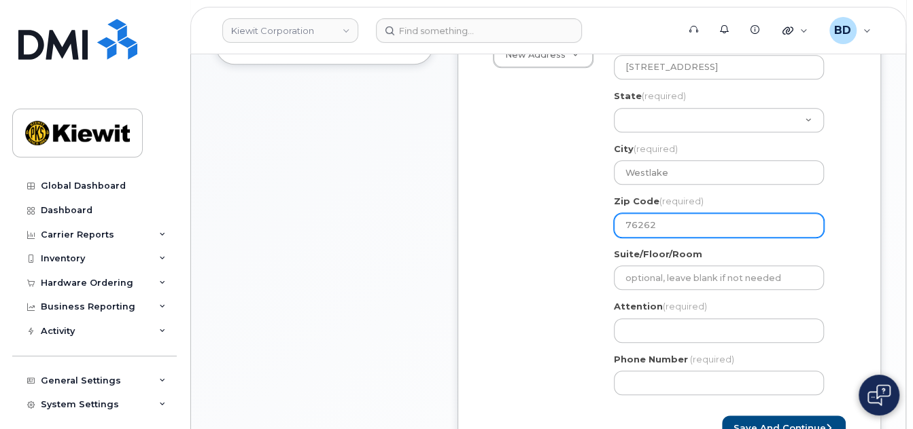
scroll to position [544, 0]
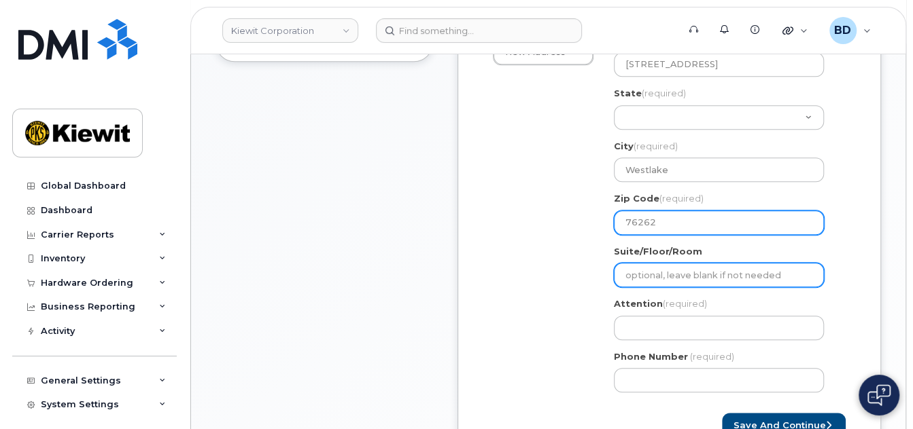
type input "76262"
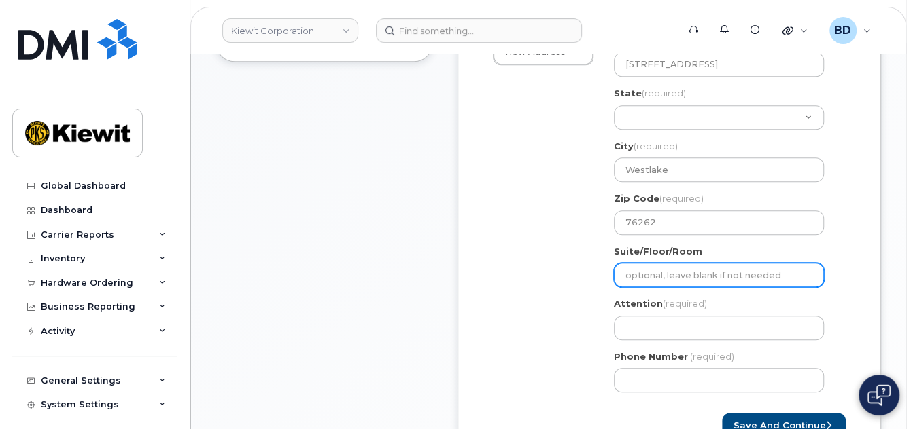
click at [652, 280] on input "Suite/Floor/Room" at bounding box center [719, 275] width 210 height 24
select select
type input "S"
select select
type input "Su"
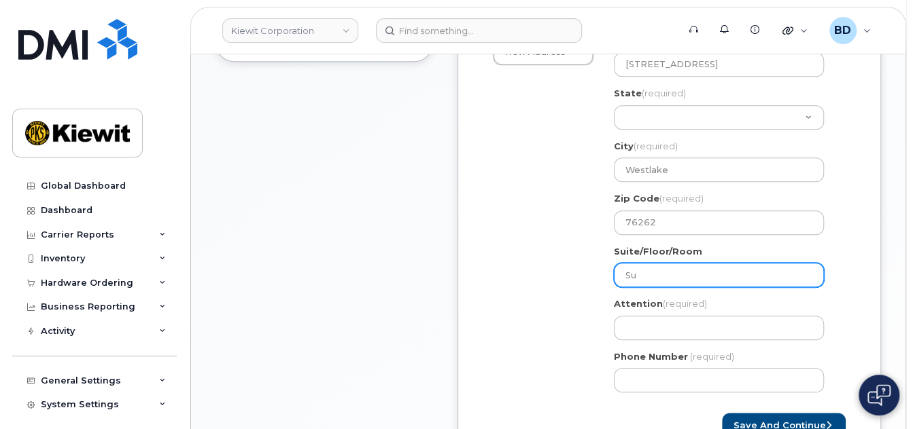
select select
type input "Sui"
select select
type input "Suit"
select select
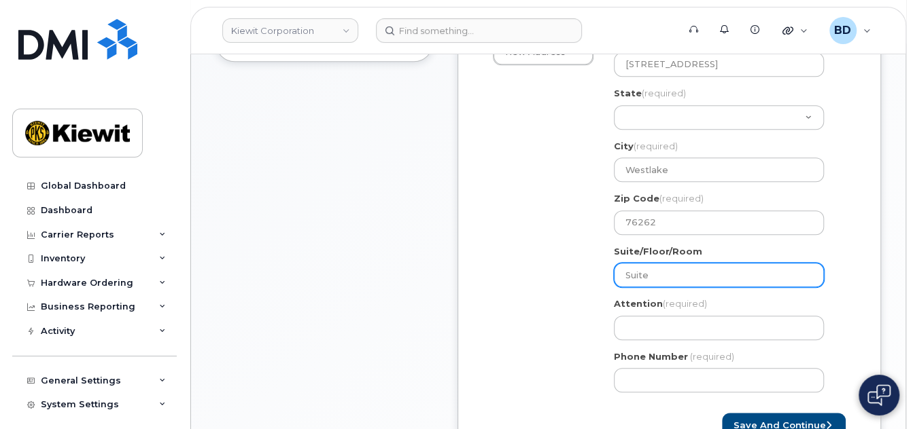
type input "Suite"
select select
type input "Suite 1"
select select
type input "Suite 10"
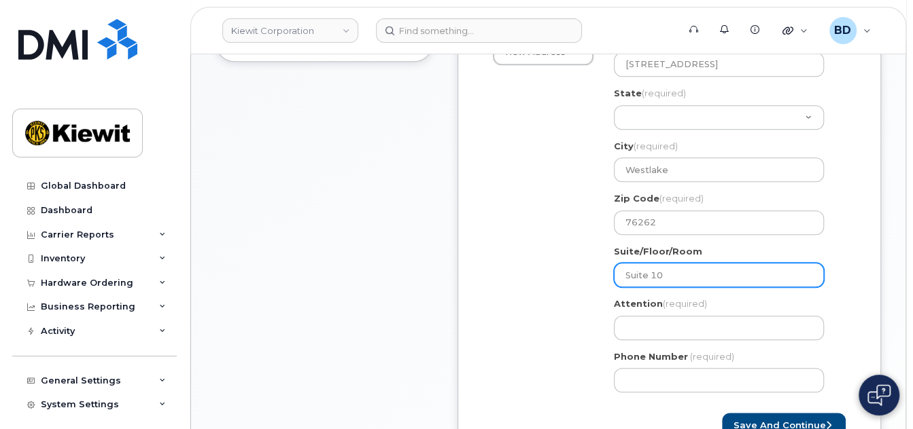
select select
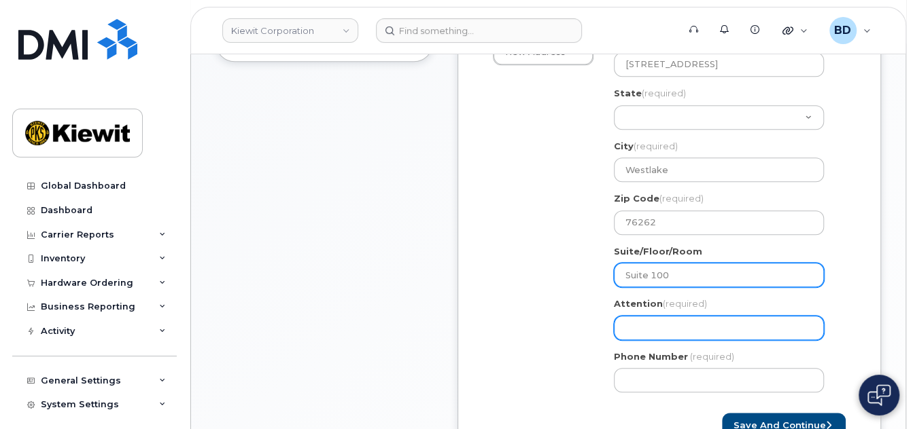
type input "Suite 100"
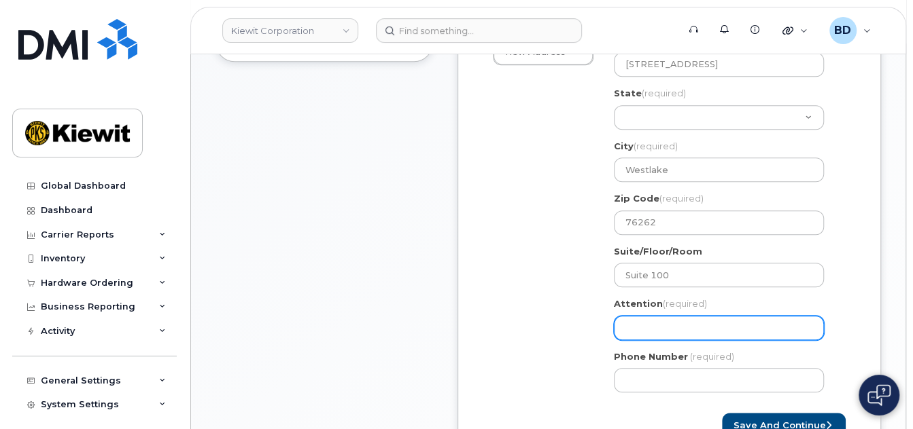
click at [654, 322] on input "Attention (required)" at bounding box center [719, 328] width 210 height 24
click at [637, 320] on input "Attention (required)" at bounding box center [719, 328] width 210 height 24
paste input "Abdulla.Jabr"
select select
type input "Abdulla.Jabr"
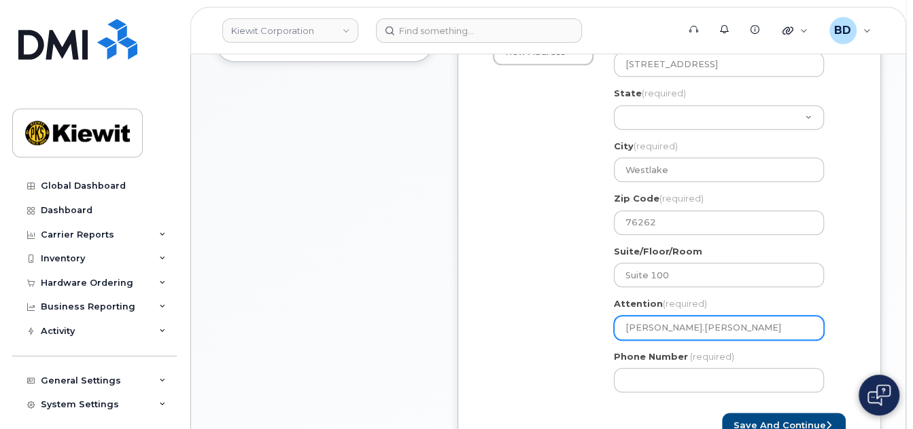
select select
type input "Abdulla.Jabr/"
click at [714, 334] on input "Abdulla.Jabr/" at bounding box center [719, 328] width 210 height 24
paste input "[PERSON_NAME]"
select select
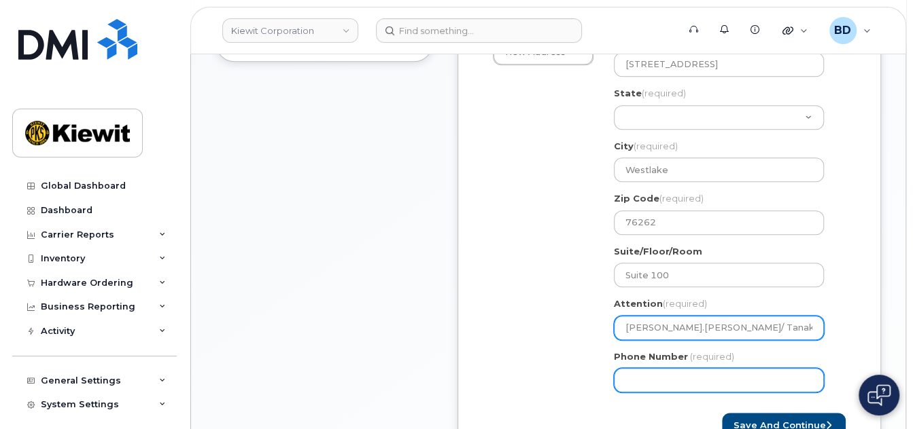
type input "[PERSON_NAME].[PERSON_NAME]/ Tanakorn Ngamjarungj"
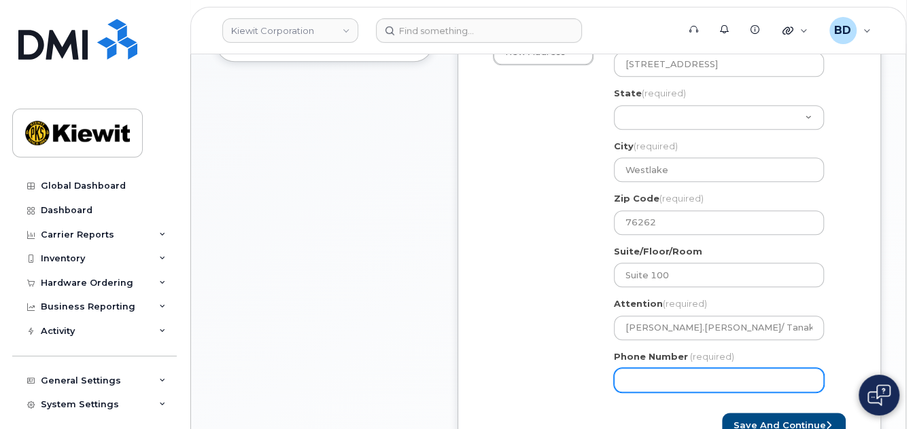
click at [620, 387] on input "Phone Number" at bounding box center [719, 380] width 210 height 24
type input "8777727707"
select select
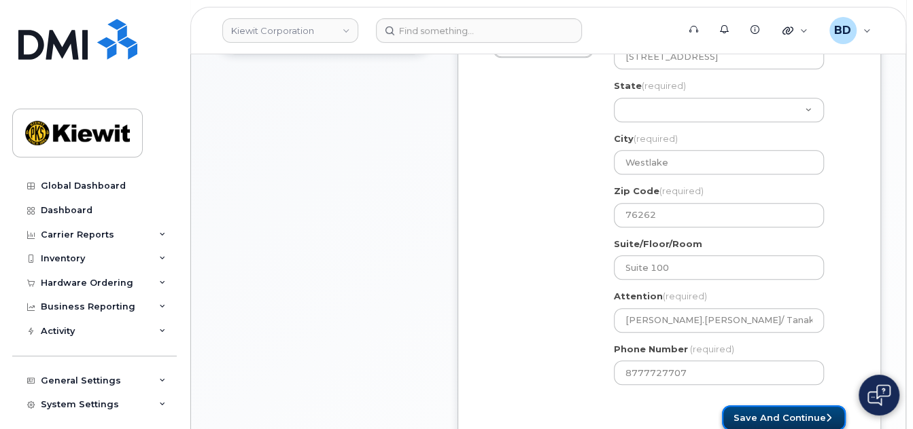
click at [781, 418] on button "Save and Continue" at bounding box center [784, 418] width 124 height 25
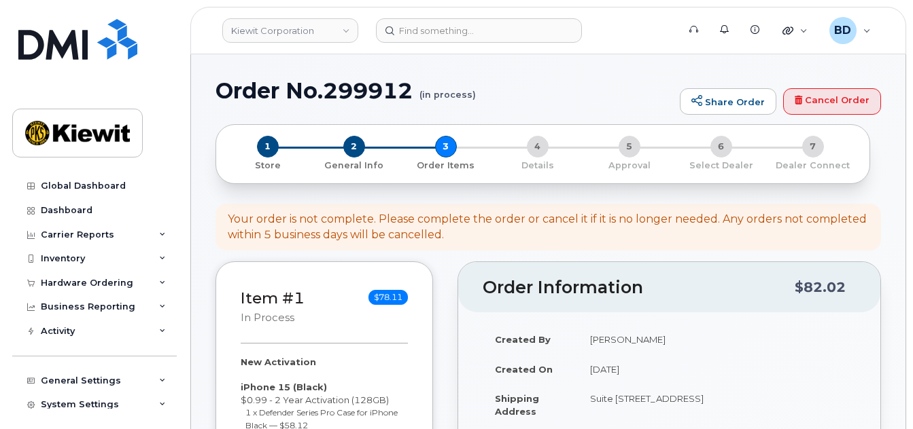
select select
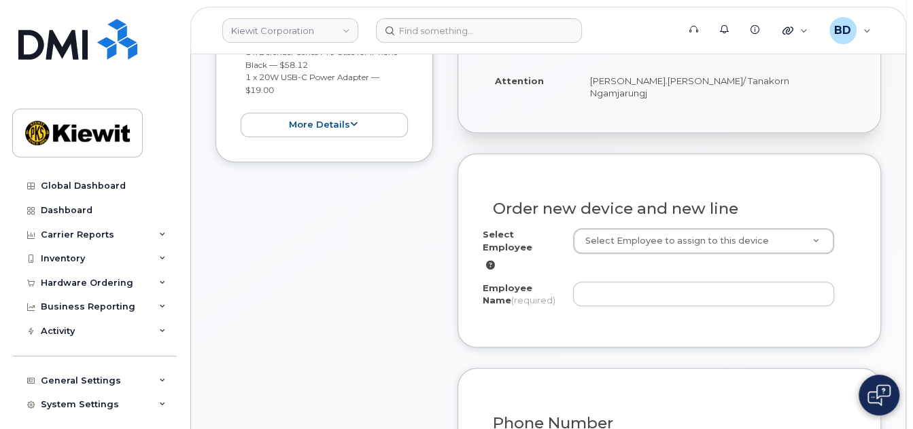
scroll to position [453, 0]
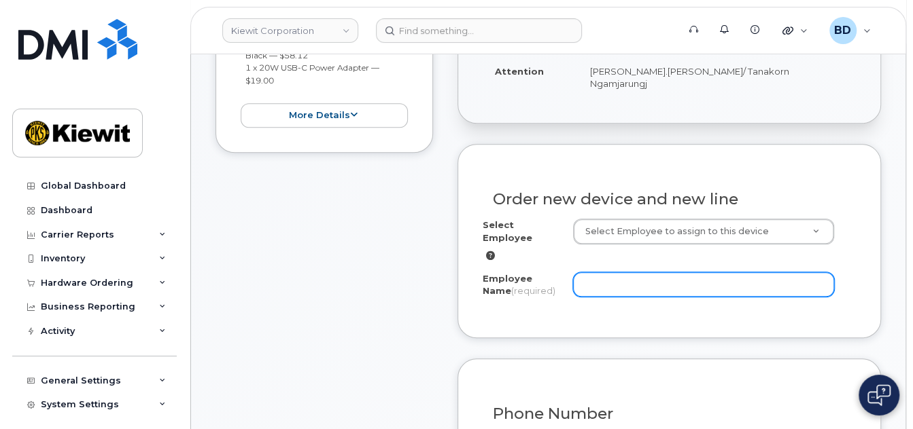
click at [612, 273] on input "Employee Name (required)" at bounding box center [703, 285] width 261 height 24
paste input "[PERSON_NAME]"
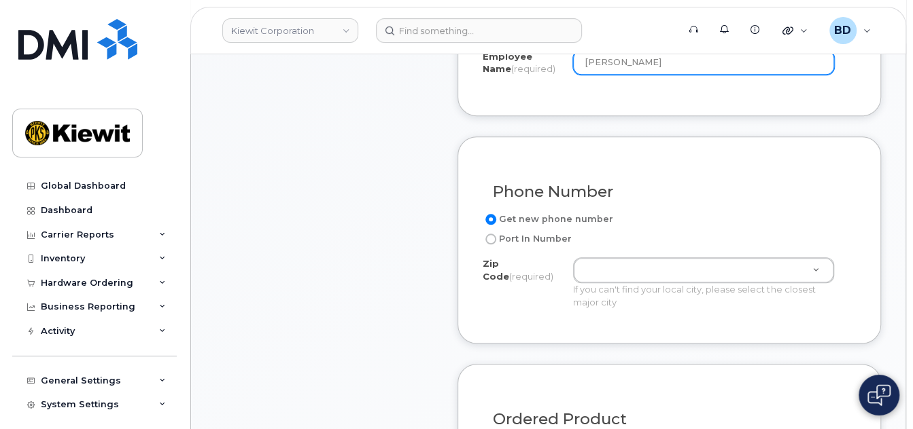
scroll to position [724, 0]
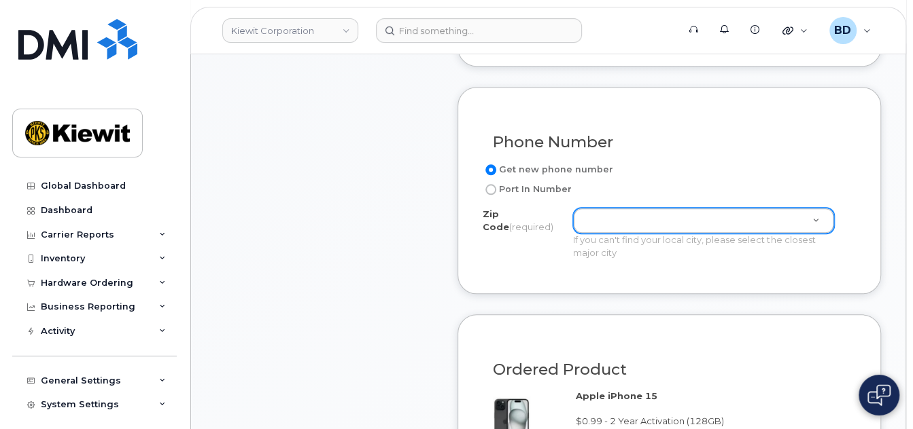
type input "[PERSON_NAME]"
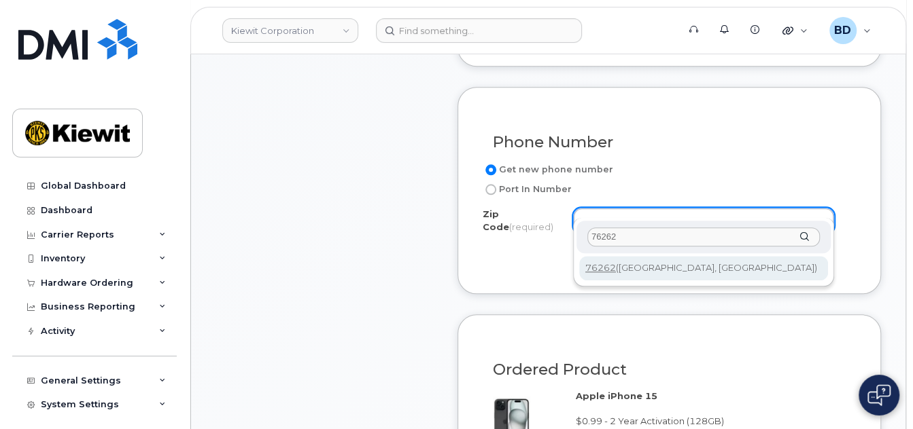
type input "76262"
type input "76262 (Roanoke, TX)"
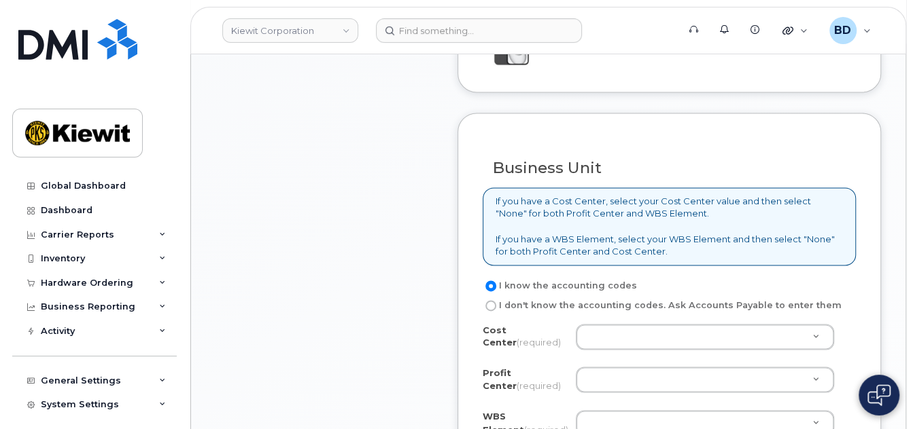
scroll to position [1268, 0]
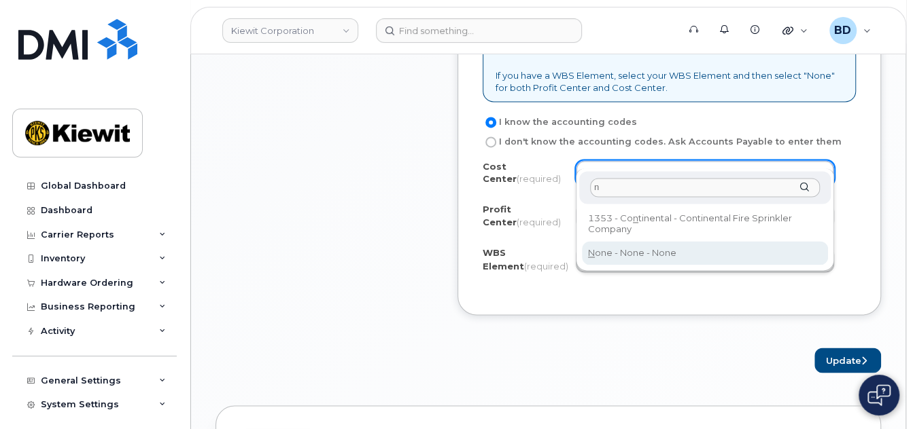
type input "n"
type input "None"
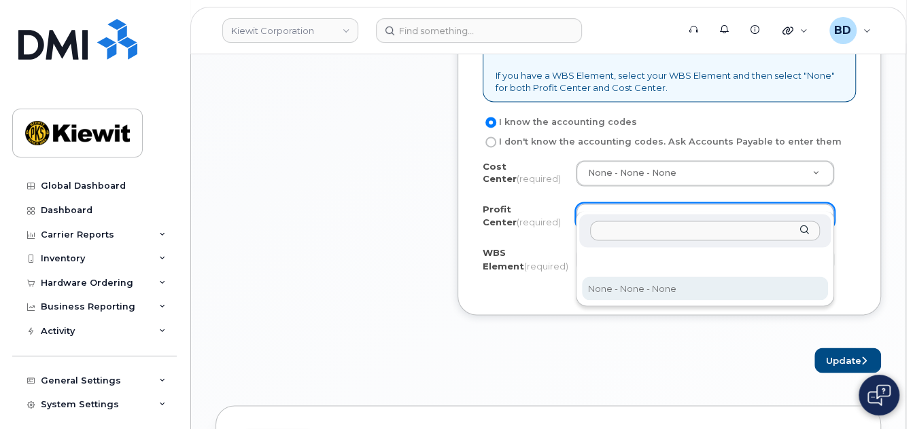
select select "None"
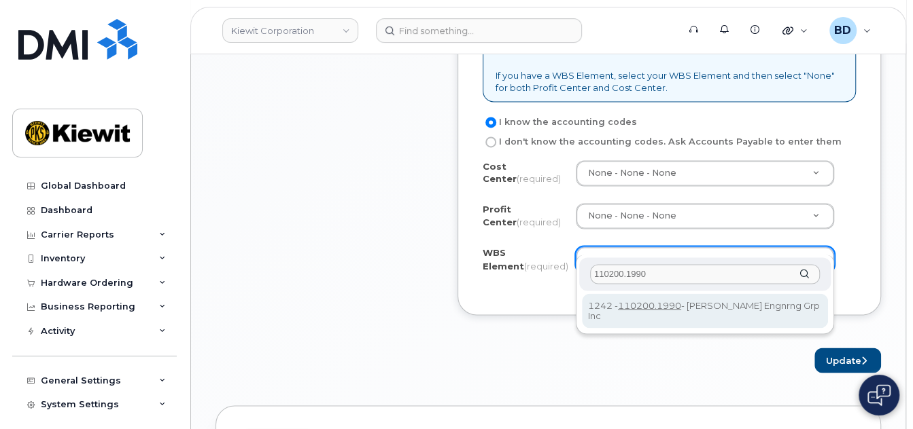
type input "110200.1990"
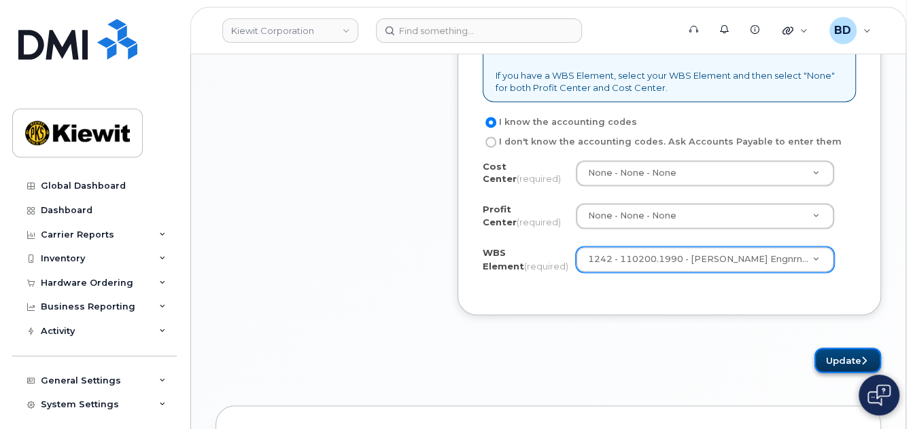
click at [858, 348] on button "Update" at bounding box center [847, 360] width 67 height 25
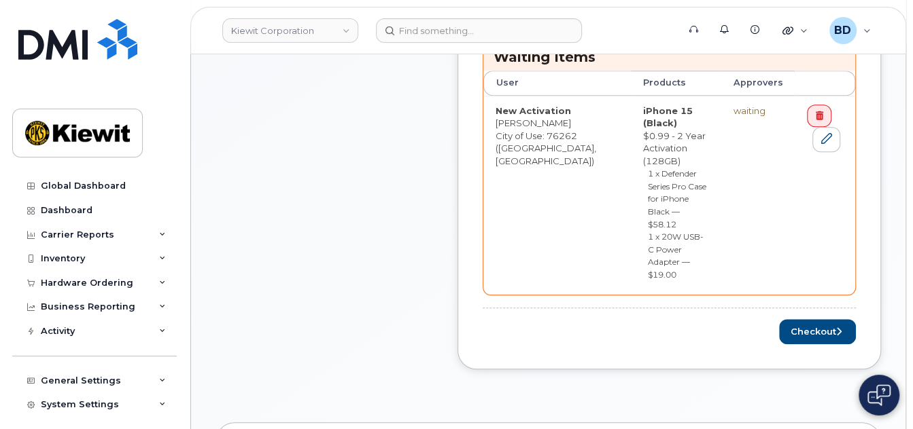
scroll to position [724, 0]
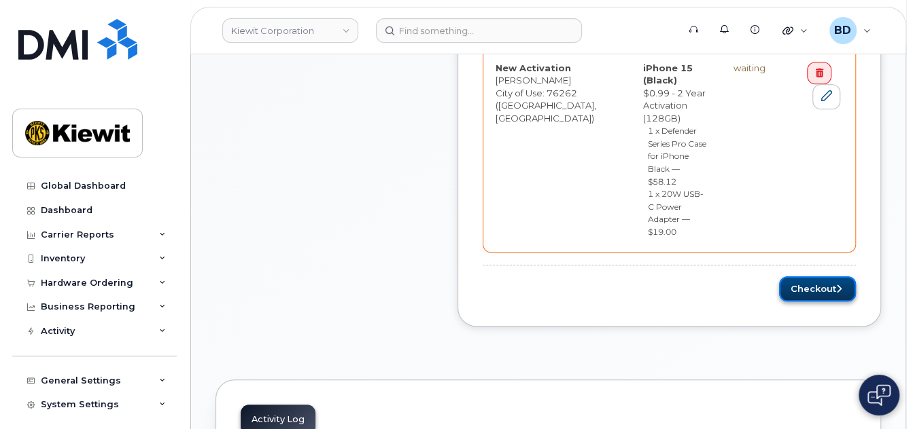
click at [830, 277] on button "Checkout" at bounding box center [817, 289] width 77 height 25
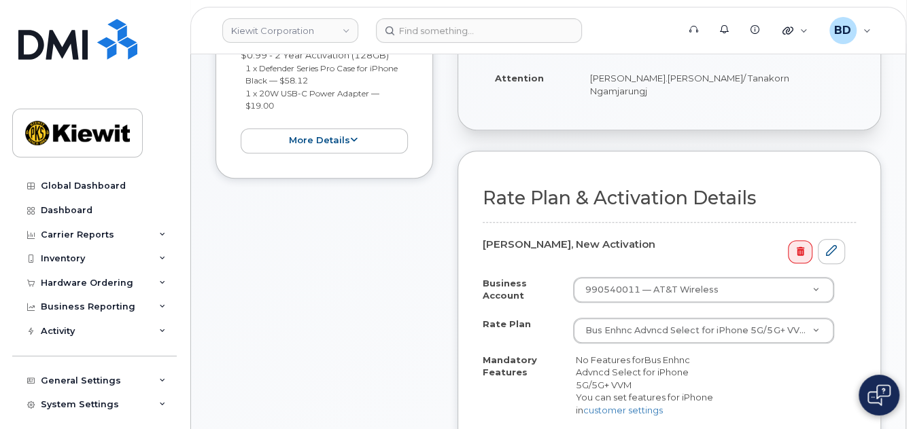
scroll to position [453, 0]
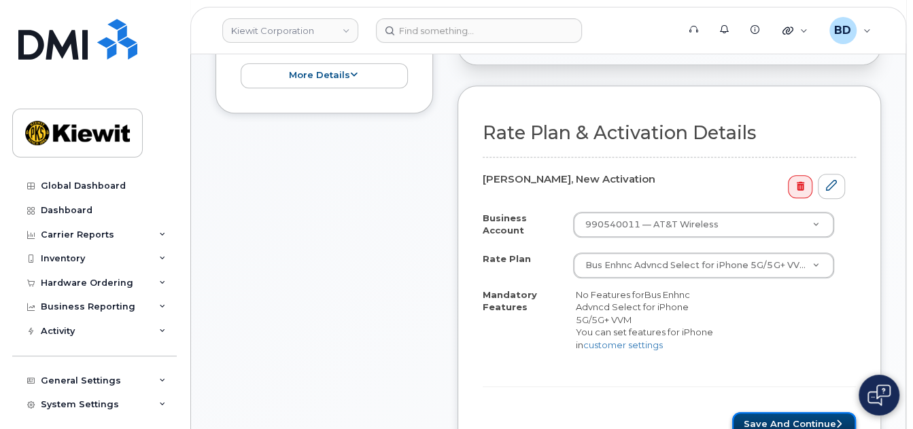
click at [796, 414] on button "Save and Continue" at bounding box center [794, 425] width 124 height 25
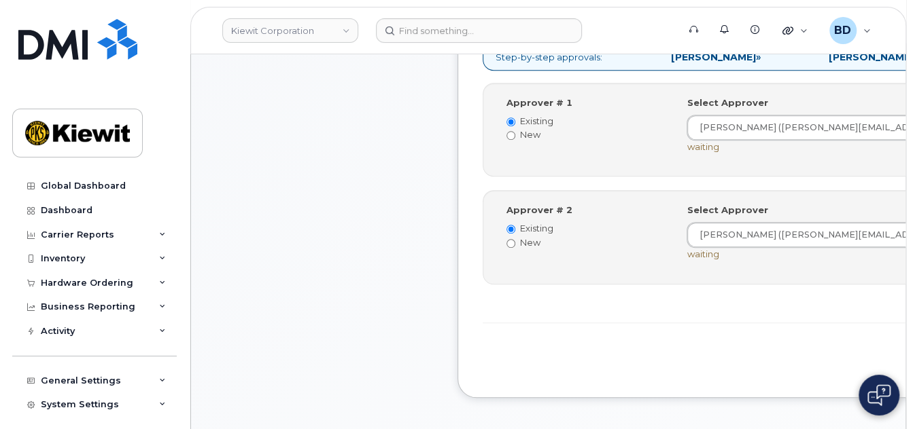
scroll to position [634, 0]
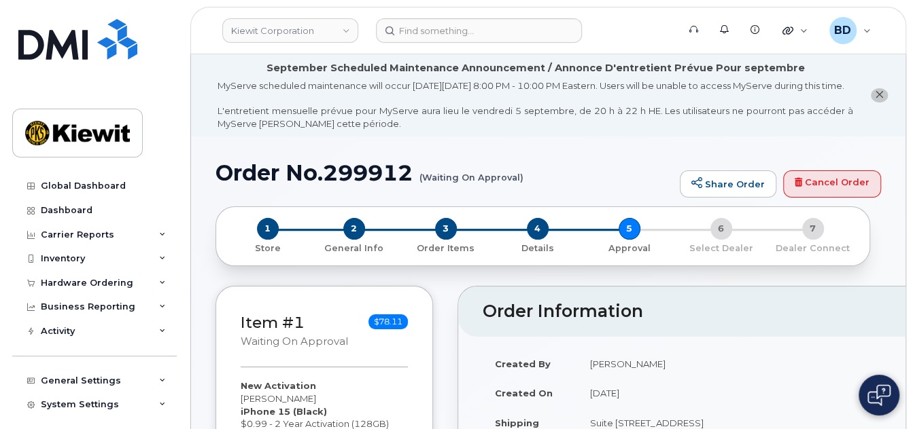
click at [352, 184] on h1 "Order No.299912 (Waiting On Approval)" at bounding box center [443, 173] width 457 height 24
copy h1 "299912"
click at [739, 337] on header "Order Information $82.02" at bounding box center [765, 312] width 615 height 50
